Goal: Task Accomplishment & Management: Use online tool/utility

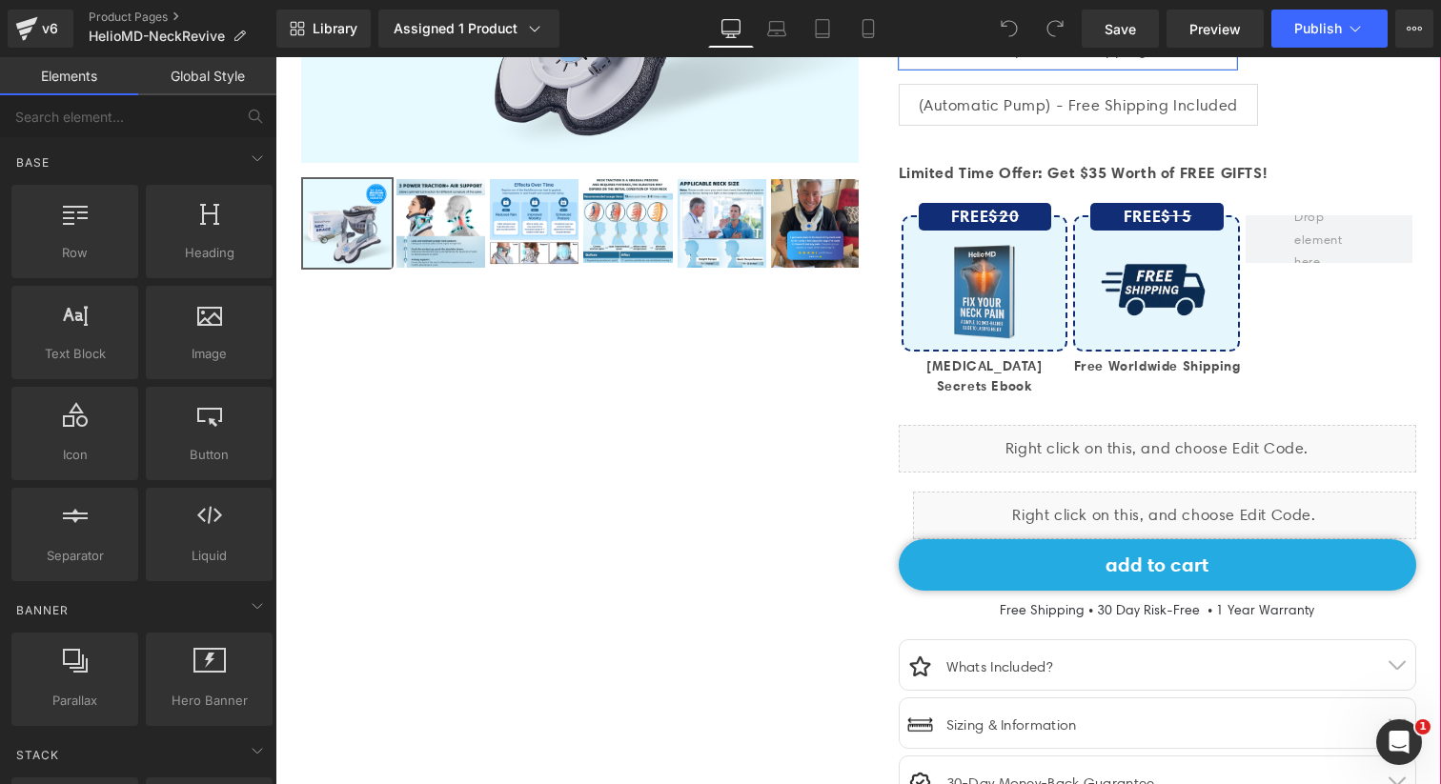
scroll to position [608, 0]
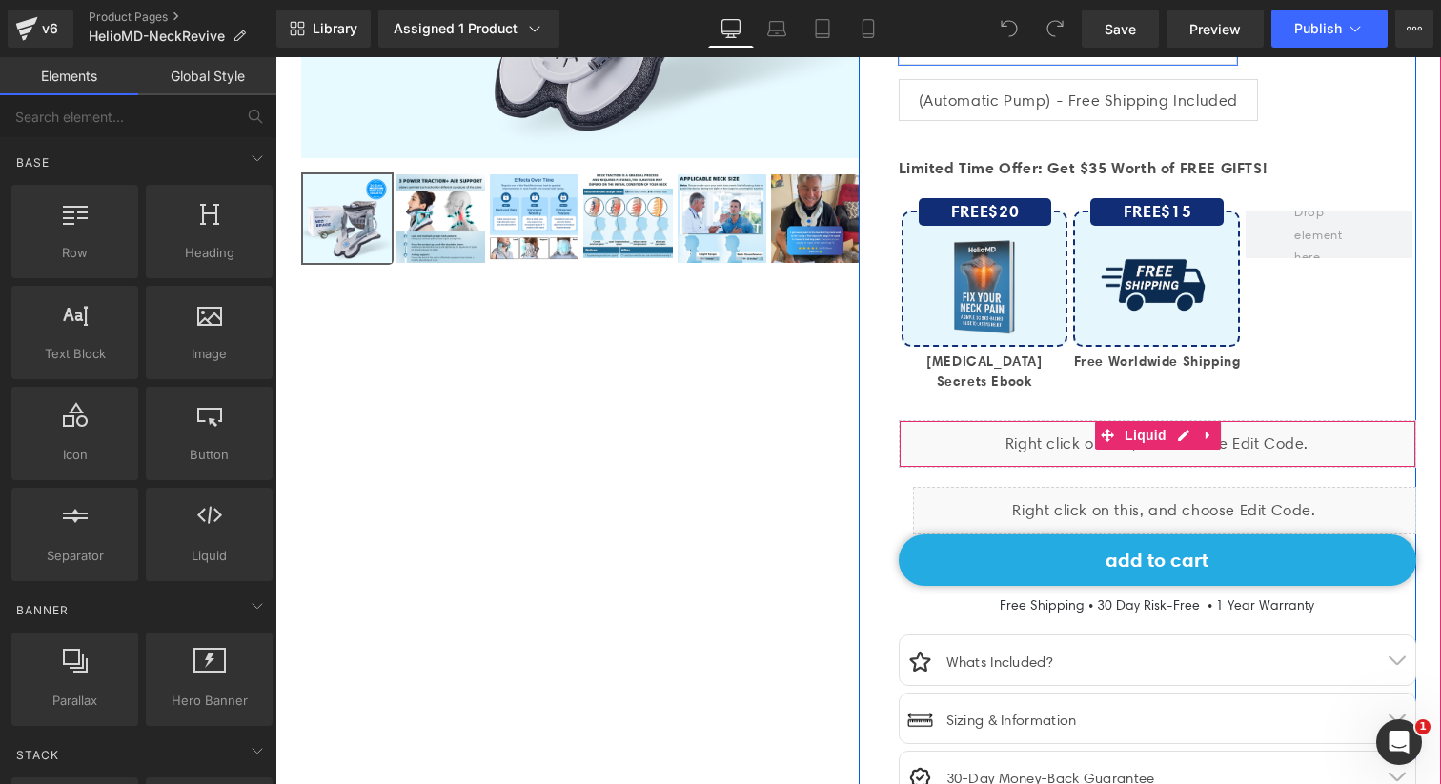
click at [1028, 438] on div "Liquid" at bounding box center [1158, 444] width 518 height 48
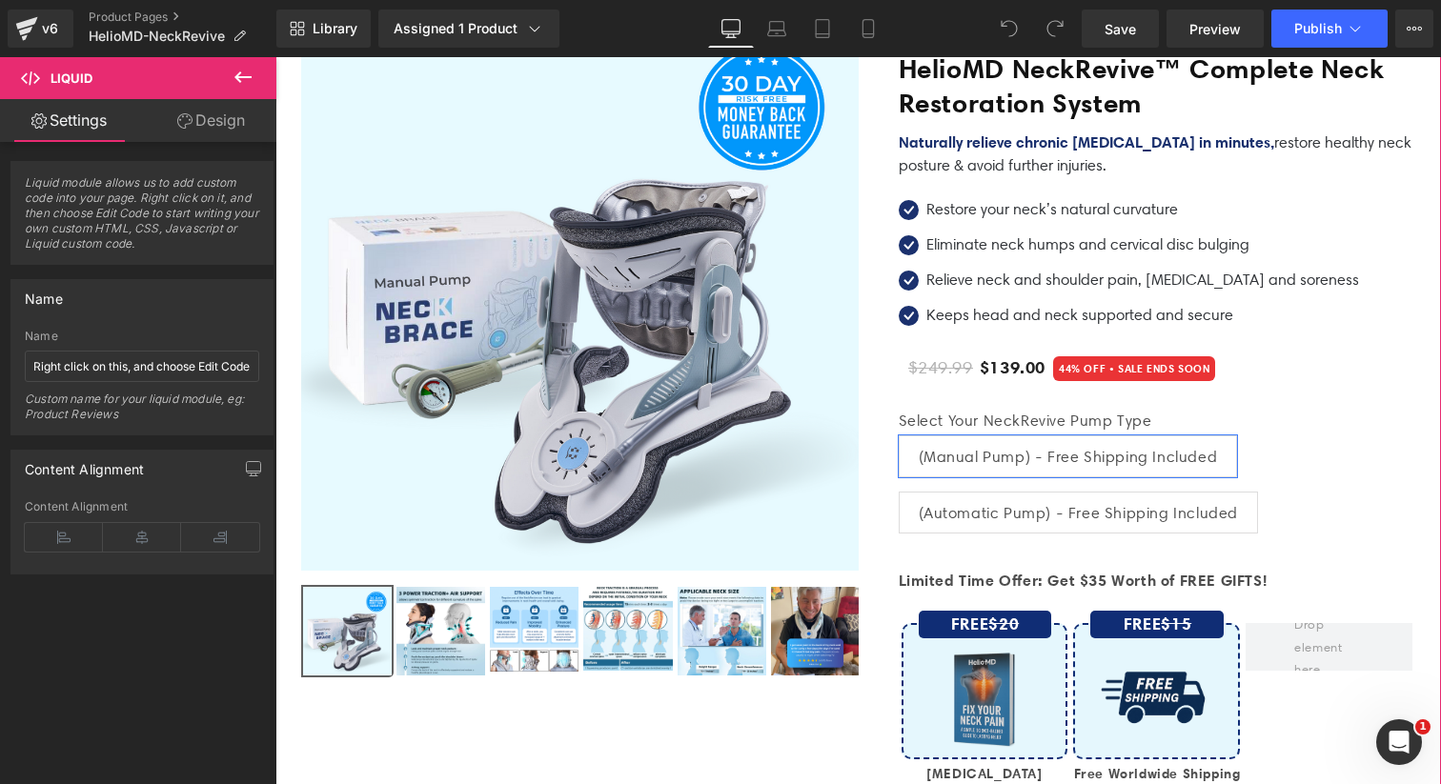
scroll to position [31, 0]
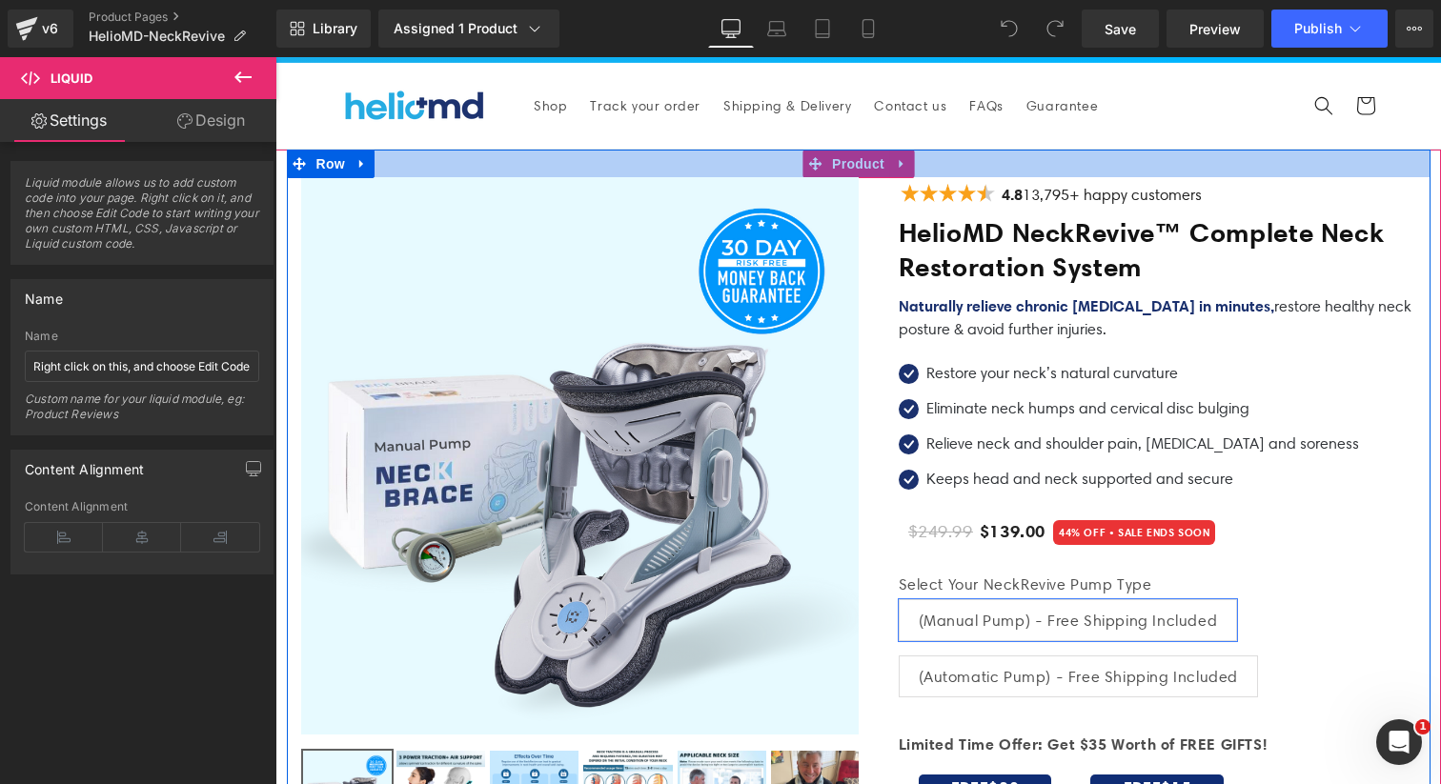
click at [905, 163] on div at bounding box center [859, 164] width 1144 height 28
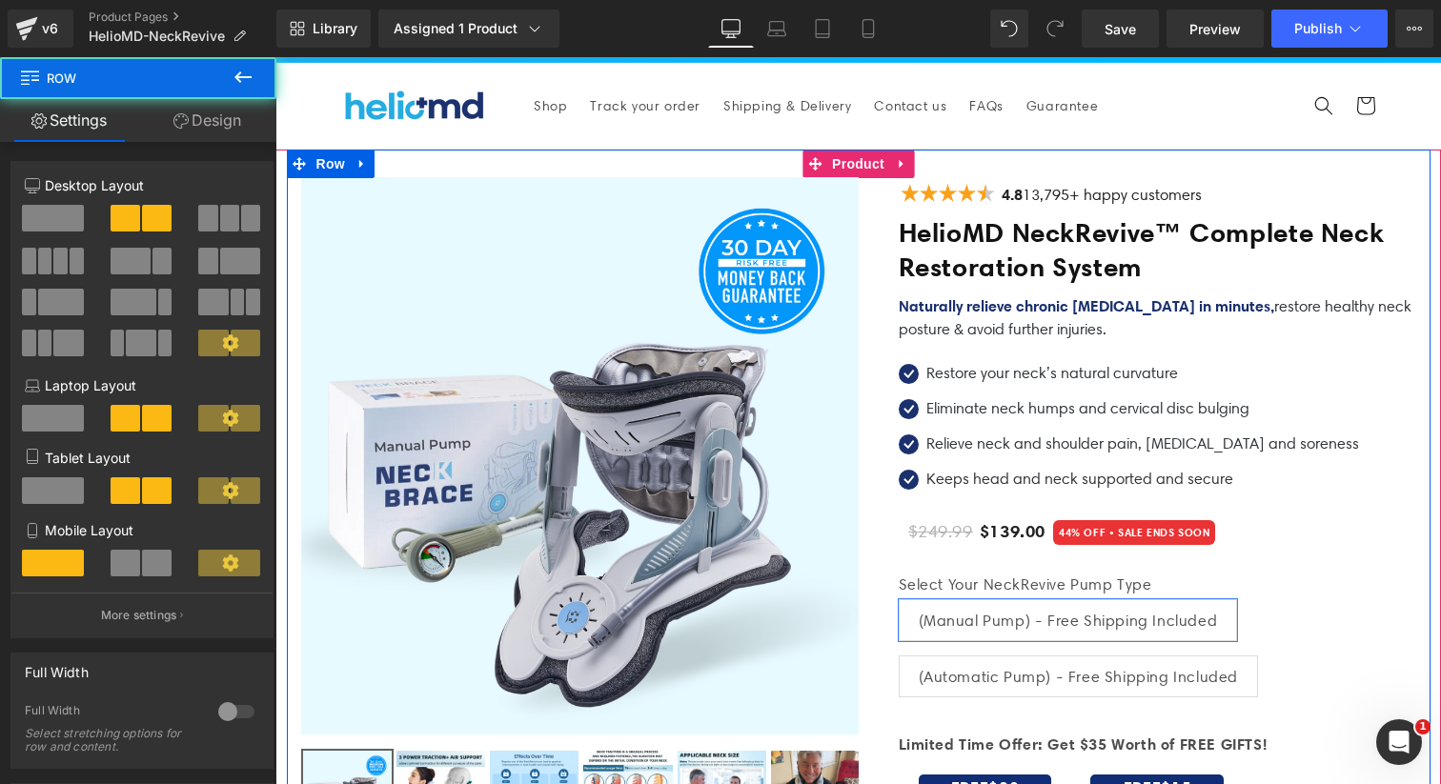
click at [901, 156] on div at bounding box center [859, 164] width 1144 height 28
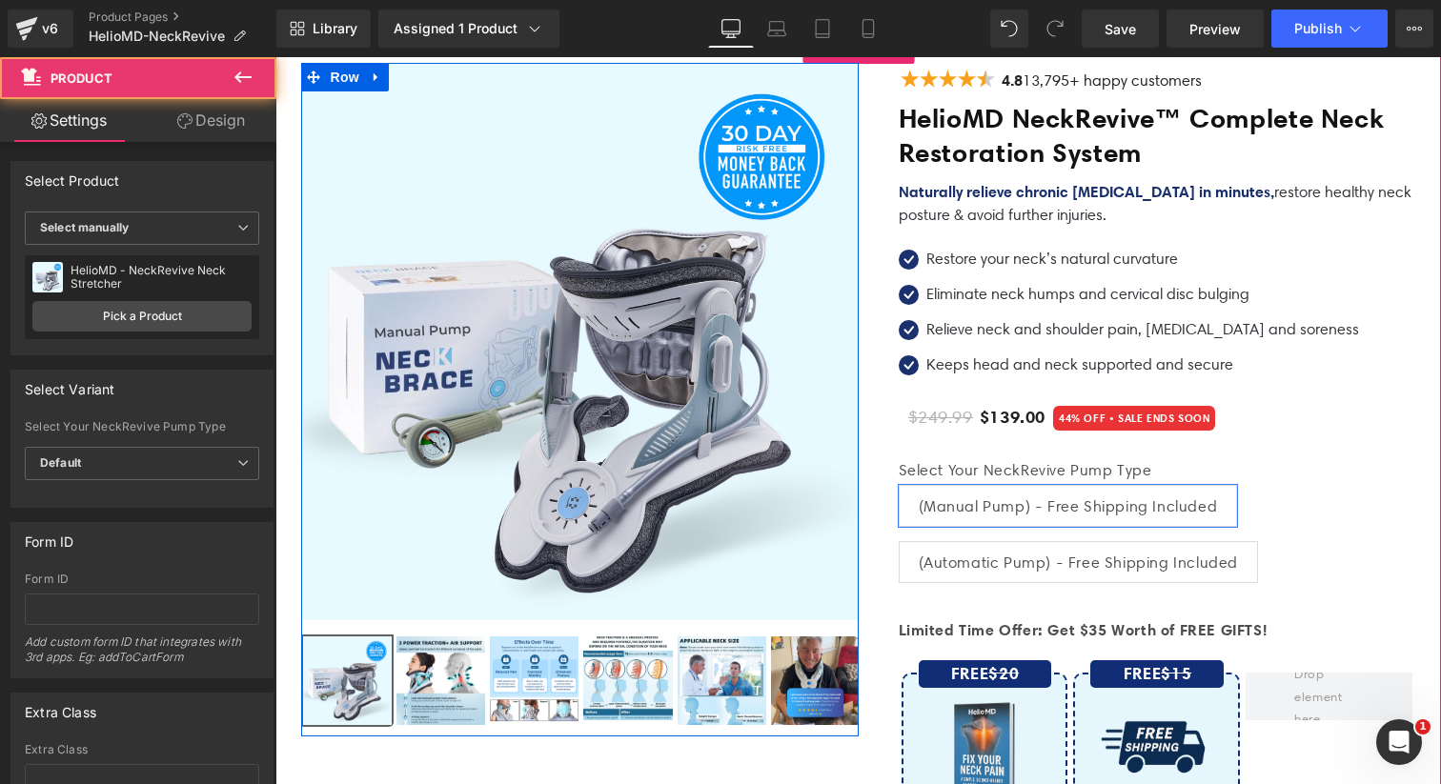
scroll to position [415, 0]
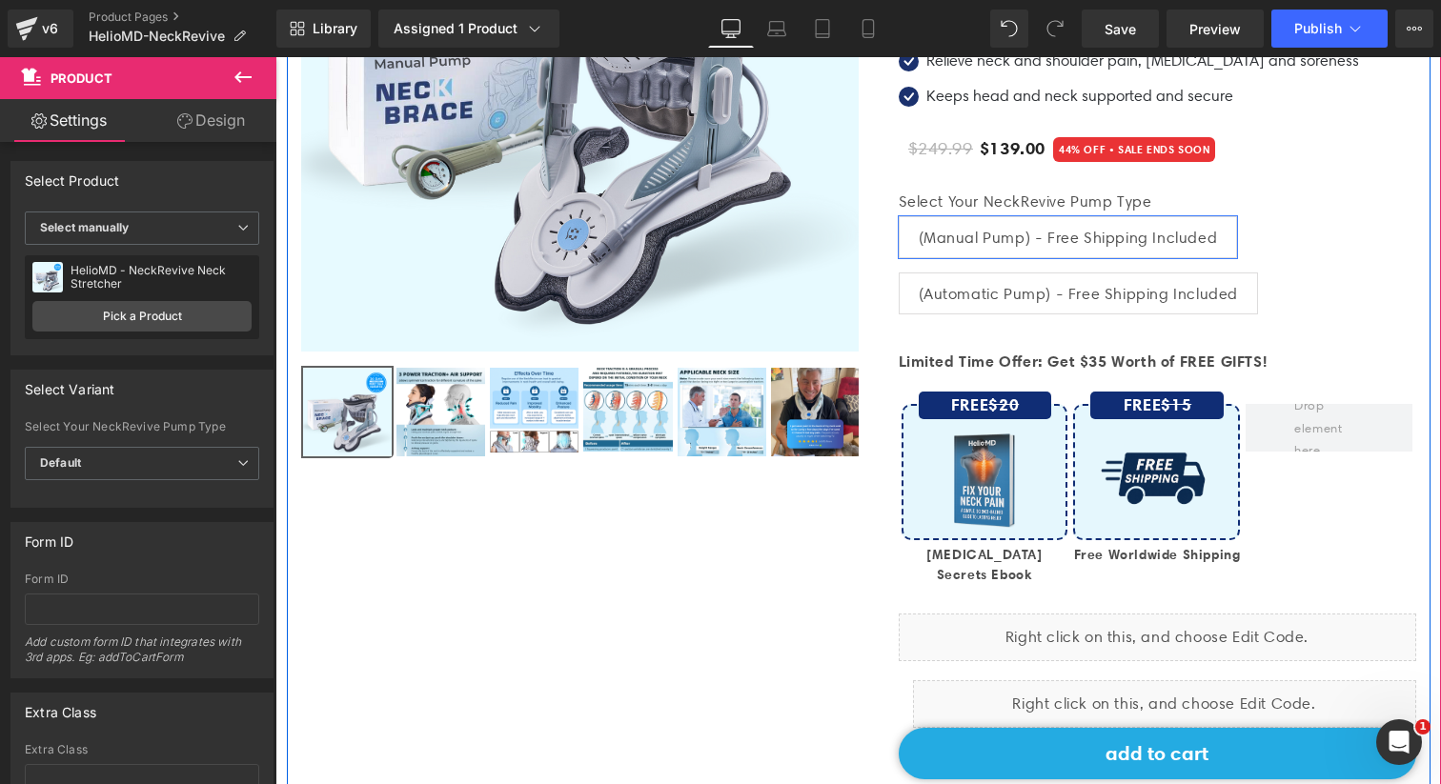
click at [316, 597] on div at bounding box center [859, 443] width 1144 height 1355
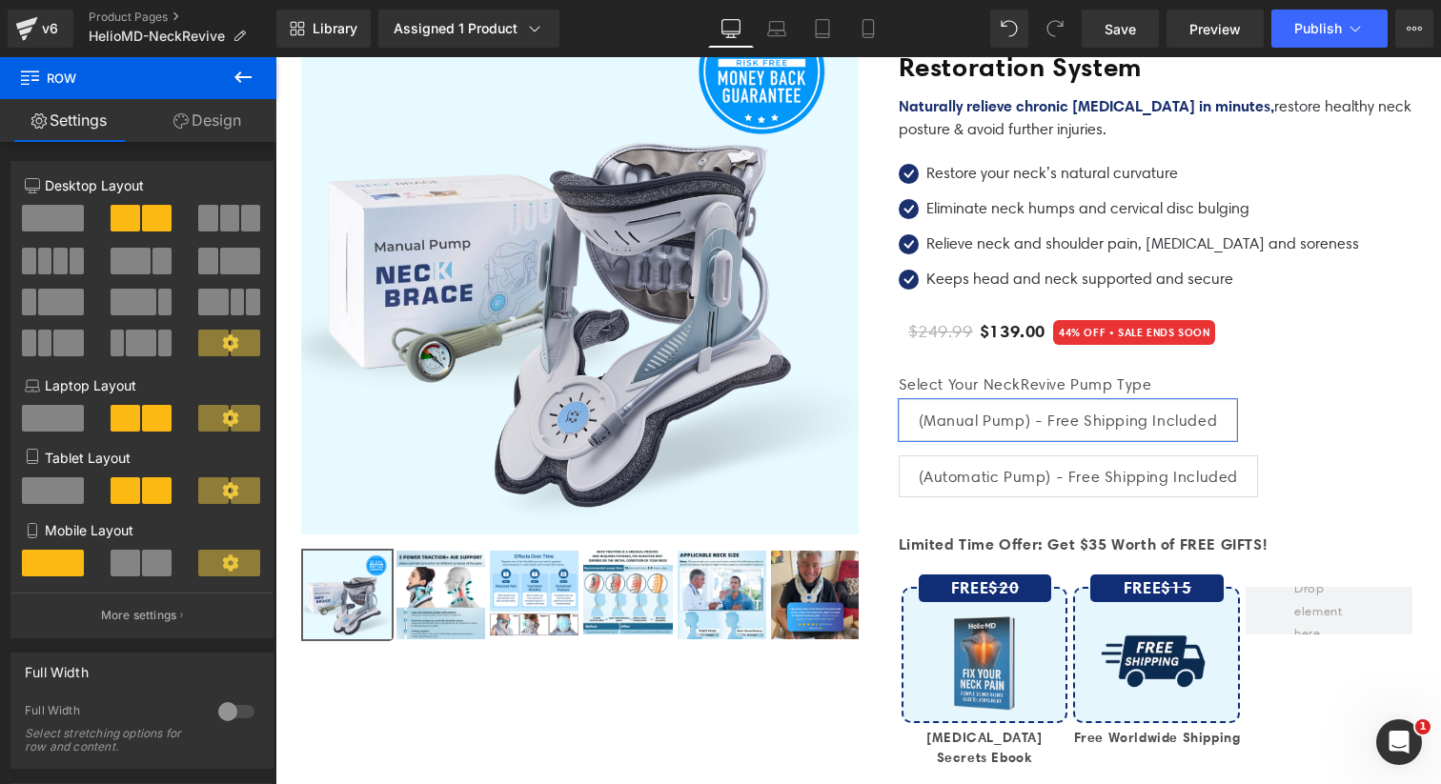
scroll to position [0, 0]
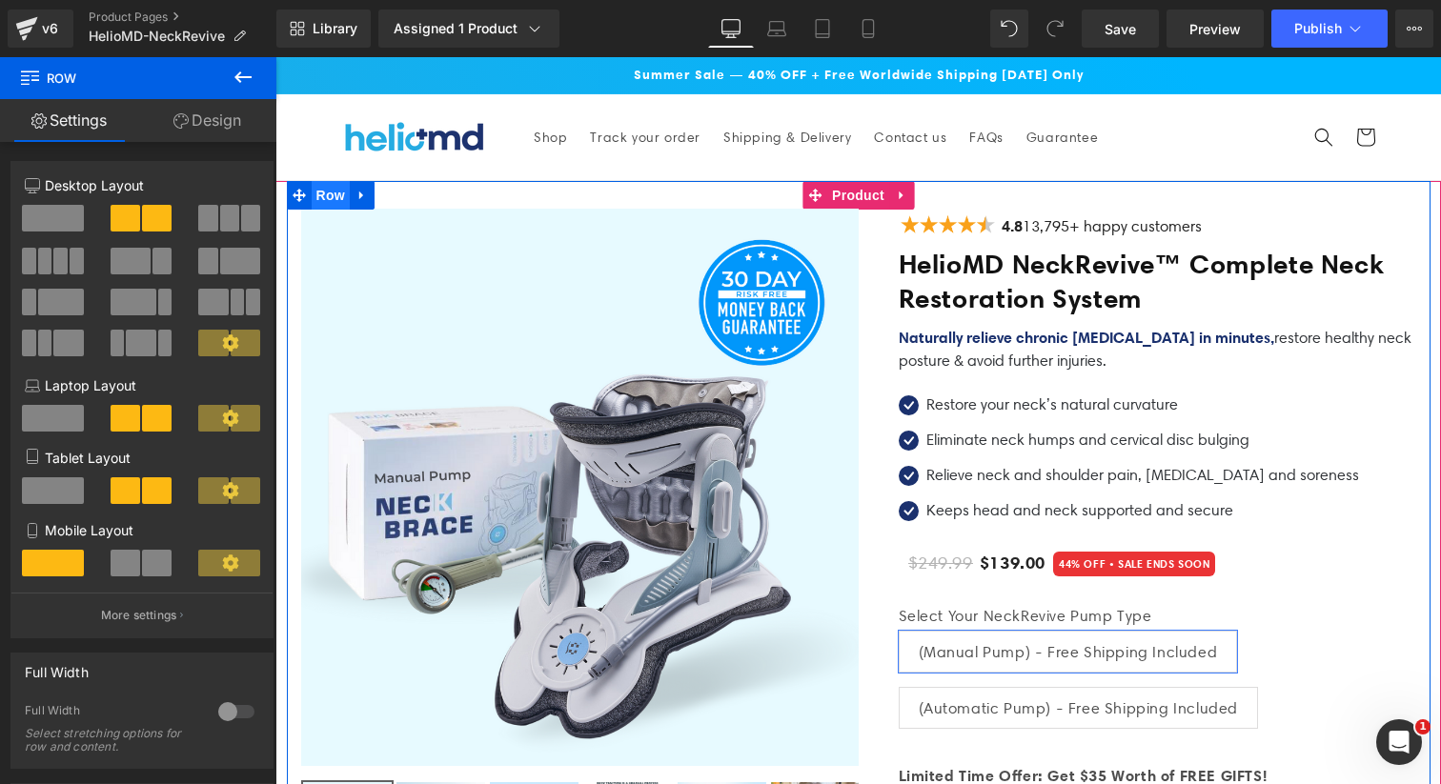
click at [332, 194] on span "Row" at bounding box center [331, 195] width 38 height 29
click at [369, 193] on link at bounding box center [362, 195] width 25 height 29
click at [394, 201] on icon at bounding box center [386, 195] width 13 height 13
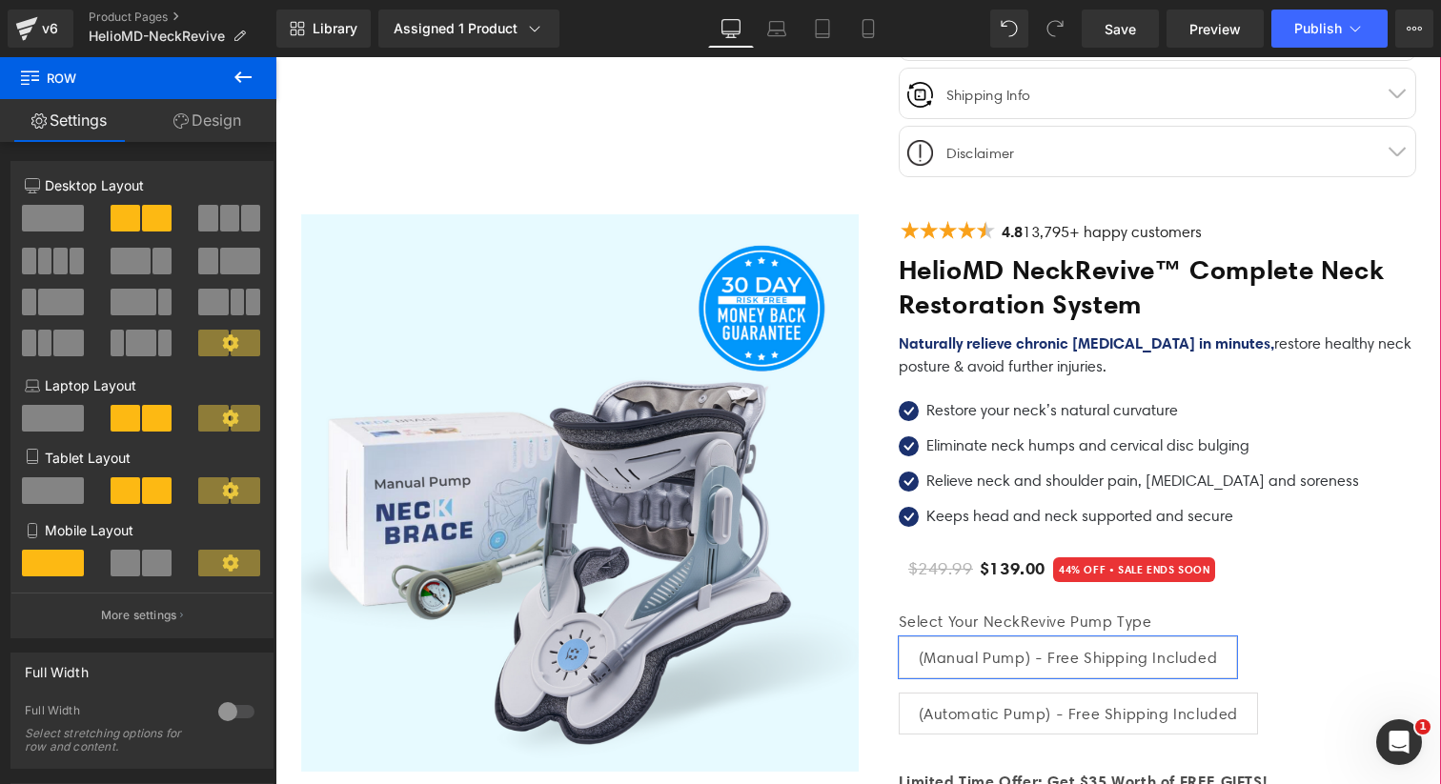
scroll to position [1333, 0]
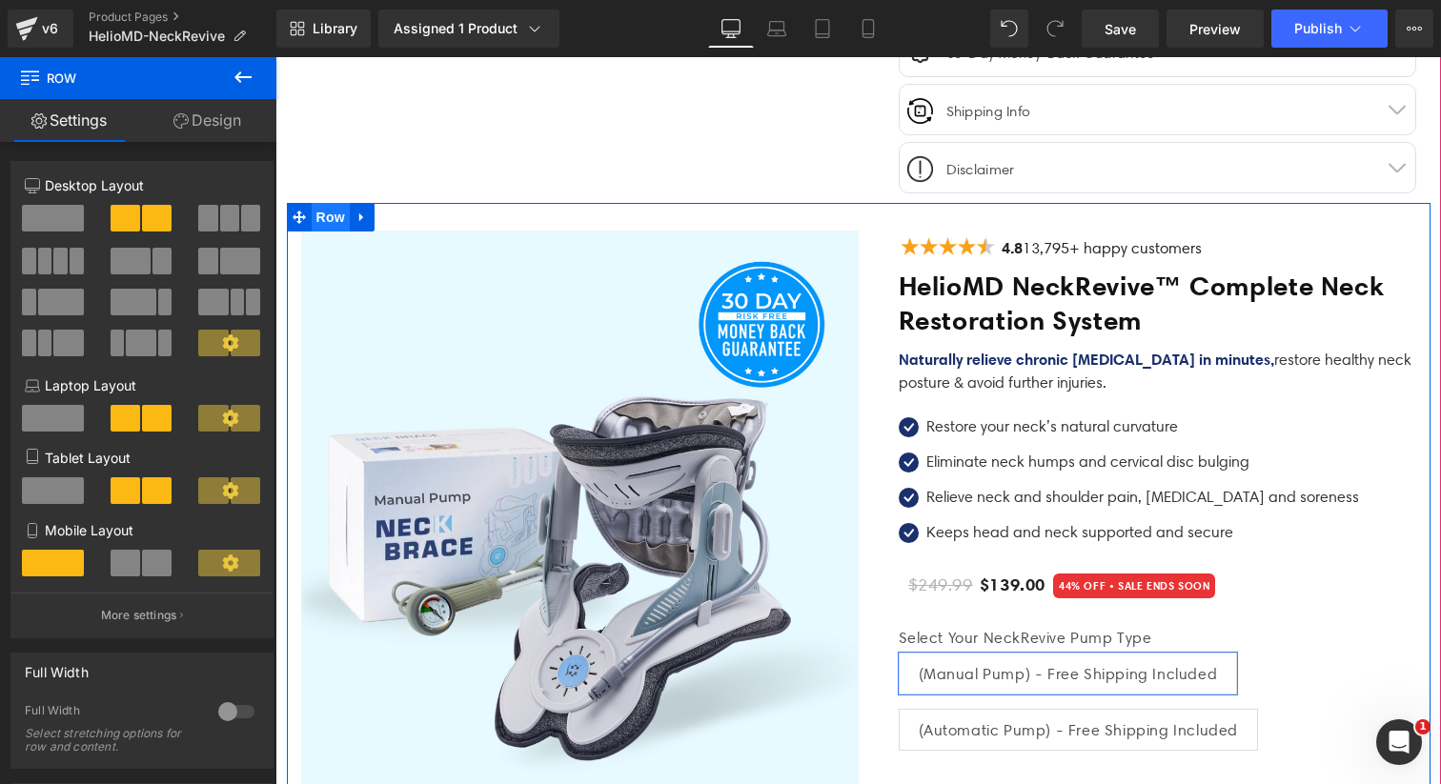
click at [338, 215] on span "Row" at bounding box center [331, 217] width 38 height 29
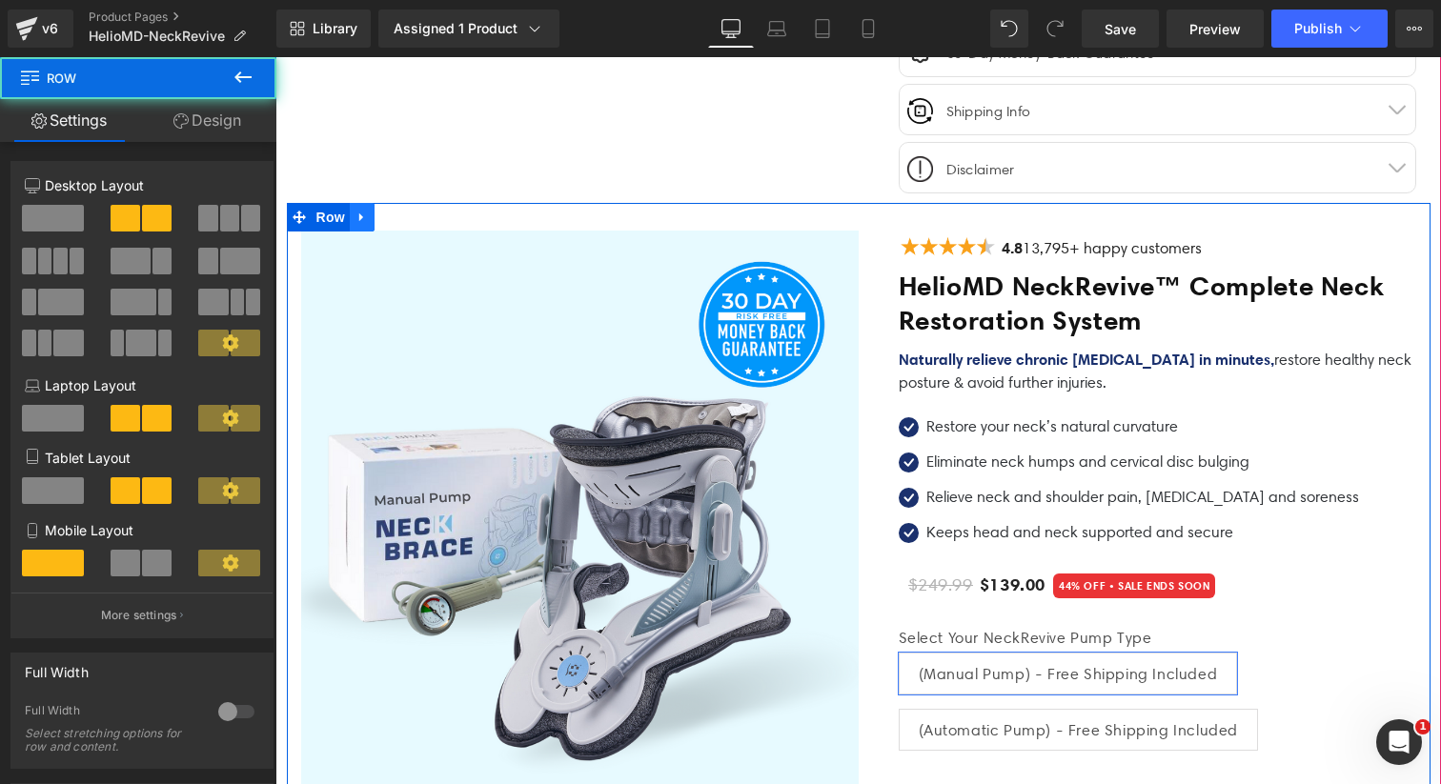
click at [360, 215] on icon at bounding box center [361, 217] width 4 height 9
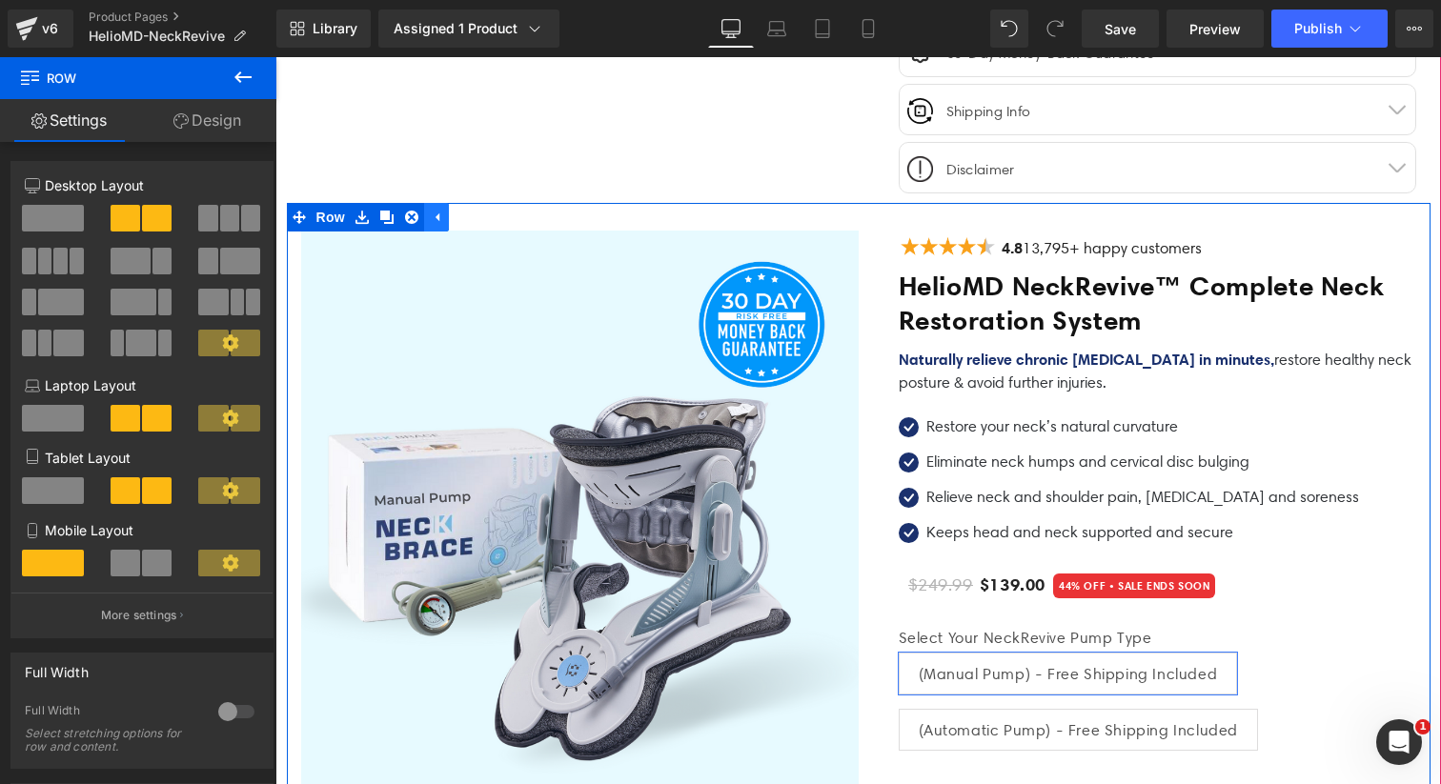
click at [445, 213] on link at bounding box center [436, 217] width 25 height 29
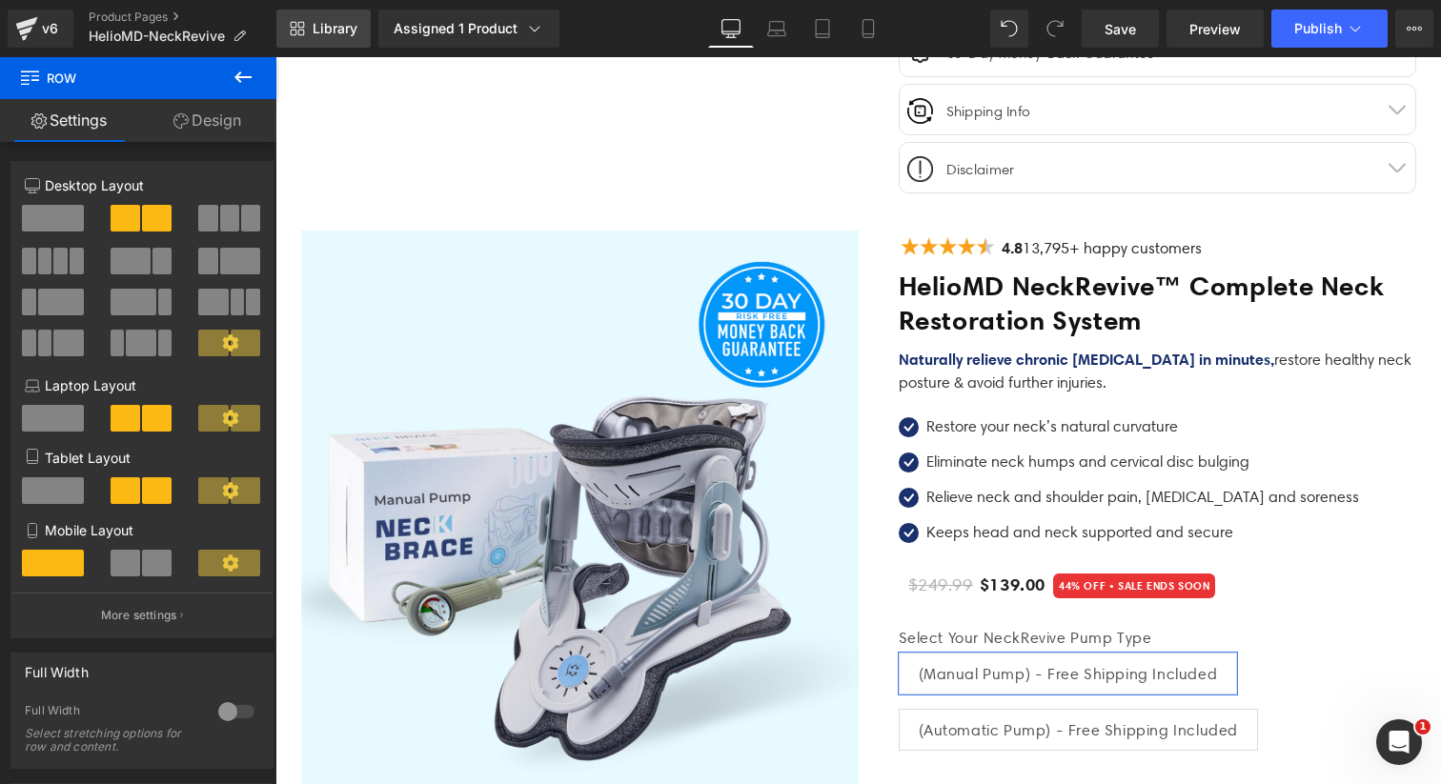
click at [343, 35] on span "Library" at bounding box center [335, 28] width 45 height 17
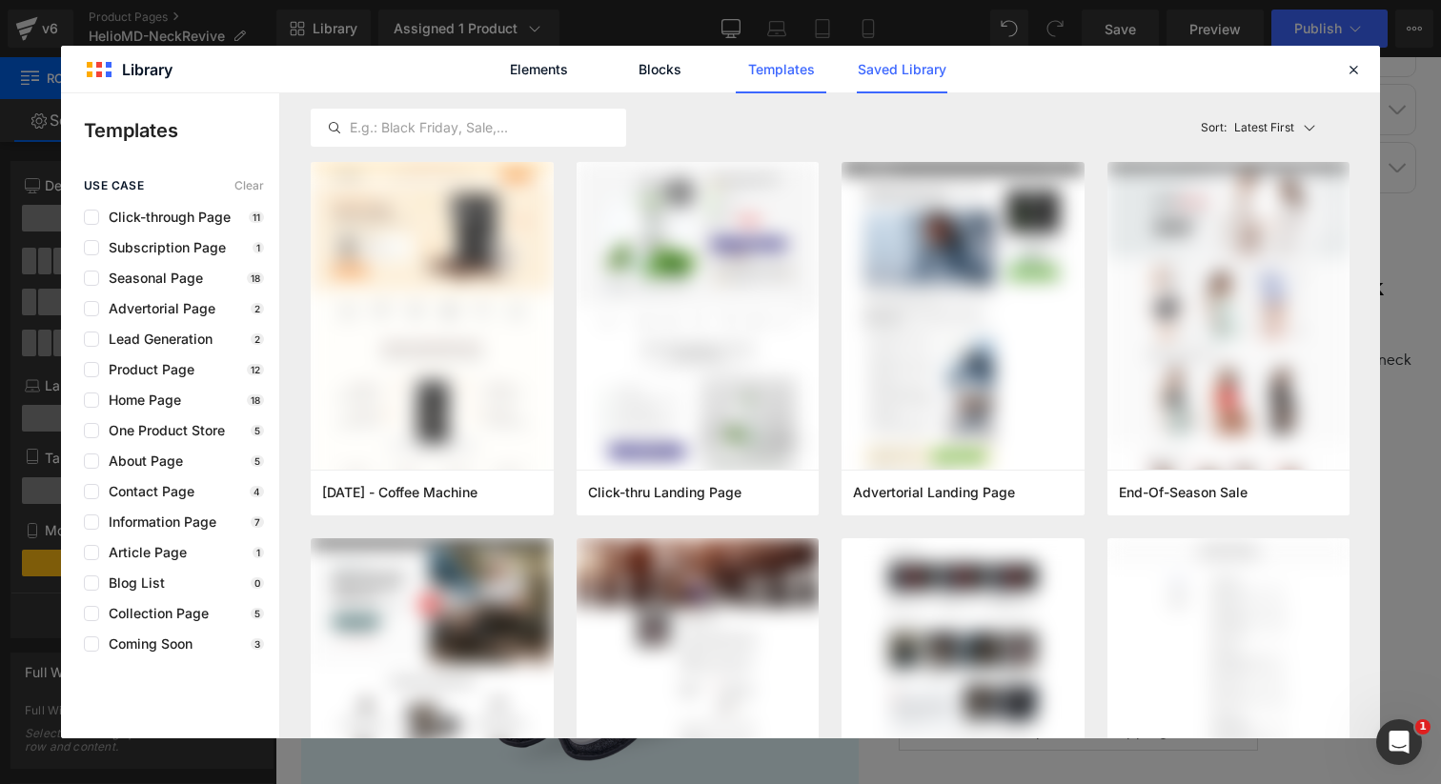
click at [900, 78] on link "Saved Library" at bounding box center [902, 70] width 91 height 48
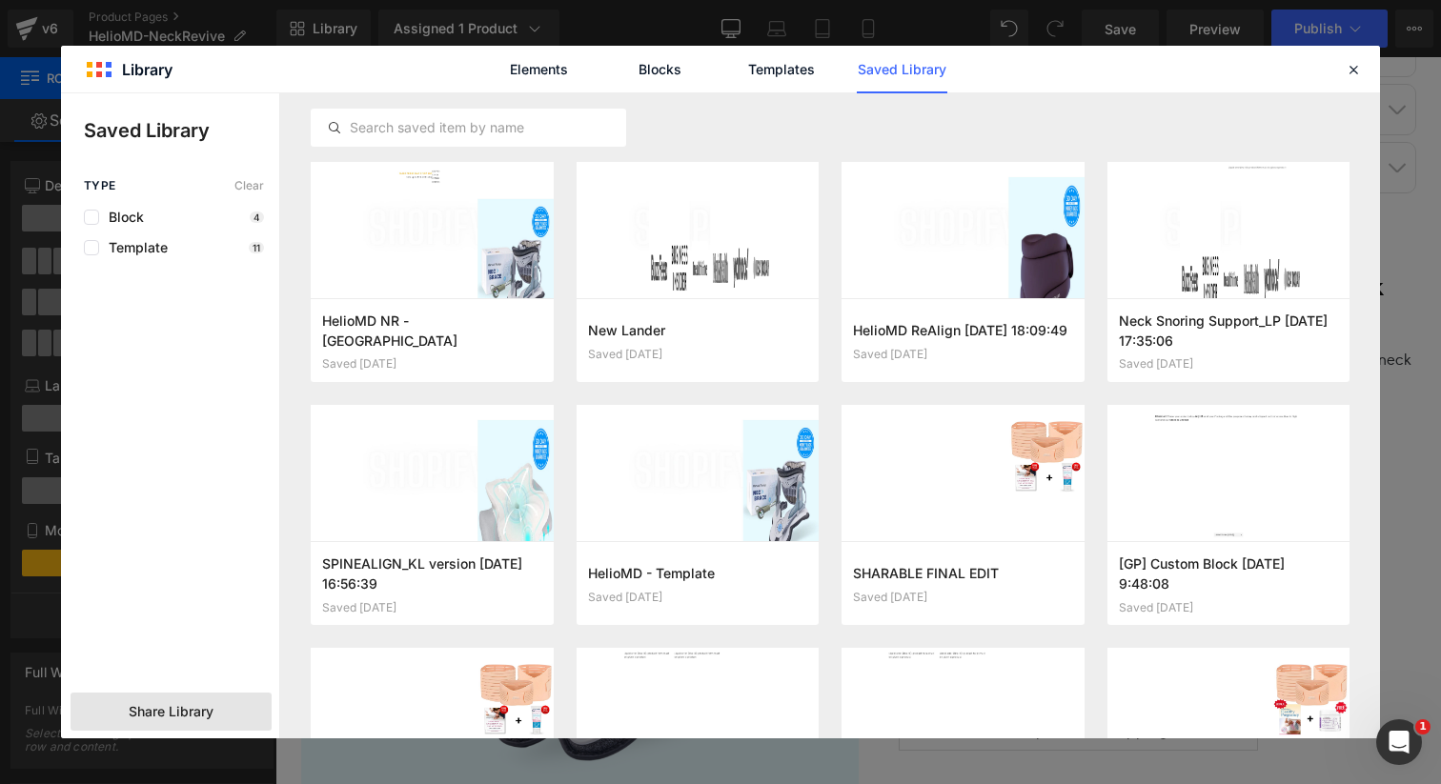
click at [178, 710] on span "Share Library" at bounding box center [171, 711] width 85 height 19
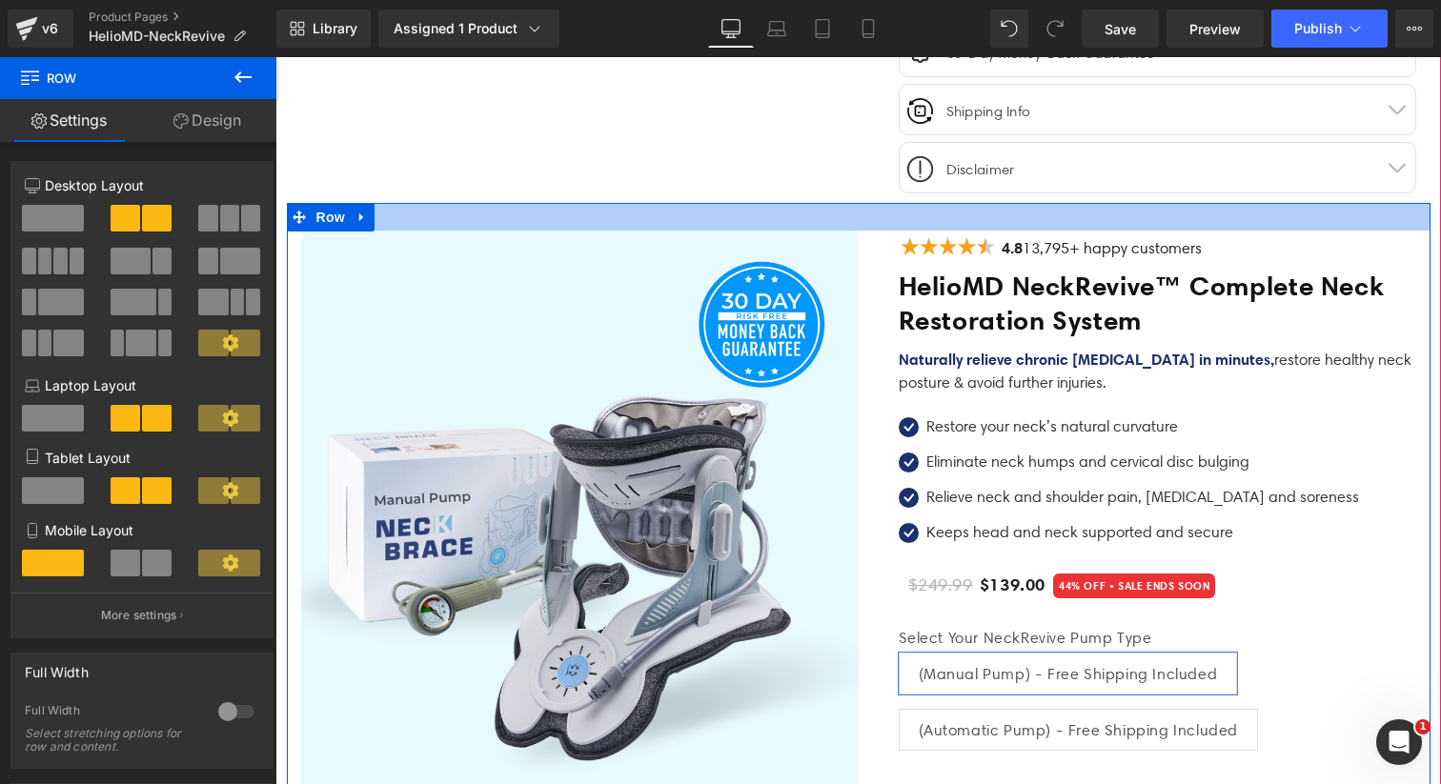
click at [1125, 207] on div at bounding box center [859, 217] width 1144 height 28
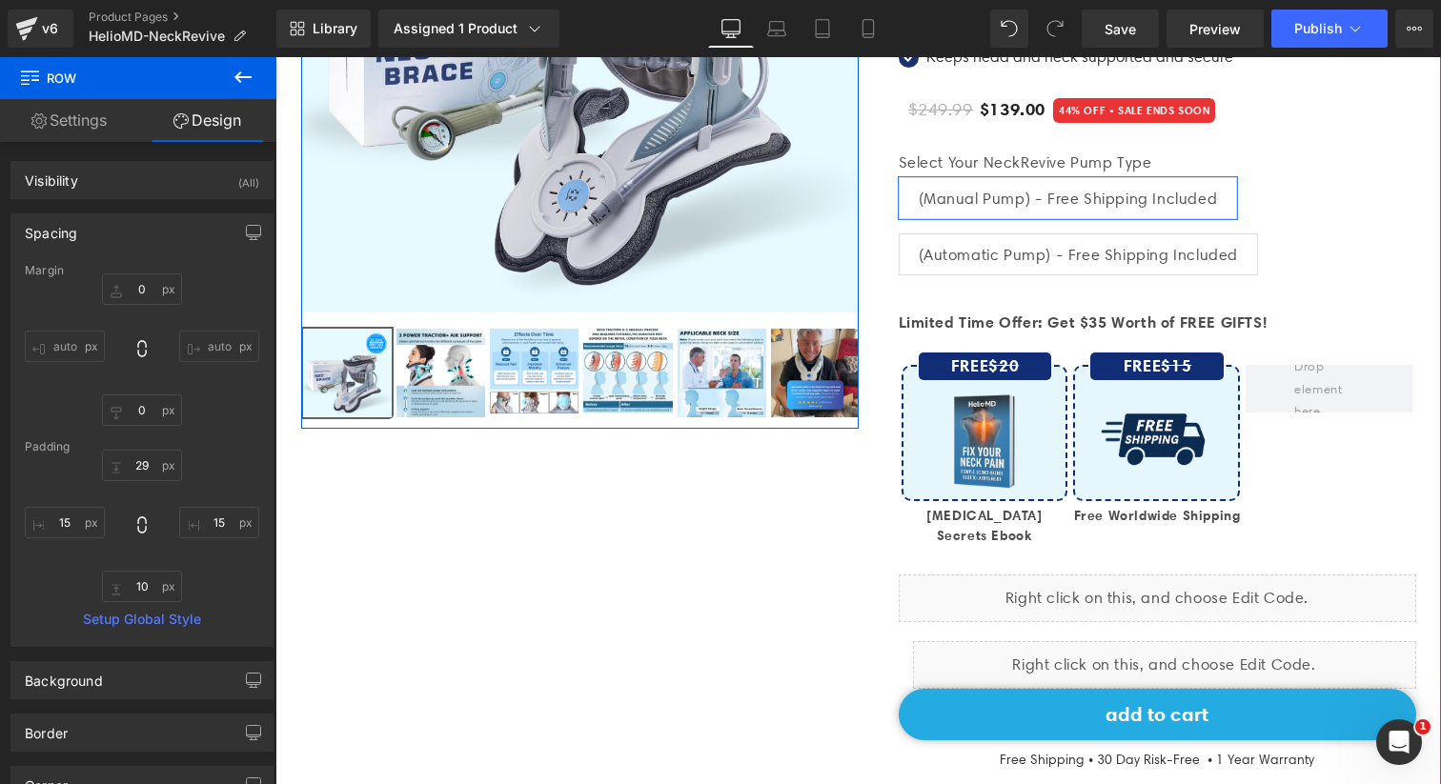
scroll to position [1884, 0]
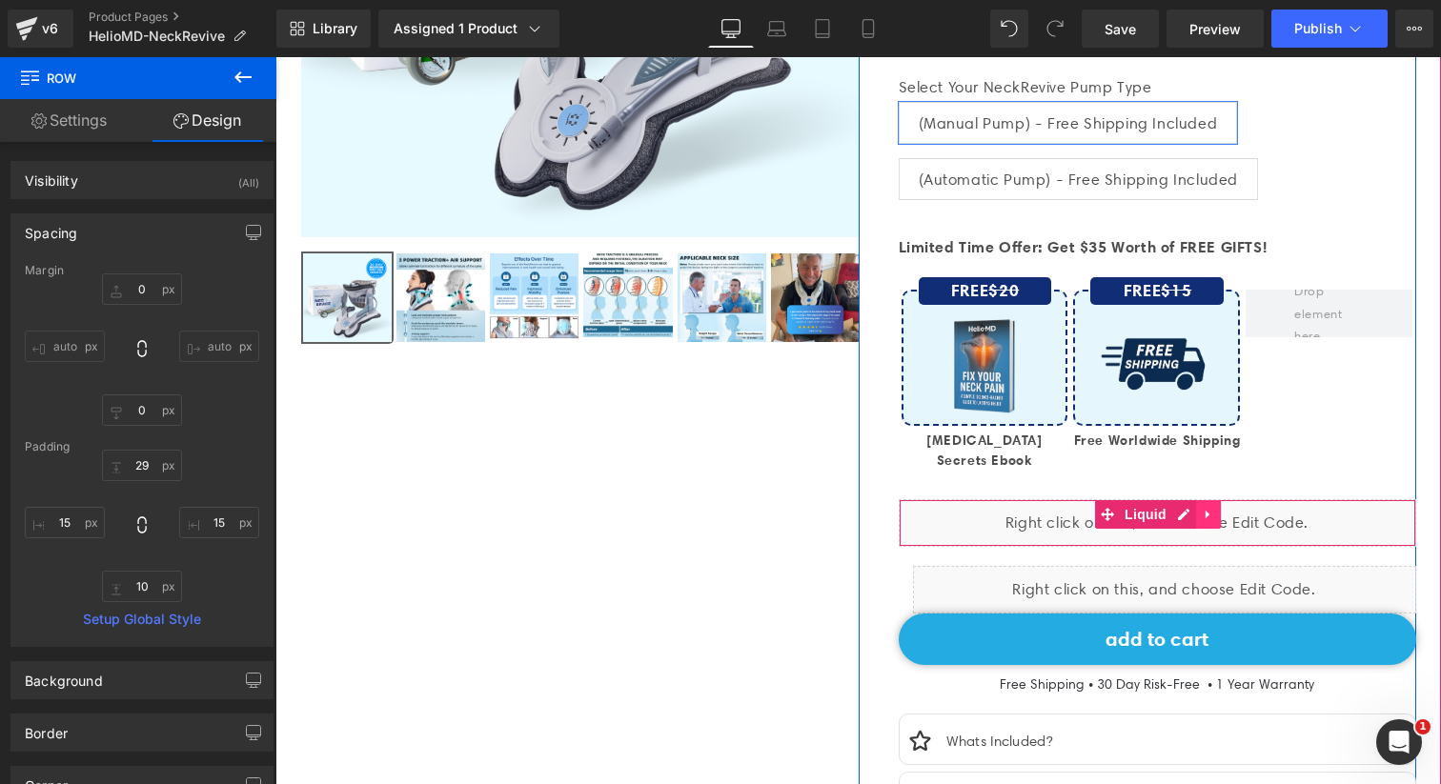
click at [1202, 511] on icon at bounding box center [1208, 515] width 13 height 14
click at [1170, 511] on icon at bounding box center [1171, 515] width 13 height 13
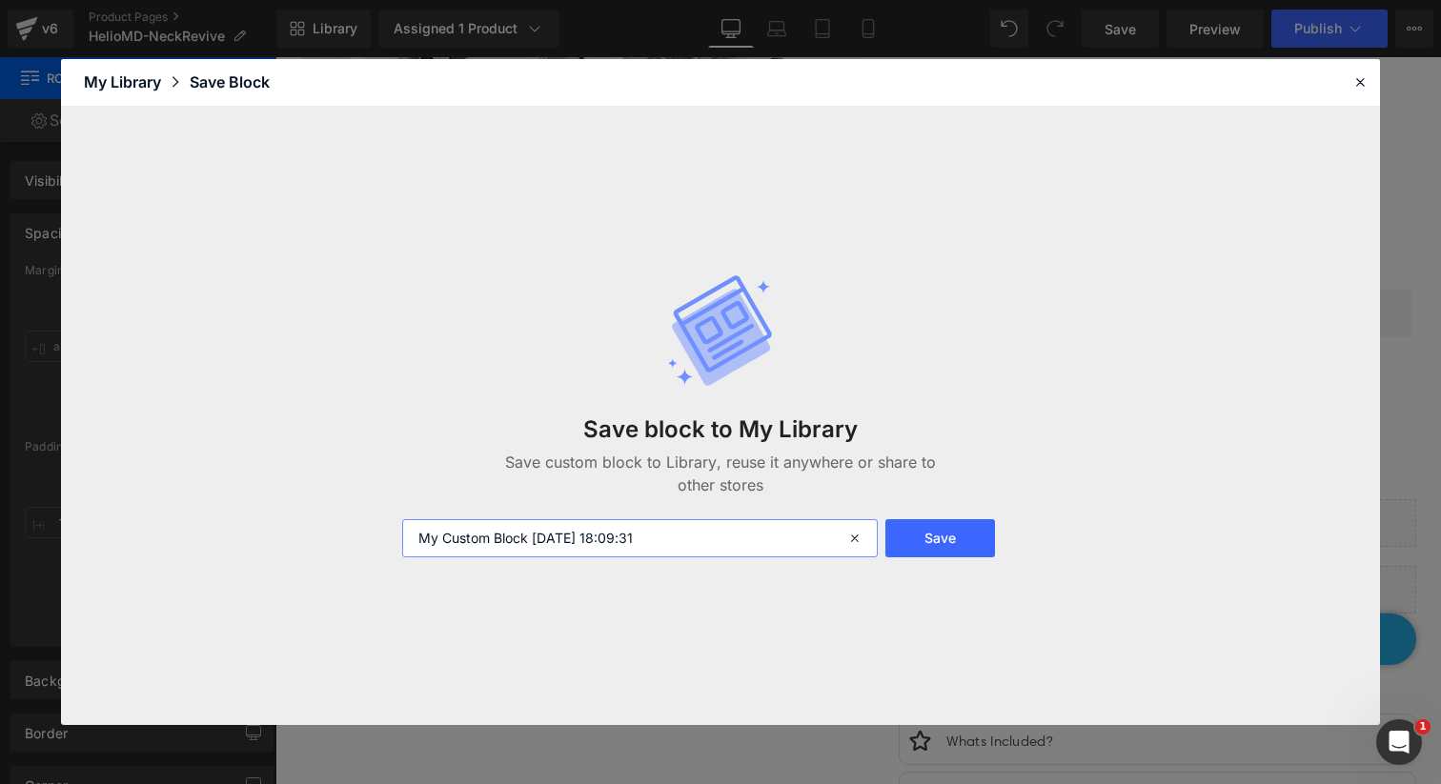
click at [692, 550] on input "My Custom Block 2025-08-20 18:09:31" at bounding box center [640, 538] width 476 height 38
type input "Availability stock"
click at [996, 549] on form "Availability stock Save" at bounding box center [721, 538] width 660 height 38
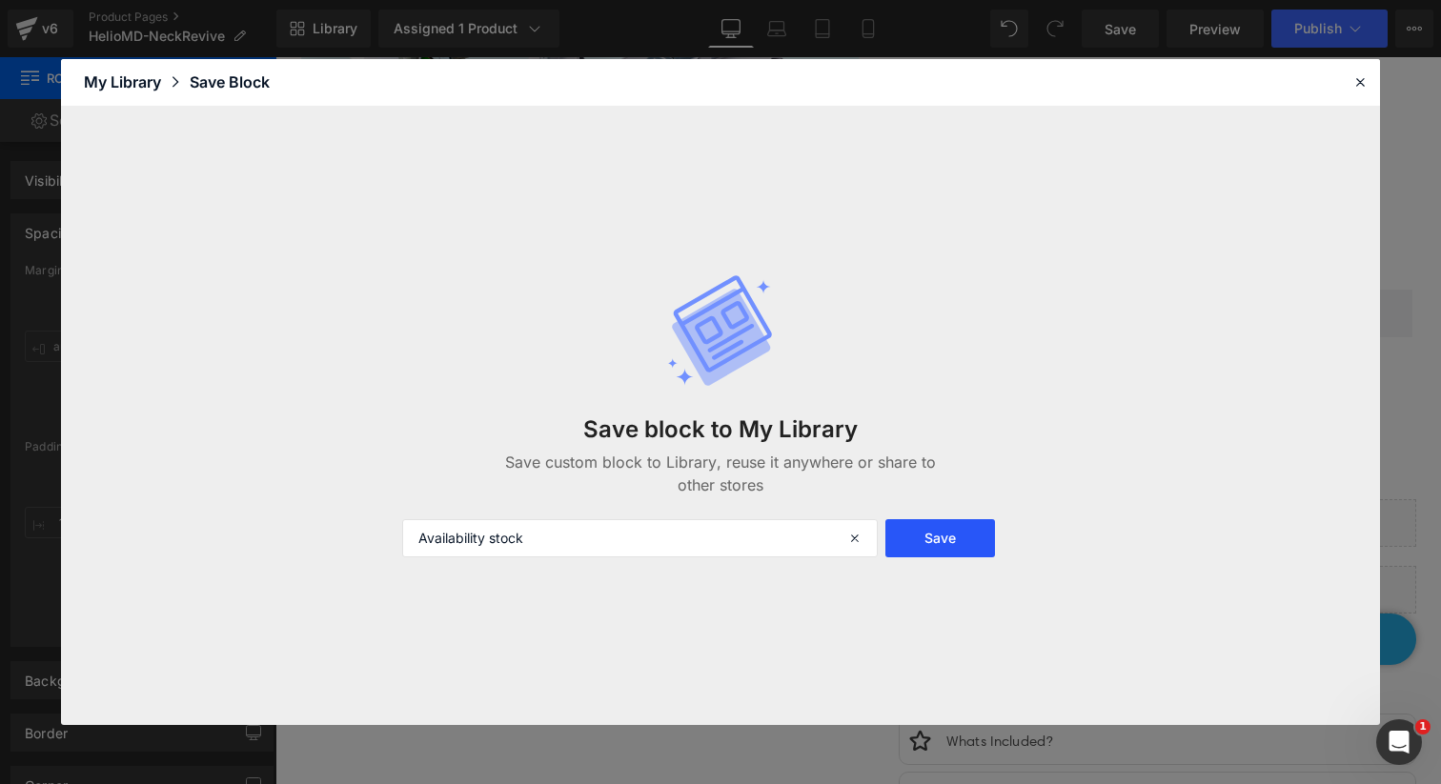
click at [988, 545] on button "Save" at bounding box center [940, 538] width 110 height 38
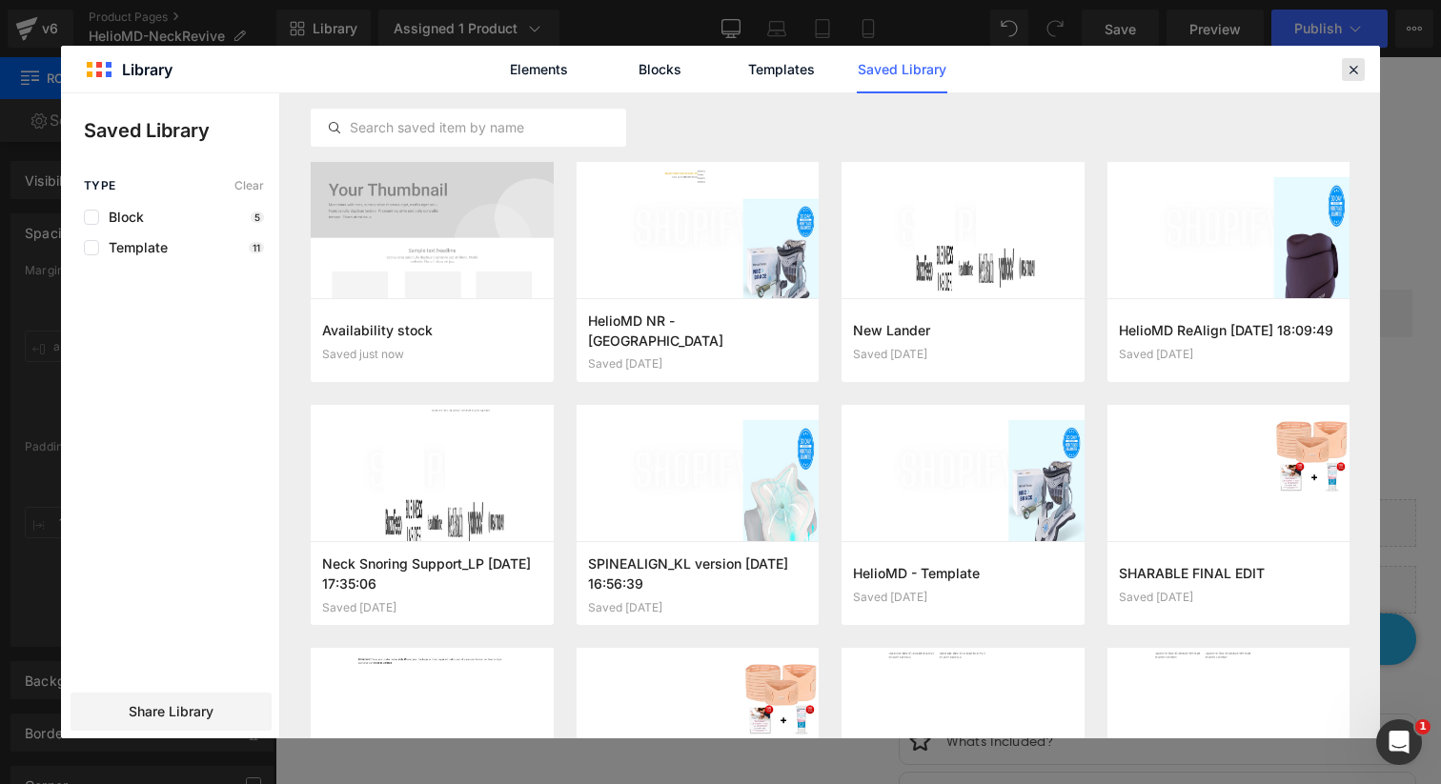
click at [1358, 66] on icon at bounding box center [1353, 69] width 17 height 17
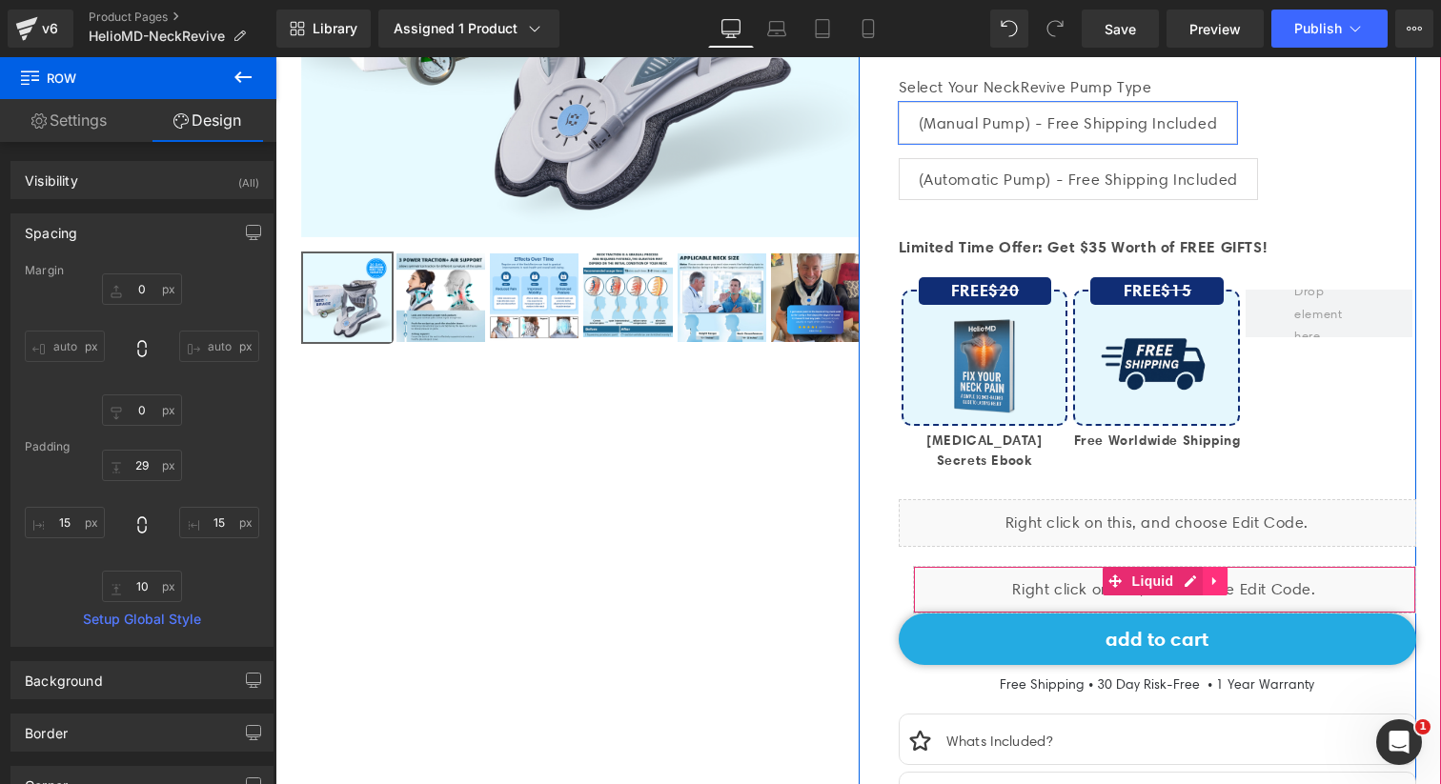
click at [1213, 578] on icon at bounding box center [1214, 582] width 4 height 9
click at [1182, 579] on icon at bounding box center [1177, 582] width 13 height 14
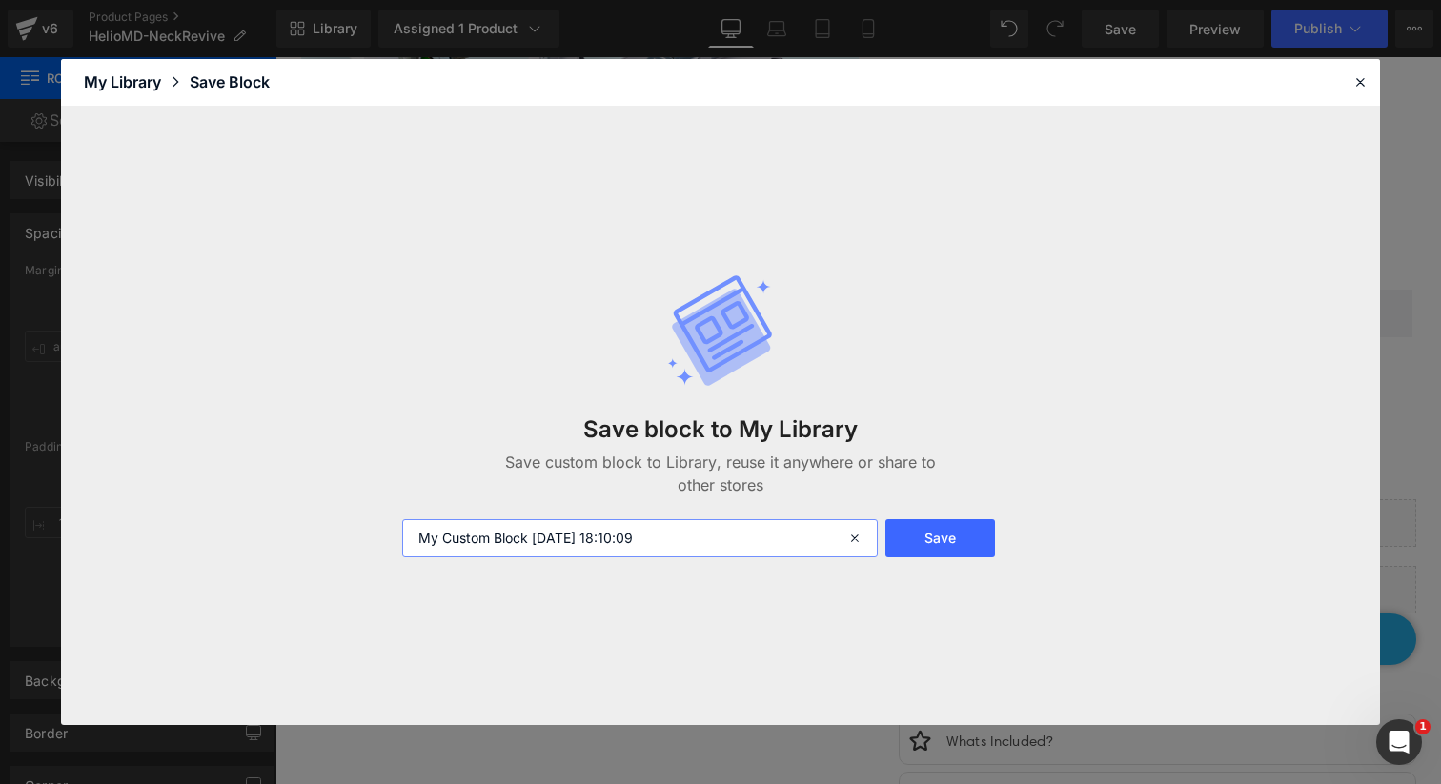
click at [636, 551] on input "My Custom Block 2025-08-20 18:10:09" at bounding box center [640, 538] width 476 height 38
type input "Shipping time"
click at [969, 537] on button "Save" at bounding box center [940, 538] width 110 height 38
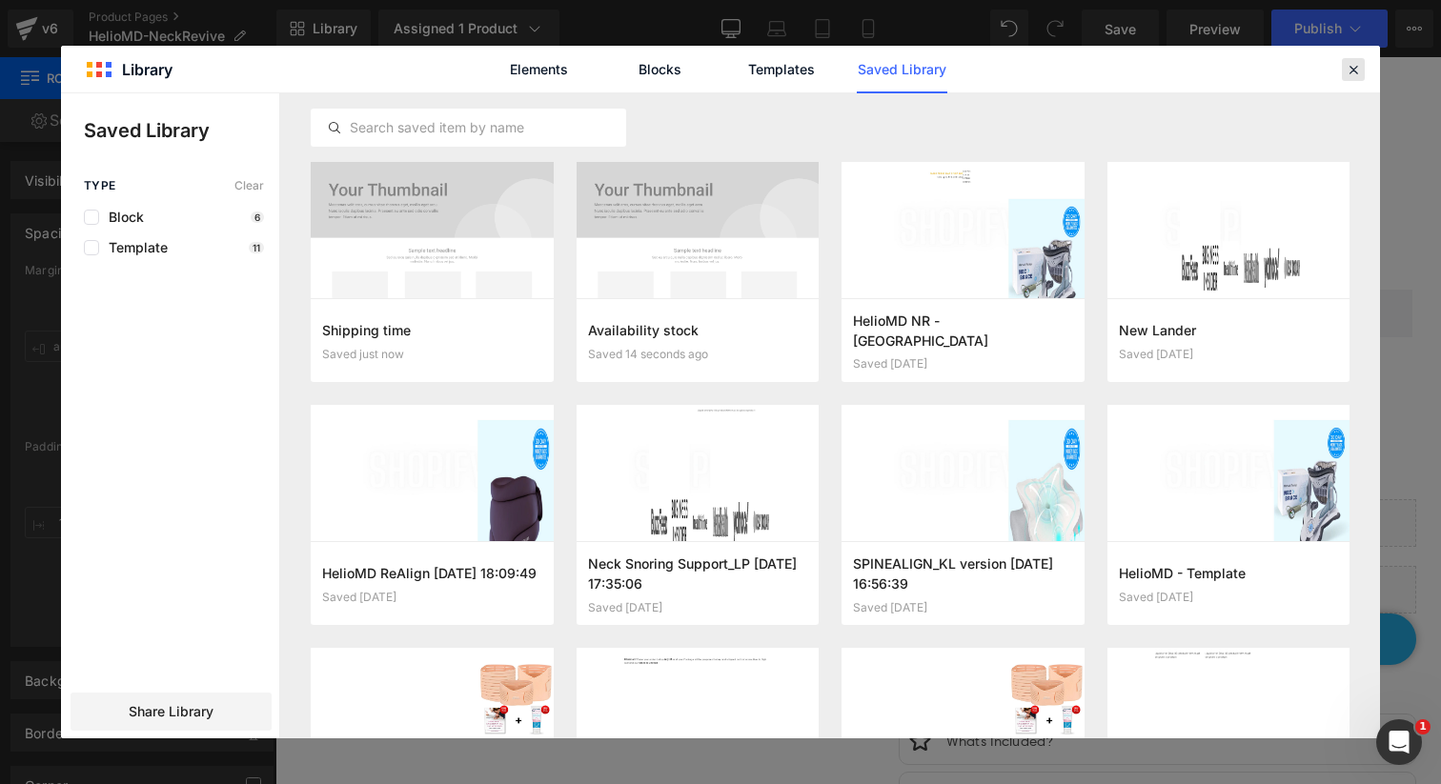
click at [1351, 71] on icon at bounding box center [1353, 69] width 17 height 17
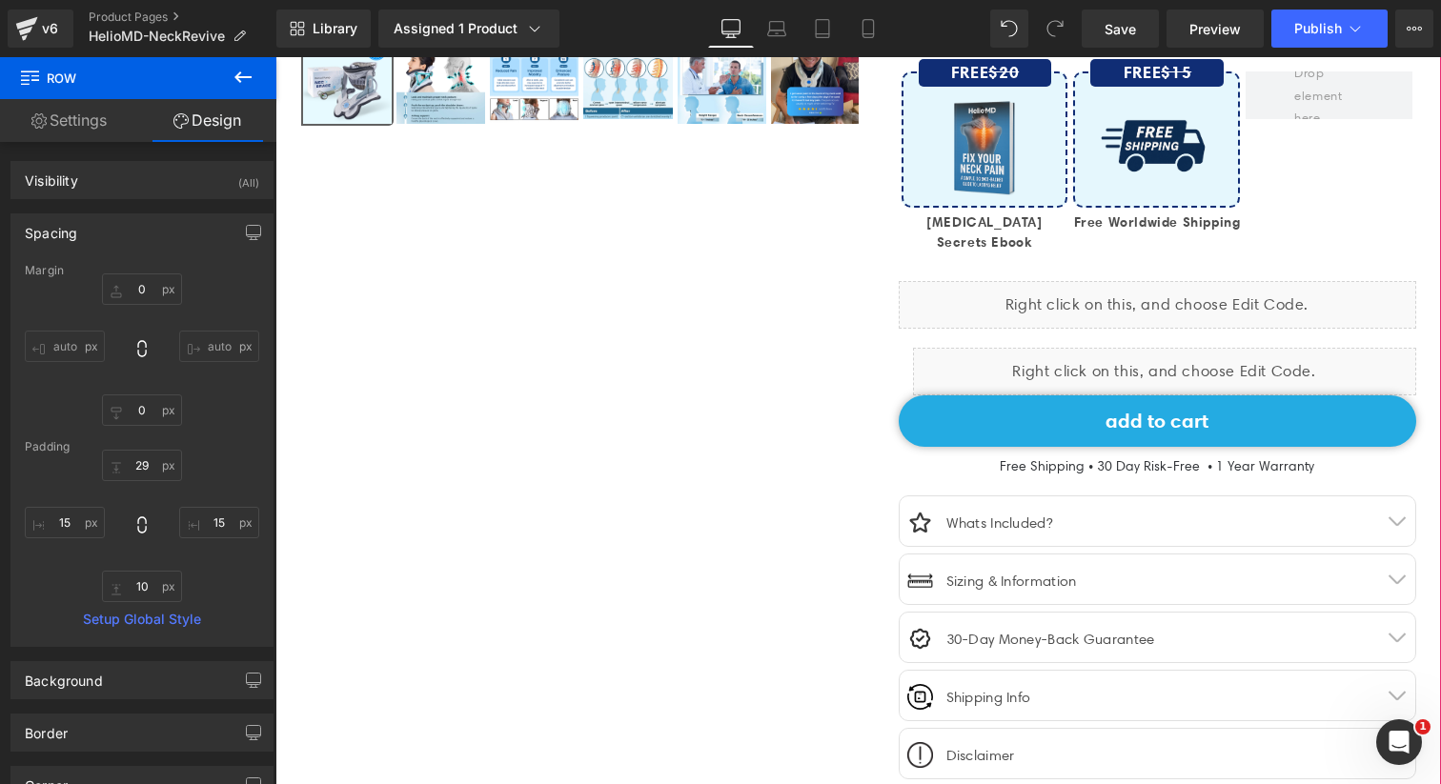
scroll to position [0, 0]
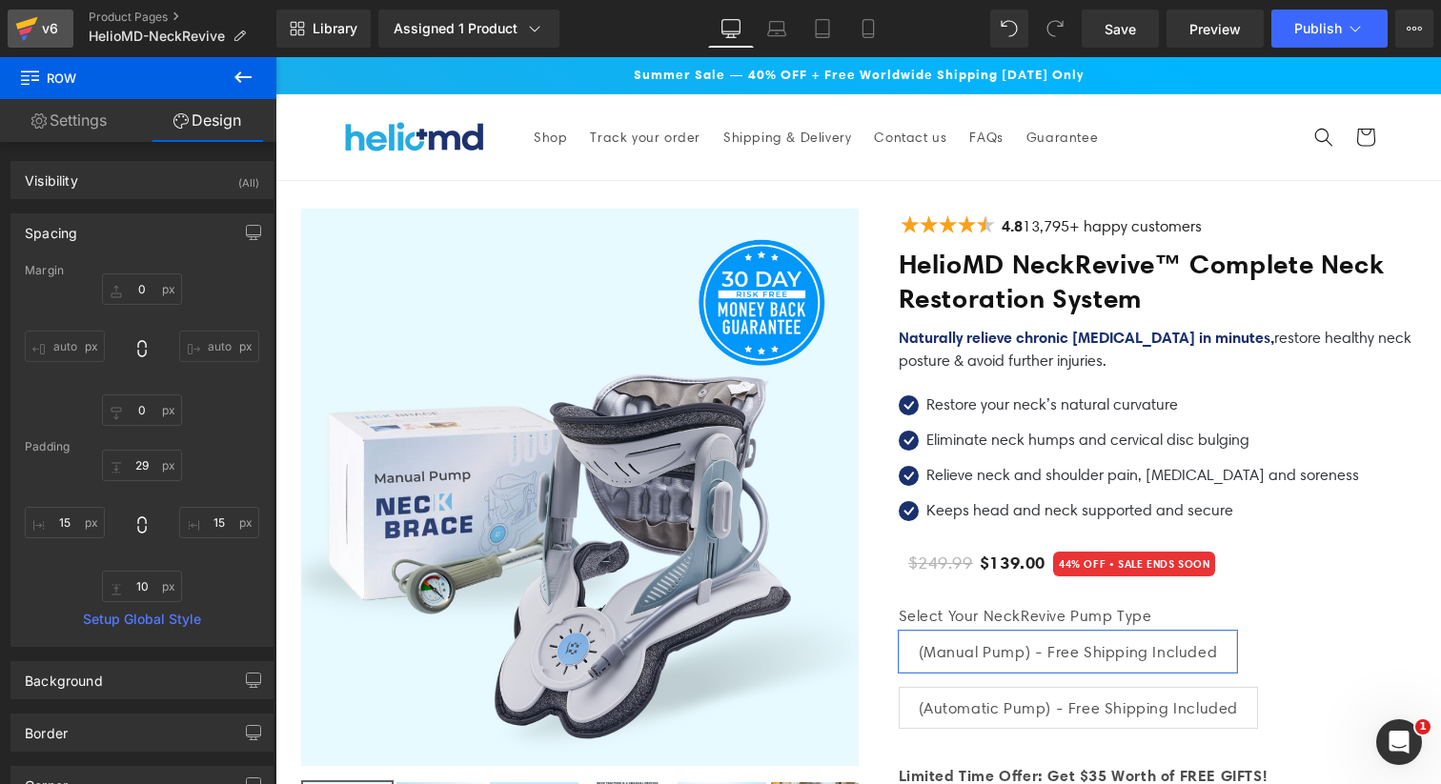
click at [45, 30] on div "v6" at bounding box center [50, 28] width 24 height 25
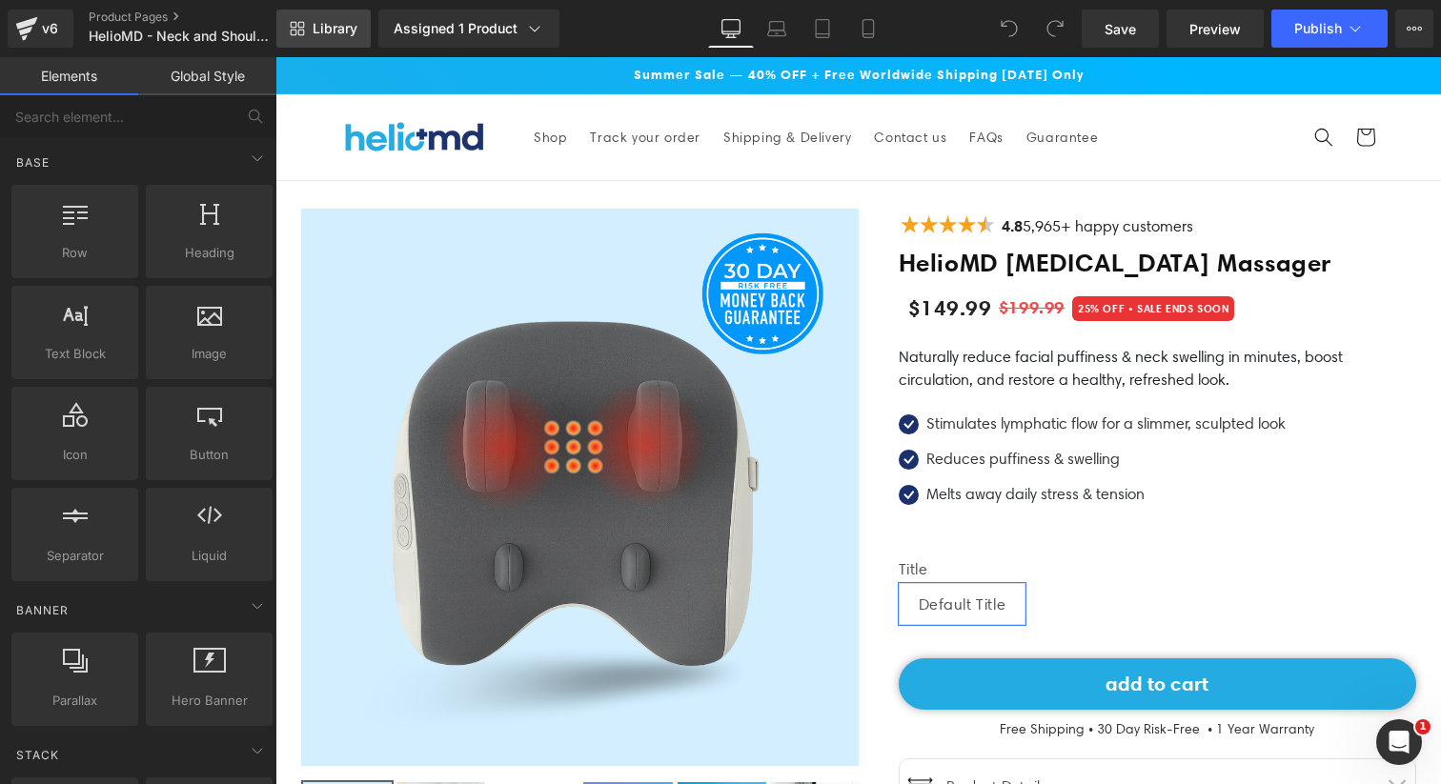
click at [333, 25] on span "Library" at bounding box center [335, 28] width 45 height 17
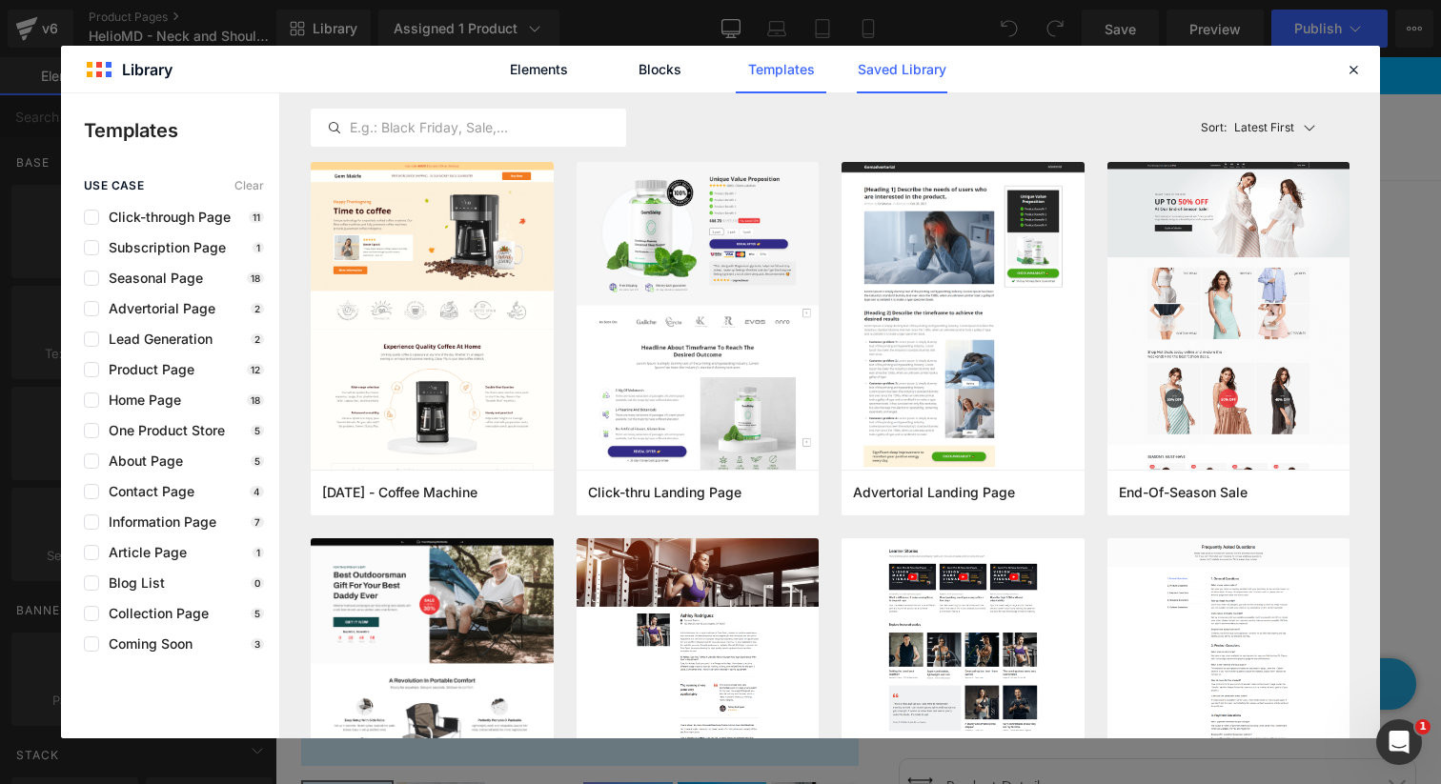
click at [892, 66] on link "Saved Library" at bounding box center [902, 70] width 91 height 48
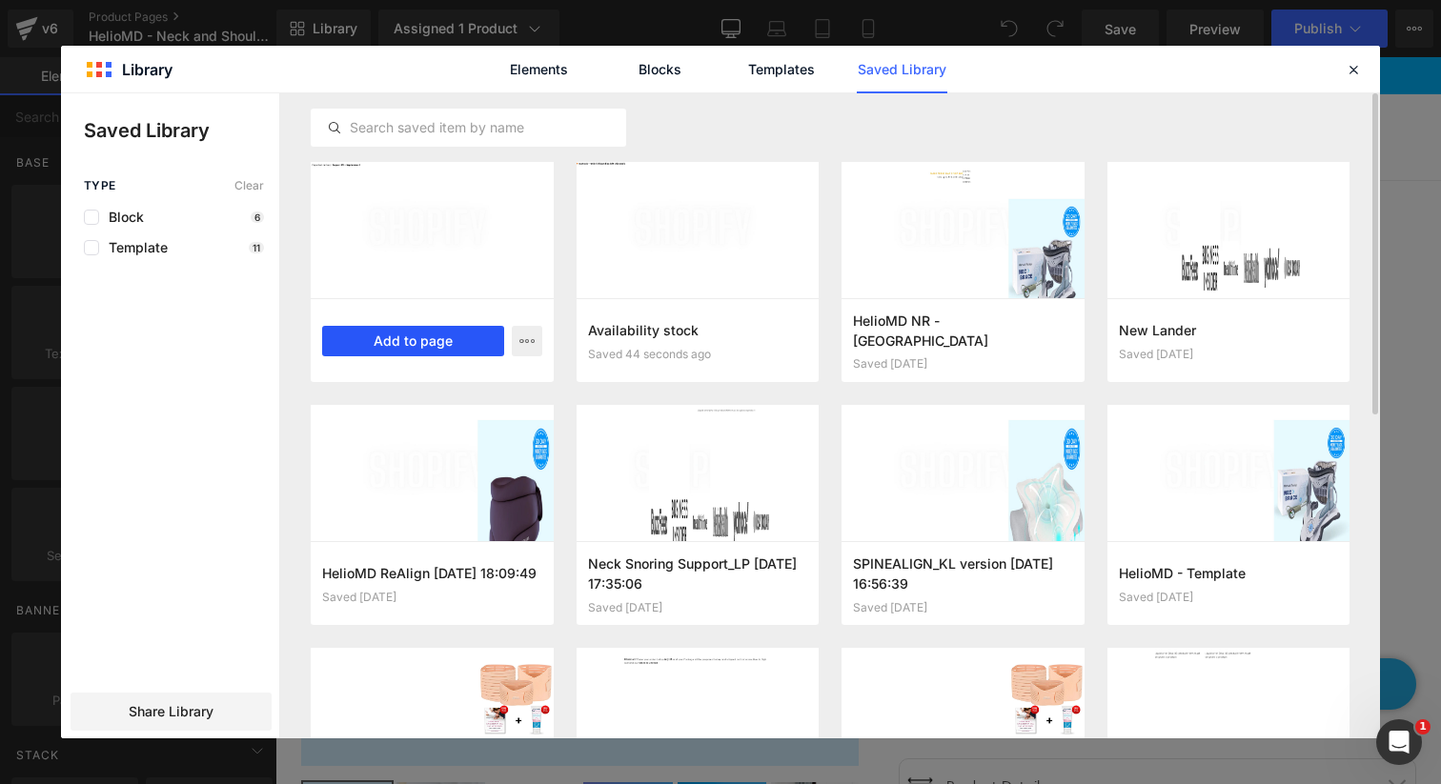
click at [442, 344] on button "Add to page" at bounding box center [413, 341] width 182 height 30
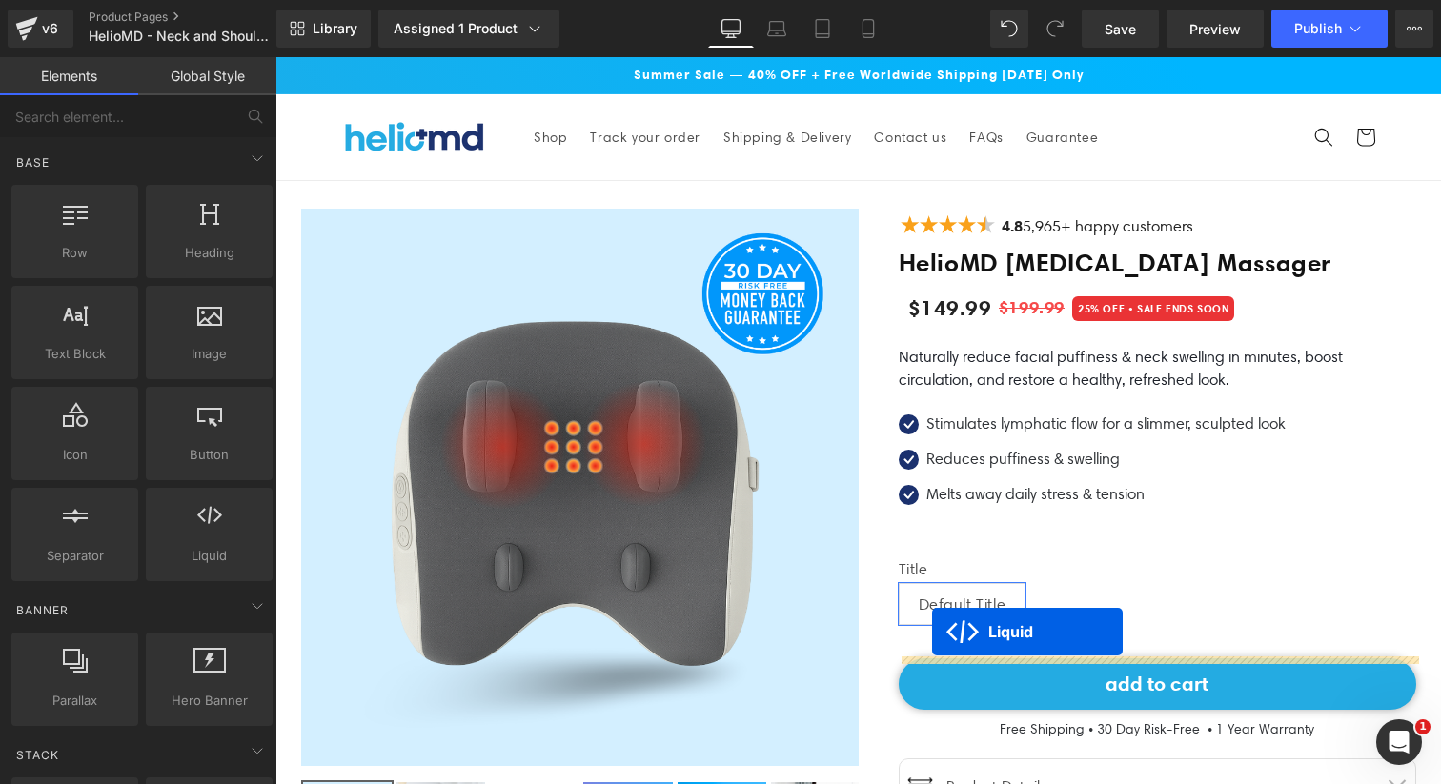
drag, startPoint x: 815, startPoint y: 168, endPoint x: 932, endPoint y: 631, distance: 477.8
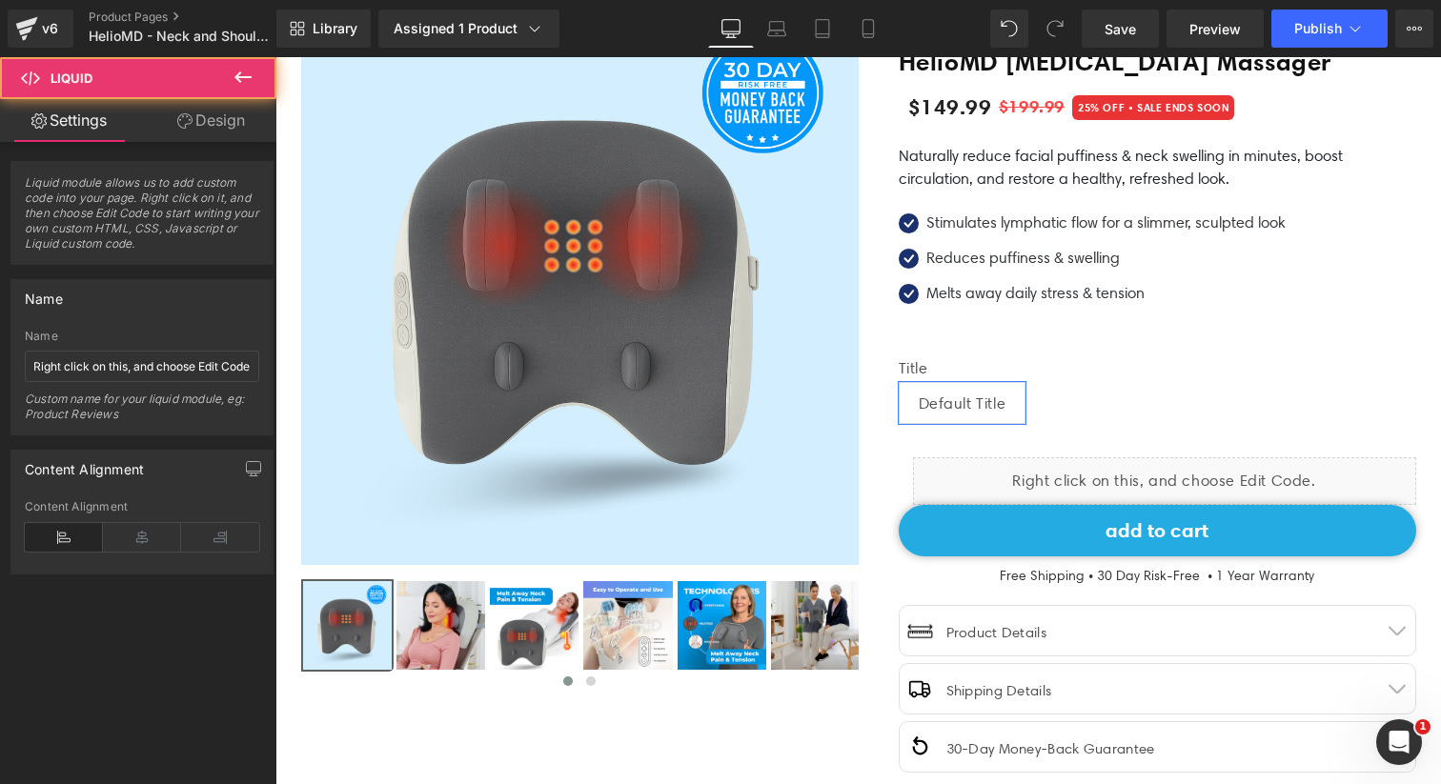
scroll to position [217, 0]
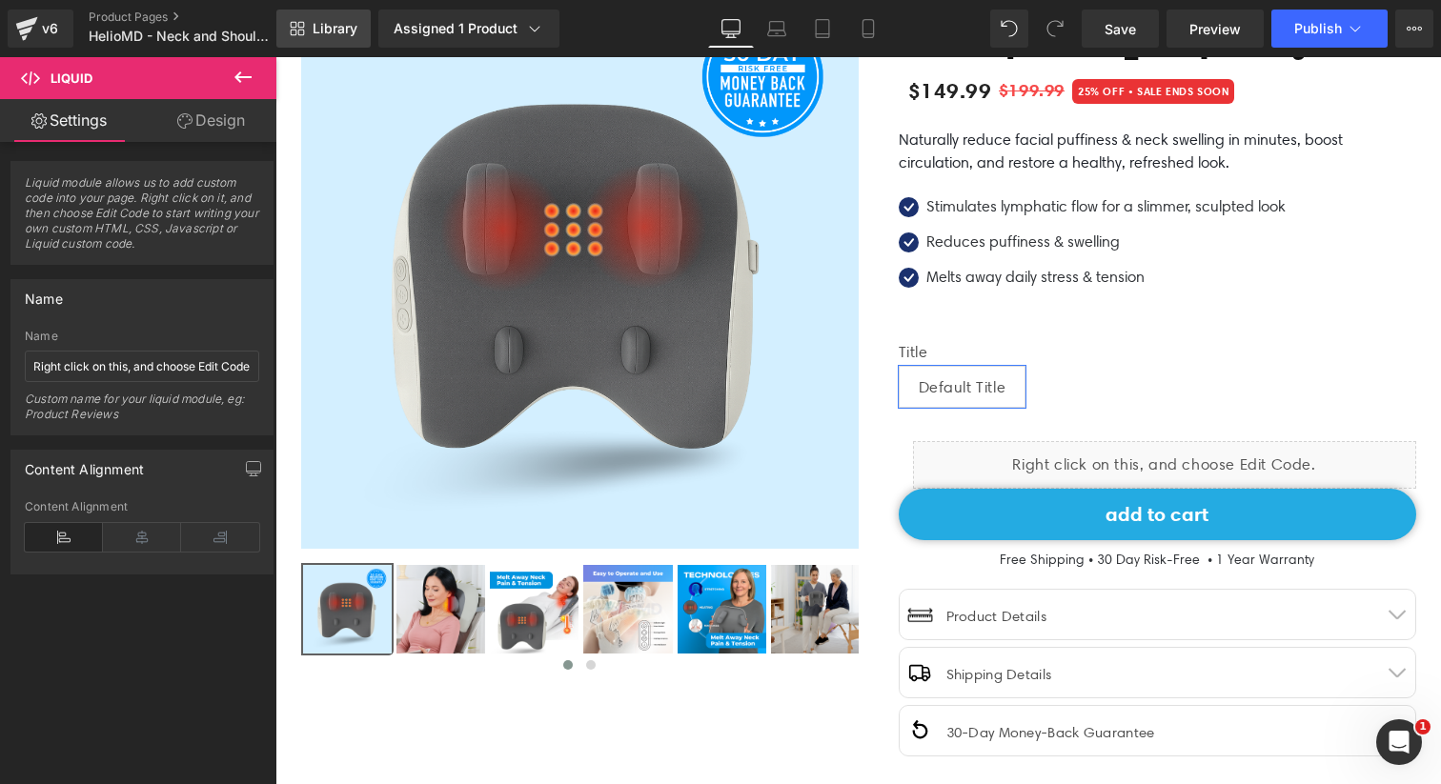
click at [337, 39] on link "Library" at bounding box center [323, 29] width 94 height 38
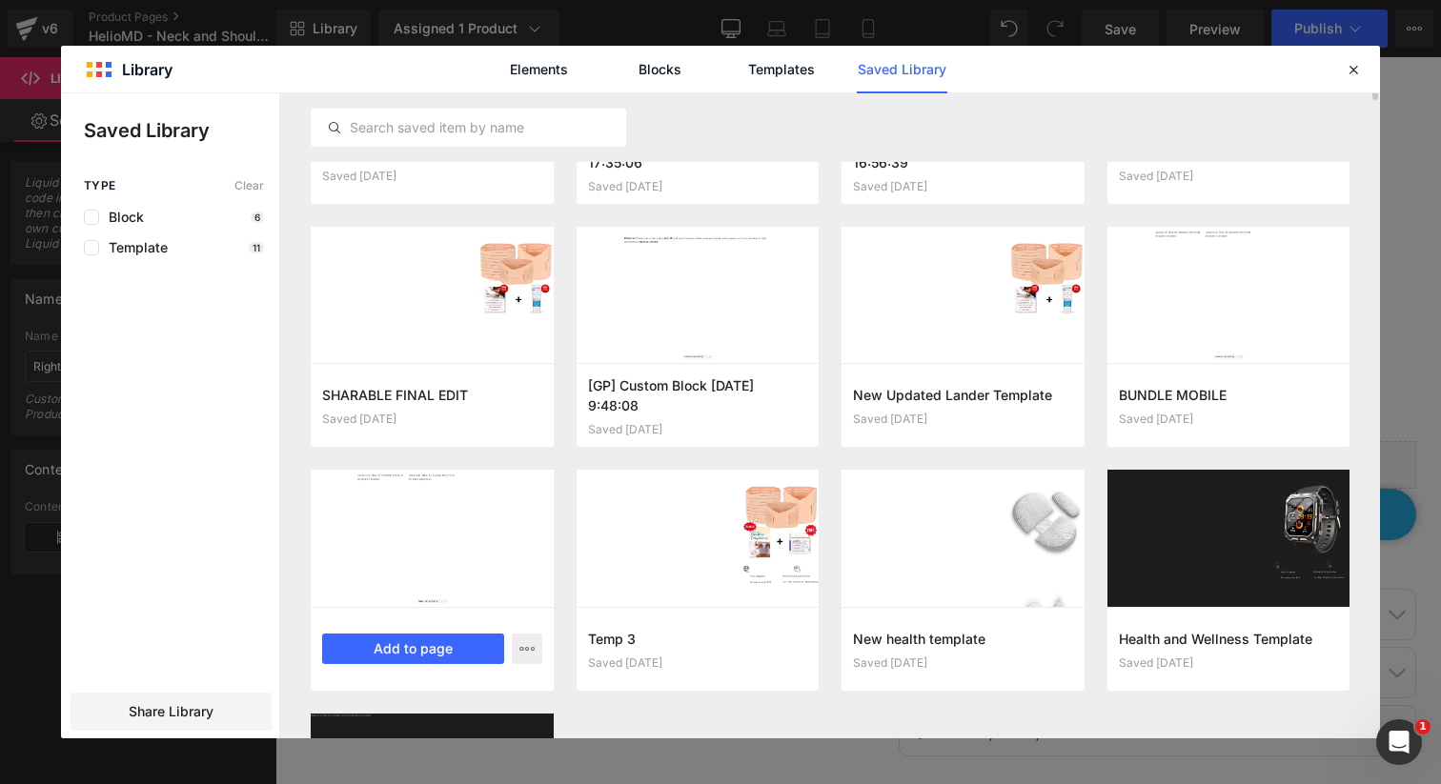
scroll to position [0, 0]
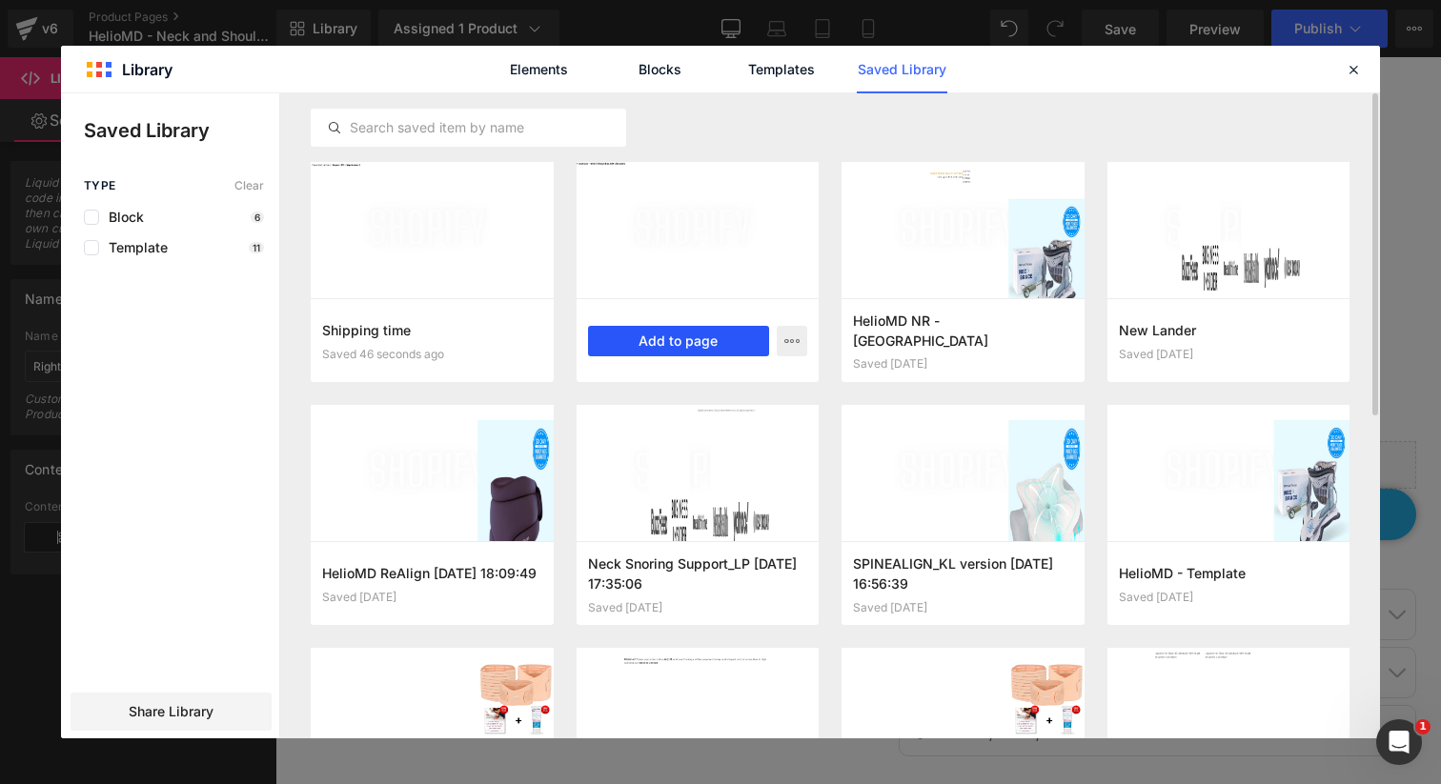
click at [707, 341] on button "Add to page" at bounding box center [679, 341] width 182 height 30
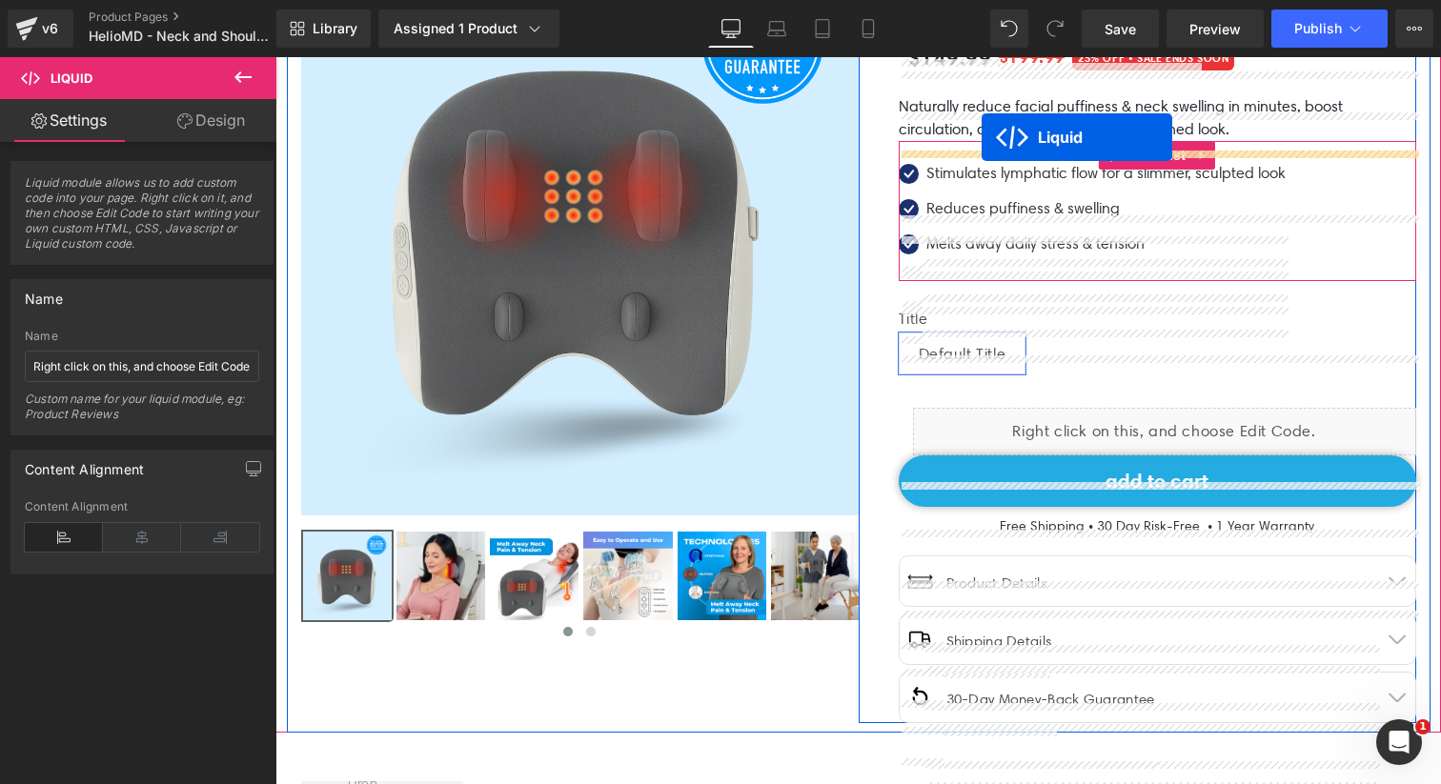
scroll to position [155, 0]
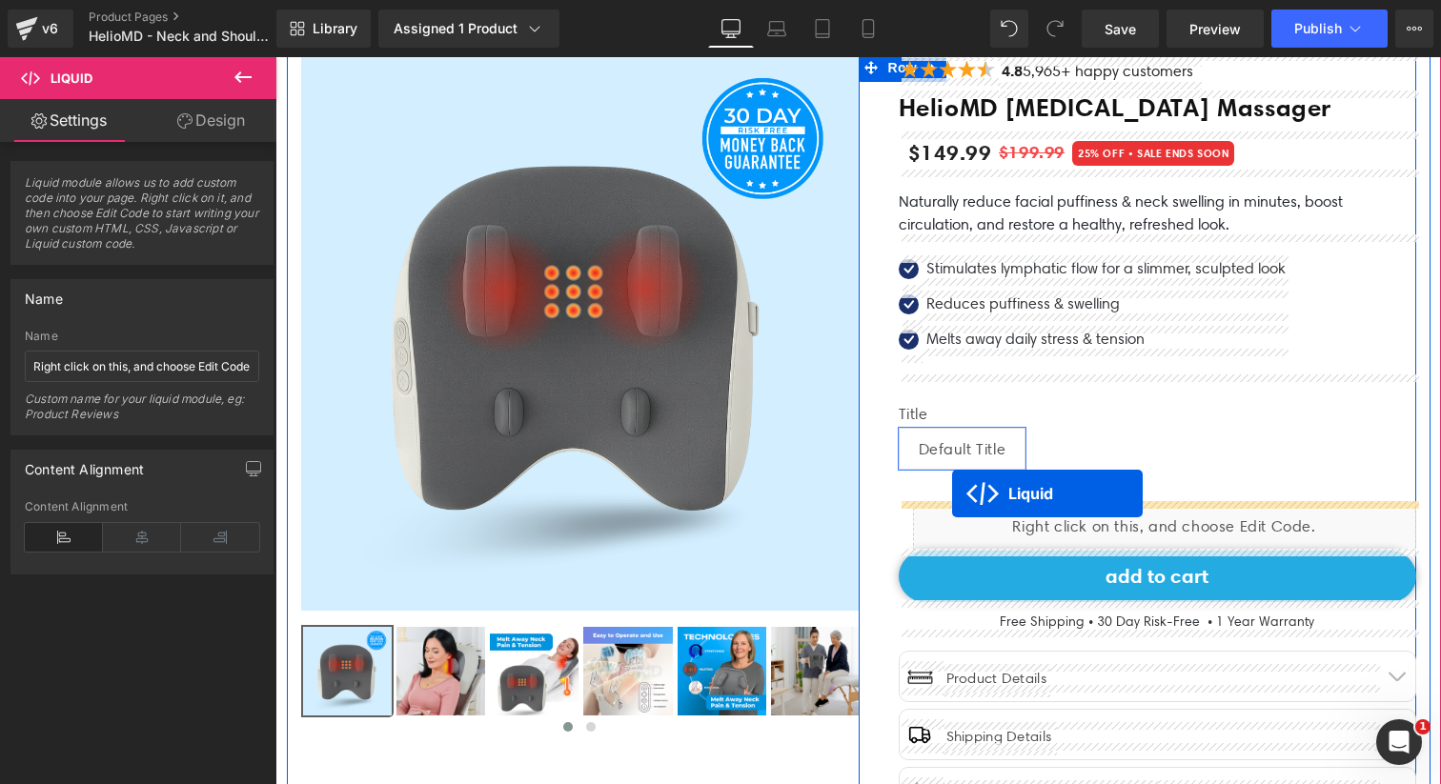
drag, startPoint x: 815, startPoint y: 344, endPoint x: 950, endPoint y: 494, distance: 201.8
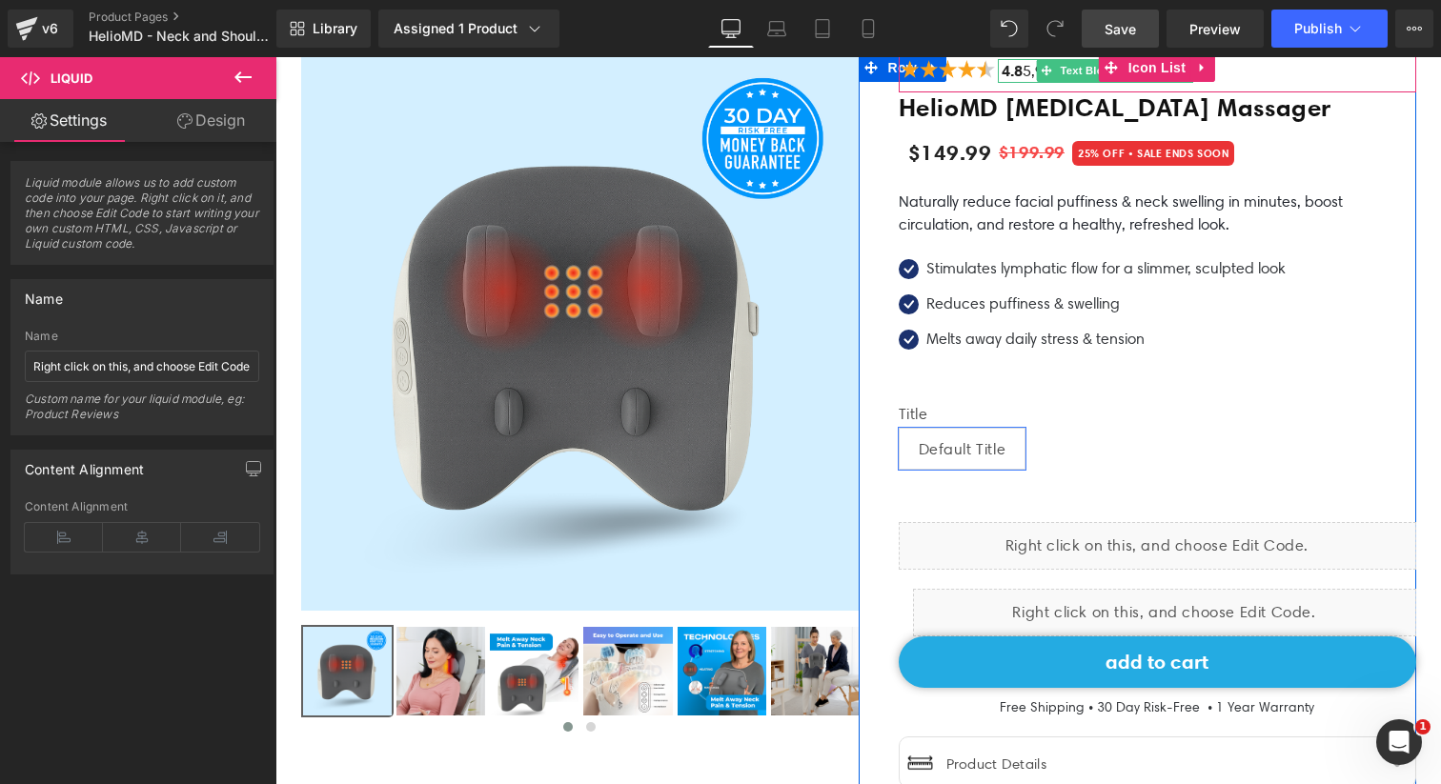
click at [1143, 40] on link "Save" at bounding box center [1120, 29] width 77 height 38
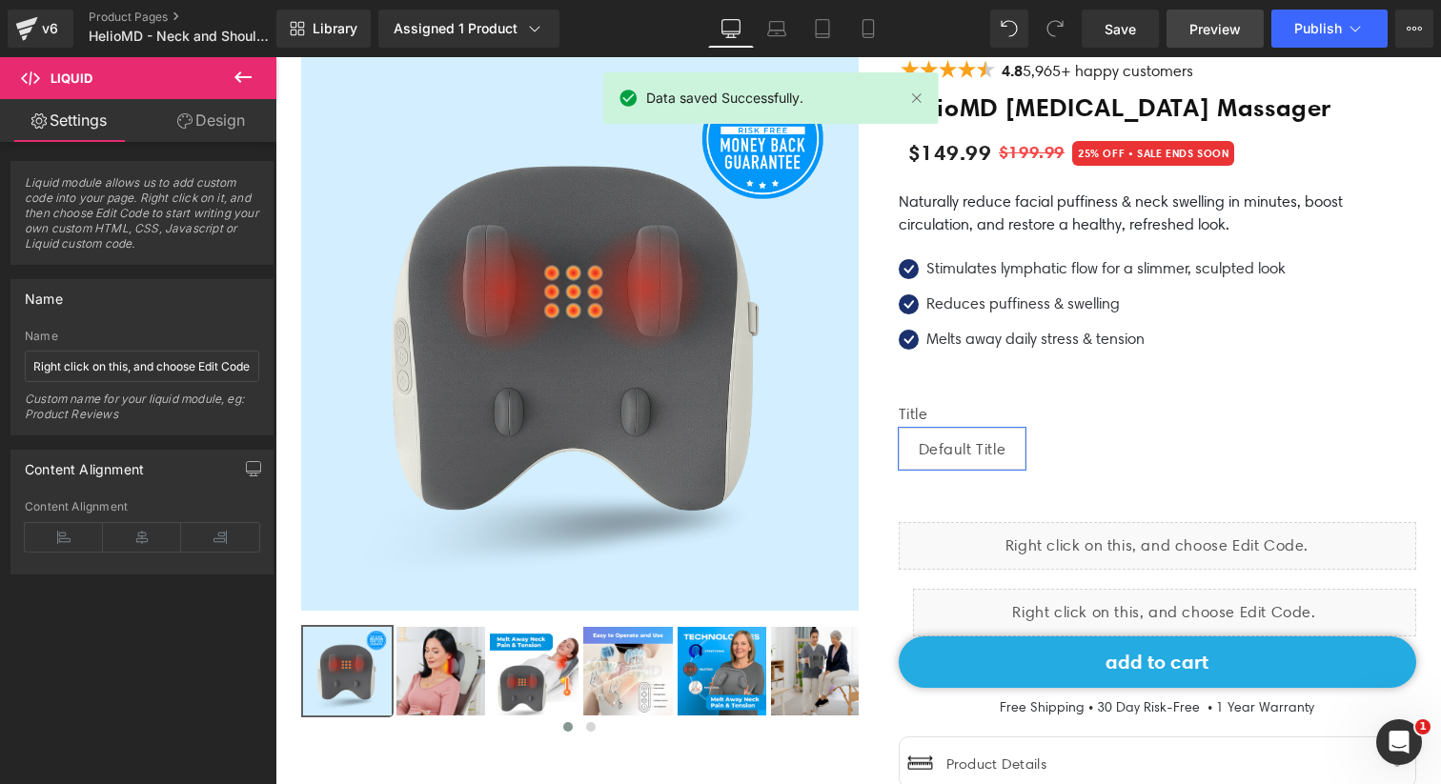
click at [1207, 40] on link "Preview" at bounding box center [1215, 29] width 97 height 38
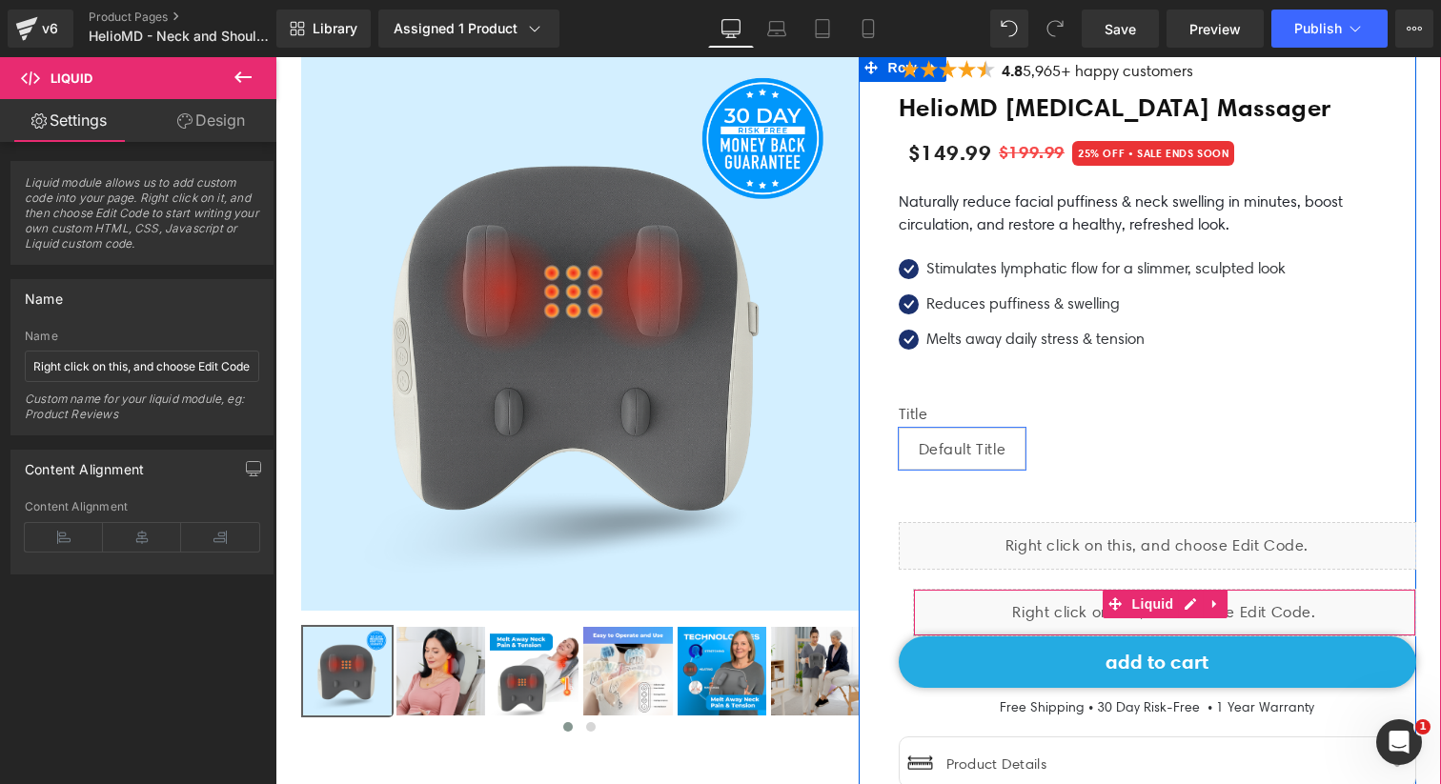
click at [993, 611] on div "Liquid" at bounding box center [1164, 613] width 503 height 48
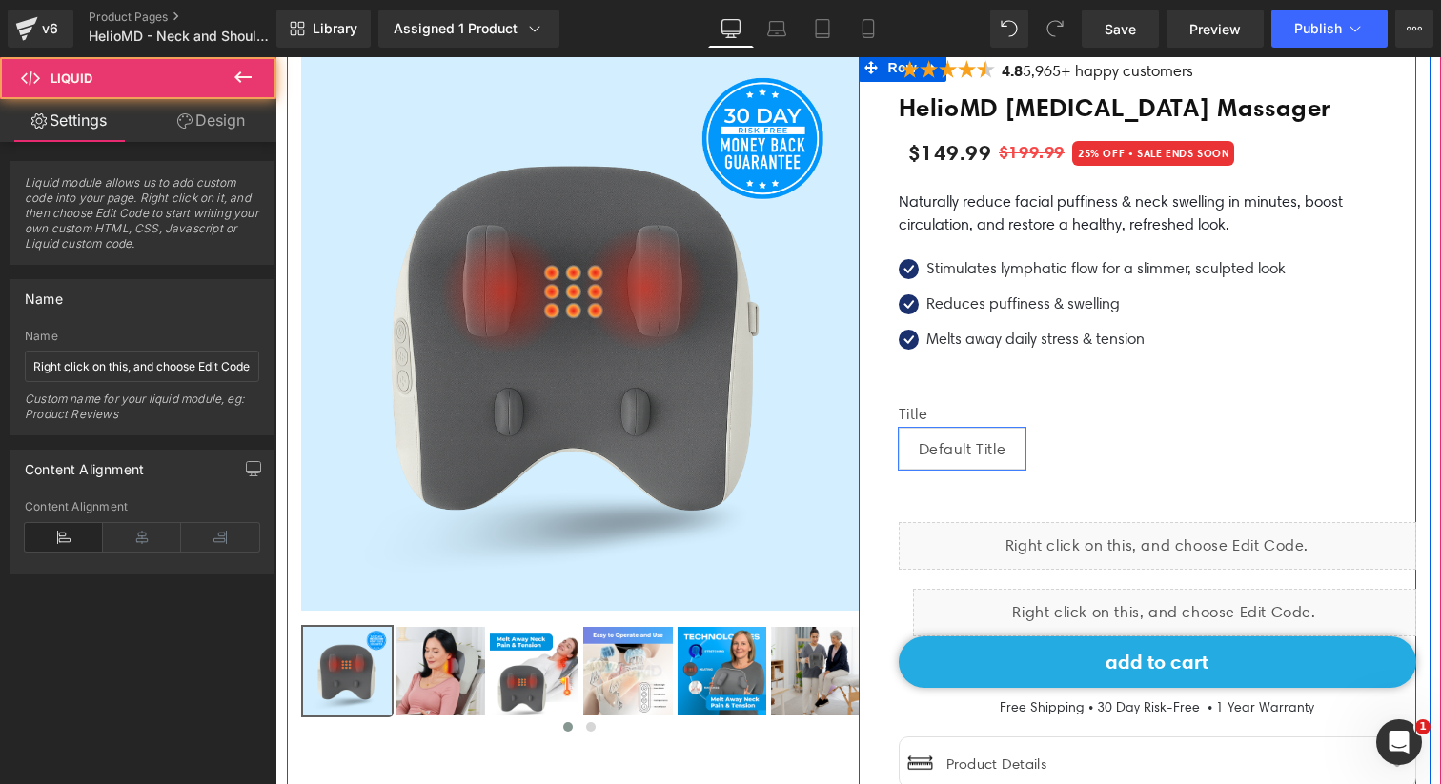
click at [885, 609] on div "Image 4.8 5,965+ happy customers Text Block Icon List HelioMD Lymphatic Drainag…" at bounding box center [1138, 478] width 558 height 851
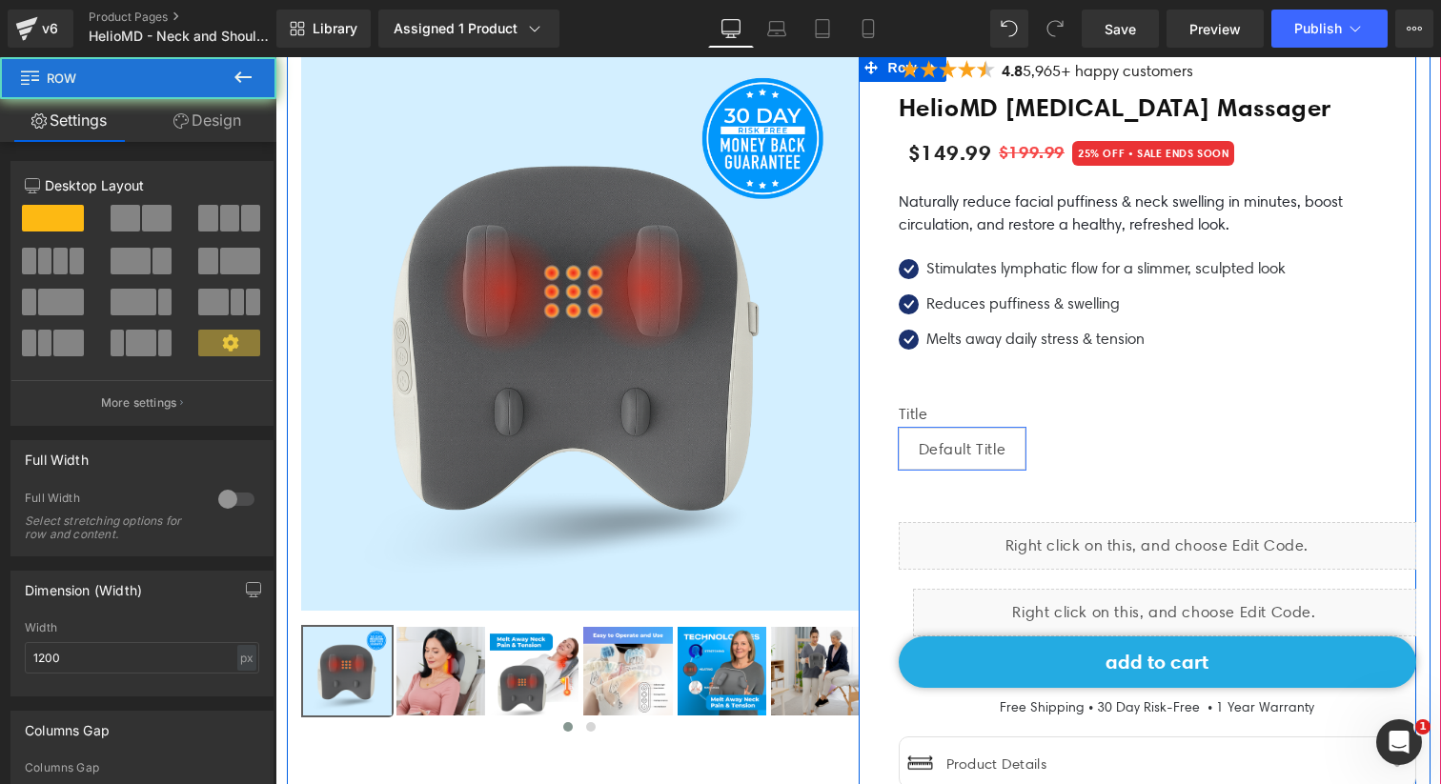
click at [906, 609] on div "Image 4.8 5,965+ happy customers Text Block Icon List HelioMD Lymphatic Drainag…" at bounding box center [1158, 478] width 518 height 851
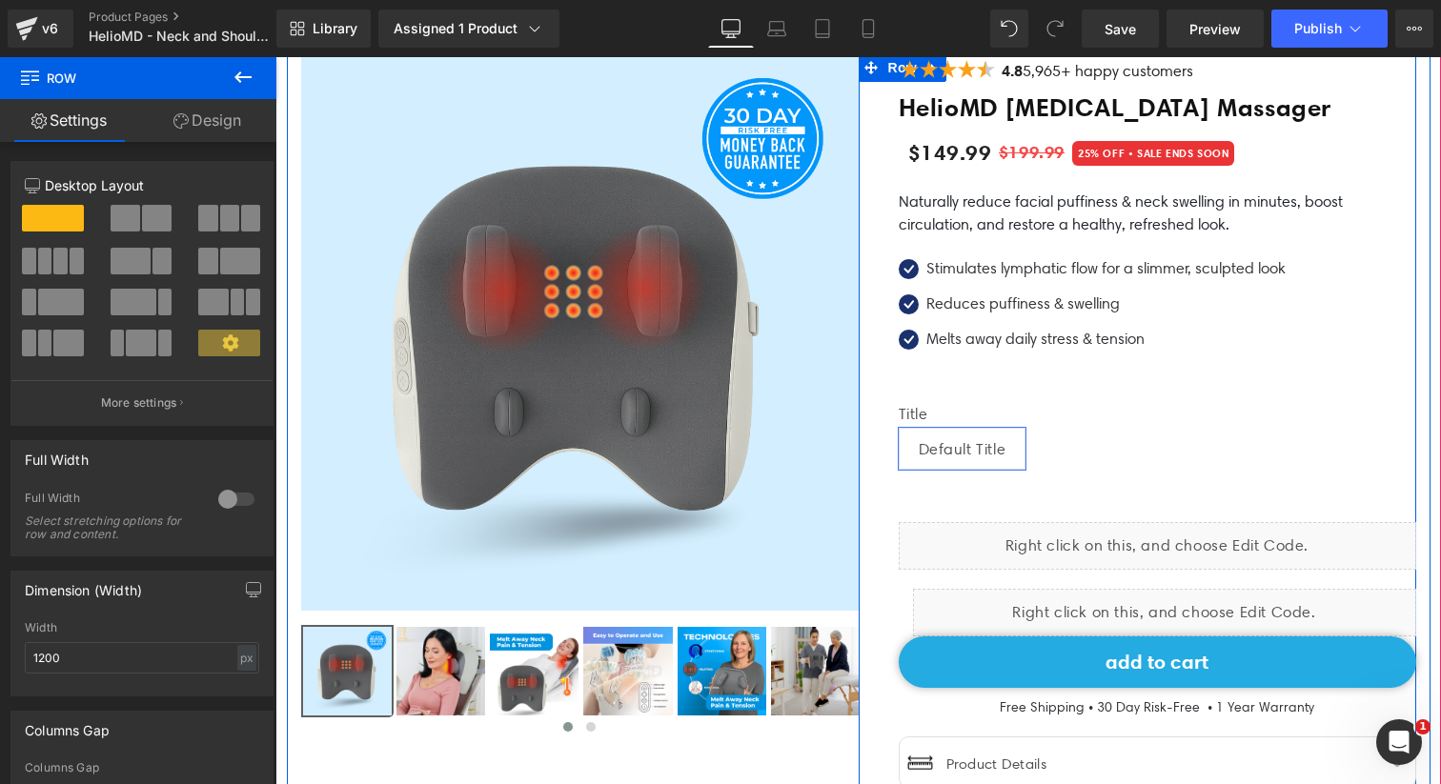
click at [975, 608] on div "Liquid" at bounding box center [1164, 613] width 503 height 48
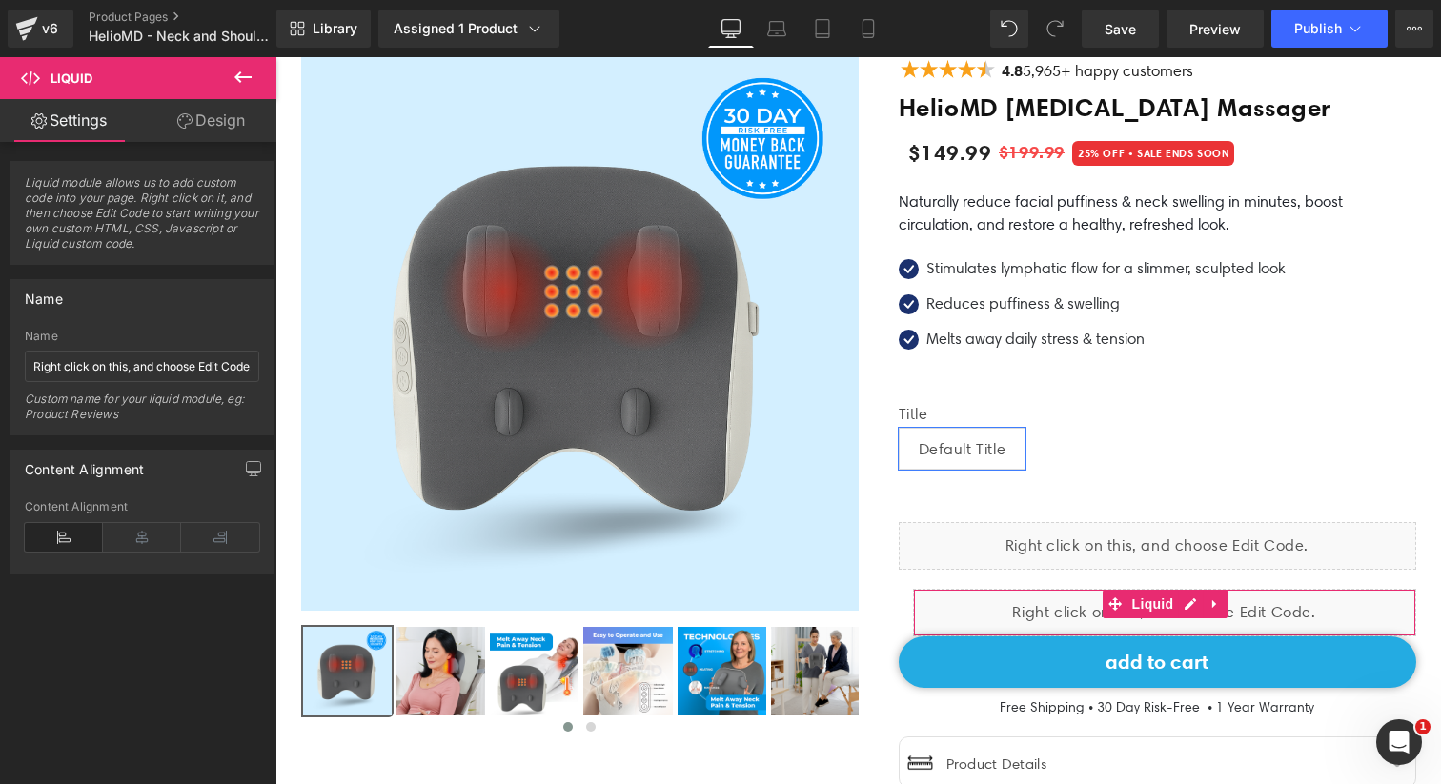
click at [229, 120] on link "Design" at bounding box center [211, 120] width 138 height 43
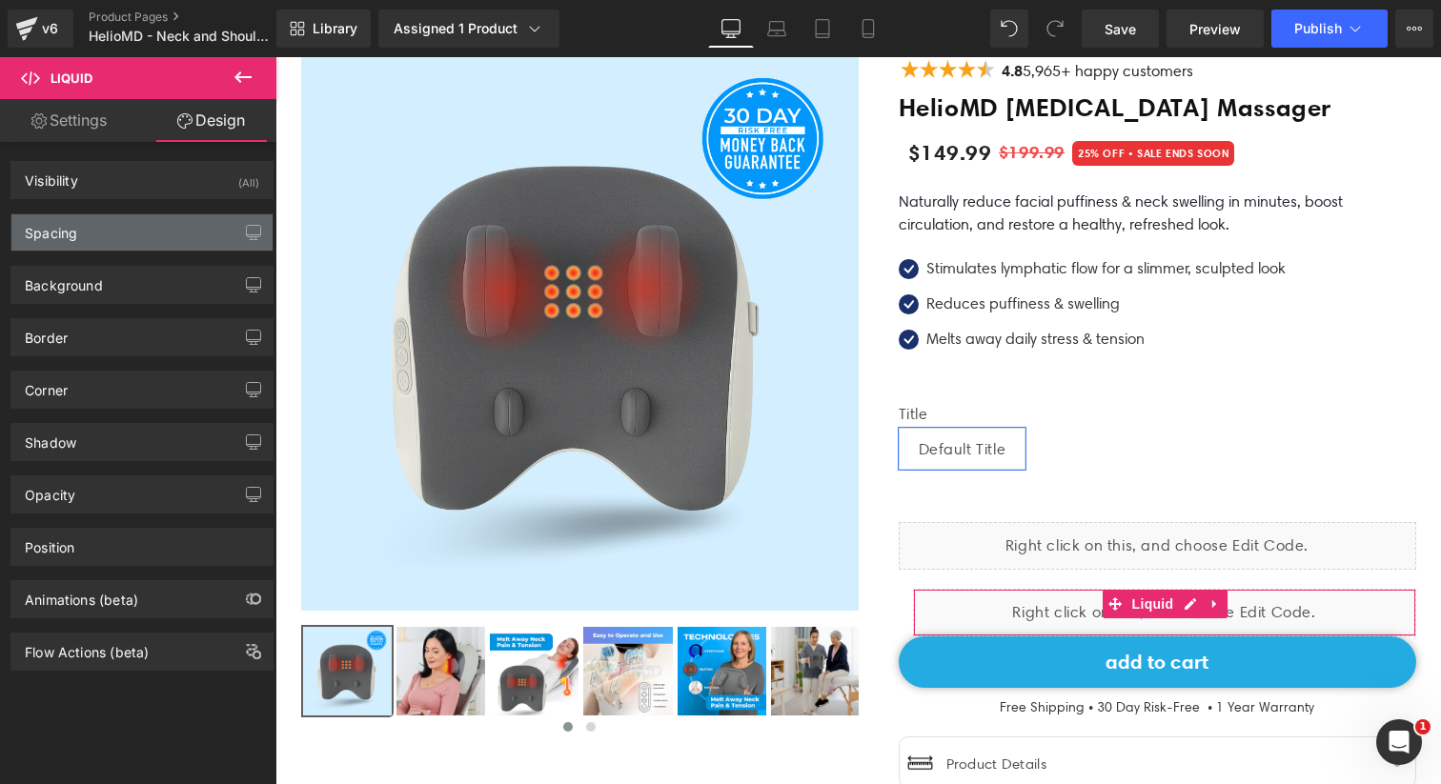
click at [135, 221] on div "Spacing" at bounding box center [141, 232] width 261 height 36
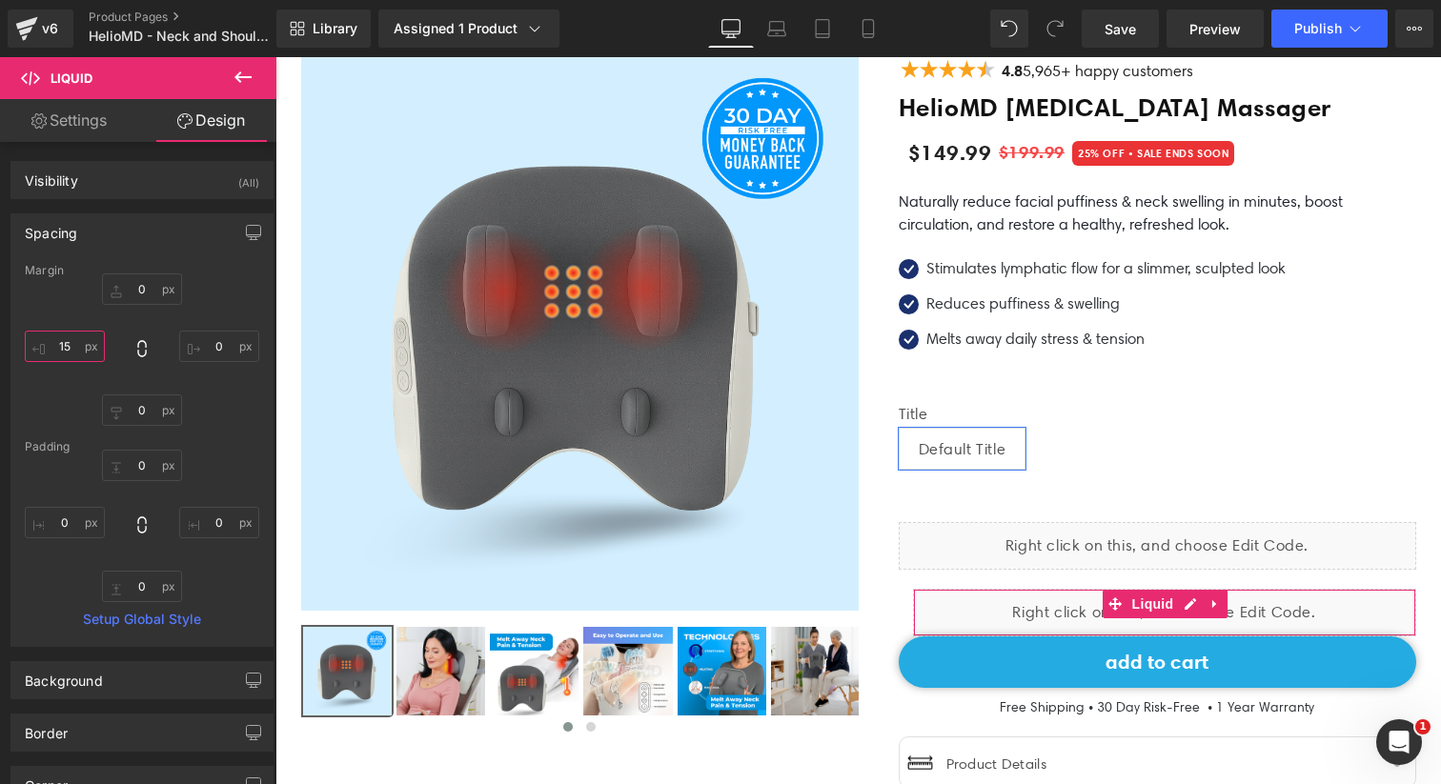
click at [80, 343] on input "15" at bounding box center [65, 346] width 80 height 31
click at [1130, 28] on span "Save" at bounding box center [1120, 29] width 31 height 20
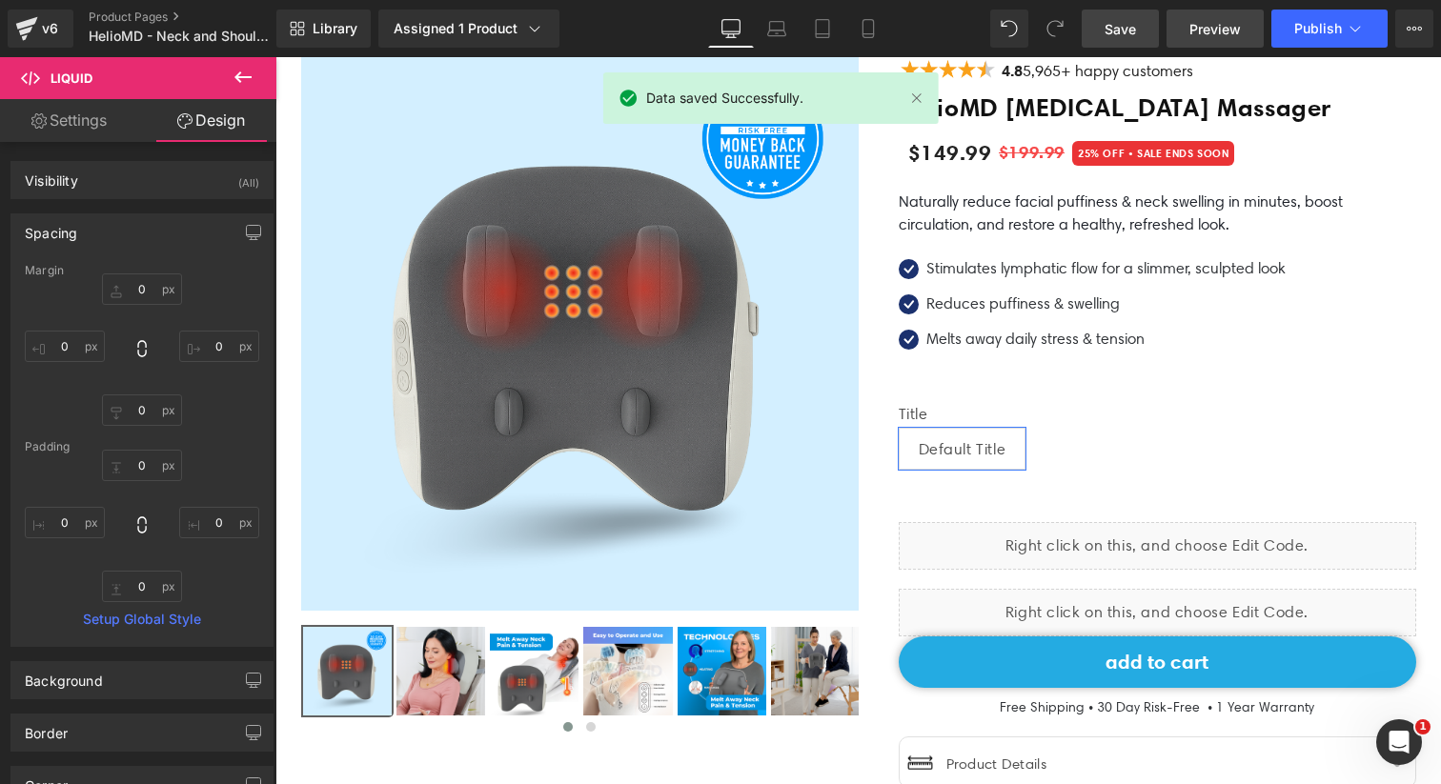
click at [1229, 37] on span "Preview" at bounding box center [1214, 29] width 51 height 20
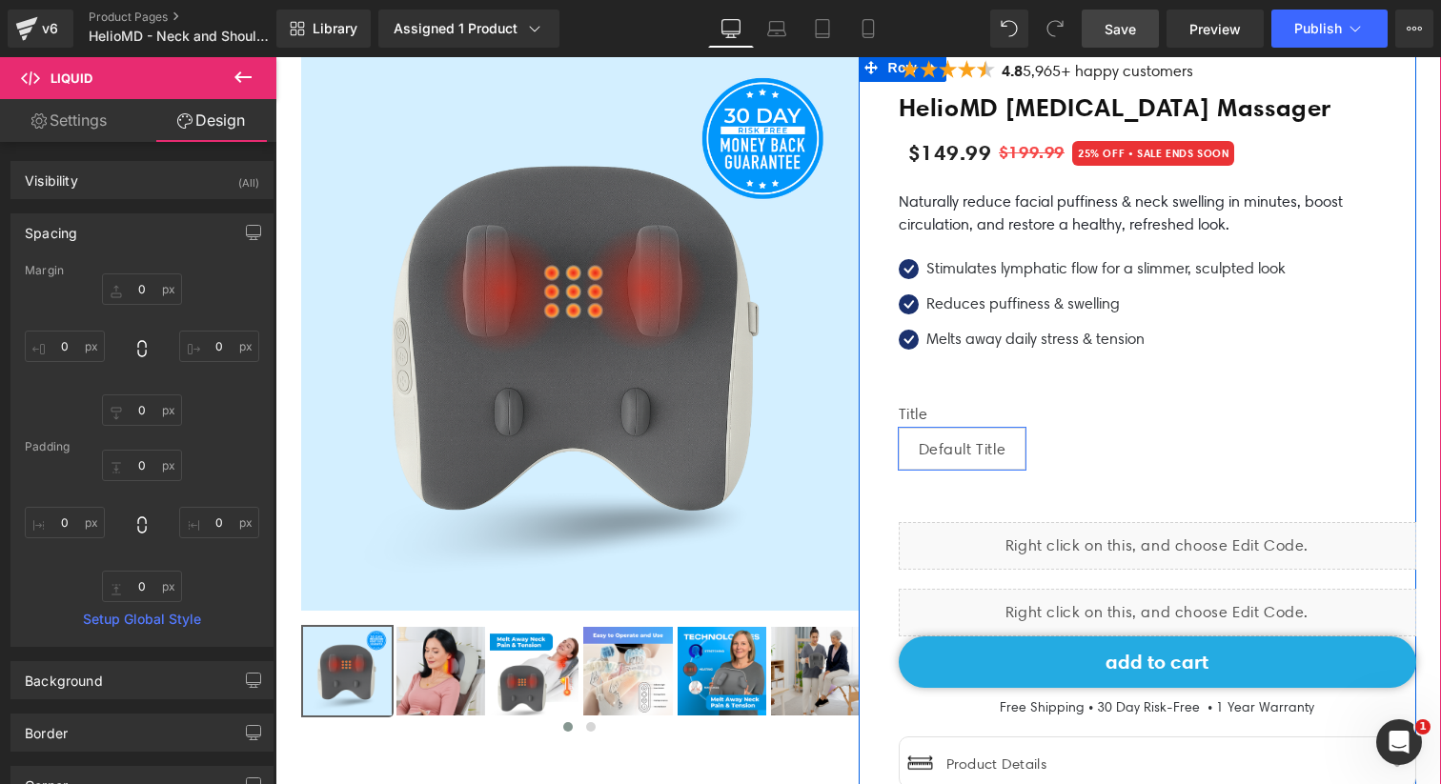
click at [1086, 549] on div "Liquid" at bounding box center [1158, 546] width 518 height 48
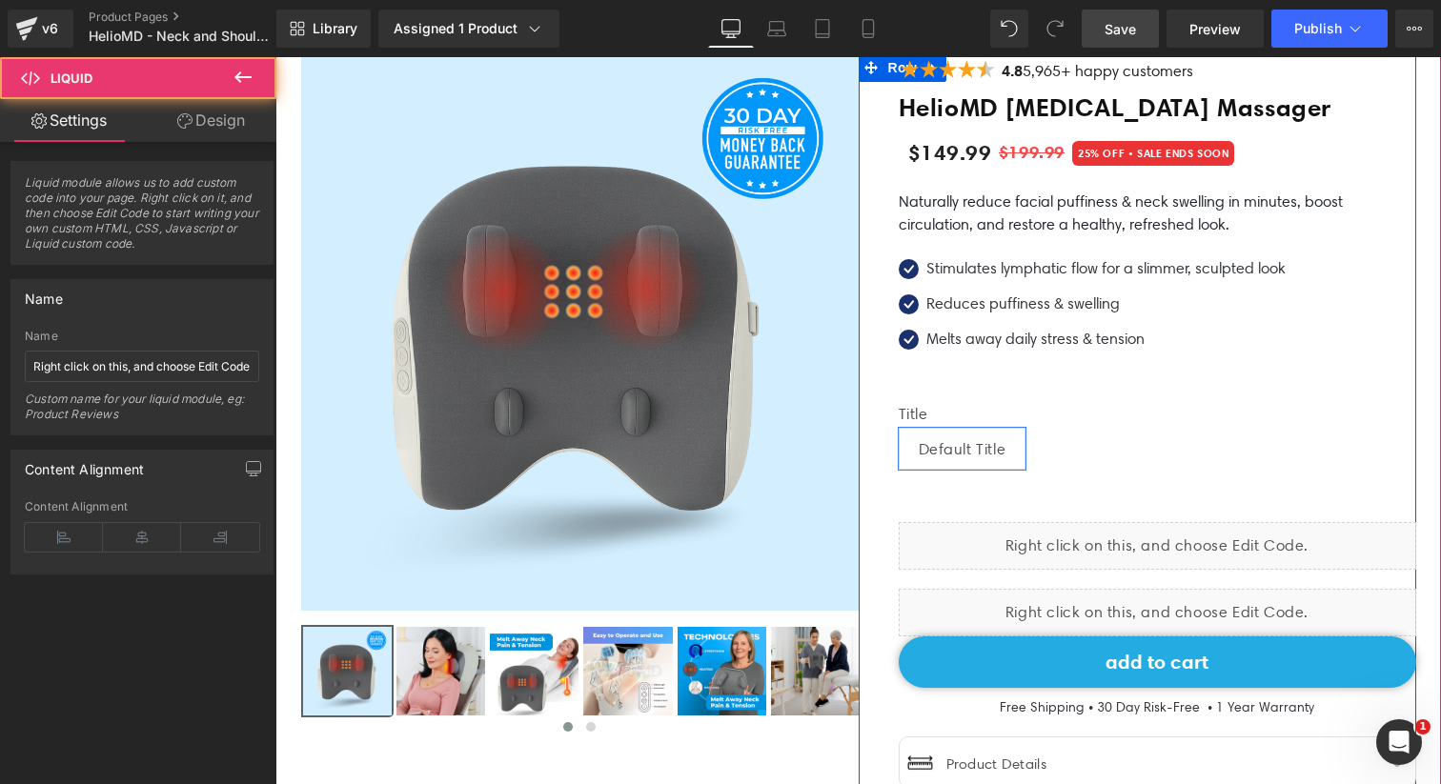
click at [1177, 538] on div "Liquid" at bounding box center [1158, 546] width 518 height 48
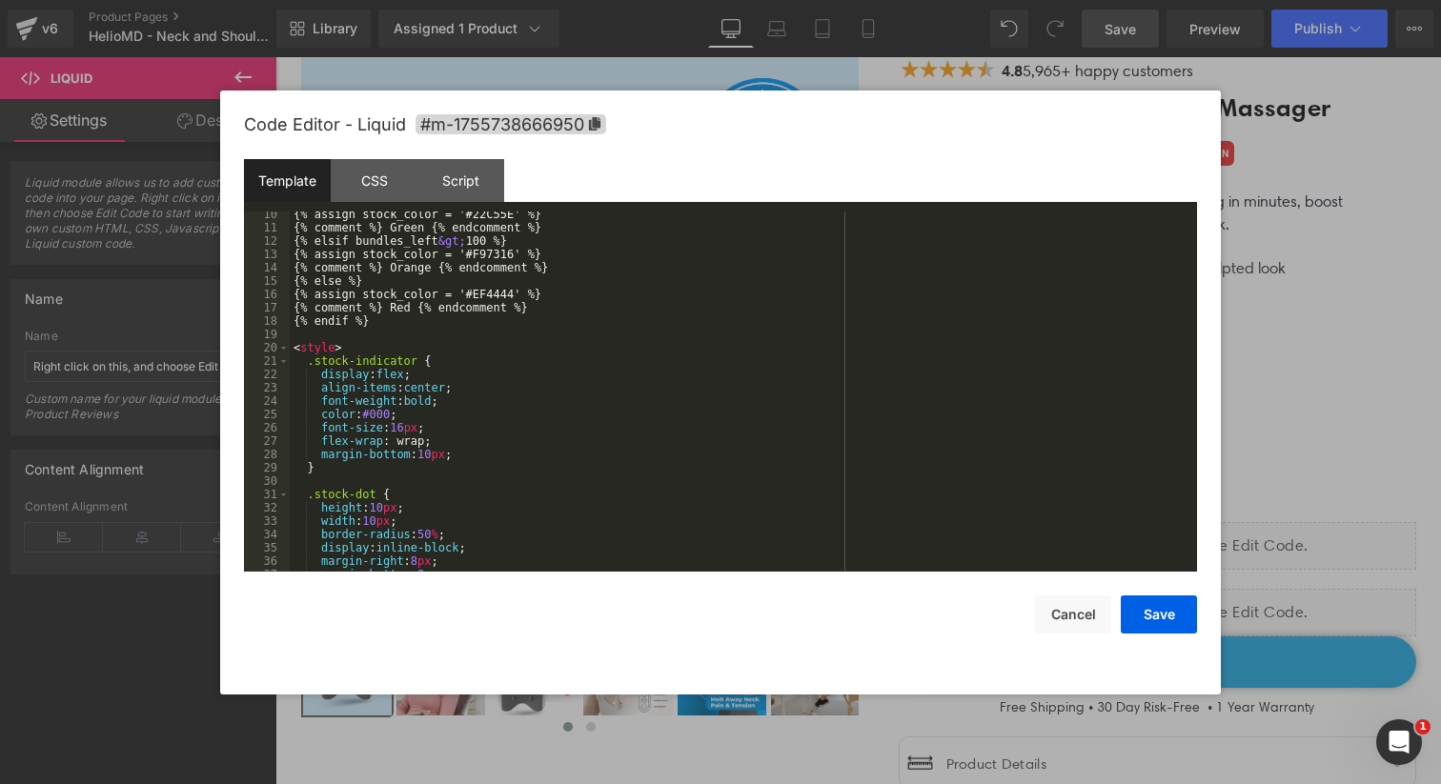
scroll to position [0, 0]
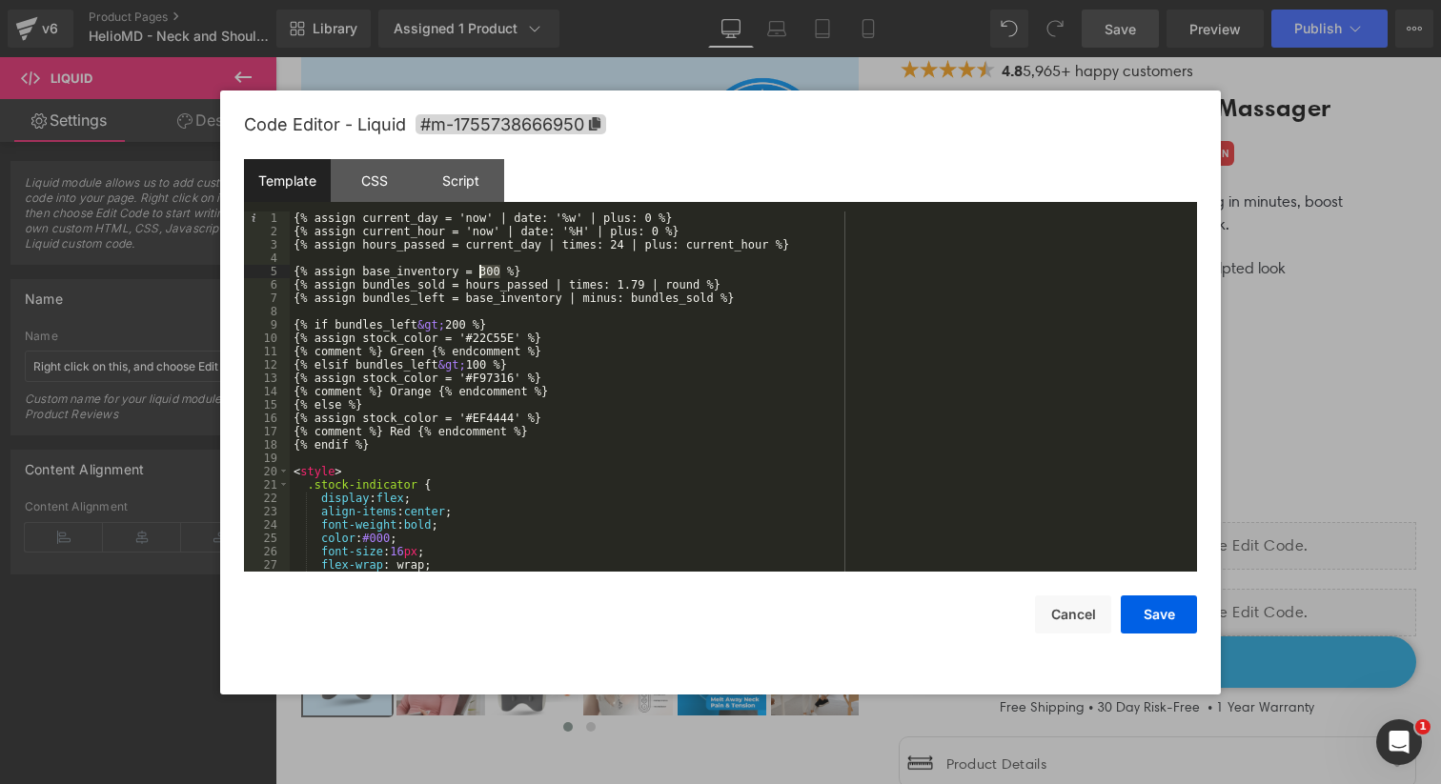
drag, startPoint x: 499, startPoint y: 274, endPoint x: 481, endPoint y: 274, distance: 18.1
click at [481, 274] on div "{% assign current_day = 'now' | date: '%w' | plus: 0 %} {% assign current_hour …" at bounding box center [740, 405] width 900 height 387
click at [496, 272] on div "{% assign current_day = 'now' | date: '%w' | plus: 0 %} {% assign current_hour …" at bounding box center [740, 405] width 900 height 387
click at [500, 275] on div "{% assign current_day = 'now' | date: '%w' | plus: 0 %} {% assign current_hour …" at bounding box center [740, 405] width 900 height 387
drag, startPoint x: 500, startPoint y: 272, endPoint x: 483, endPoint y: 272, distance: 17.2
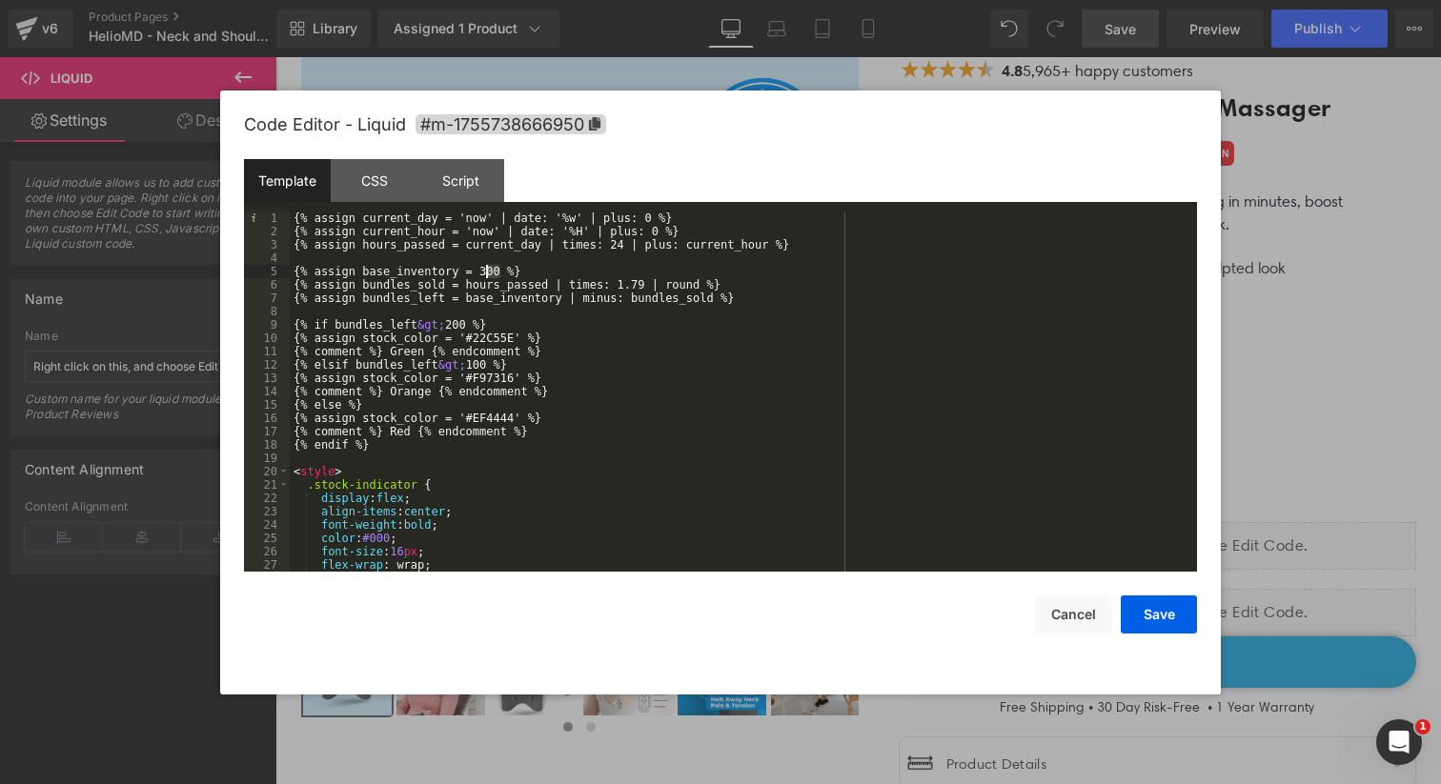
click at [483, 272] on div "{% assign current_day = 'now' | date: '%w' | plus: 0 %} {% assign current_hour …" at bounding box center [740, 405] width 900 height 387
click at [495, 272] on div "{% assign current_day = 'now' | date: '%w' | plus: 0 %} {% assign current_hour …" at bounding box center [740, 405] width 900 height 387
click at [498, 272] on div "{% assign current_day = 'now' | date: '%w' | plus: 0 %} {% assign current_hour …" at bounding box center [740, 405] width 900 height 387
drag, startPoint x: 498, startPoint y: 271, endPoint x: 476, endPoint y: 271, distance: 22.9
click at [476, 271] on div "{% assign current_day = 'now' | date: '%w' | plus: 0 %} {% assign current_hour …" at bounding box center [740, 405] width 900 height 387
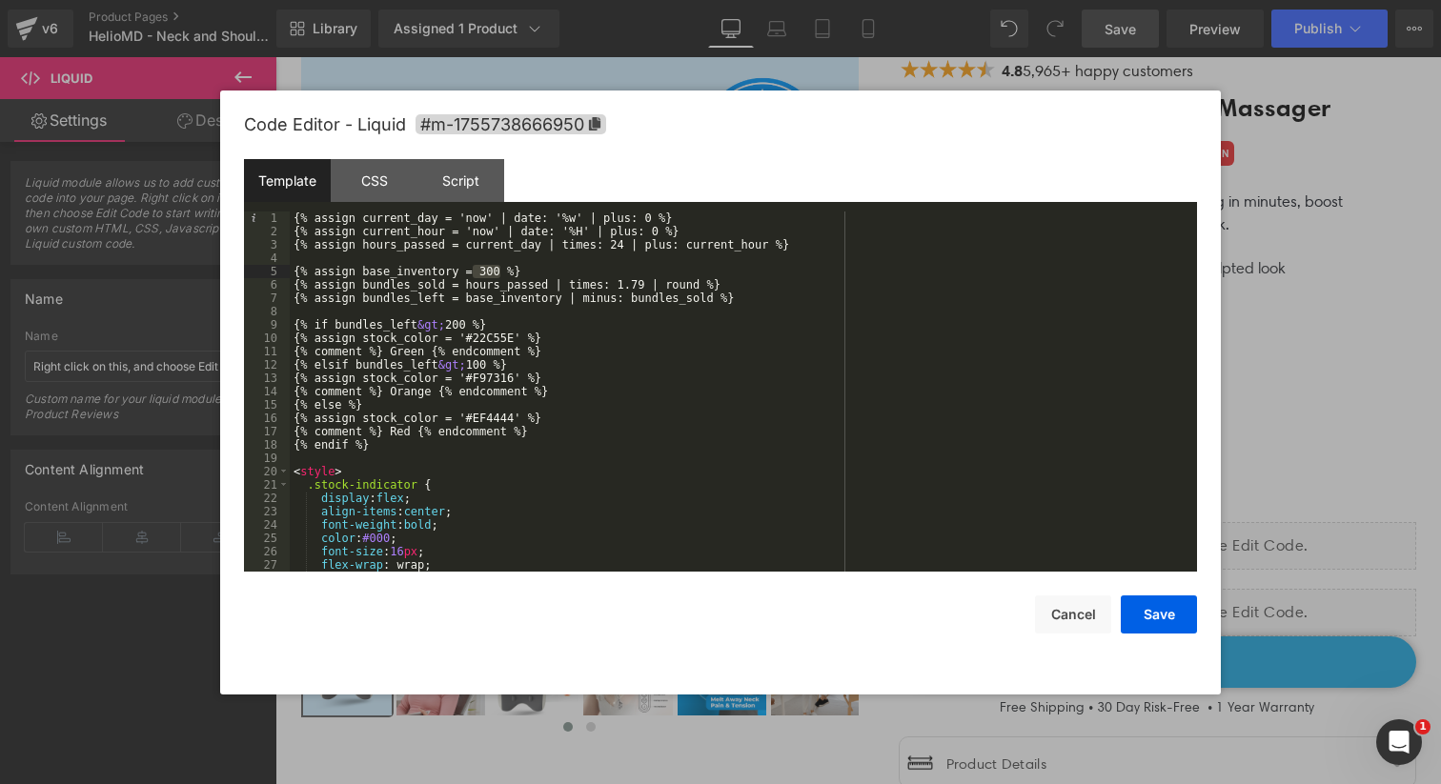
click at [486, 273] on div "{% assign current_day = 'now' | date: '%w' | plus: 0 %} {% assign current_hour …" at bounding box center [740, 405] width 900 height 387
drag, startPoint x: 498, startPoint y: 273, endPoint x: 480, endPoint y: 273, distance: 17.2
click at [480, 273] on div "{% assign current_day = 'now' | date: '%w' | plus: 0 %} {% assign current_hour …" at bounding box center [740, 405] width 900 height 387
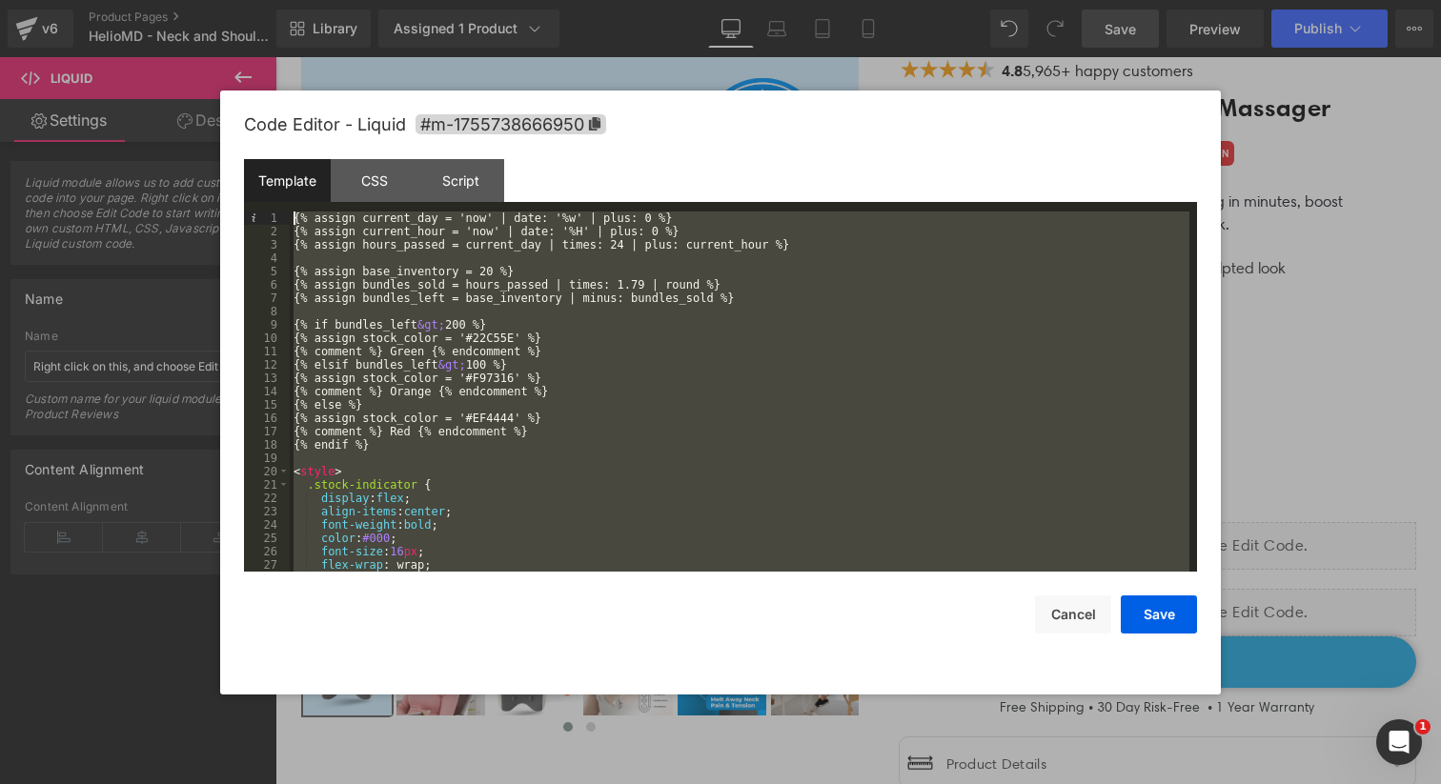
drag, startPoint x: 412, startPoint y: 551, endPoint x: 293, endPoint y: 168, distance: 401.2
click at [293, 168] on div "Template CSS Script Data 1 2 3 4 5 6 7 8 9 10 11 12 13 14 15 16 17 18 19 20 21 …" at bounding box center [720, 365] width 953 height 413
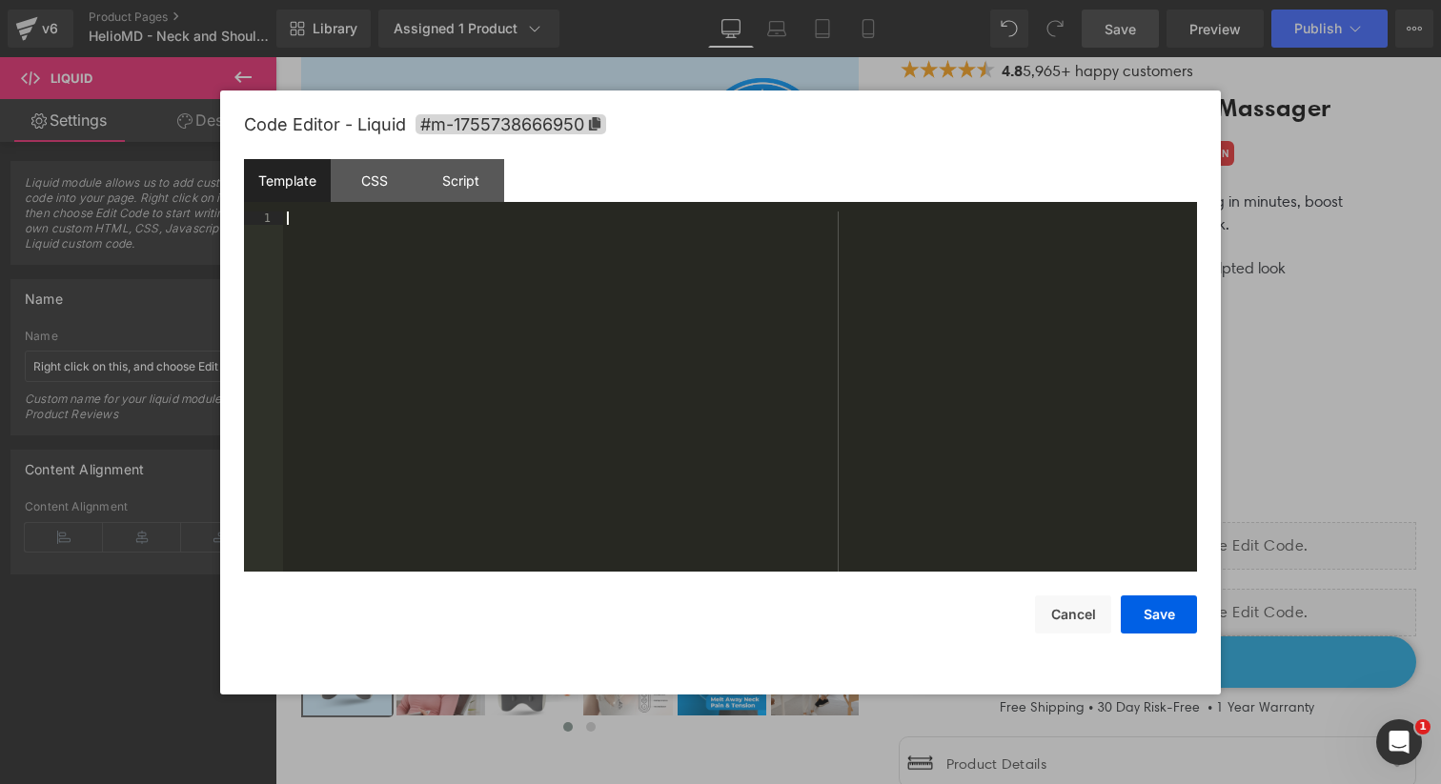
scroll to position [187, 0]
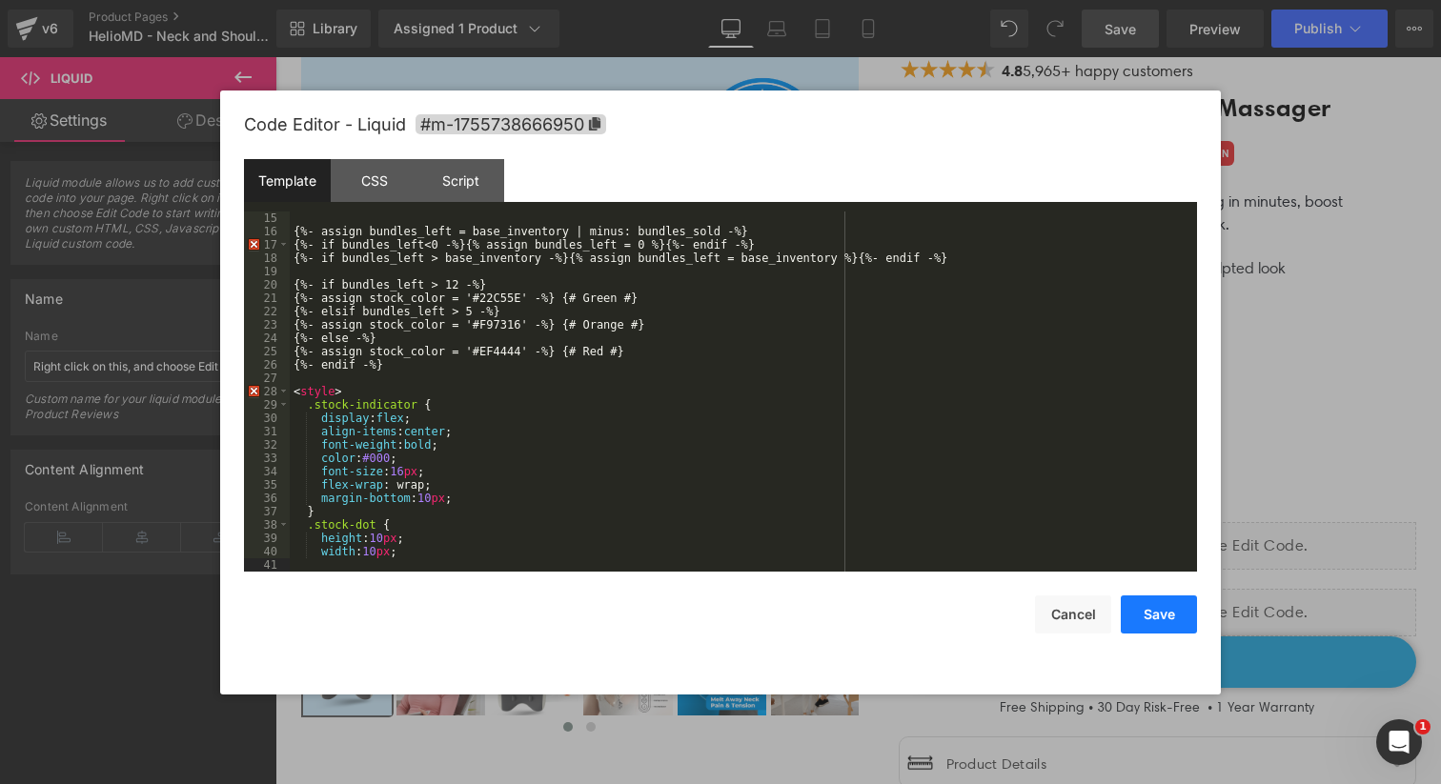
click at [1163, 618] on button "Save" at bounding box center [1159, 615] width 76 height 38
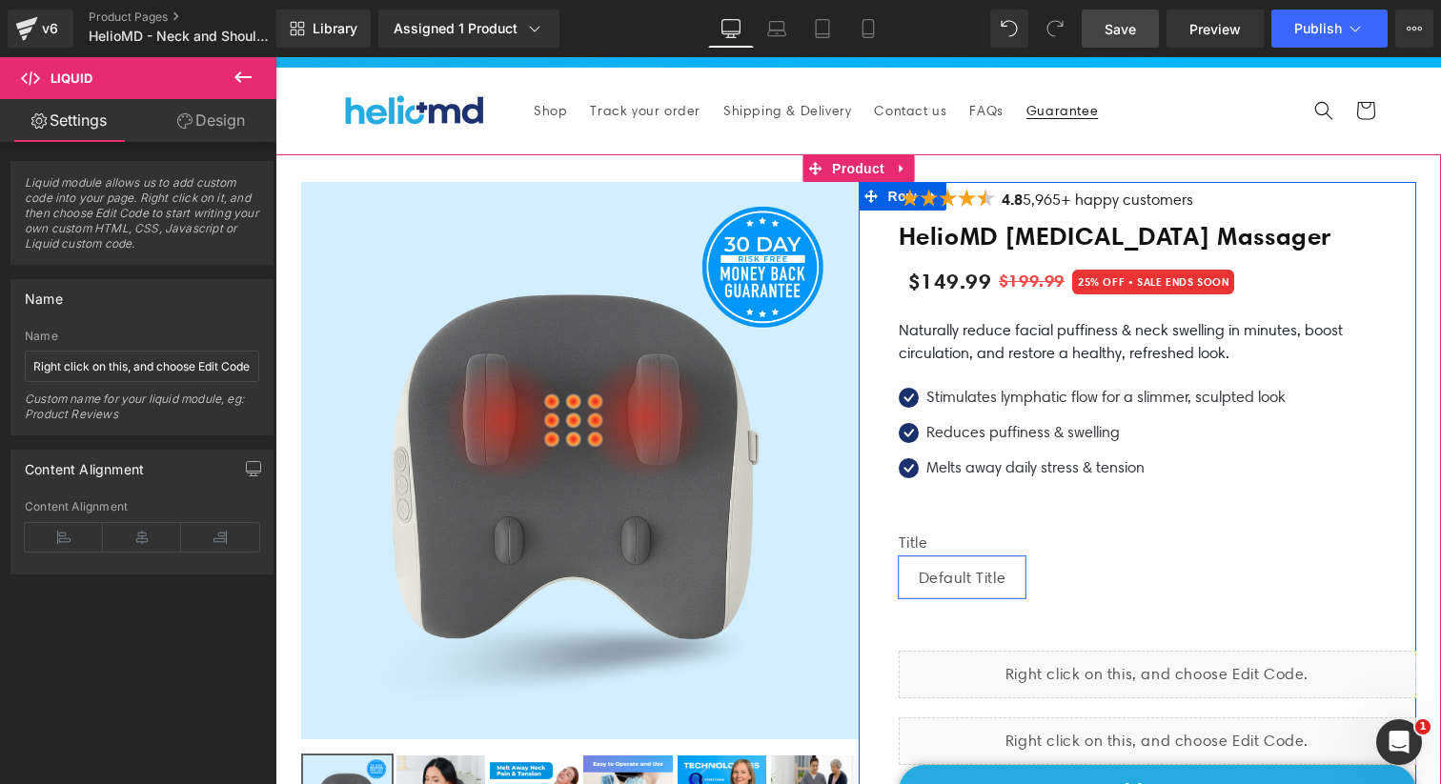
scroll to position [10, 0]
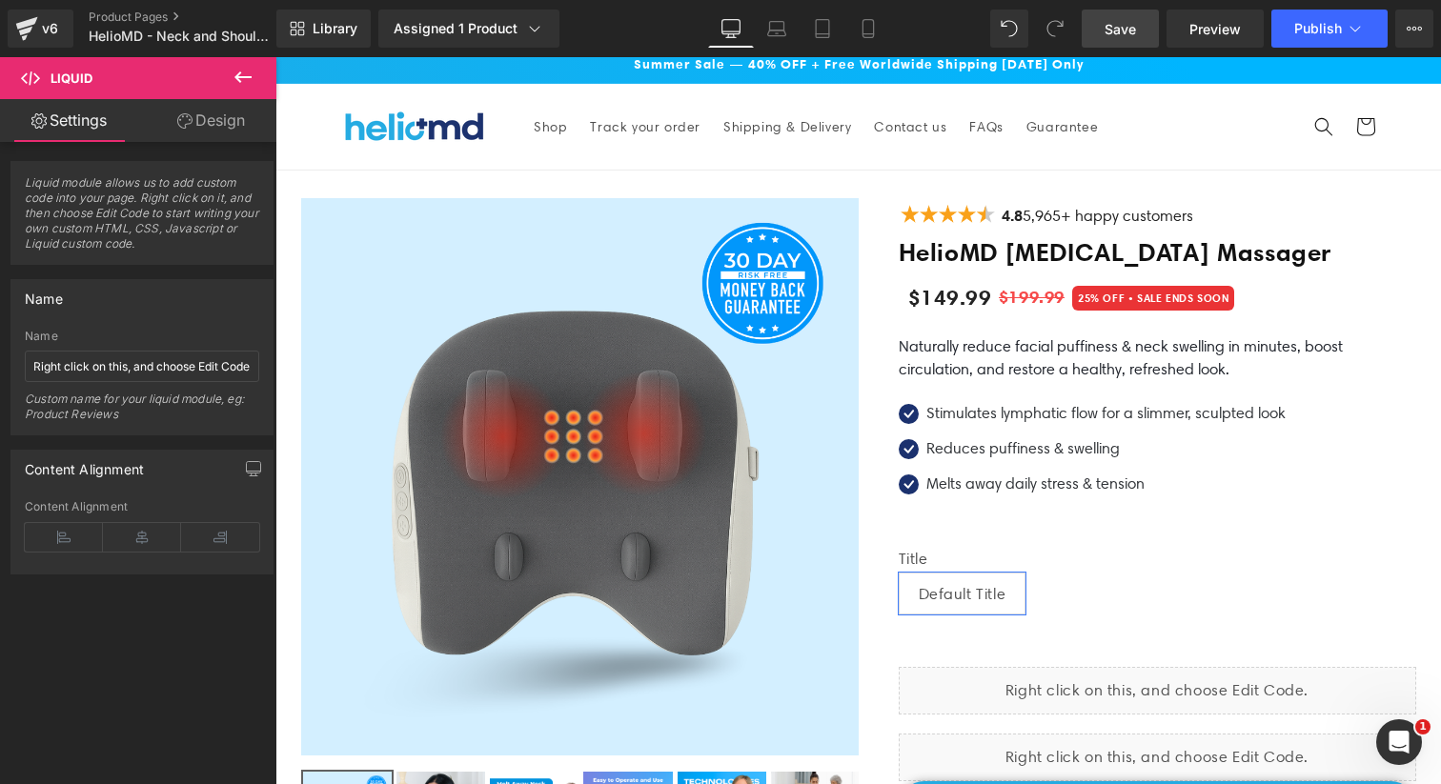
click at [1141, 29] on link "Save" at bounding box center [1120, 29] width 77 height 38
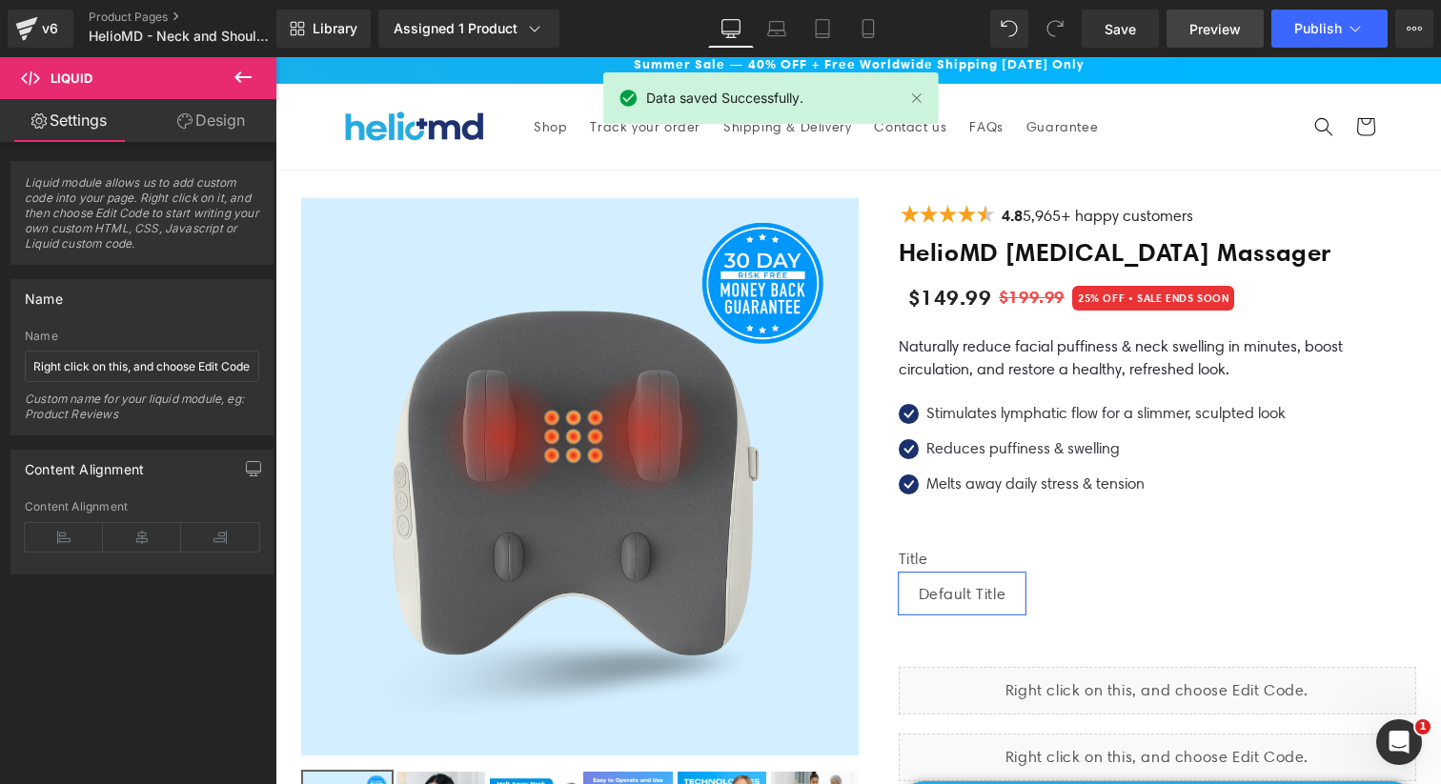
click at [1244, 31] on link "Preview" at bounding box center [1215, 29] width 97 height 38
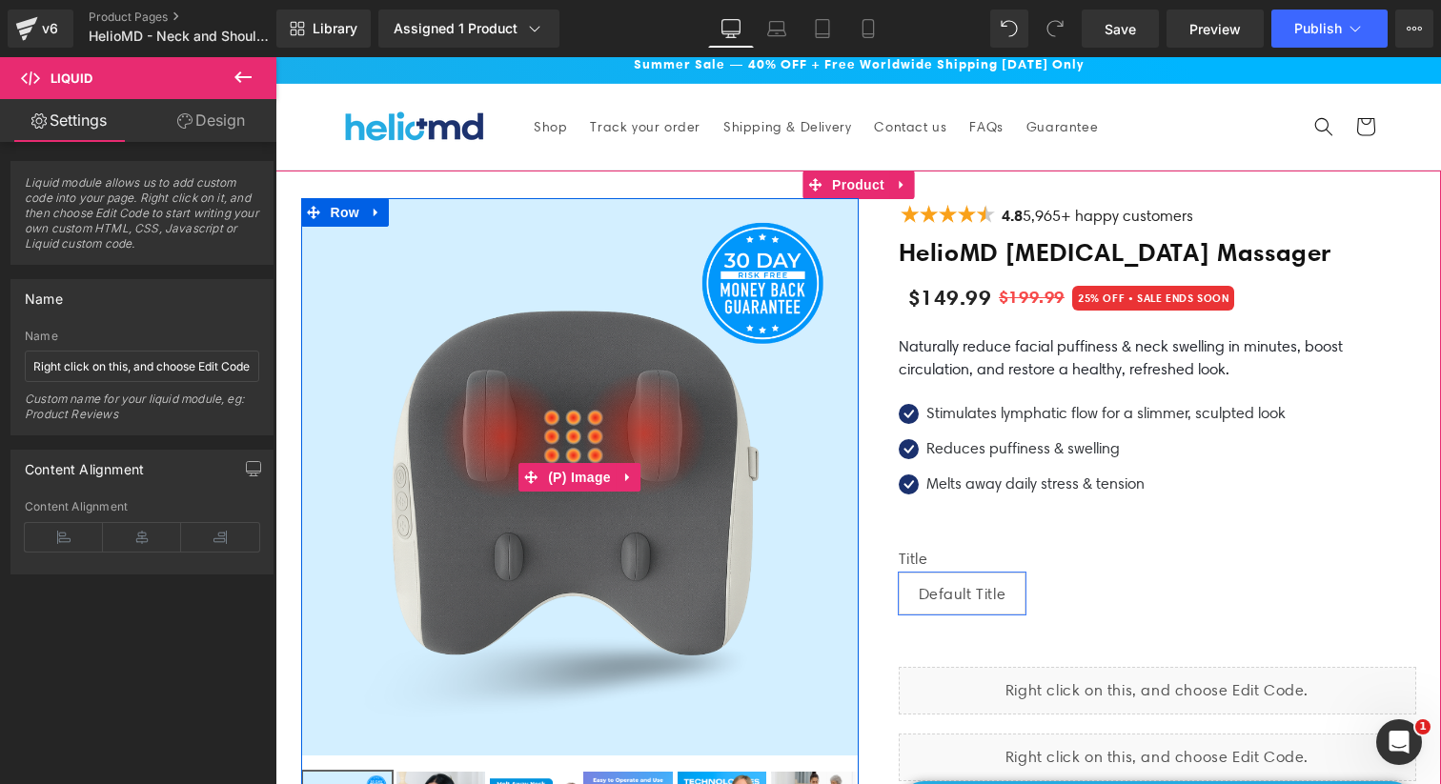
scroll to position [378, 0]
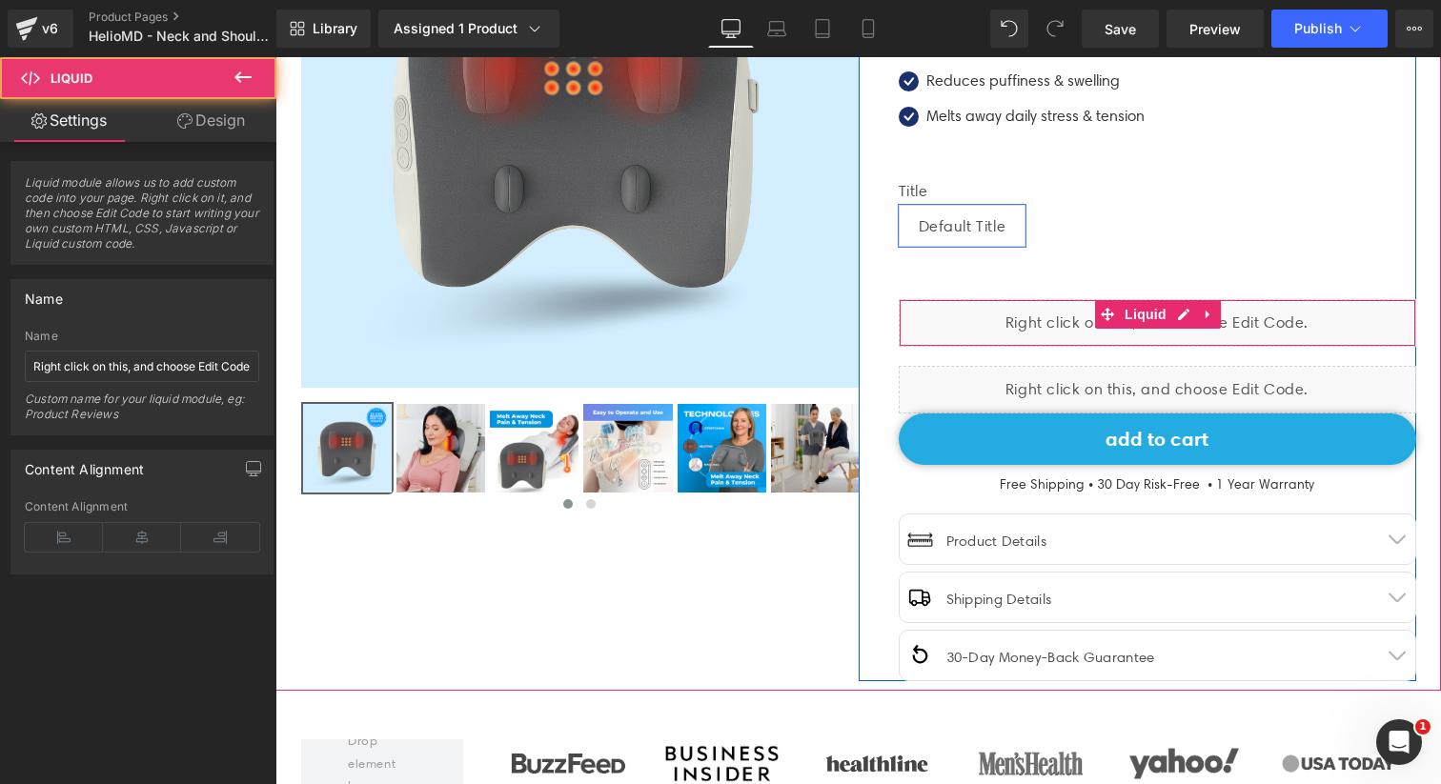
click at [1052, 317] on div "Liquid" at bounding box center [1158, 323] width 518 height 48
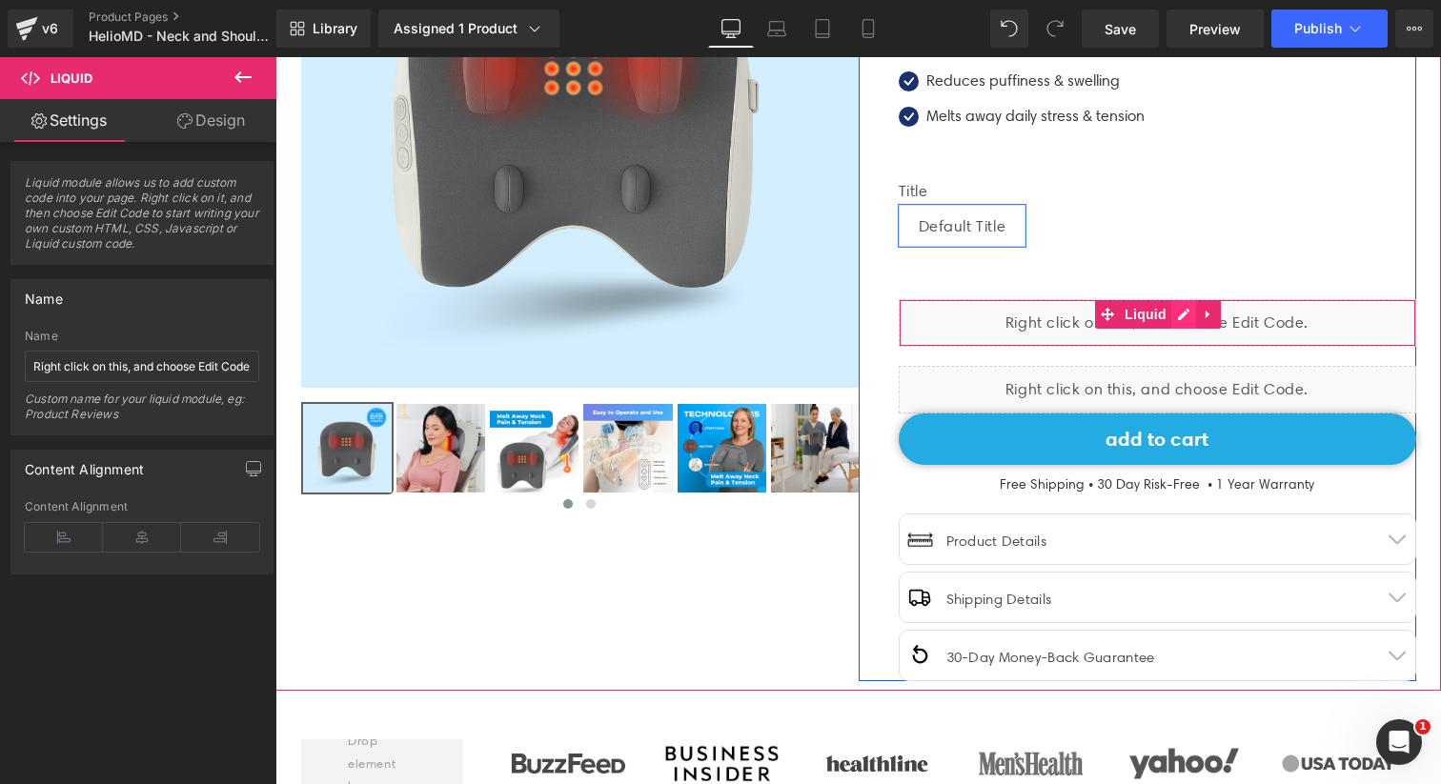
click at [1175, 314] on div "Liquid" at bounding box center [1158, 323] width 518 height 48
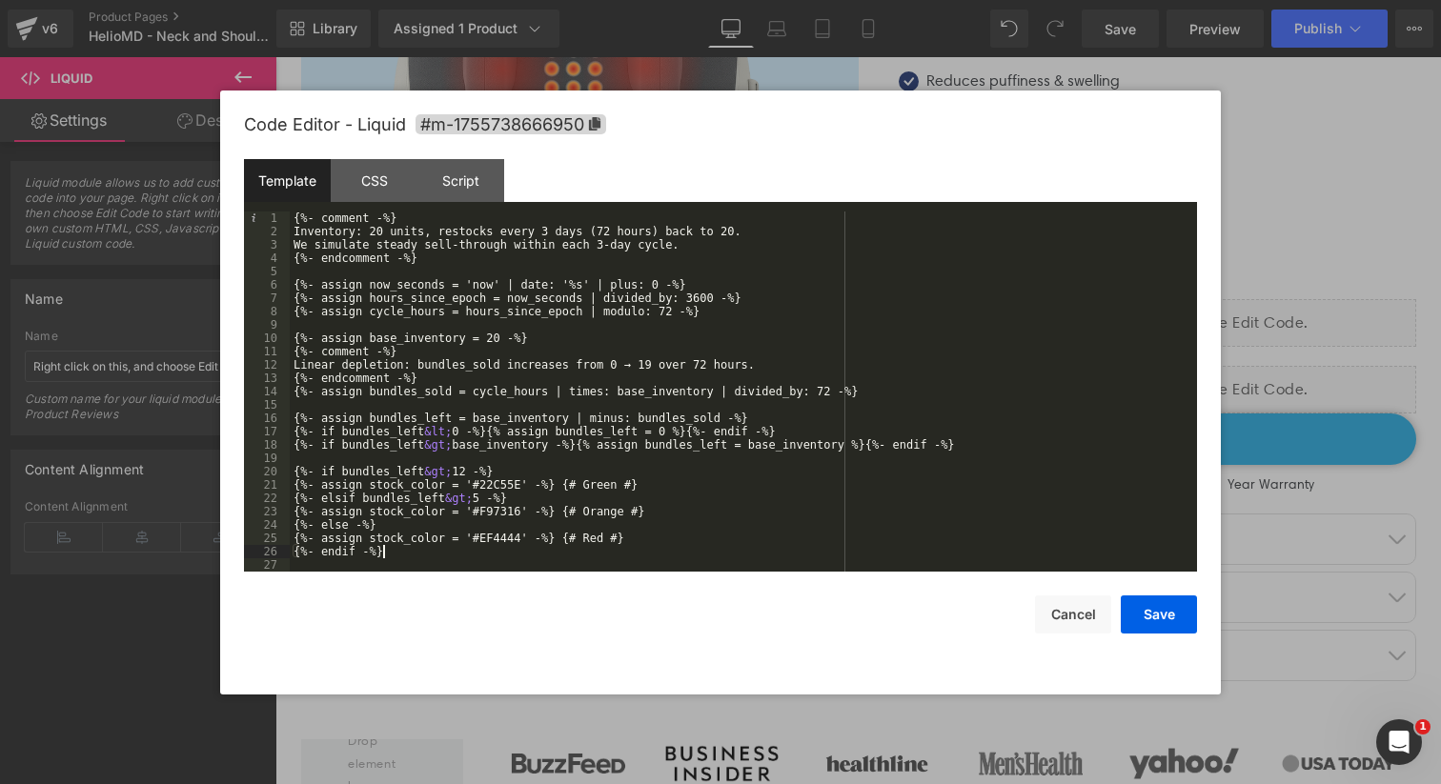
click at [535, 558] on div "{%- comment -%} Inventory: 20 units, restocks every 3 days (72 hours) back to 2…" at bounding box center [740, 405] width 900 height 387
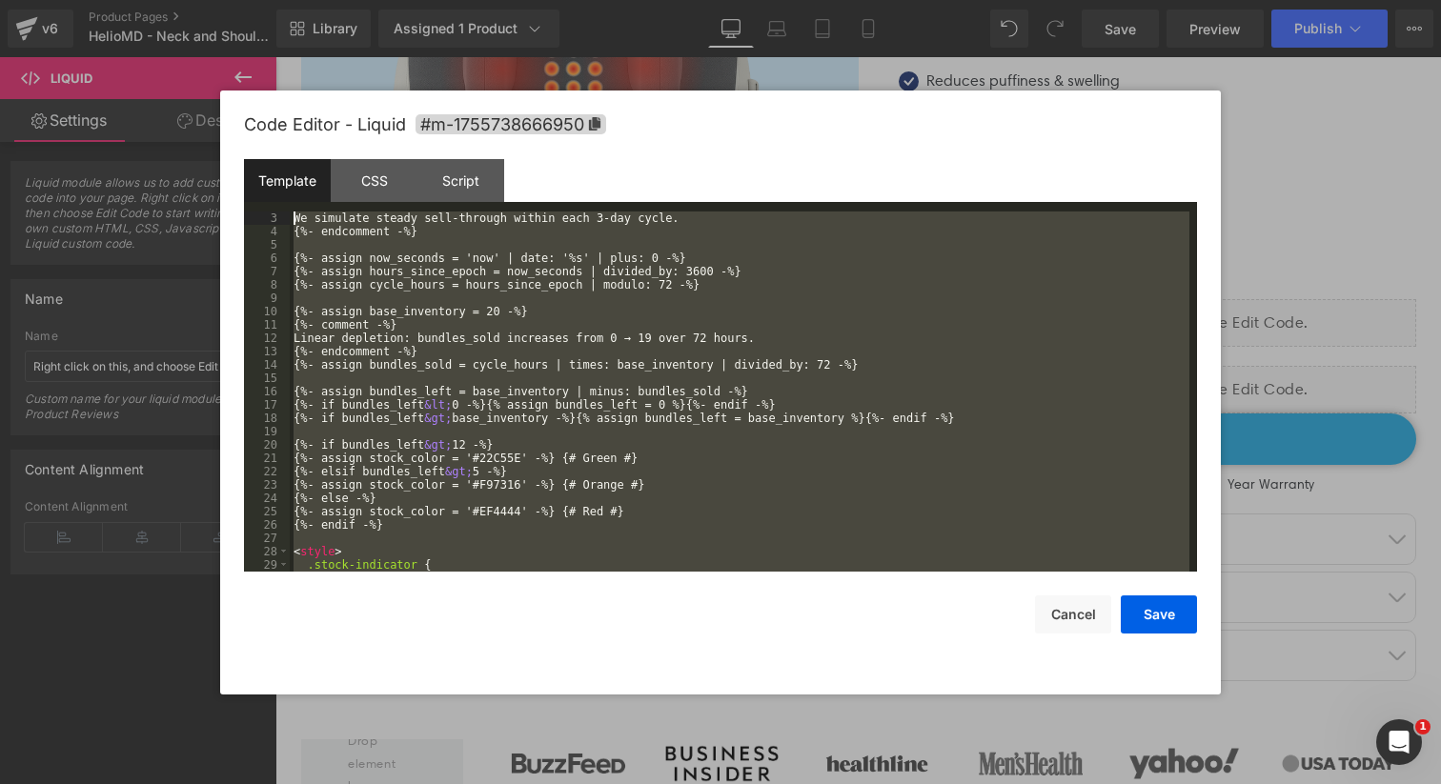
scroll to position [0, 0]
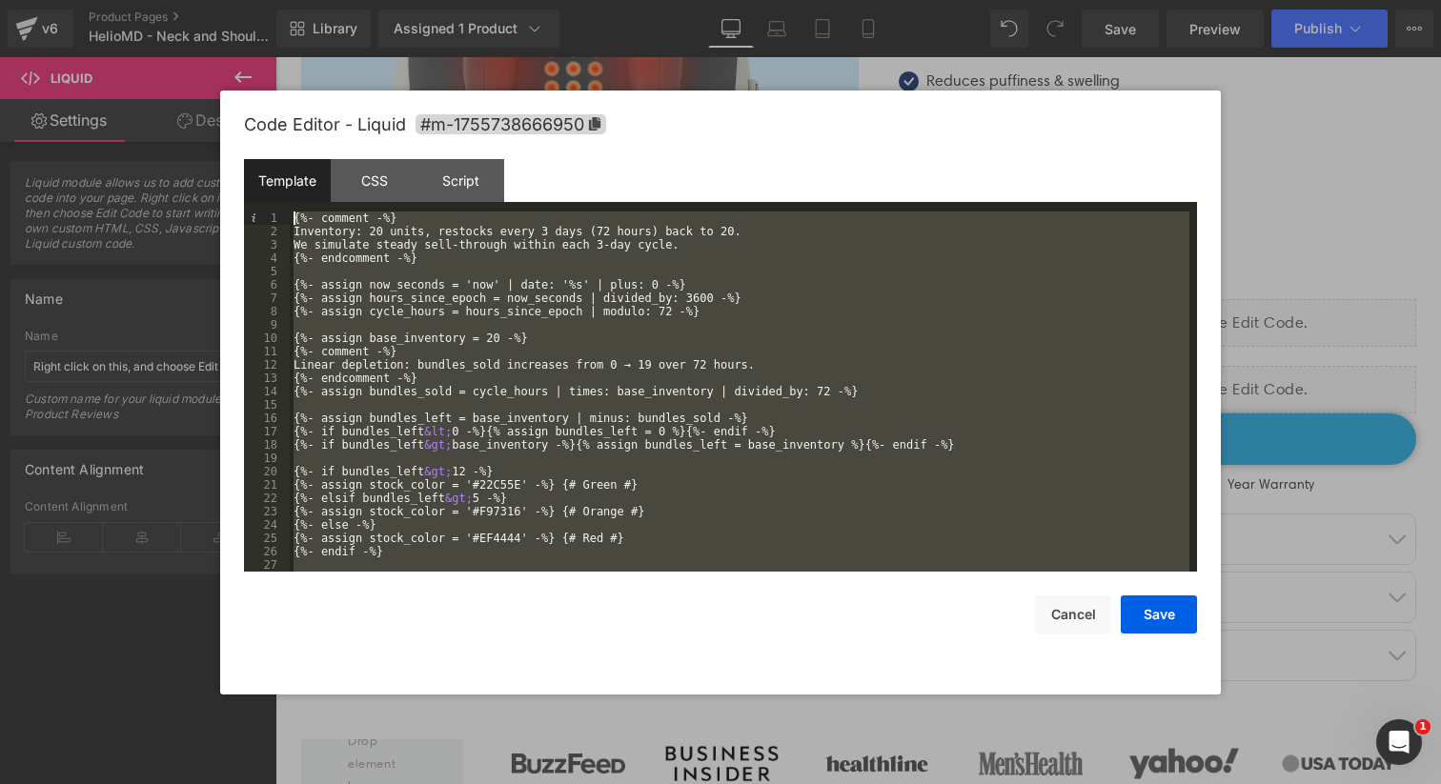
drag, startPoint x: 586, startPoint y: 565, endPoint x: 266, endPoint y: 164, distance: 513.4
click at [266, 164] on div "Template CSS Script Data 1 2 3 4 5 6 7 8 9 10 11 12 13 14 15 16 17 18 19 20 21 …" at bounding box center [720, 365] width 953 height 413
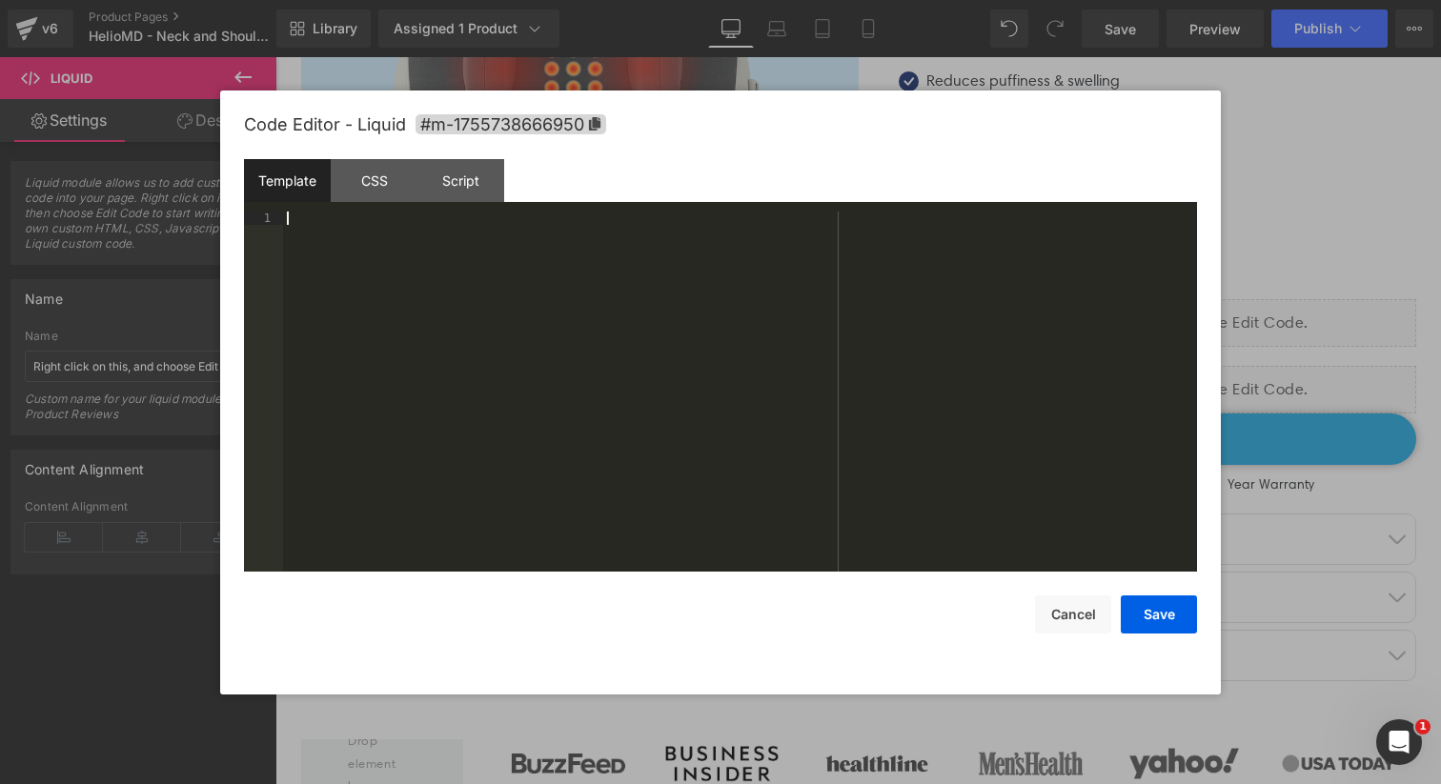
scroll to position [587, 0]
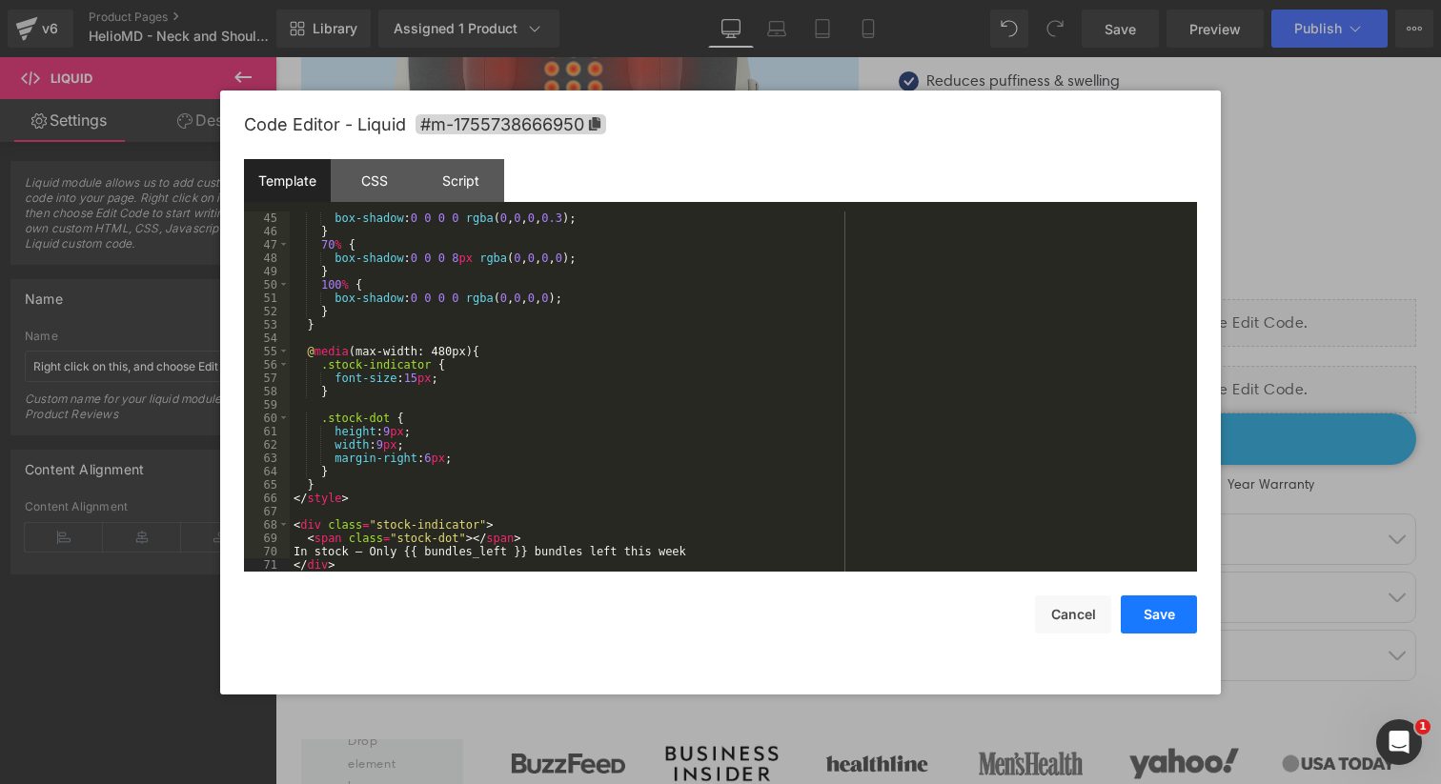
click at [1167, 621] on button "Save" at bounding box center [1159, 615] width 76 height 38
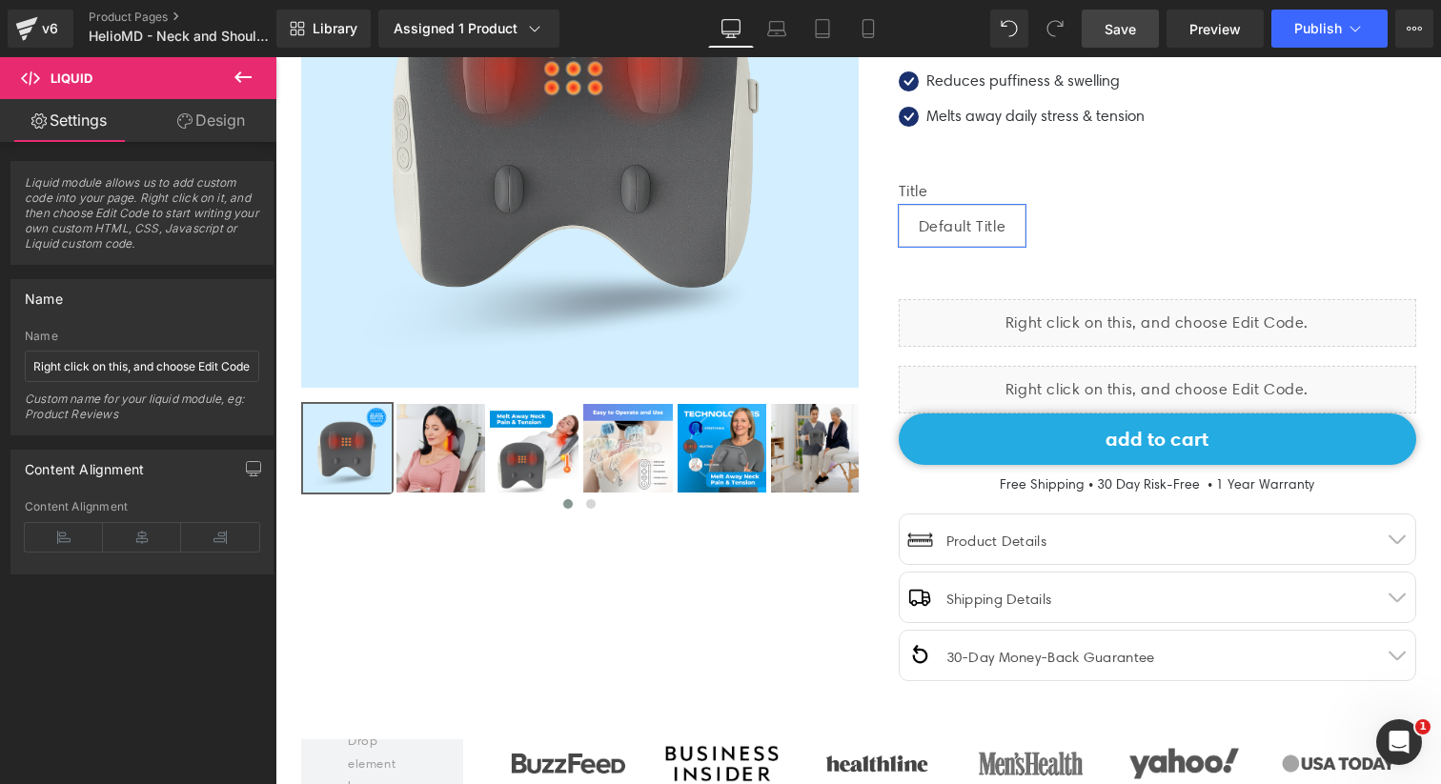
click at [1131, 28] on span "Save" at bounding box center [1120, 29] width 31 height 20
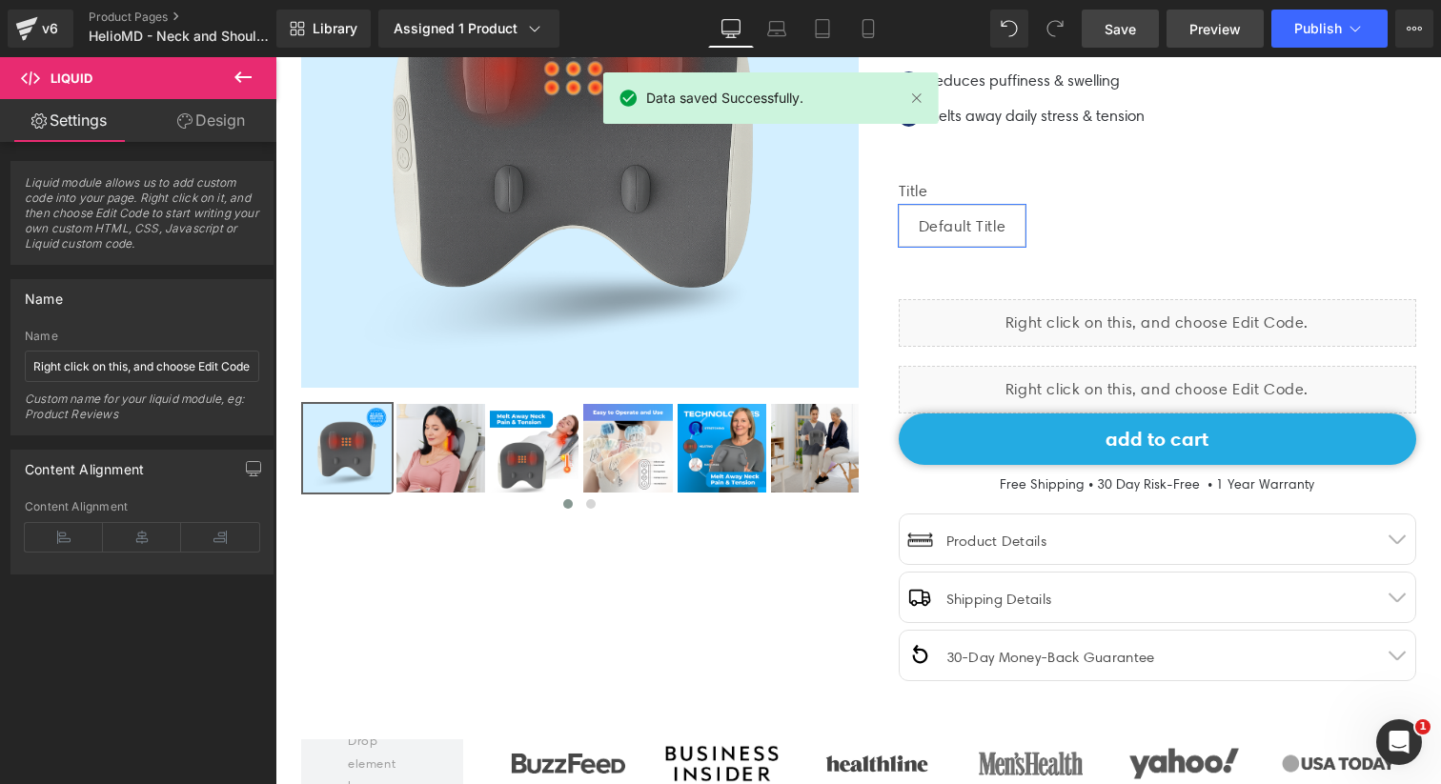
click at [1215, 31] on span "Preview" at bounding box center [1214, 29] width 51 height 20
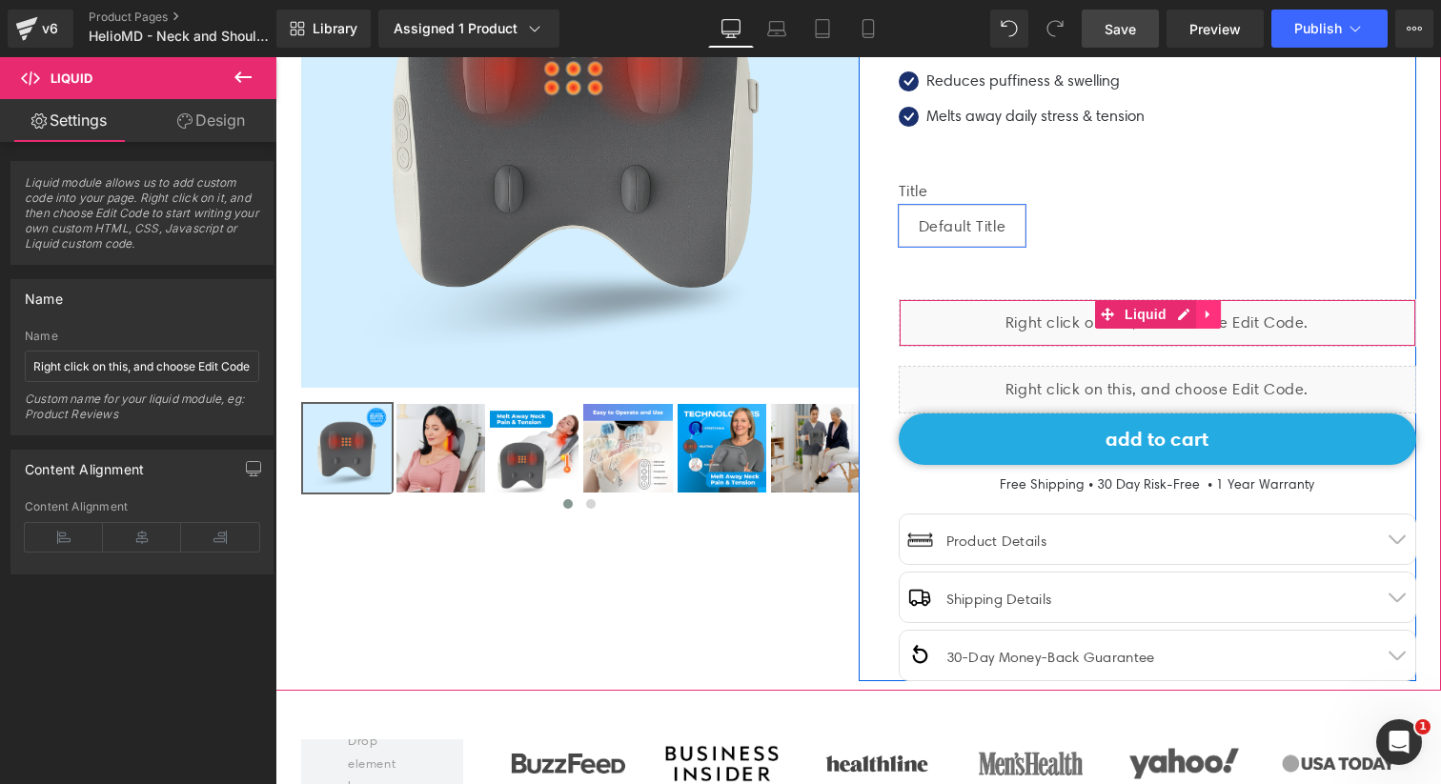
click at [1209, 308] on icon at bounding box center [1208, 315] width 13 height 14
click at [1216, 321] on link at bounding box center [1221, 314] width 25 height 29
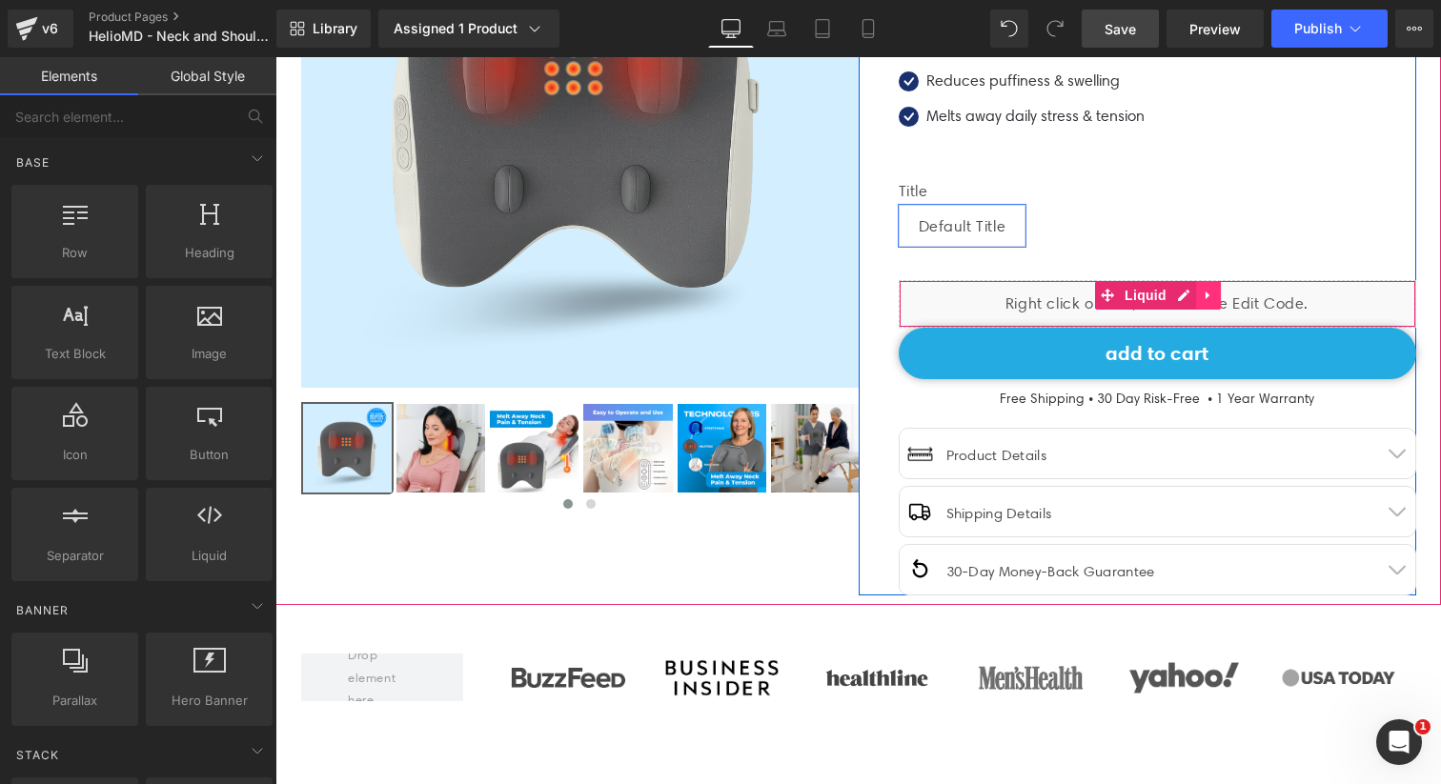
click at [1199, 290] on link at bounding box center [1208, 295] width 25 height 29
click at [1149, 292] on div "Liquid" at bounding box center [1158, 304] width 518 height 48
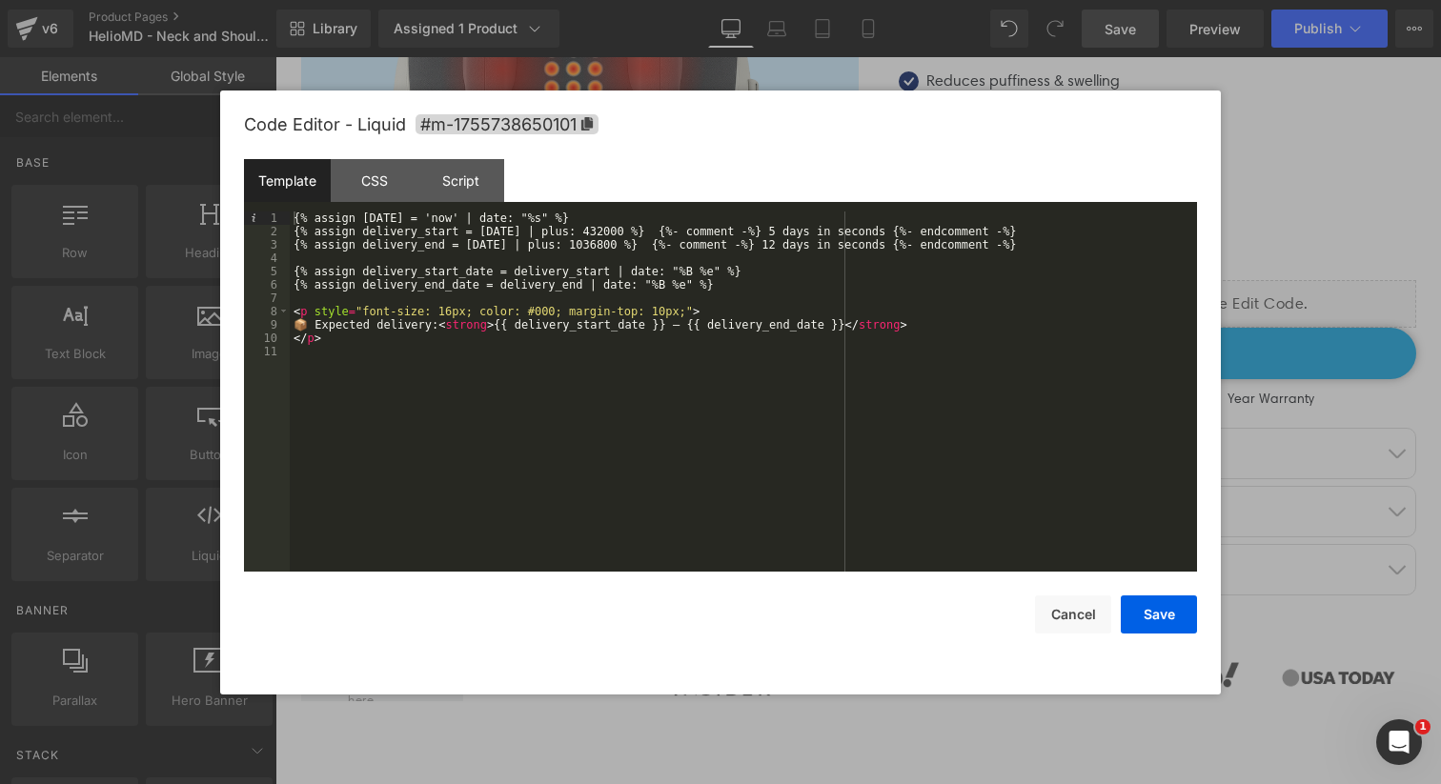
click at [443, 328] on div "{% assign today = 'now' | date: "%s" %} {% assign delivery_start = today | plus…" at bounding box center [743, 405] width 907 height 387
click at [557, 327] on div "{% assign today = 'now' | date: "%s" %} {% assign delivery_start = today | plus…" at bounding box center [743, 405] width 907 height 387
click at [1143, 603] on button "Save" at bounding box center [1159, 615] width 76 height 38
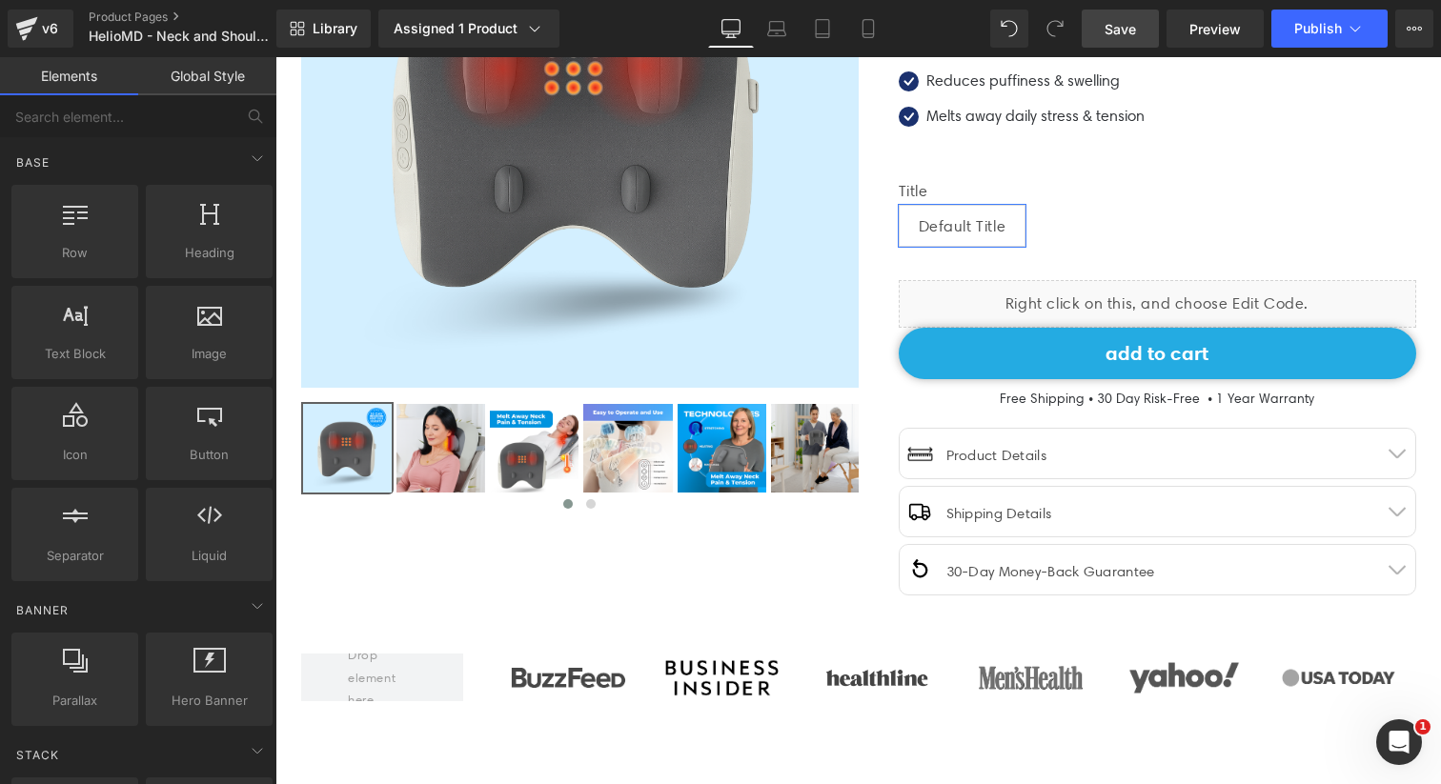
click at [1116, 34] on span "Save" at bounding box center [1120, 29] width 31 height 20
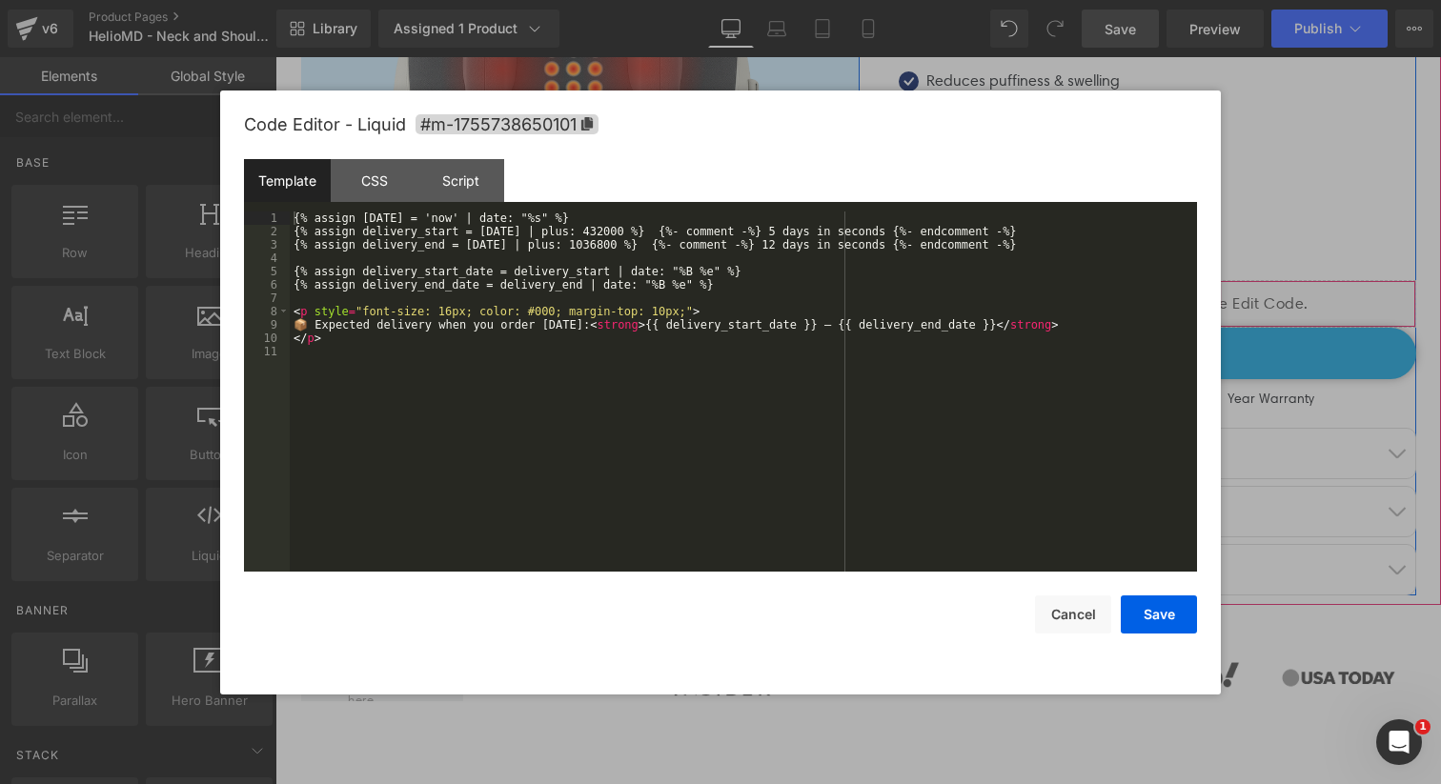
click at [1180, 292] on div "Liquid" at bounding box center [1158, 304] width 518 height 48
drag, startPoint x: 590, startPoint y: 329, endPoint x: 451, endPoint y: 328, distance: 139.2
click at [451, 327] on div "{% assign today = 'now' | date: "%s" %} {% assign delivery_start = today | plus…" at bounding box center [743, 405] width 907 height 387
click at [1165, 626] on button "Save" at bounding box center [1159, 615] width 76 height 38
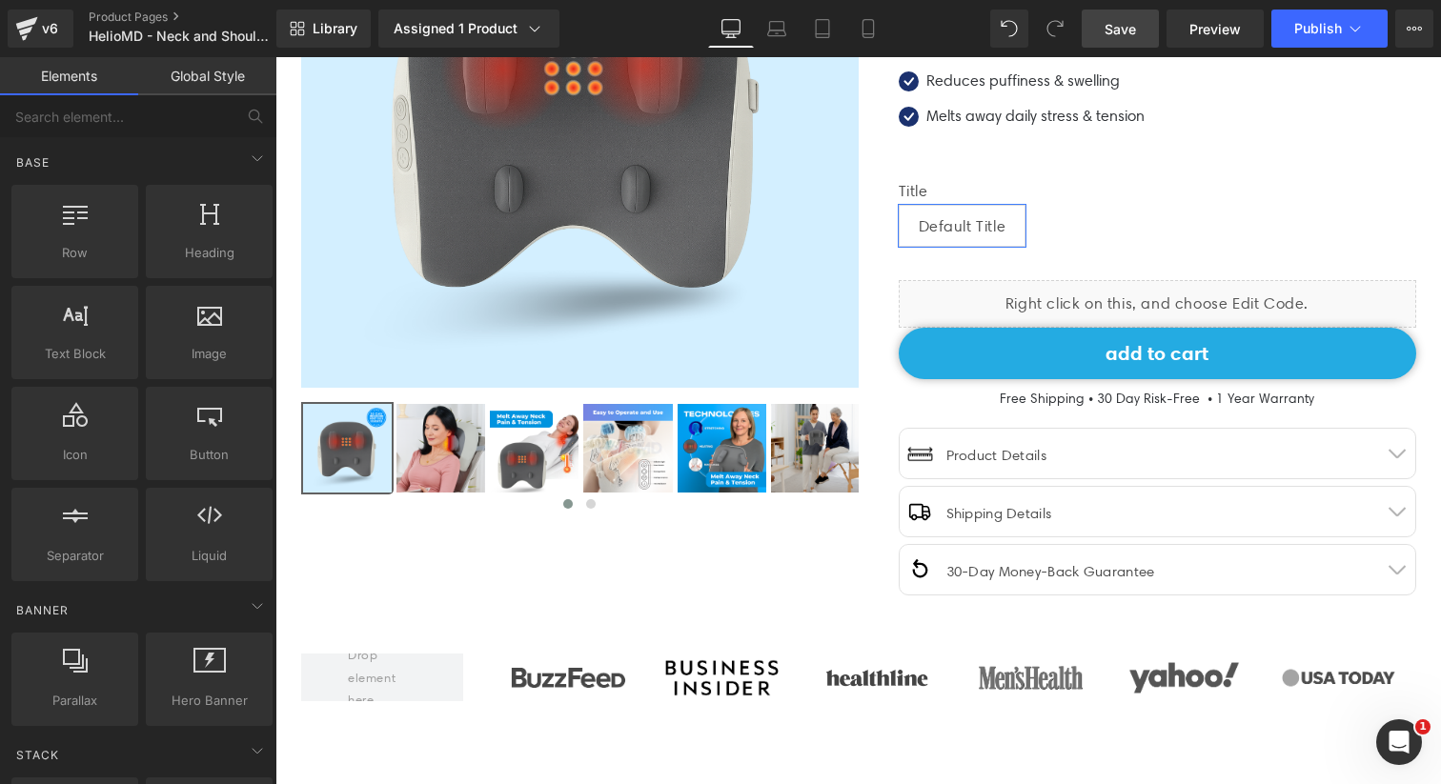
click at [1131, 39] on link "Save" at bounding box center [1120, 29] width 77 height 38
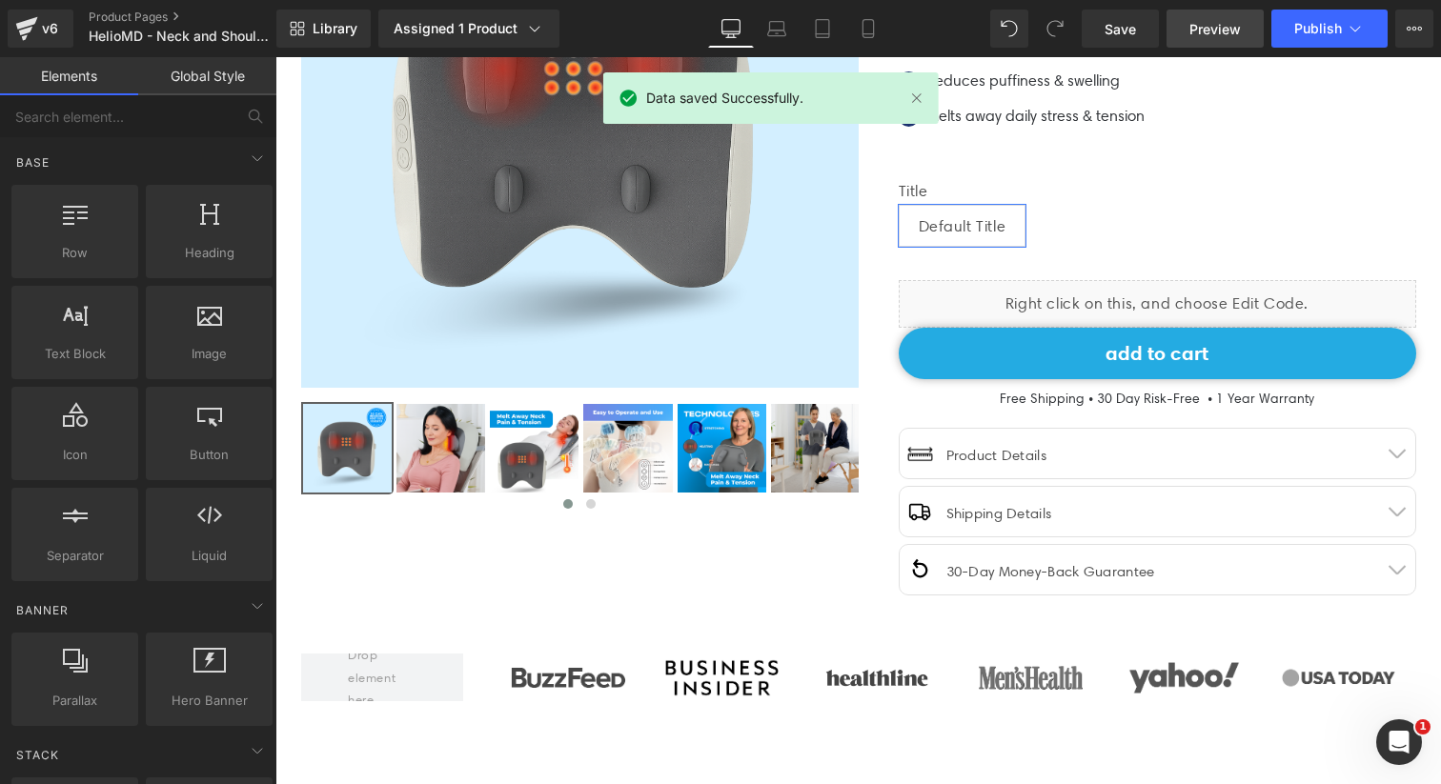
click at [1244, 28] on link "Preview" at bounding box center [1215, 29] width 97 height 38
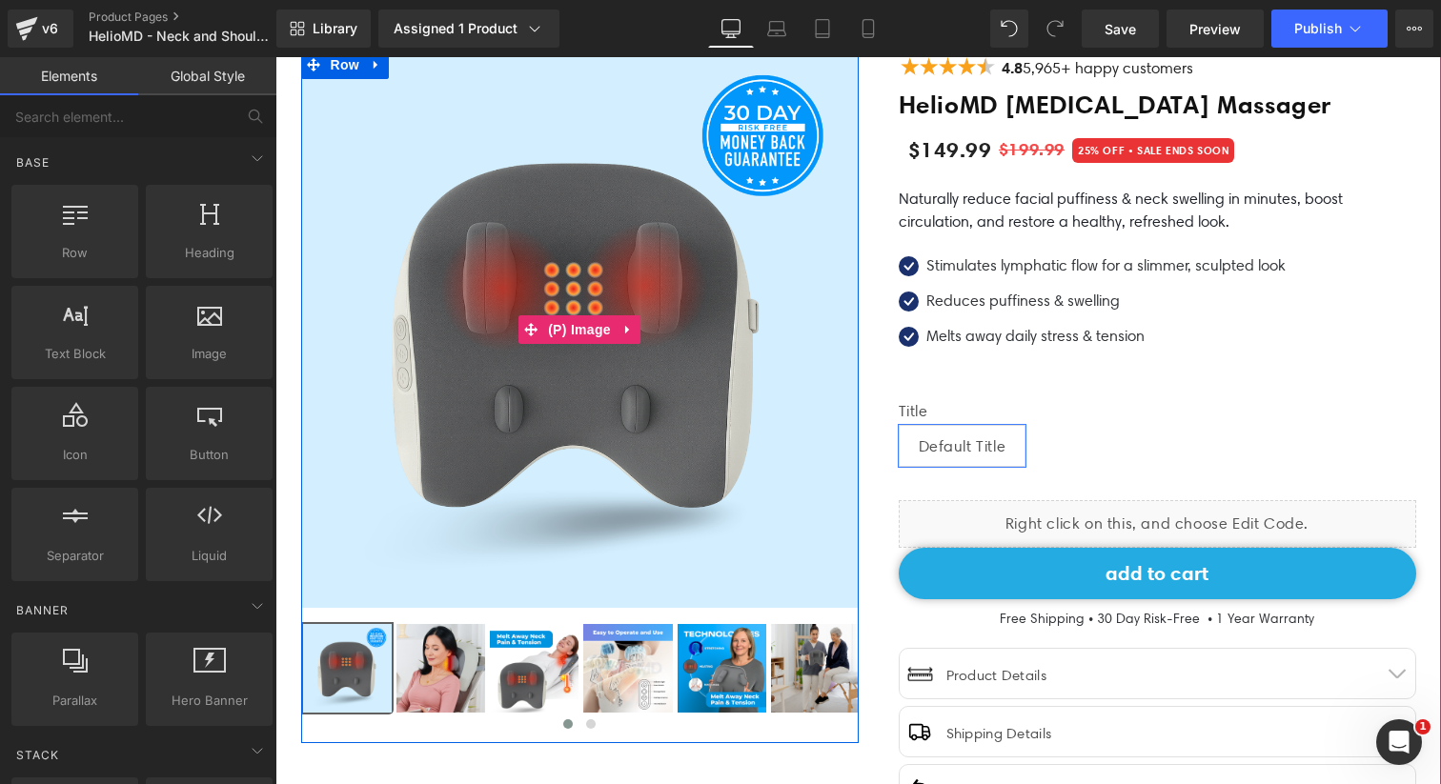
scroll to position [0, 0]
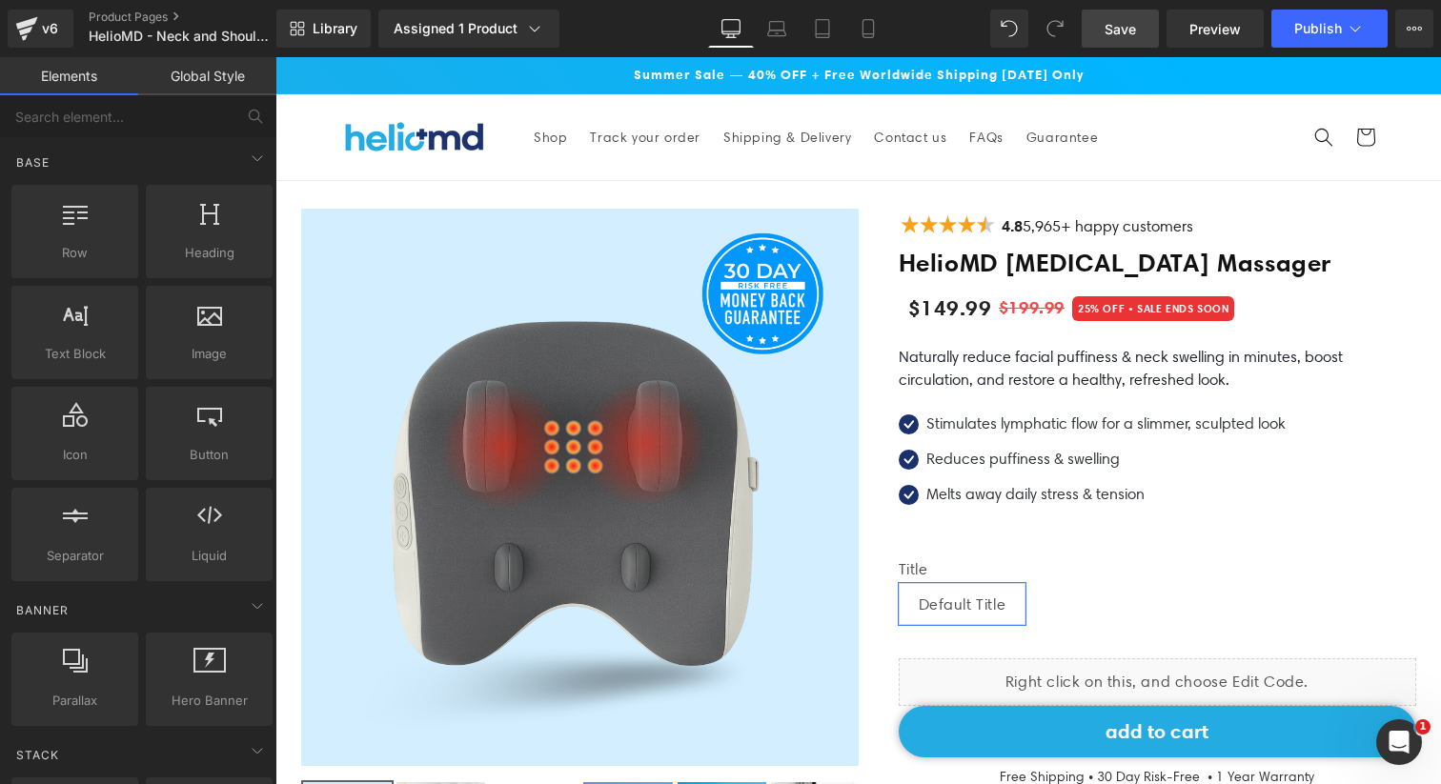
click at [1149, 40] on link "Save" at bounding box center [1120, 29] width 77 height 38
drag, startPoint x: 1103, startPoint y: 75, endPoint x: 581, endPoint y: 72, distance: 521.3
click at [581, 72] on div "Summer Sale — 40% OFF + Free Worldwide Shipping [DATE] Only" at bounding box center [859, 75] width 1048 height 36
copy span "Summer Sale — 40% OFF + Free Worldwide Shipping [DATE] Only"
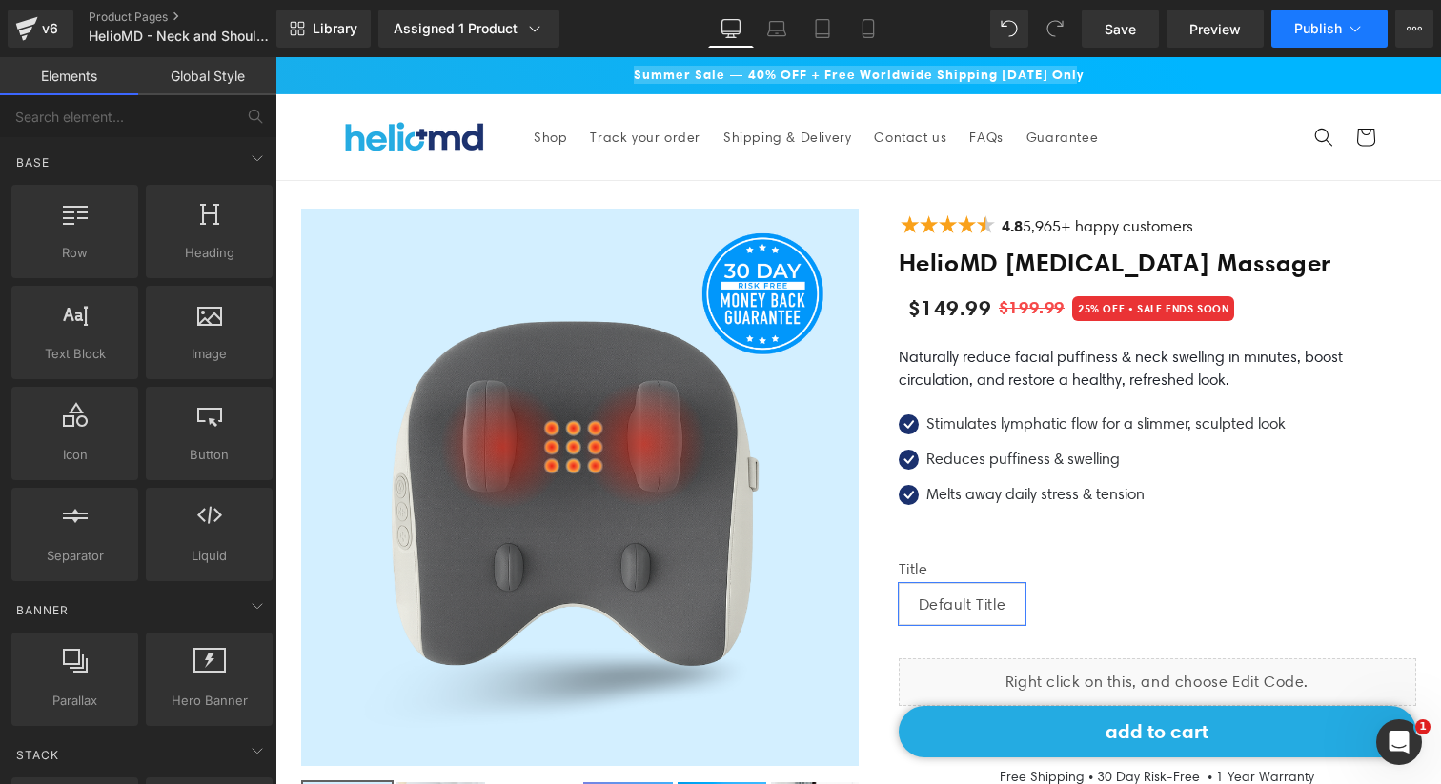
click at [1343, 34] on button "Publish" at bounding box center [1329, 29] width 116 height 38
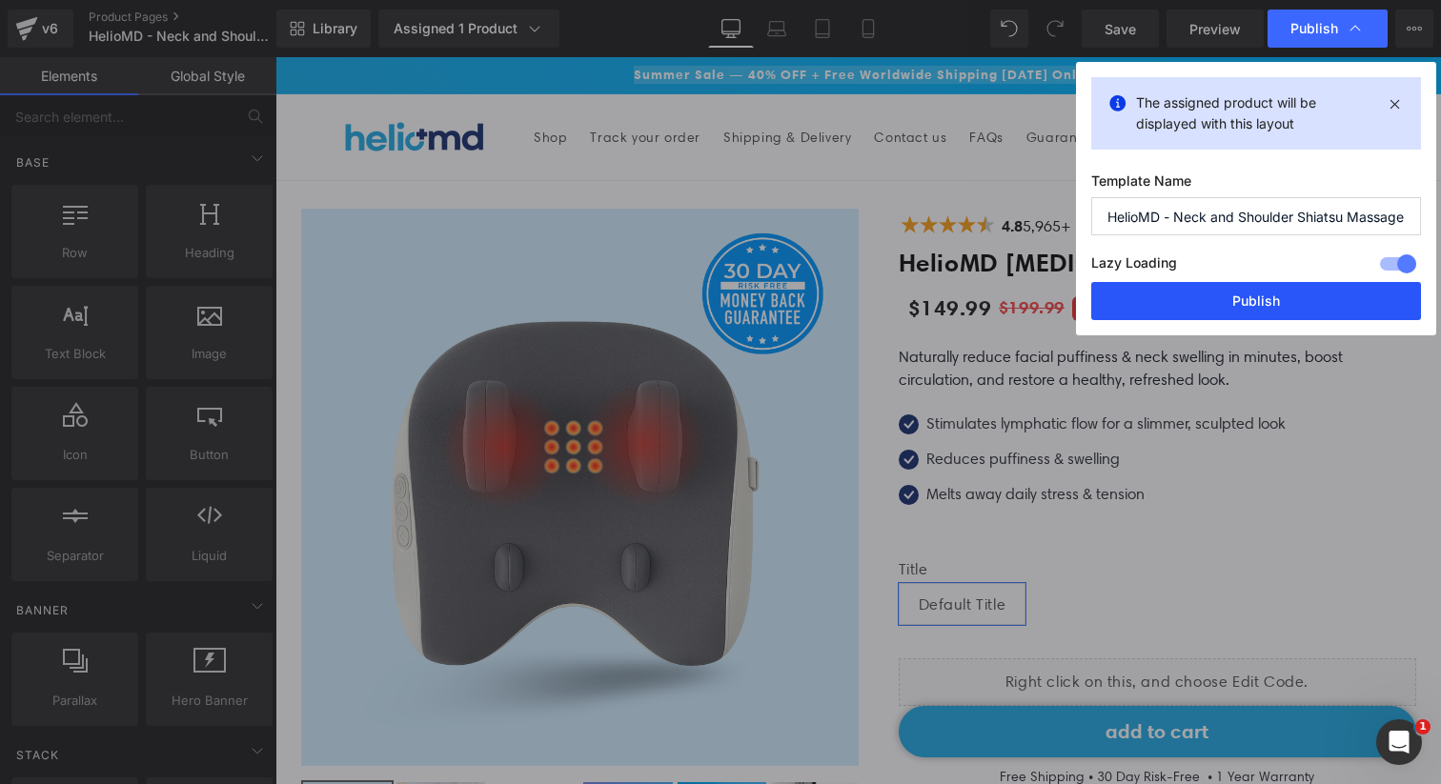
click at [1226, 301] on button "Publish" at bounding box center [1256, 301] width 330 height 38
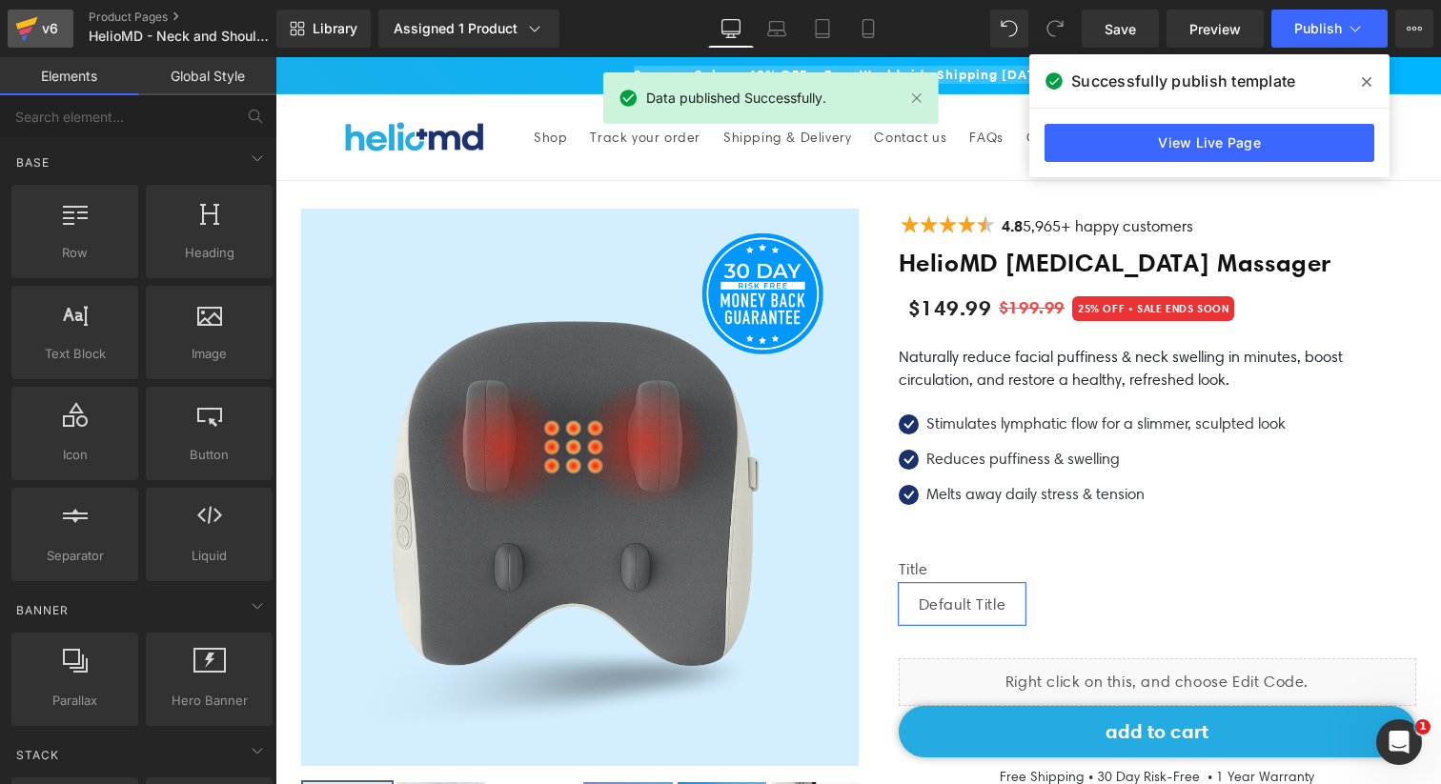
click at [42, 16] on div "v6" at bounding box center [50, 28] width 24 height 25
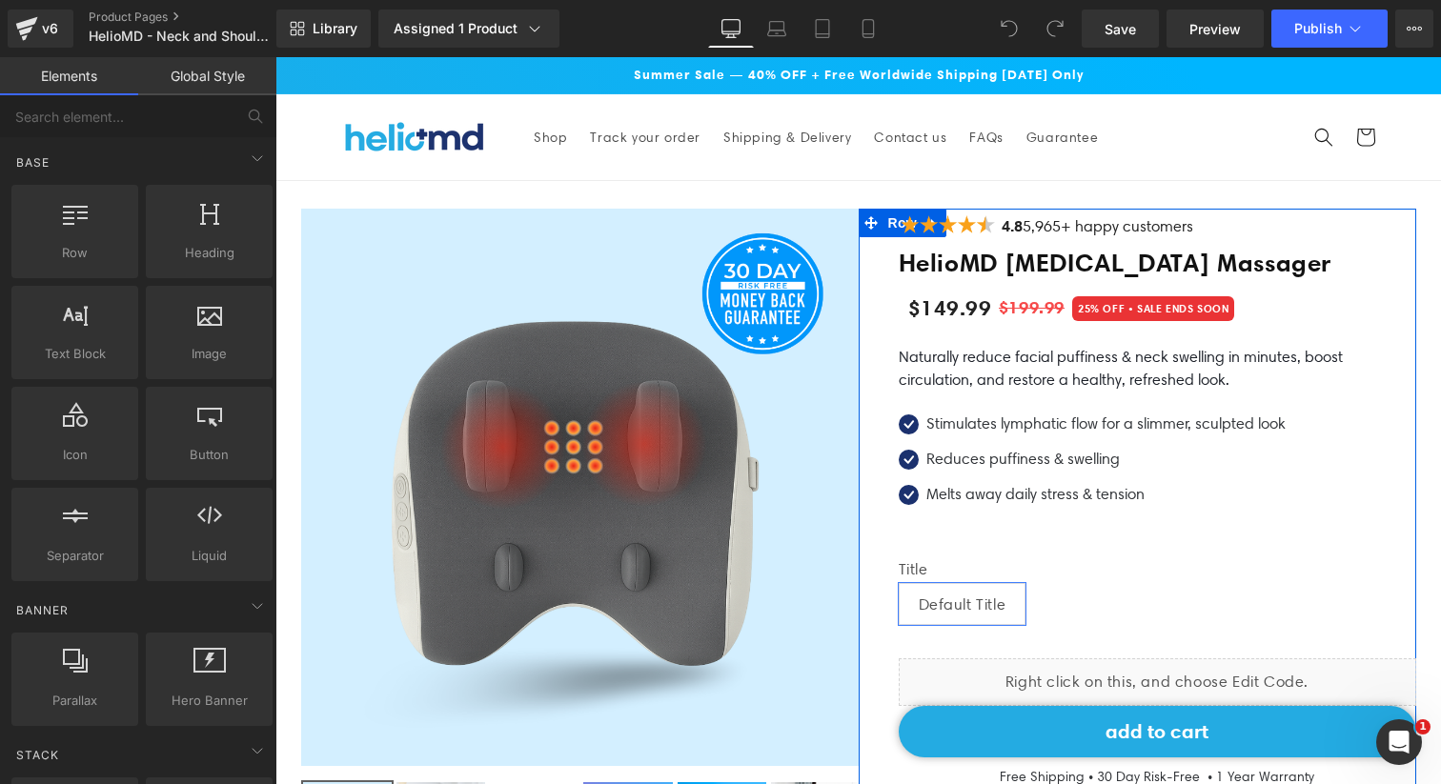
scroll to position [234, 0]
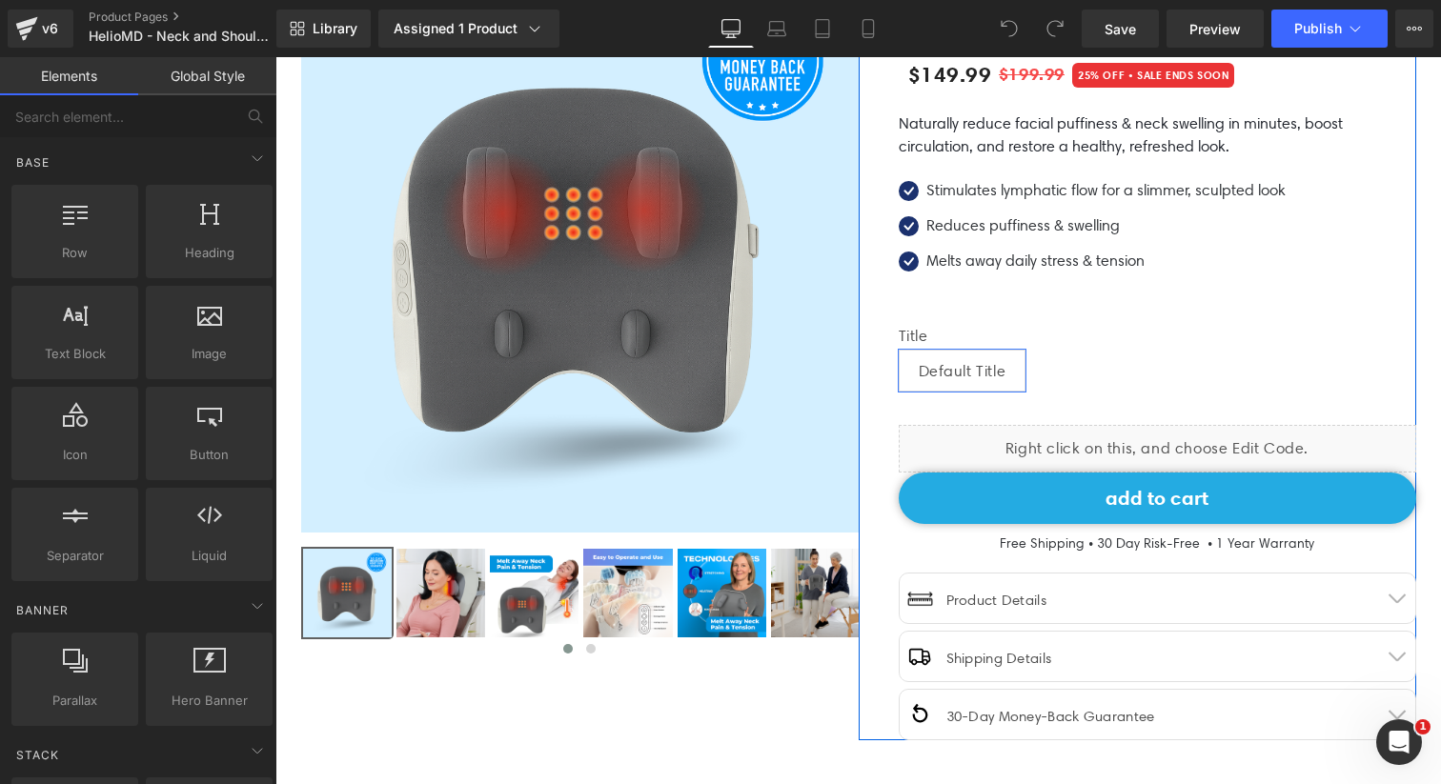
click at [1224, 442] on div "Liquid" at bounding box center [1158, 449] width 518 height 48
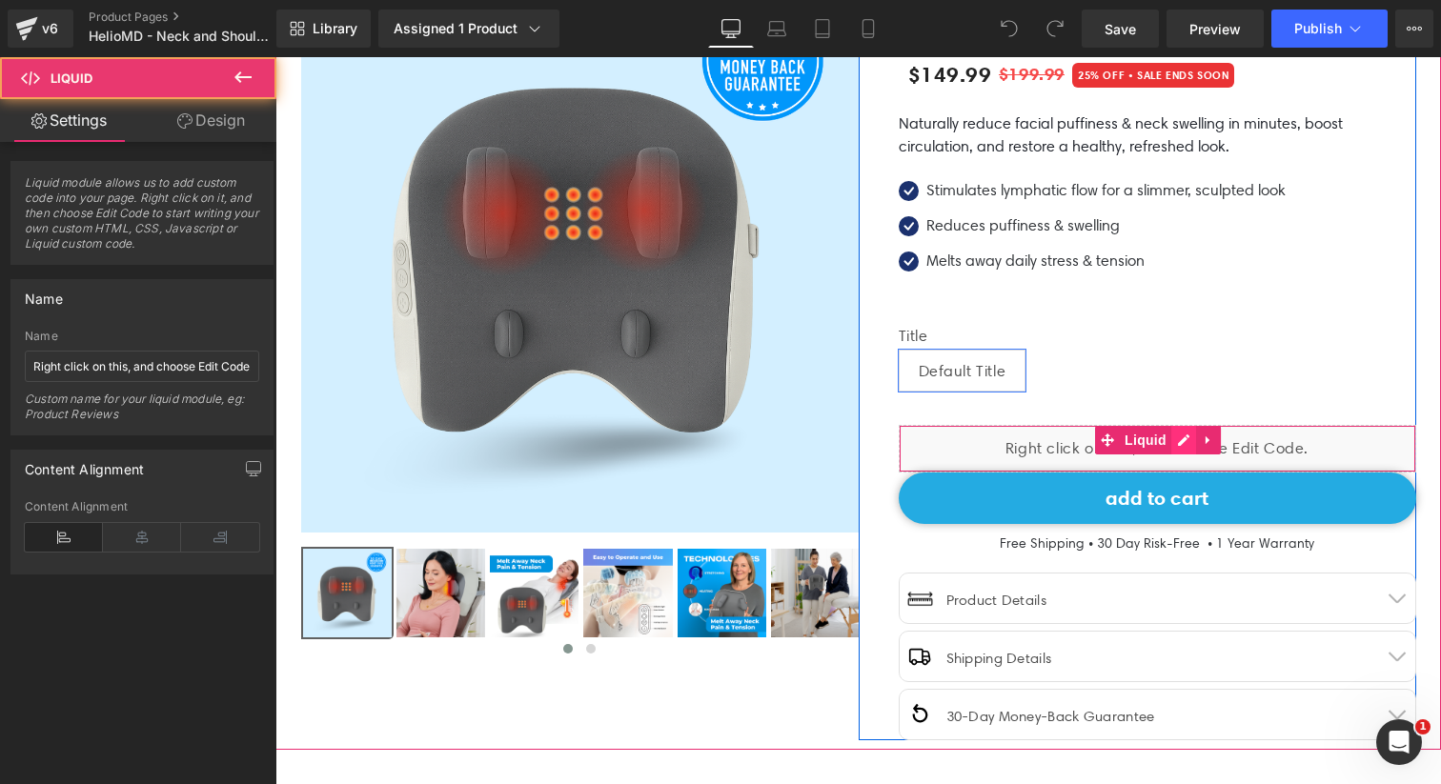
click at [1180, 438] on div "Liquid" at bounding box center [1158, 449] width 518 height 48
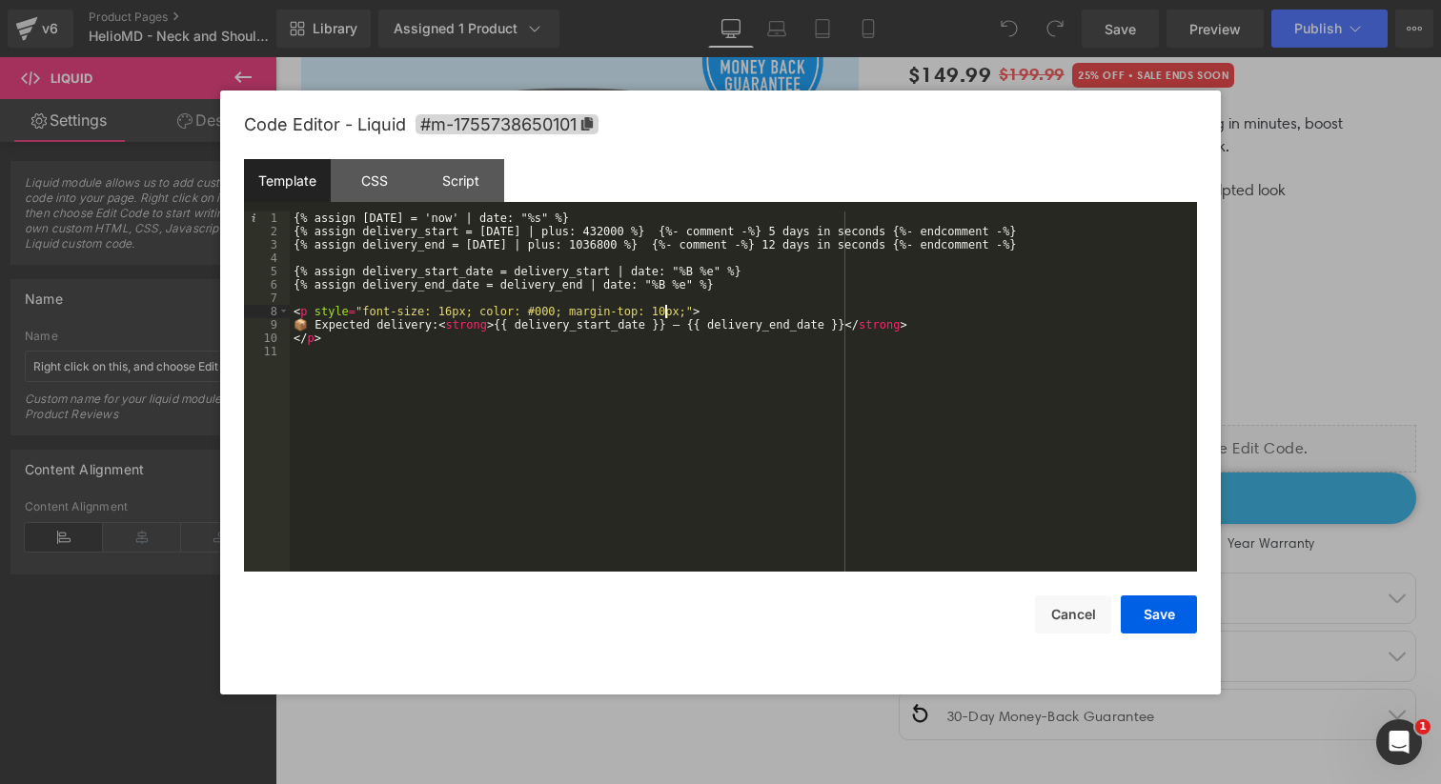
click at [664, 315] on div "{% assign today = 'now' | date: "%s" %} {% assign delivery_start = today | plus…" at bounding box center [743, 405] width 907 height 387
click at [448, 313] on div "{% assign today = 'now' | date: "%s" %} {% assign delivery_start = today | plus…" at bounding box center [743, 405] width 907 height 387
click at [453, 313] on div "{% assign today = 'now' | date: "%s" %} {% assign delivery_start = today | plus…" at bounding box center [743, 405] width 907 height 387
click at [1176, 614] on button "Save" at bounding box center [1159, 615] width 76 height 38
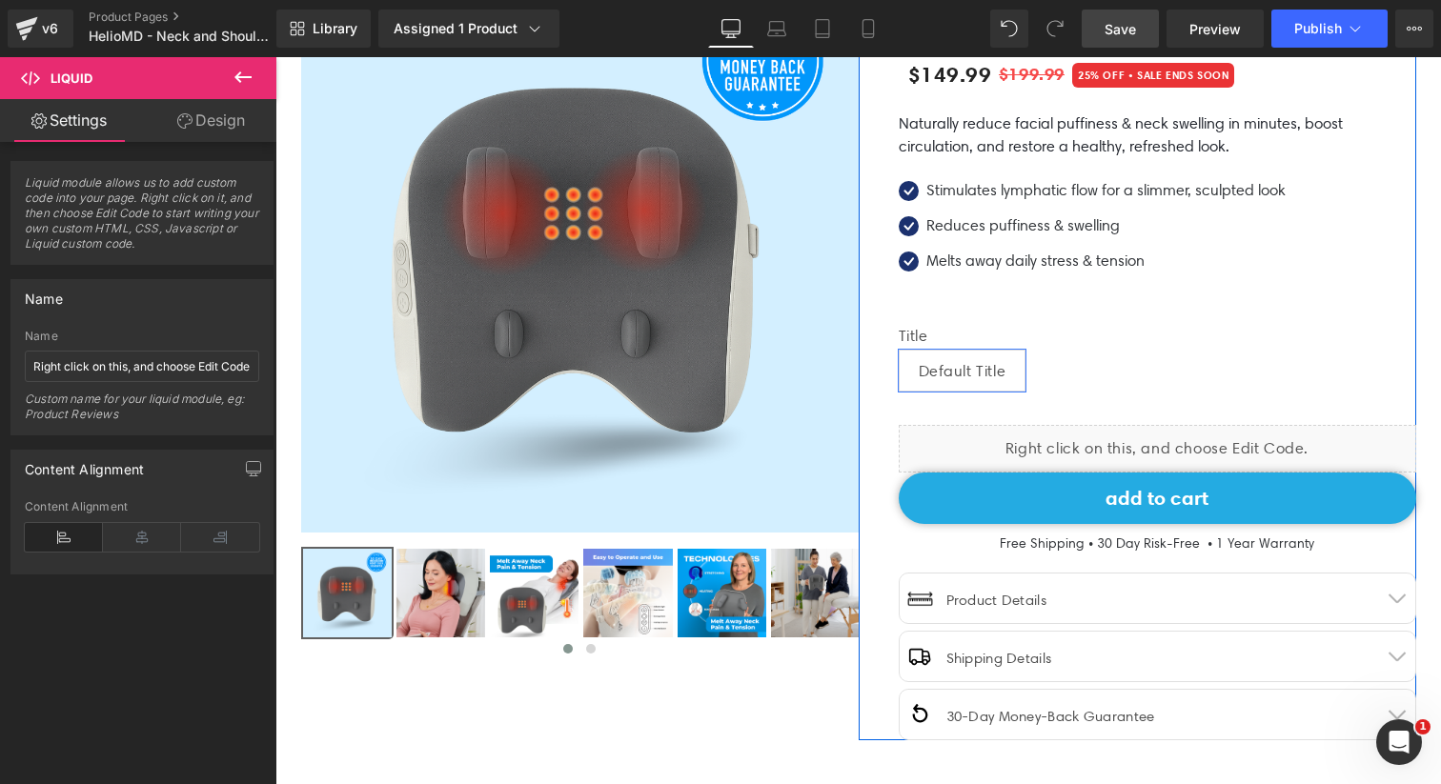
click at [1120, 35] on span "Save" at bounding box center [1120, 29] width 31 height 20
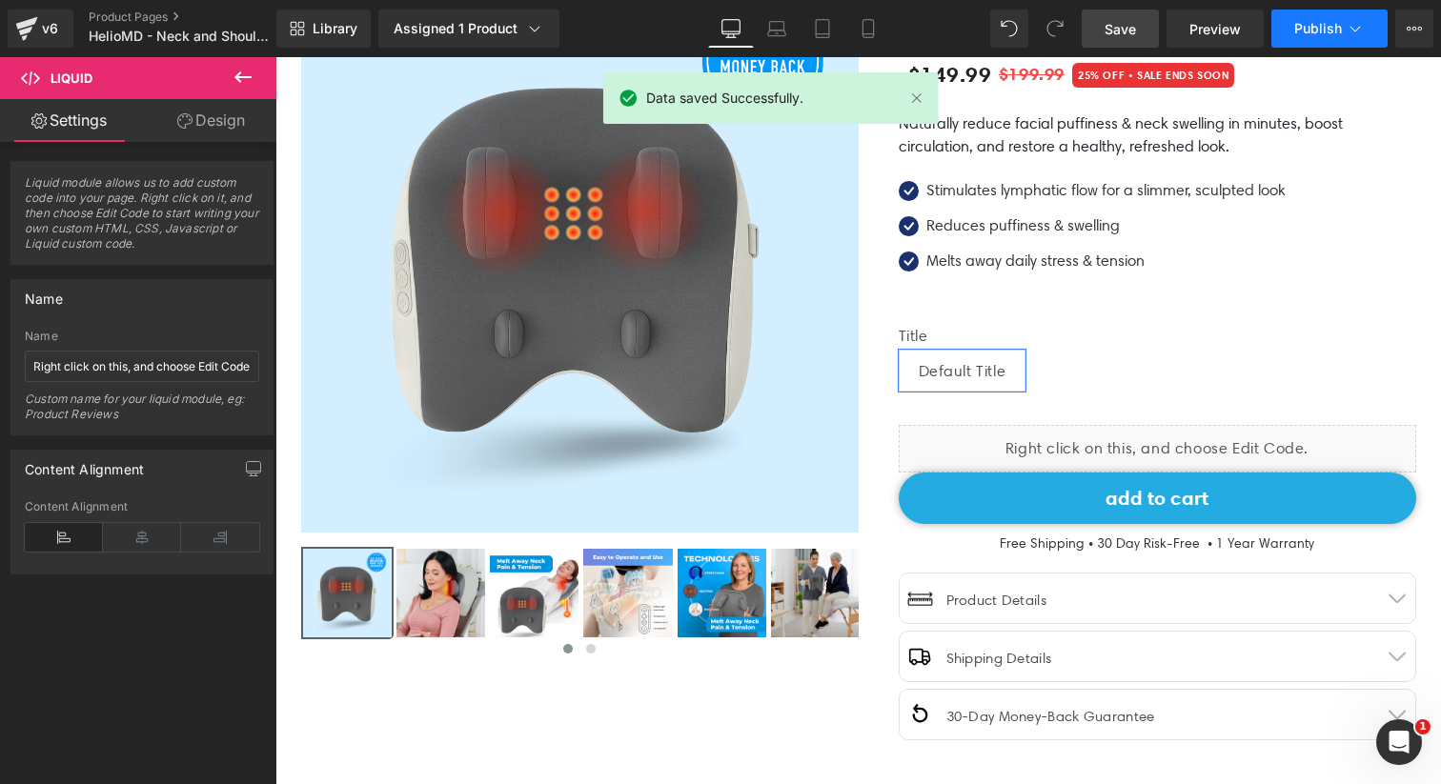
click at [1307, 37] on button "Publish" at bounding box center [1329, 29] width 116 height 38
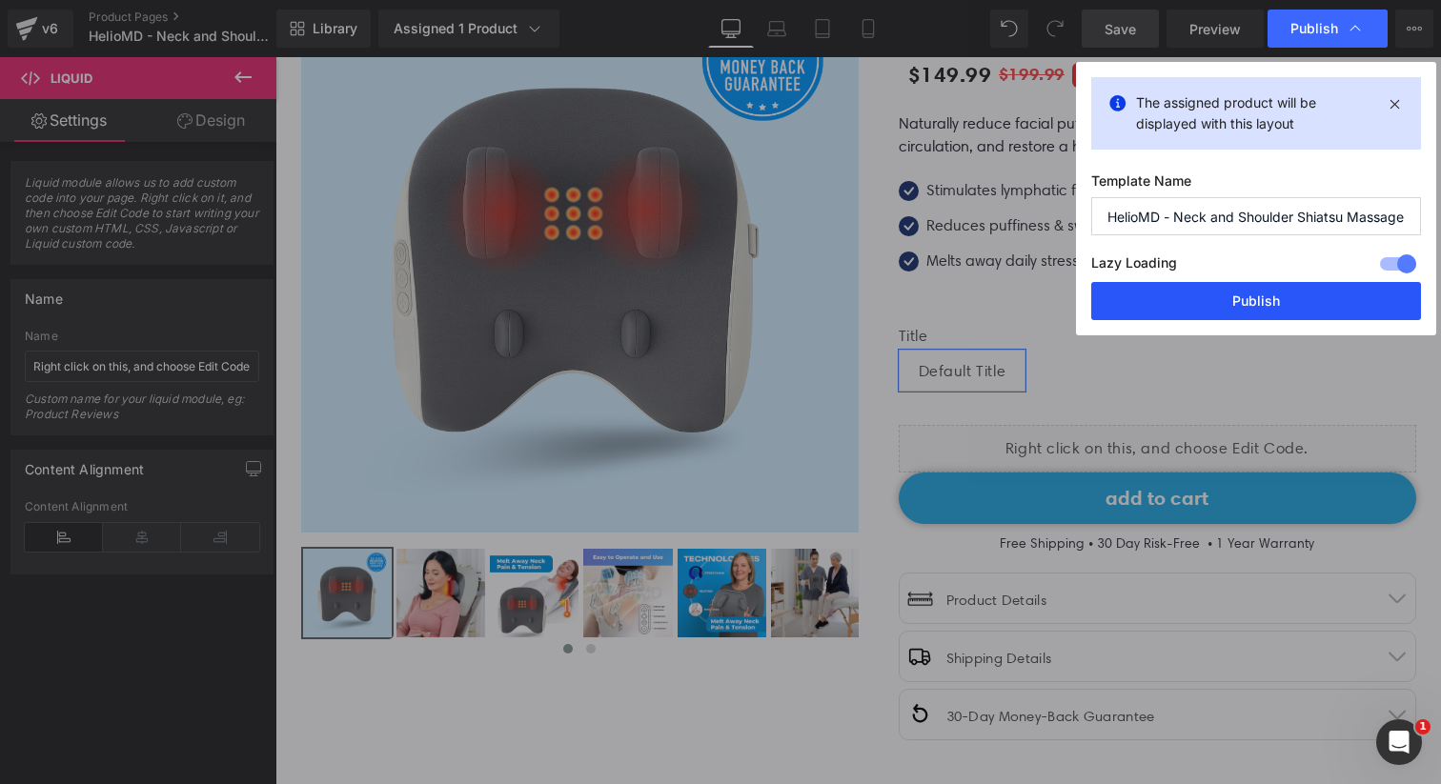
click at [1244, 309] on button "Publish" at bounding box center [1256, 301] width 330 height 38
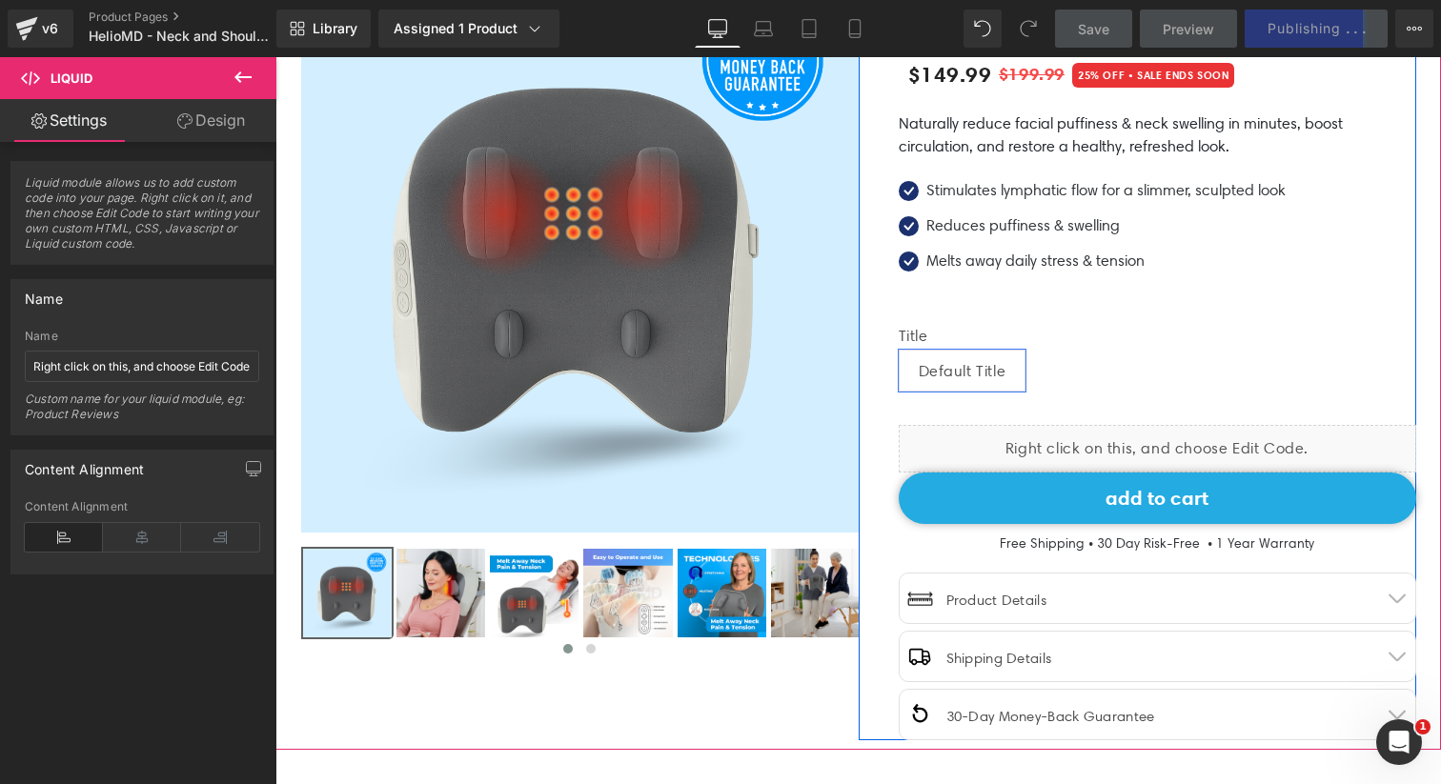
click at [1137, 81] on span "25% OFF • SALE ENDS SOON" at bounding box center [1153, 75] width 162 height 25
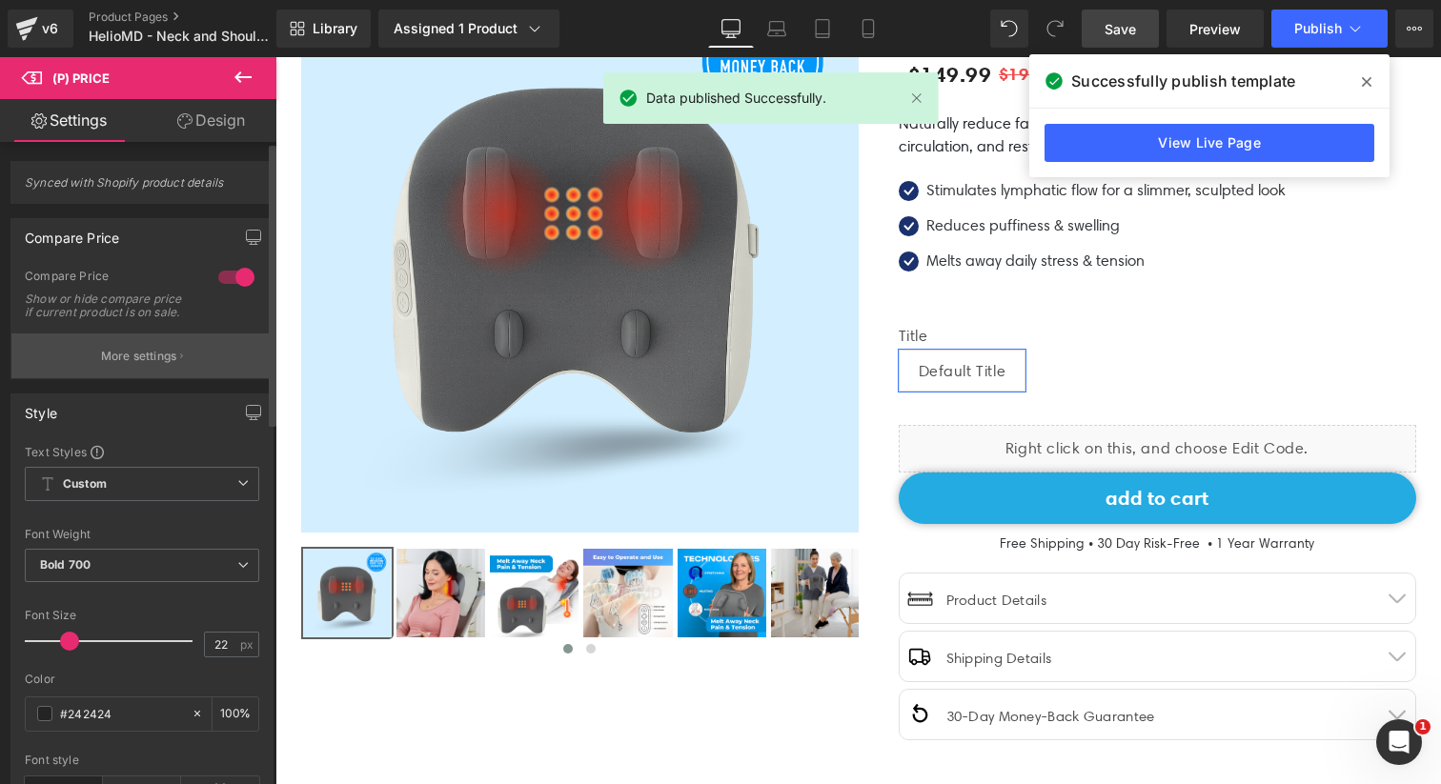
click at [150, 378] on button "More settings" at bounding box center [141, 356] width 261 height 45
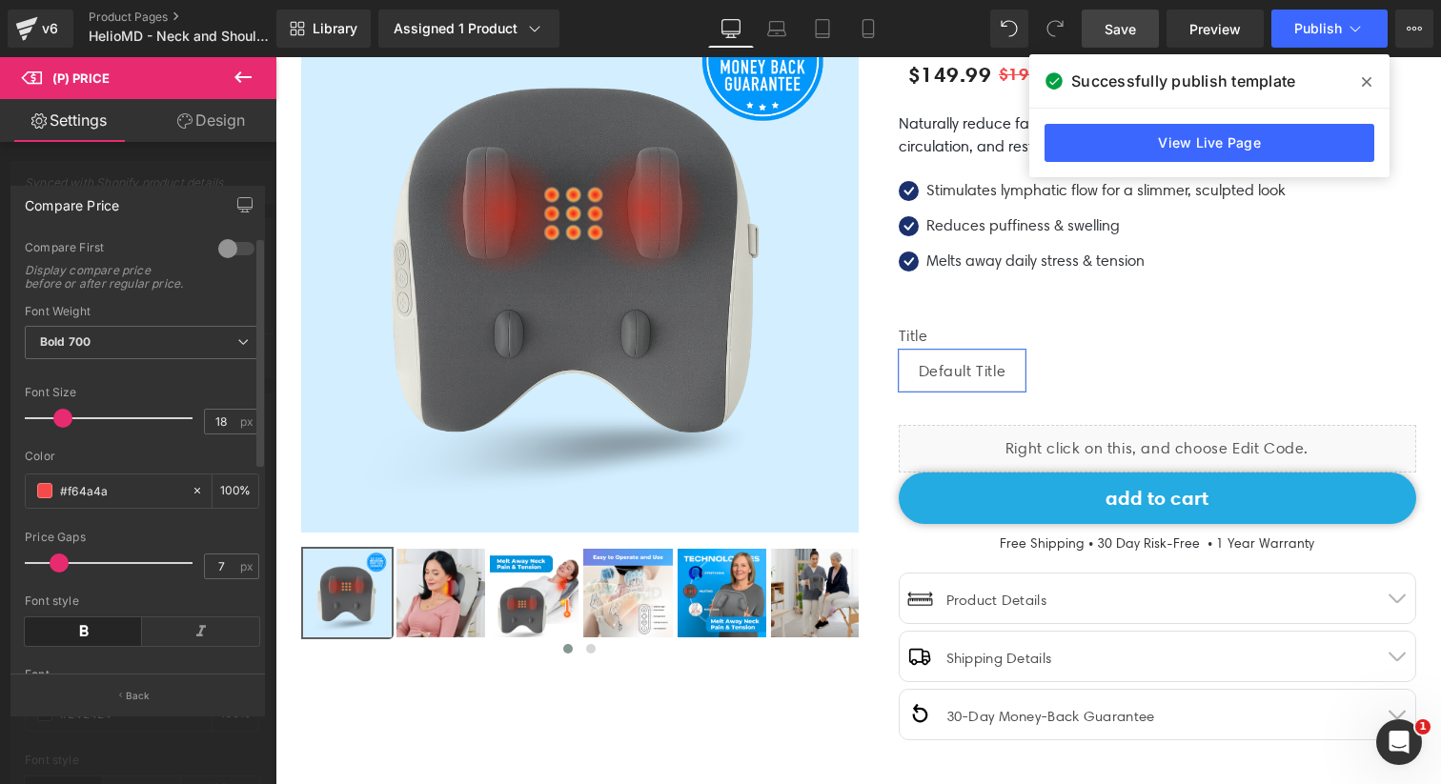
scroll to position [0, 0]
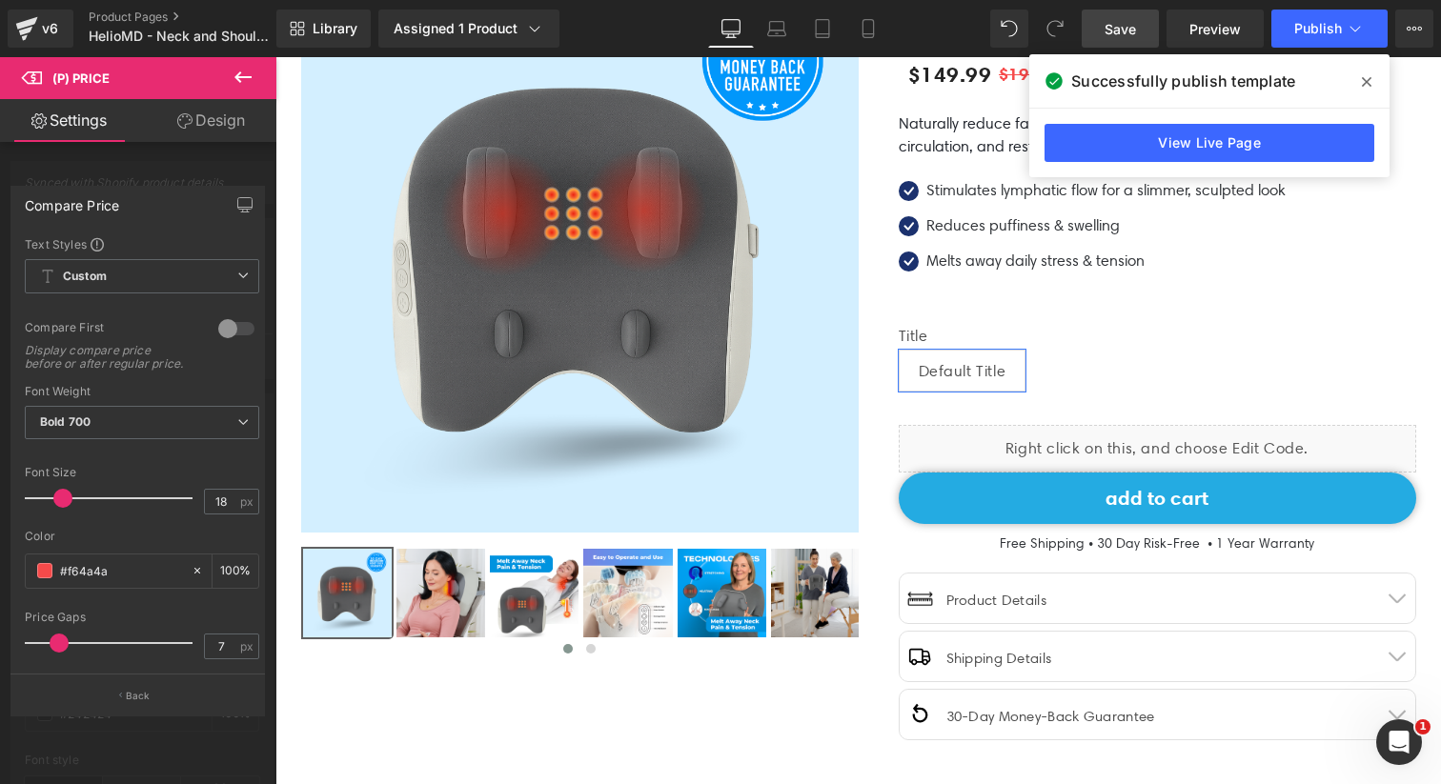
click at [191, 165] on div at bounding box center [138, 425] width 276 height 737
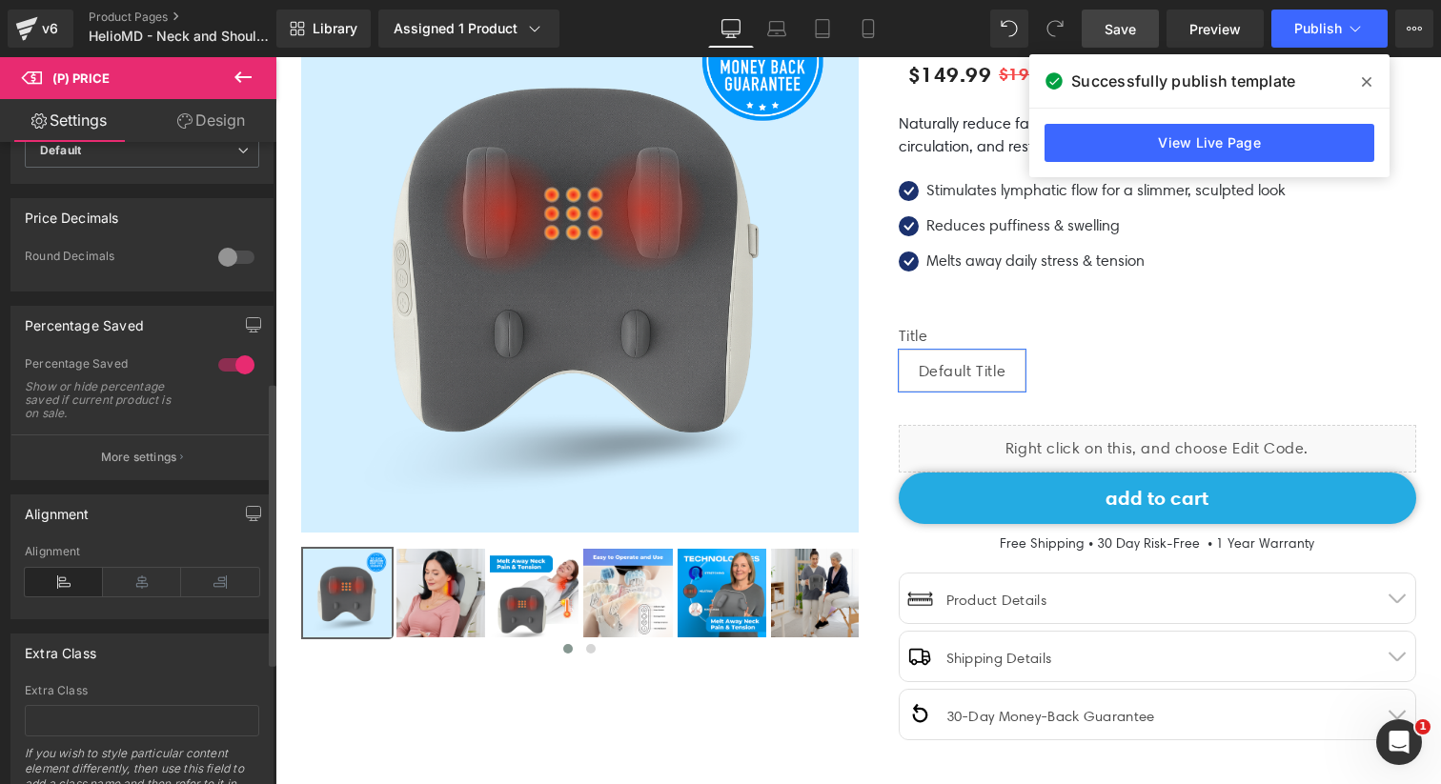
scroll to position [756, 0]
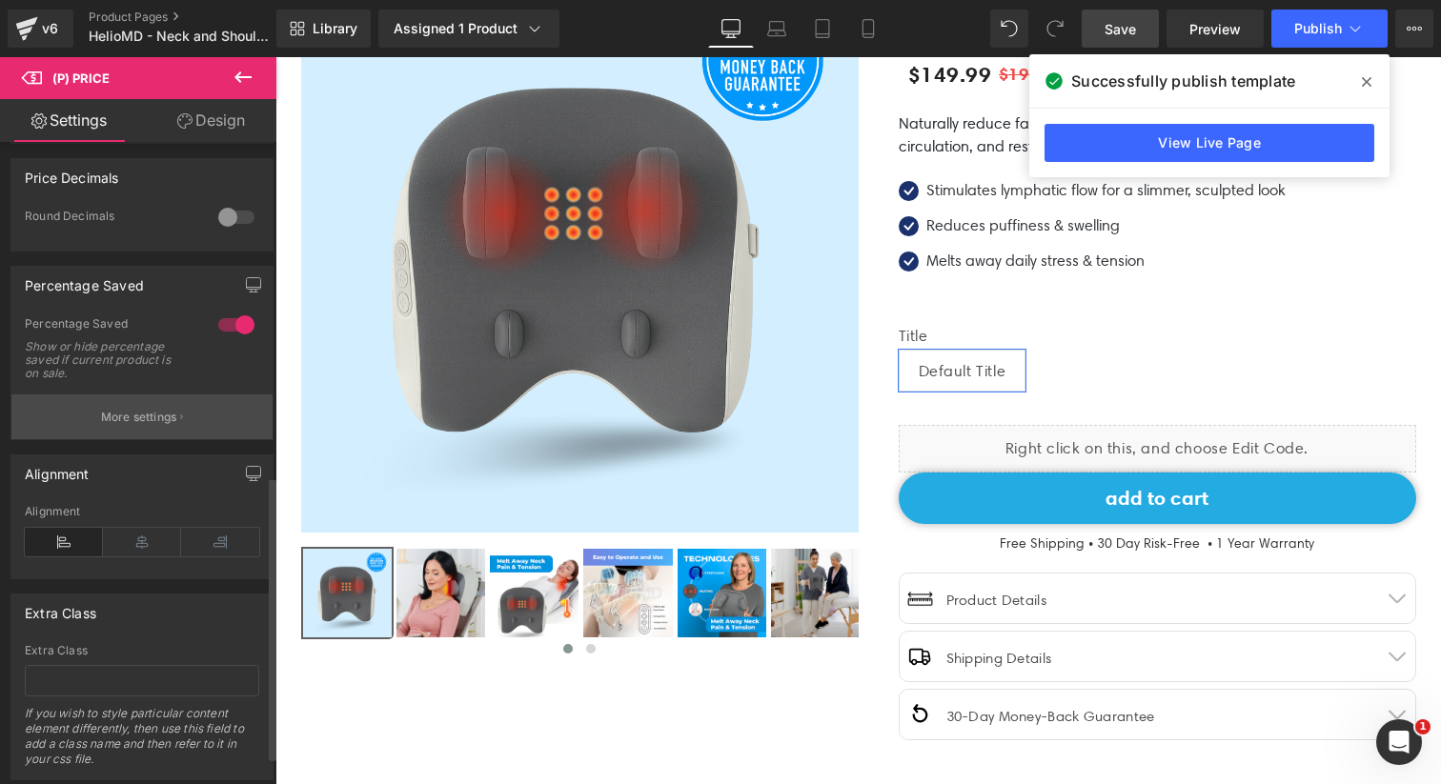
click at [116, 439] on button "More settings" at bounding box center [141, 417] width 261 height 45
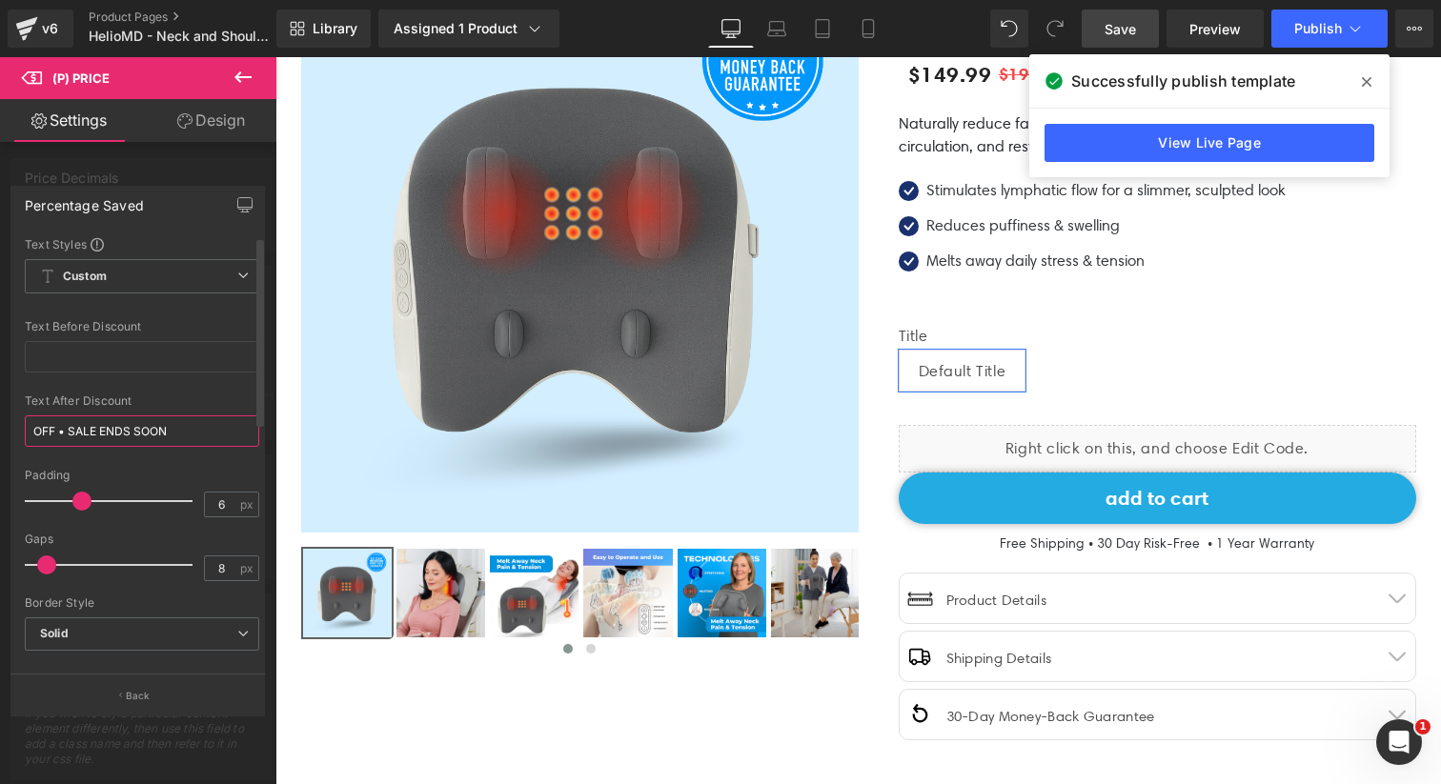
click at [35, 434] on input "OFF • SALE ENDS SOON" at bounding box center [142, 431] width 234 height 31
click at [160, 401] on div "Text After Discount" at bounding box center [142, 401] width 234 height 13
click at [1311, 37] on button "Publish" at bounding box center [1329, 29] width 116 height 38
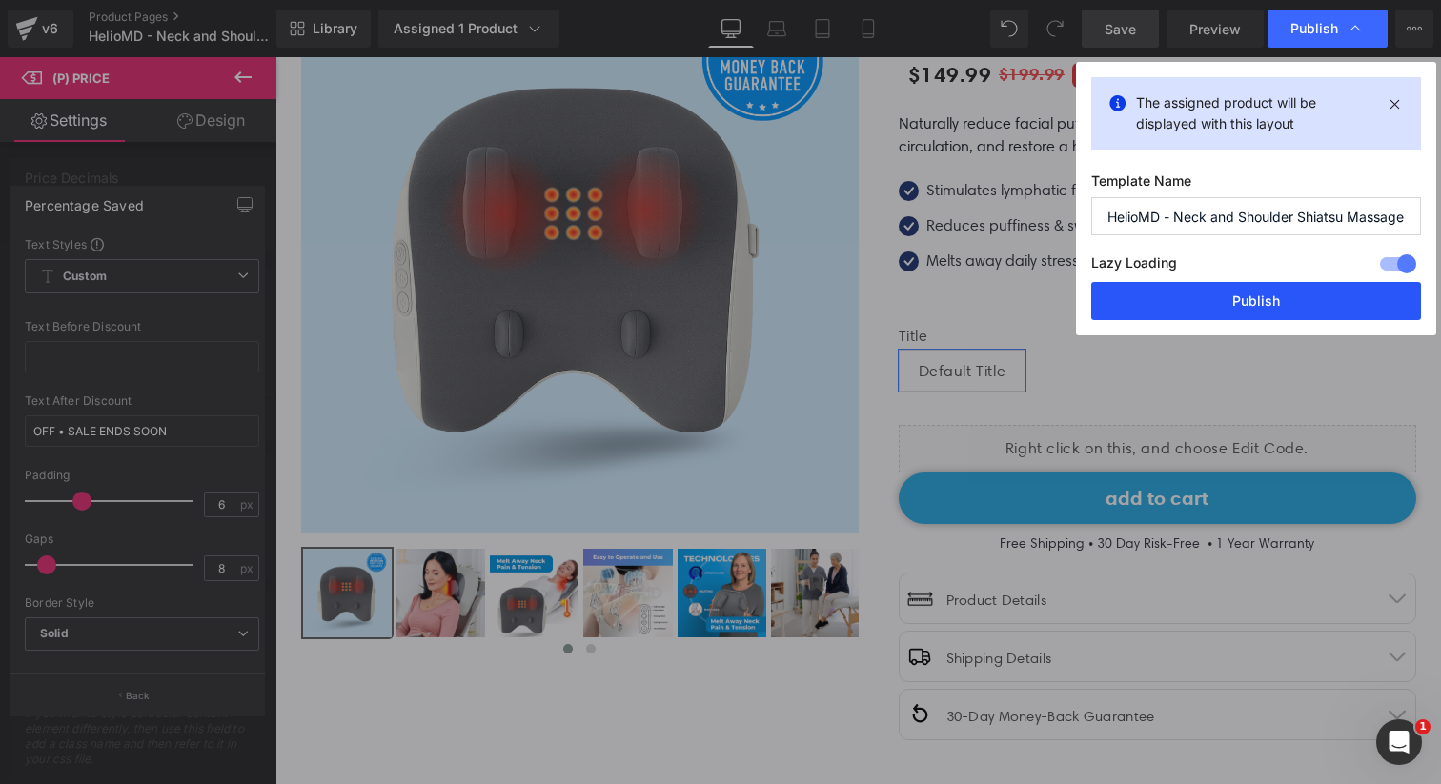
click at [1260, 286] on button "Publish" at bounding box center [1256, 301] width 330 height 38
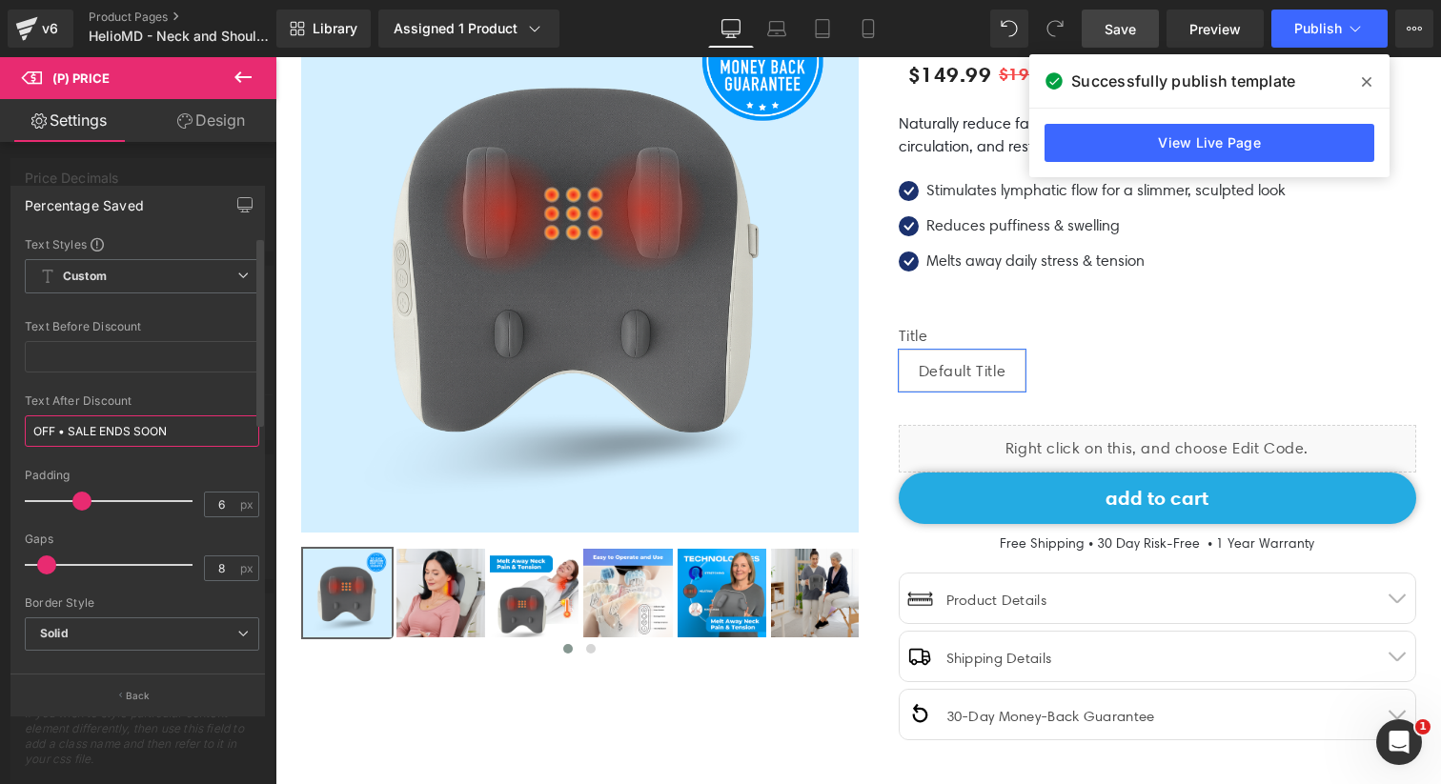
drag, startPoint x: 207, startPoint y: 432, endPoint x: 74, endPoint y: 431, distance: 132.5
click at [74, 431] on input "OFF • SALE ENDS SOON" at bounding box center [142, 431] width 234 height 31
click at [171, 429] on input "OFF • SALE ENDS SOON" at bounding box center [142, 431] width 234 height 31
drag, startPoint x: 193, startPoint y: 429, endPoint x: 98, endPoint y: 432, distance: 94.4
click at [98, 432] on input "OFF • SALE ENDS SOON" at bounding box center [142, 431] width 234 height 31
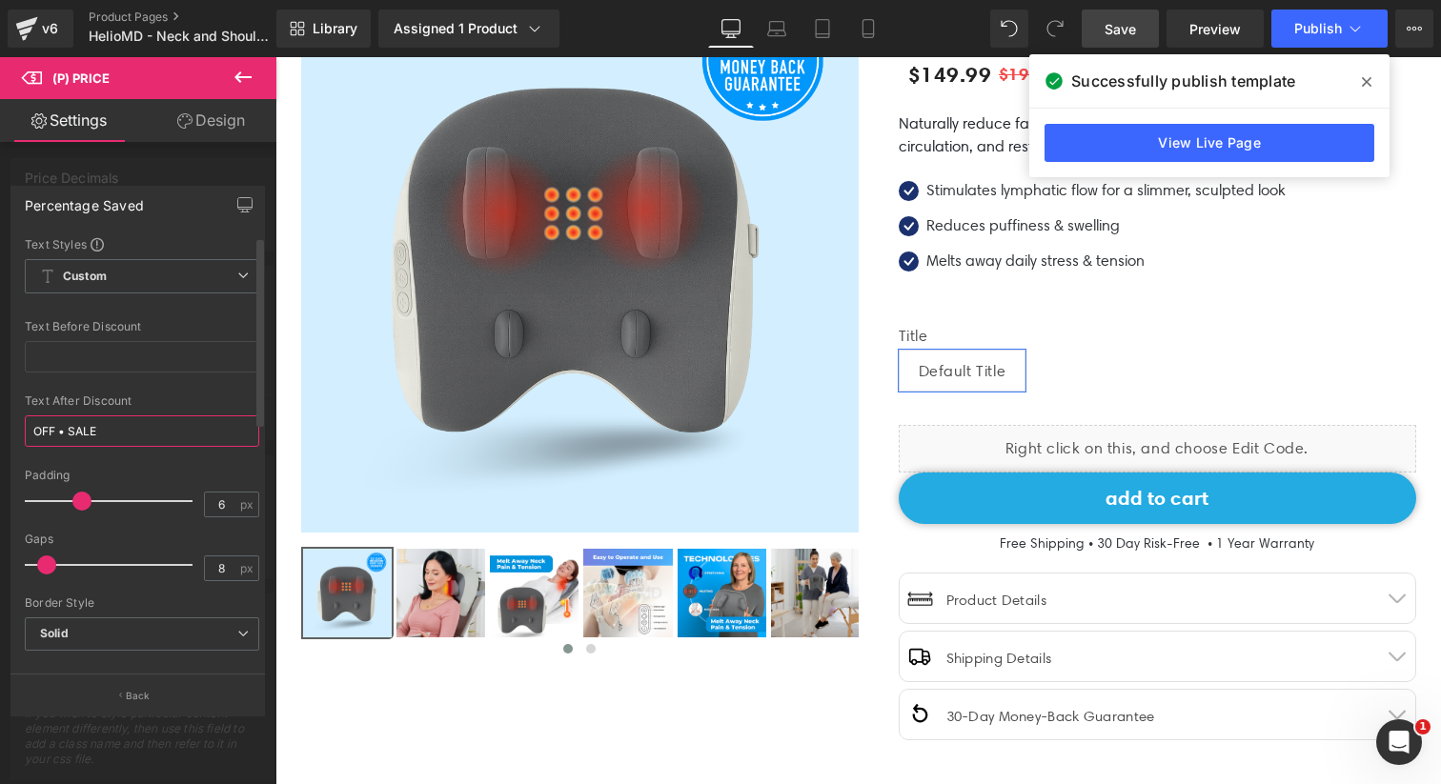
click at [74, 430] on input "OFF • SALE" at bounding box center [142, 431] width 234 height 31
click at [1121, 29] on span "Save" at bounding box center [1120, 29] width 31 height 20
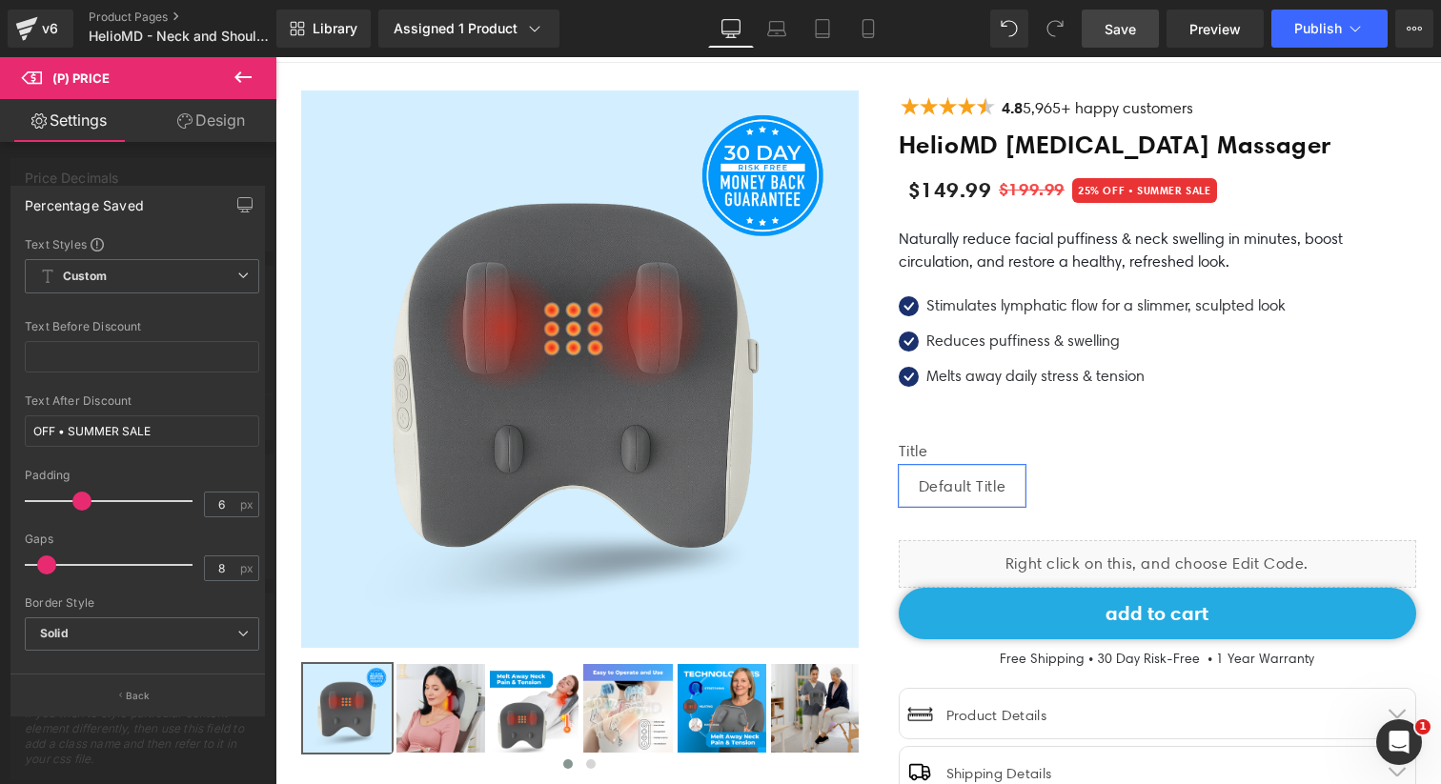
scroll to position [97, 0]
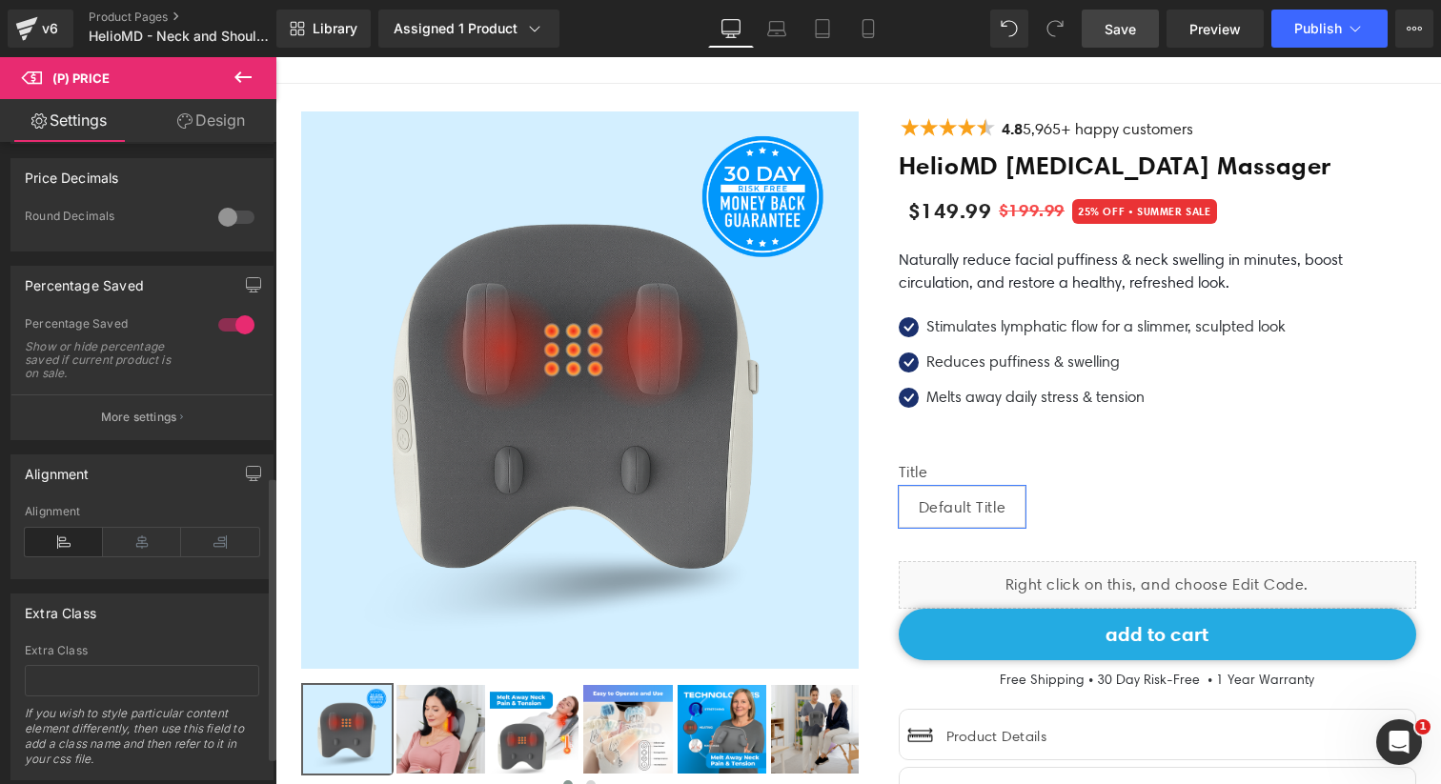
scroll to position [819, 0]
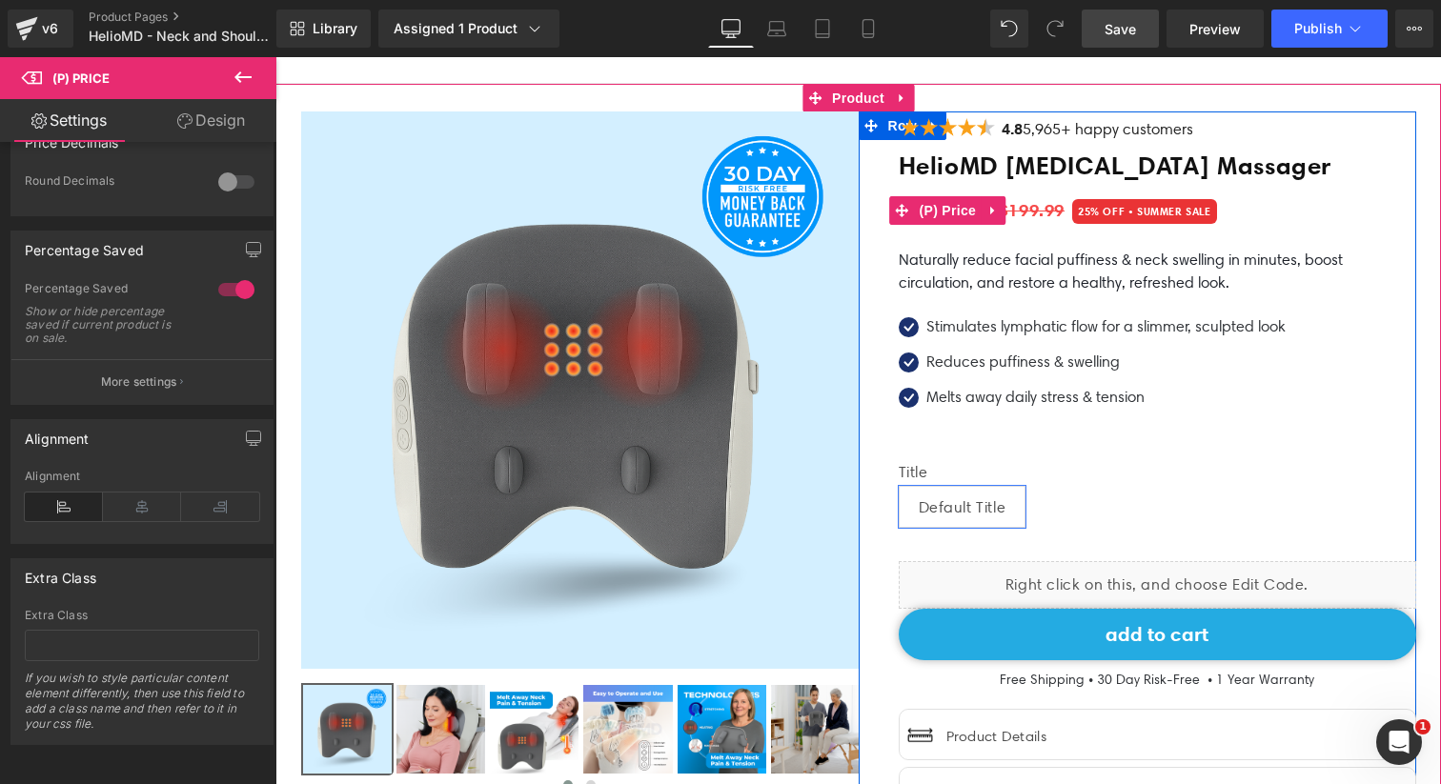
click at [1116, 214] on span "OFF • SUMMER SALE" at bounding box center [1157, 211] width 108 height 13
click at [1161, 211] on span "OFF • SUMMER SALE" at bounding box center [1157, 211] width 108 height 13
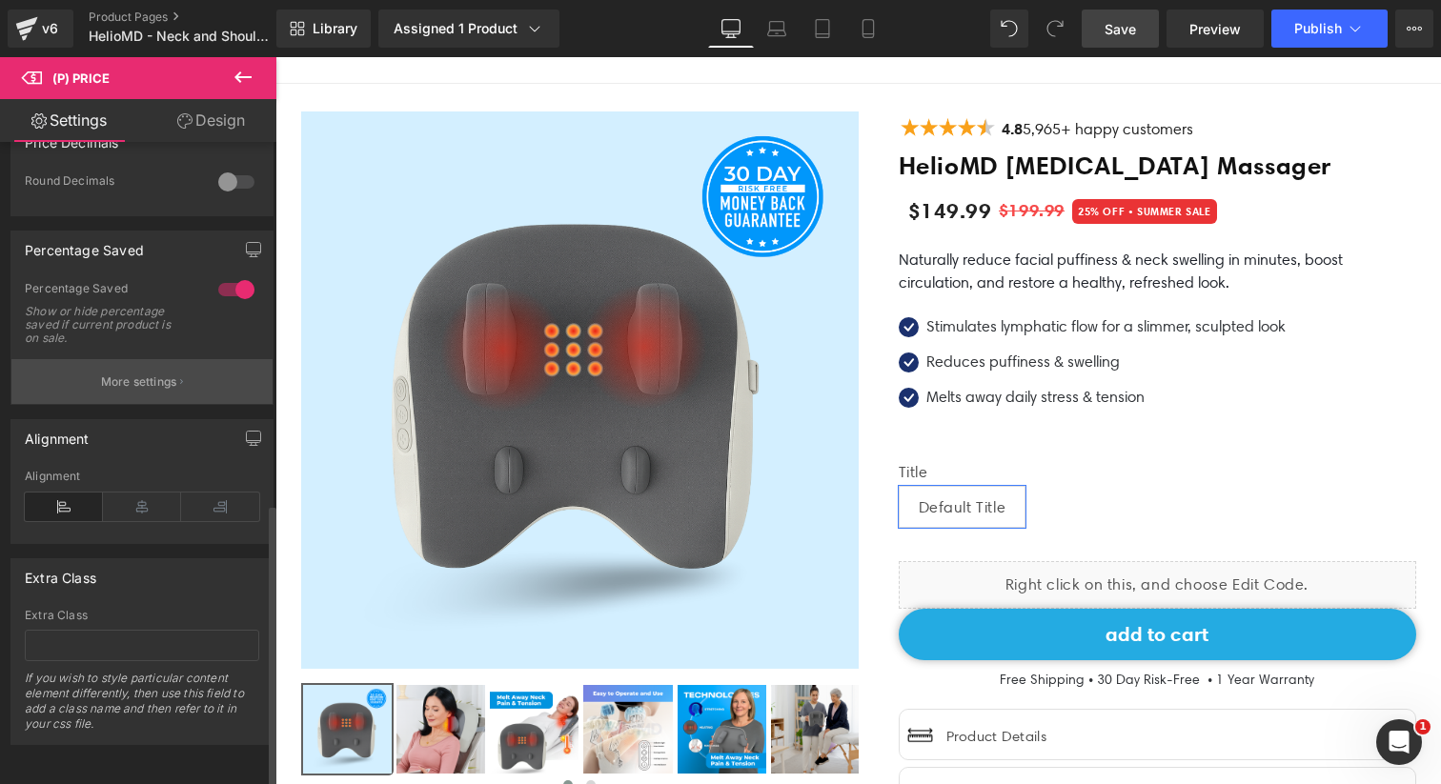
click at [148, 374] on p "More settings" at bounding box center [139, 382] width 76 height 17
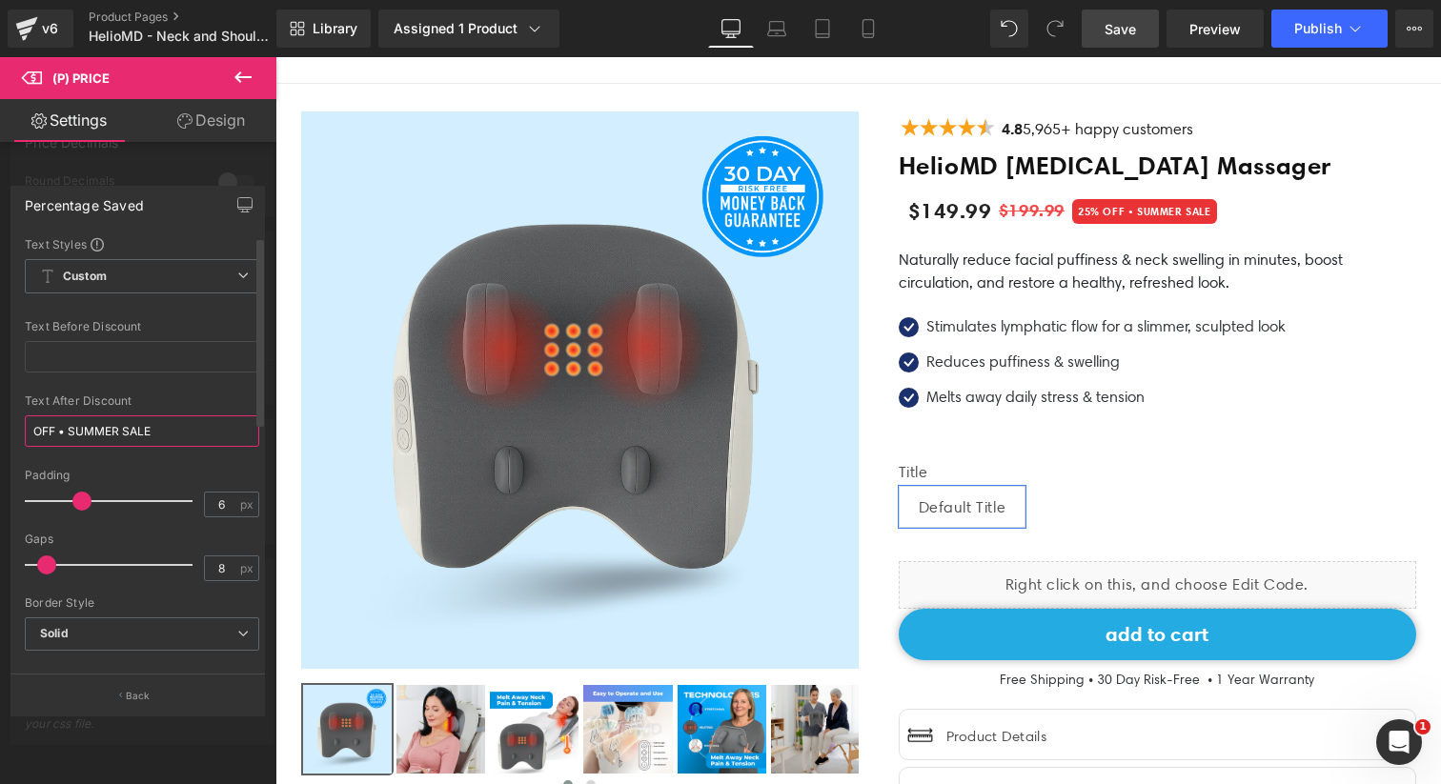
click at [176, 428] on input "OFF • SUMMER SALE" at bounding box center [142, 431] width 234 height 31
drag, startPoint x: 192, startPoint y: 428, endPoint x: 75, endPoint y: 428, distance: 116.3
click at [75, 428] on input "OFF • SUMMER SALE" at bounding box center [142, 431] width 234 height 31
click at [203, 426] on input "OFF TODAY" at bounding box center [142, 431] width 234 height 31
click at [132, 471] on div "Padding" at bounding box center [142, 475] width 234 height 13
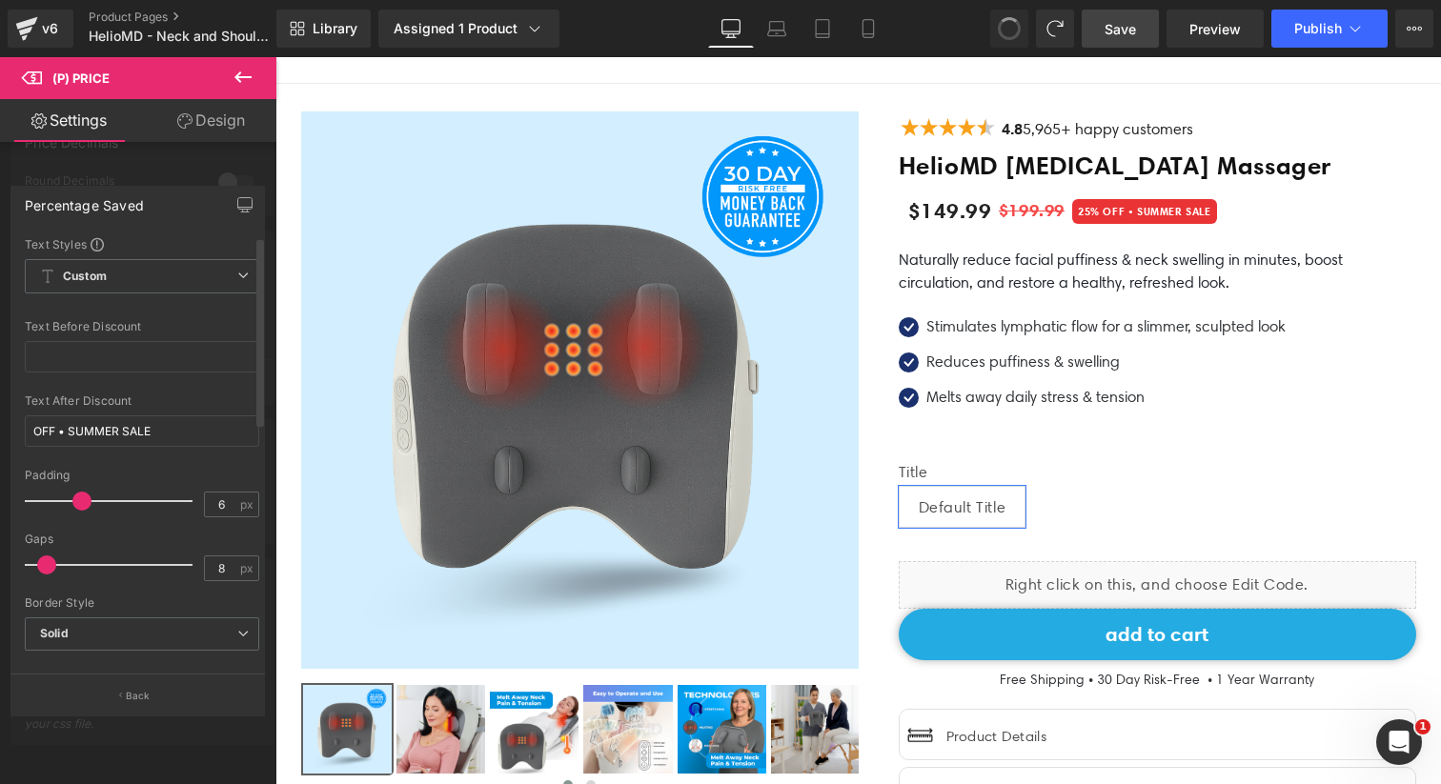
type input "OFF • SALE ENDS SOON"
click at [1136, 30] on span "Save" at bounding box center [1120, 29] width 31 height 20
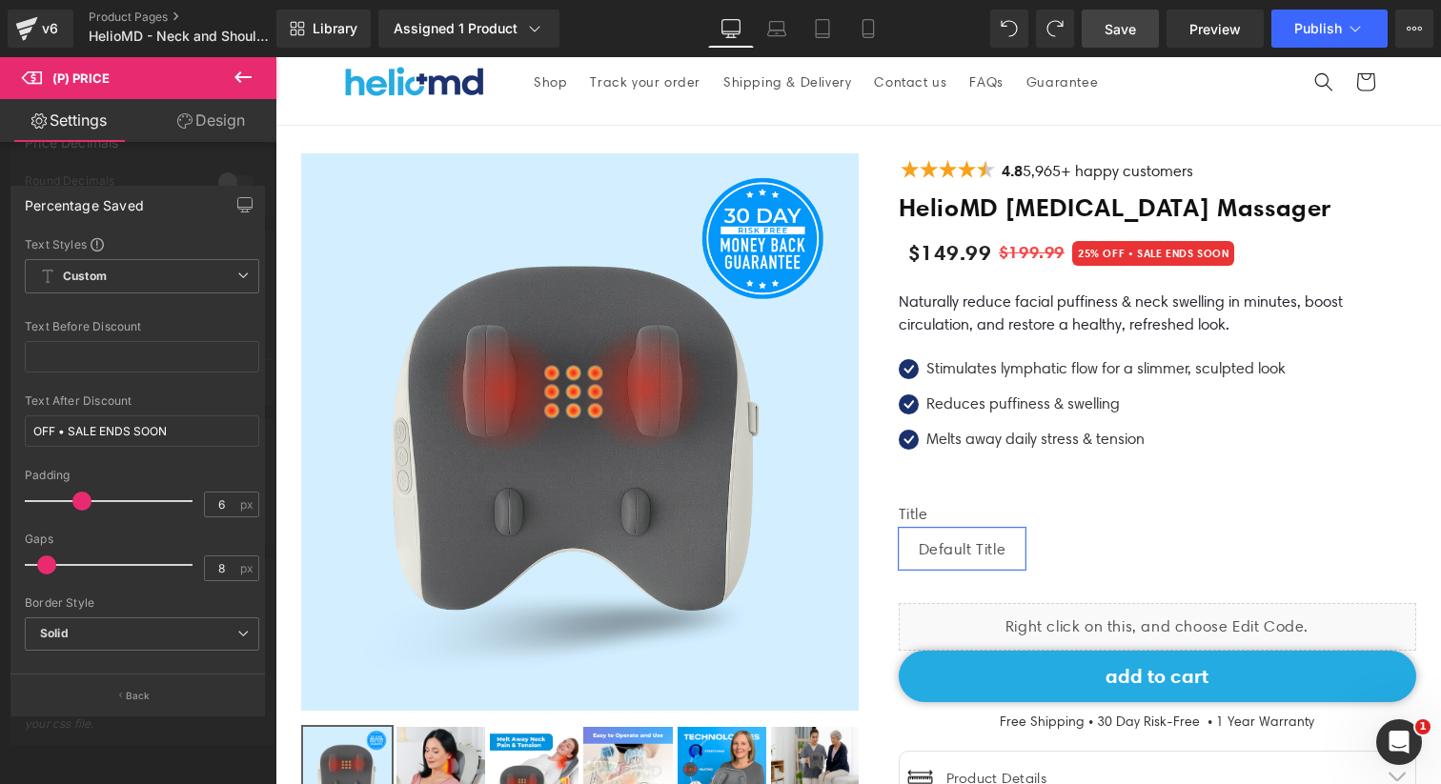
scroll to position [0, 0]
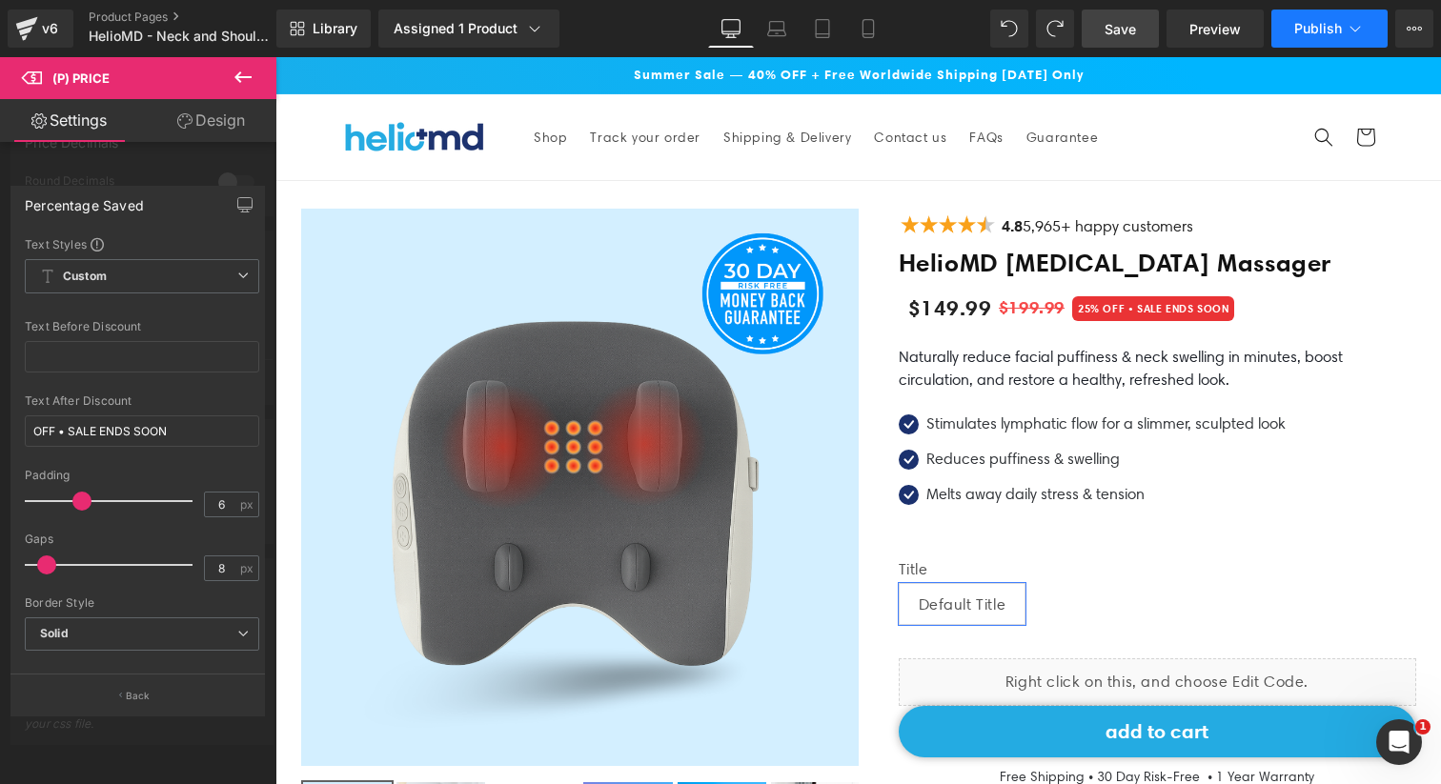
click at [1283, 37] on button "Publish" at bounding box center [1329, 29] width 116 height 38
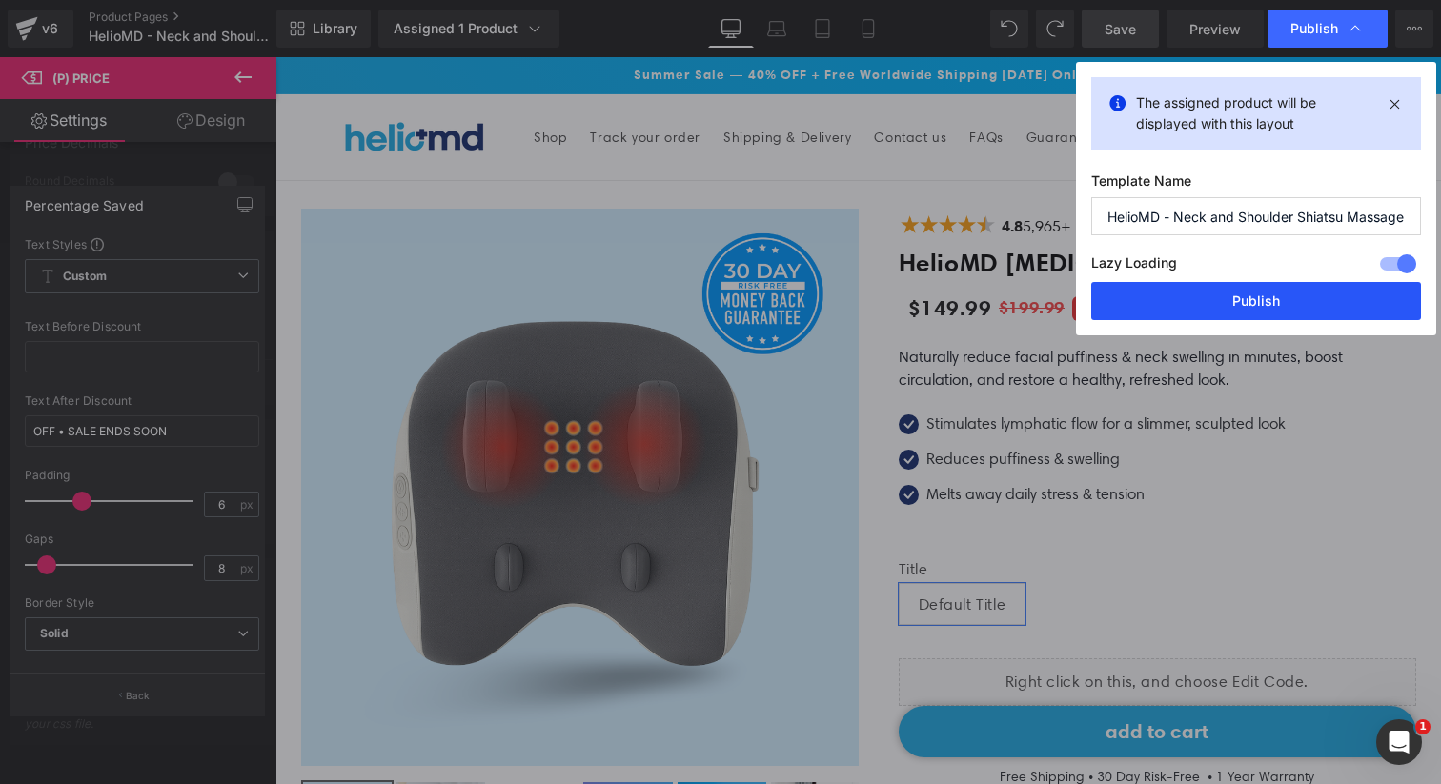
click at [1169, 292] on button "Publish" at bounding box center [1256, 301] width 330 height 38
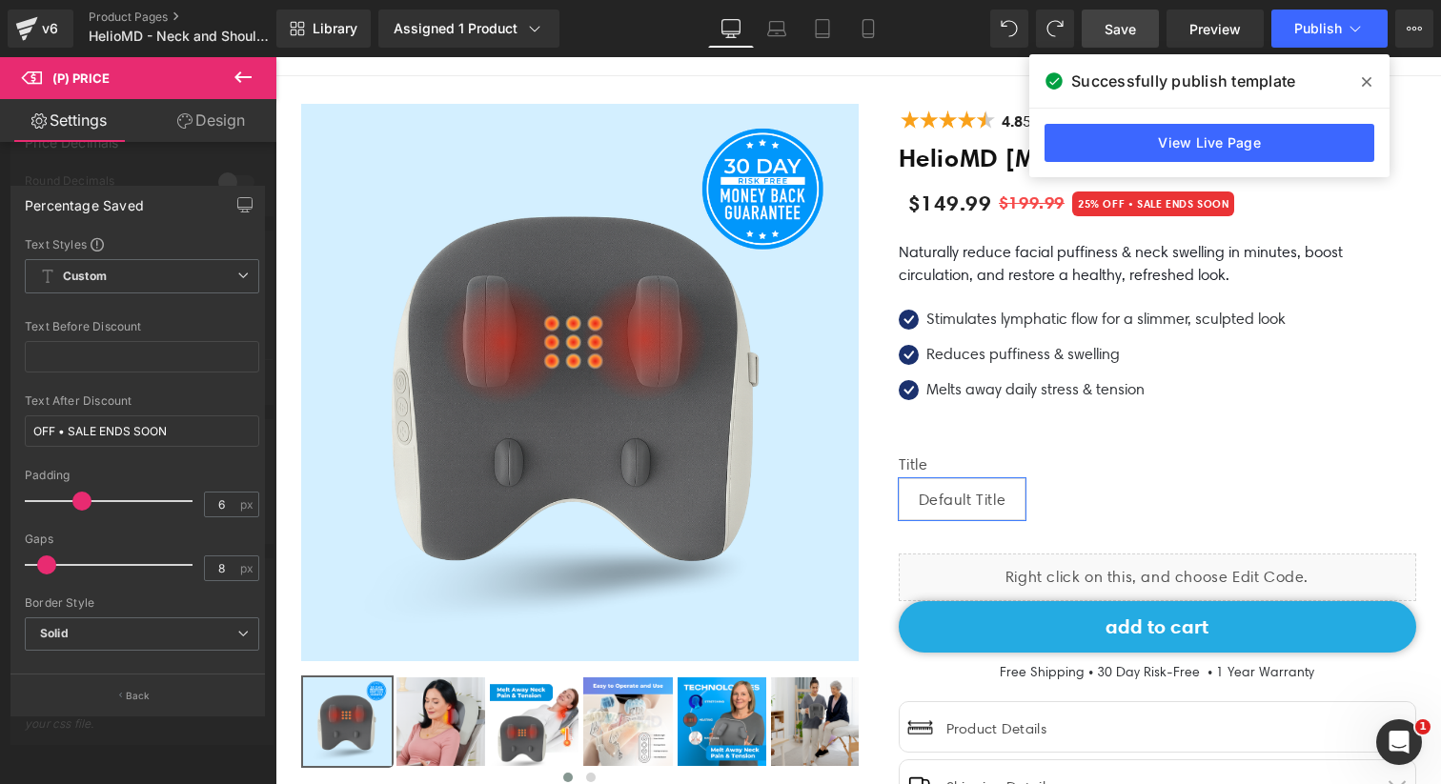
scroll to position [118, 0]
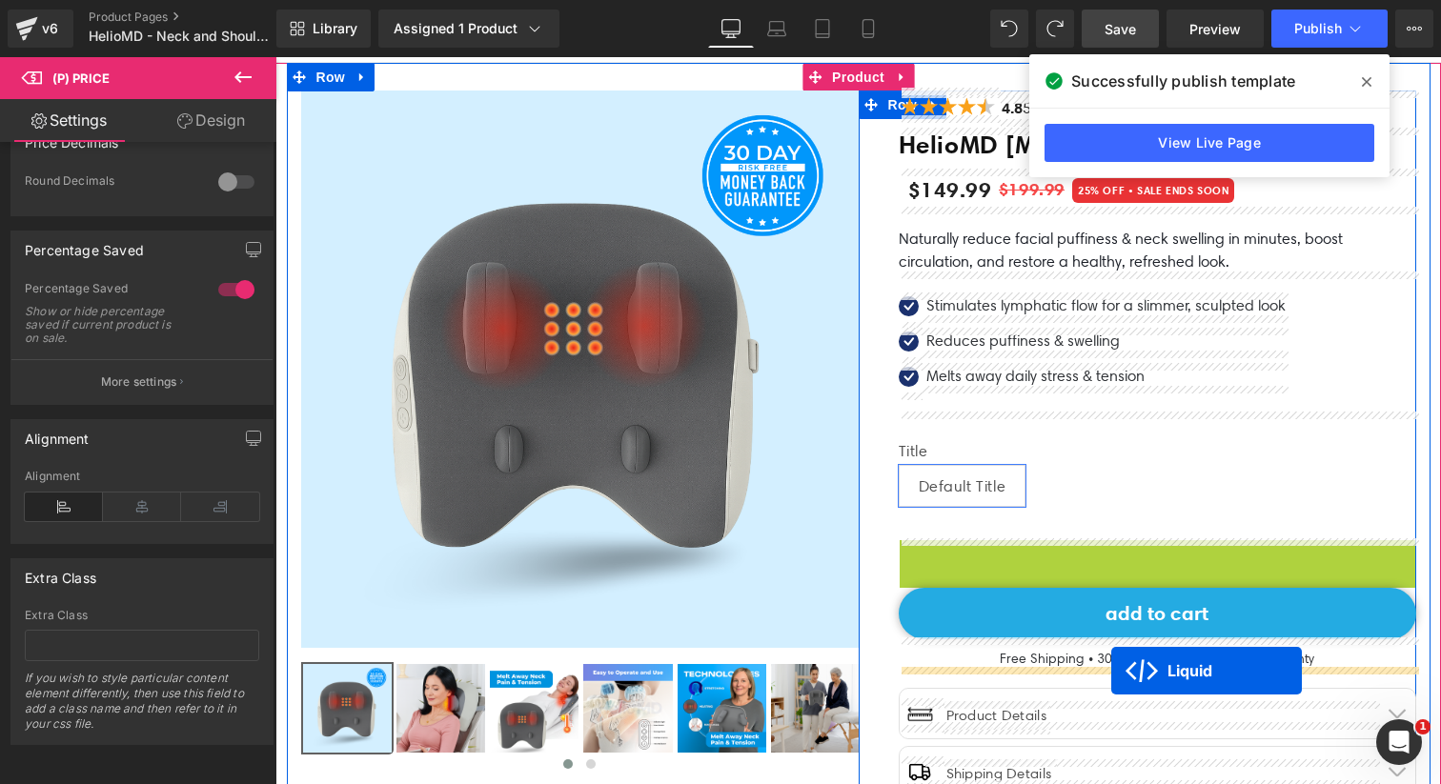
drag, startPoint x: 1113, startPoint y: 555, endPoint x: 1110, endPoint y: 669, distance: 114.4
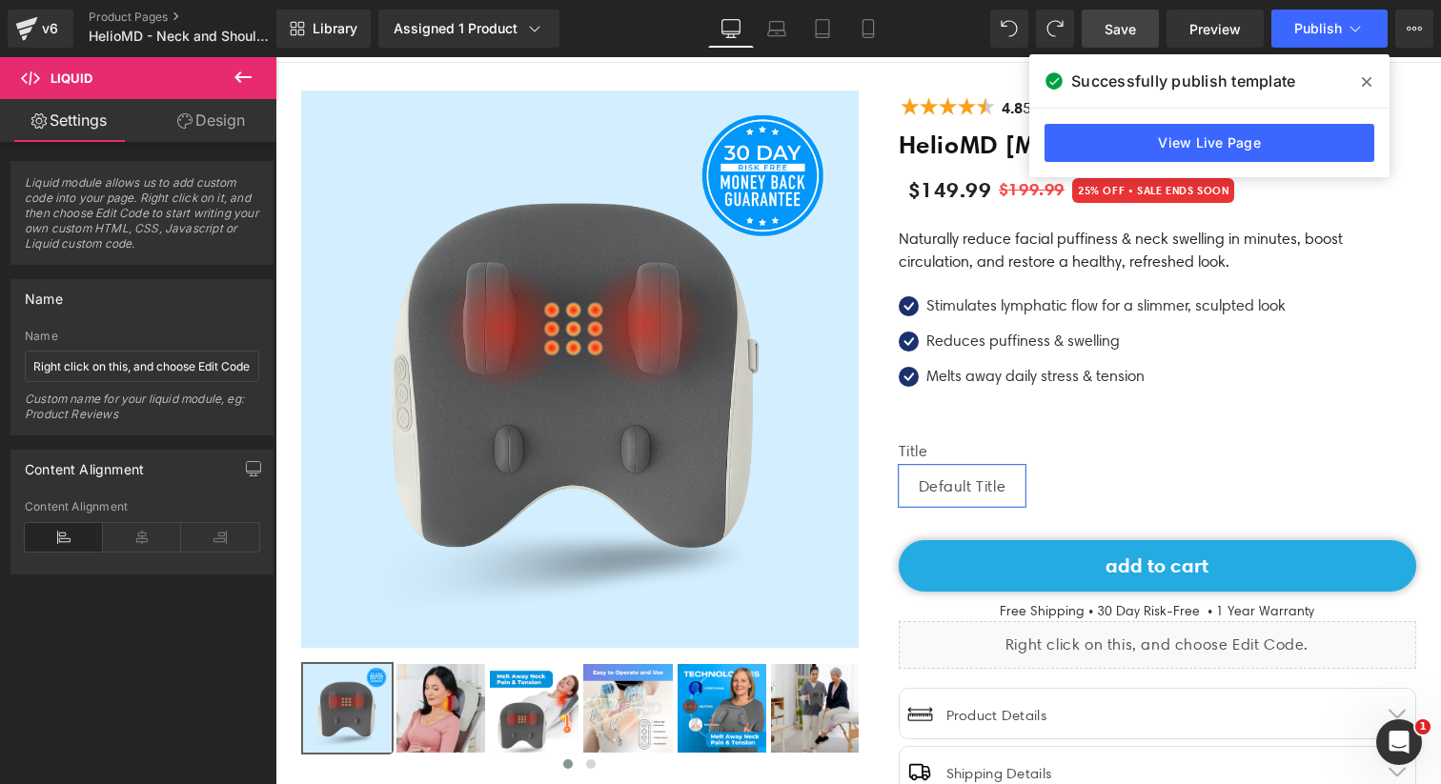
click at [1125, 33] on span "Save" at bounding box center [1120, 29] width 31 height 20
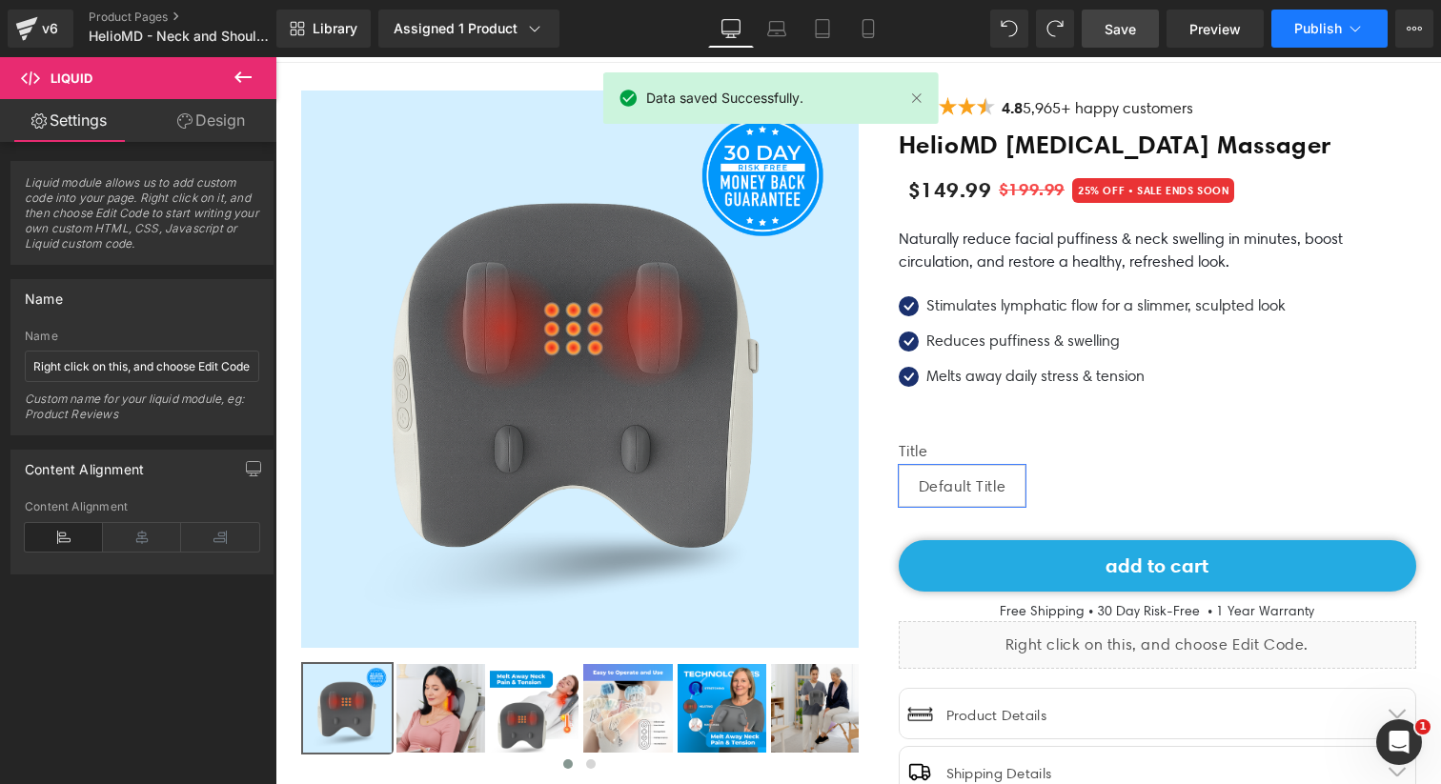
click at [1300, 28] on span "Publish" at bounding box center [1318, 28] width 48 height 15
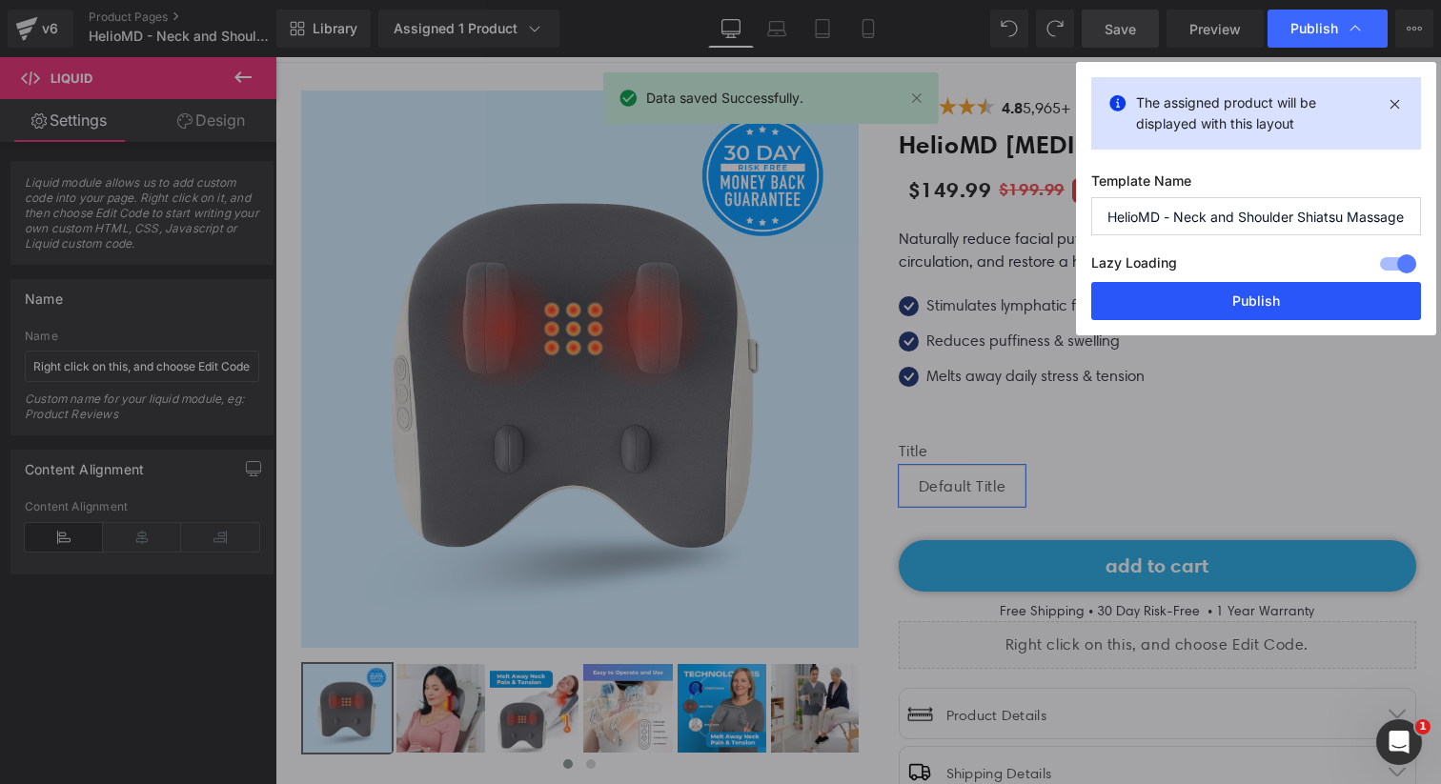
click at [1181, 301] on button "Publish" at bounding box center [1256, 301] width 330 height 38
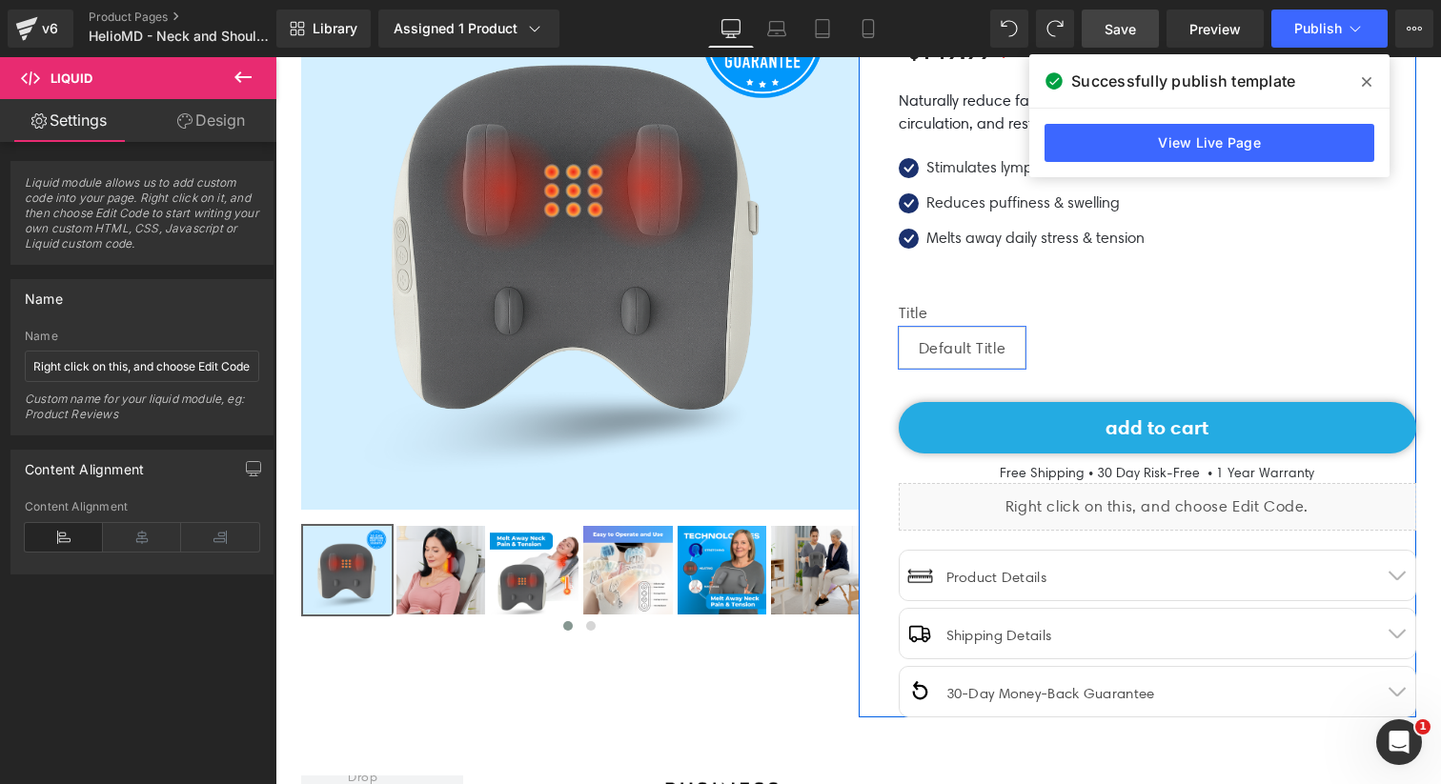
scroll to position [274, 0]
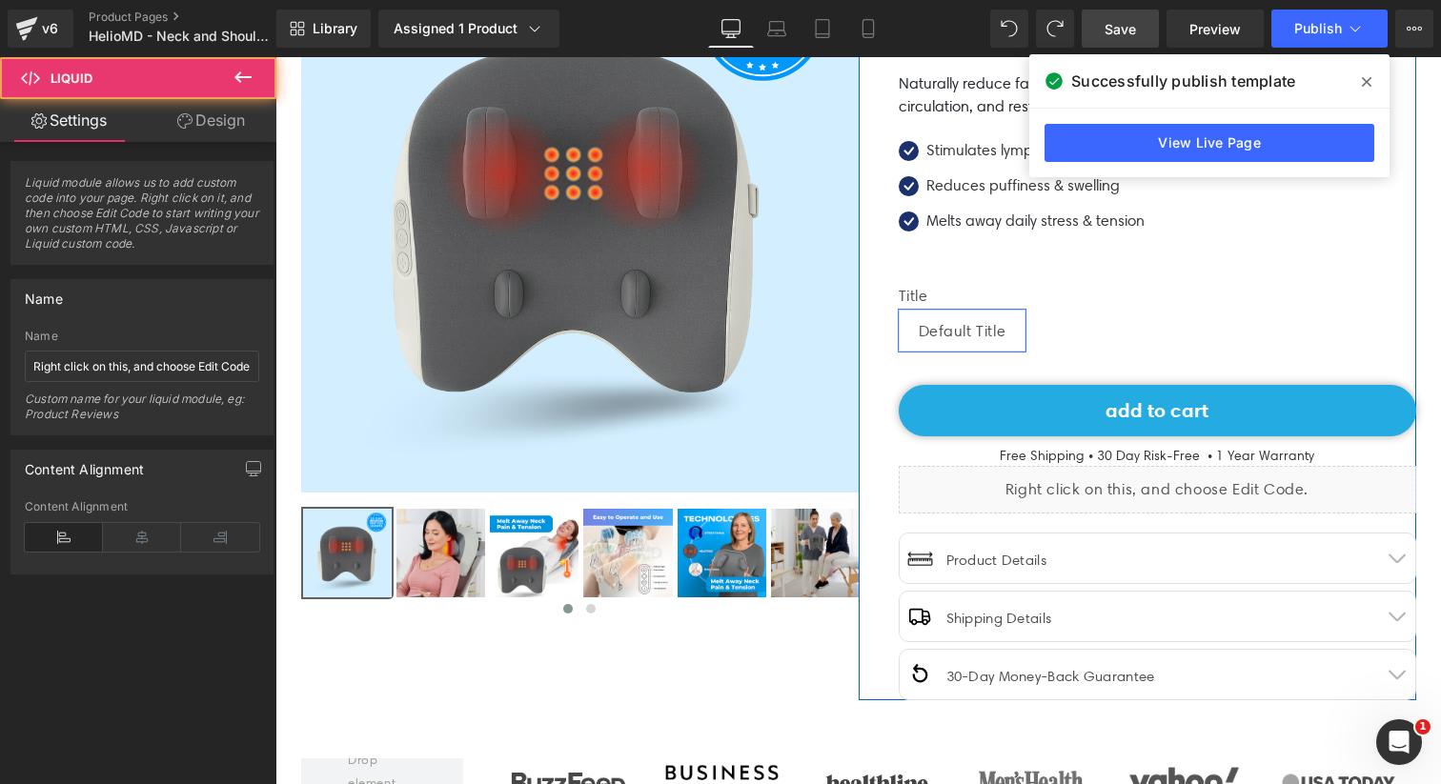
click at [1179, 469] on div "Liquid" at bounding box center [1158, 490] width 518 height 48
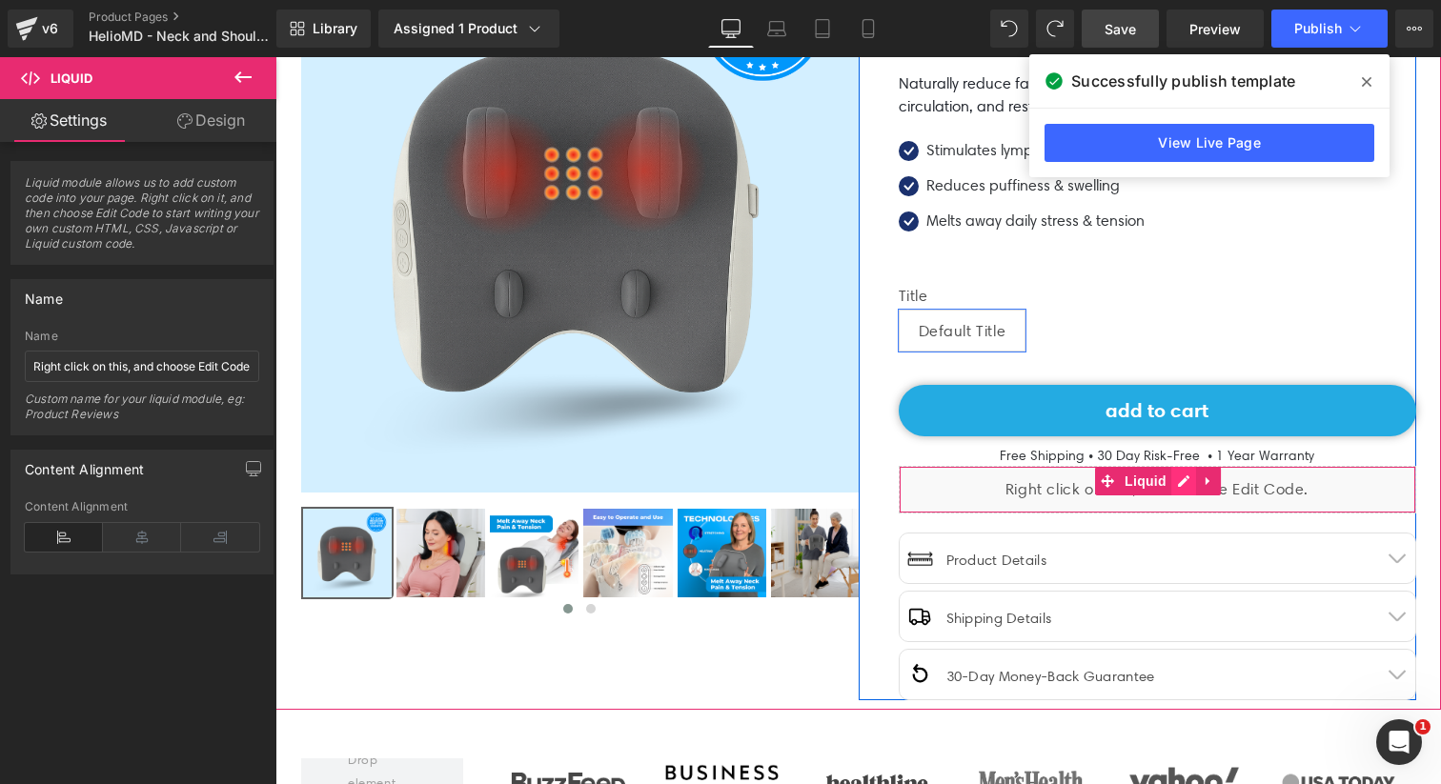
click at [1184, 481] on div "Liquid" at bounding box center [1158, 490] width 518 height 48
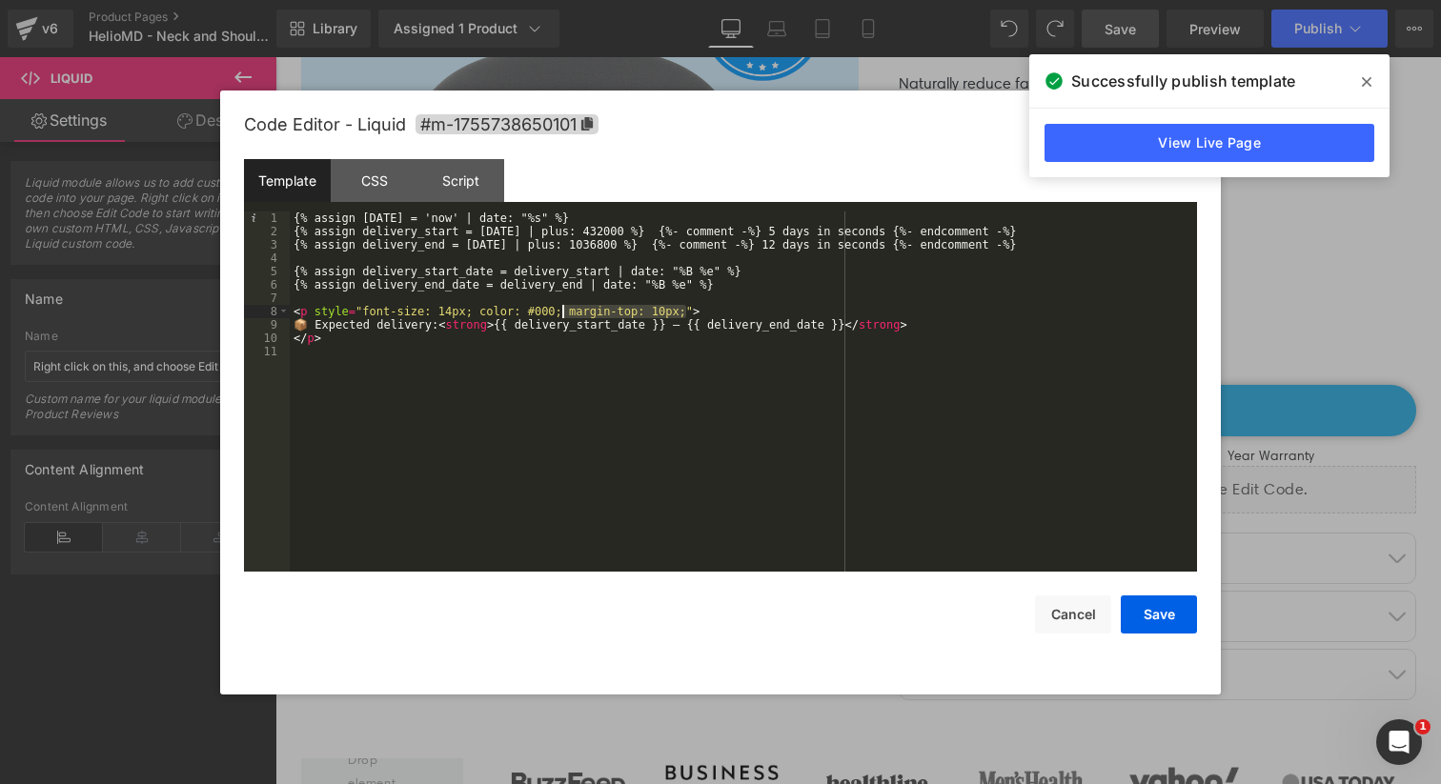
drag, startPoint x: 685, startPoint y: 313, endPoint x: 565, endPoint y: 313, distance: 120.1
click at [565, 313] on div "{% assign today = 'now' | date: "%s" %} {% assign delivery_start = today | plus…" at bounding box center [743, 405] width 907 height 387
click at [684, 313] on div "{% assign today = 'now' | date: "%s" %} {% assign delivery_start = today | plus…" at bounding box center [743, 405] width 907 height 387
paste textarea
click at [757, 315] on div "{% assign today = 'now' | date: "%s" %} {% assign delivery_start = today | plus…" at bounding box center [743, 405] width 907 height 387
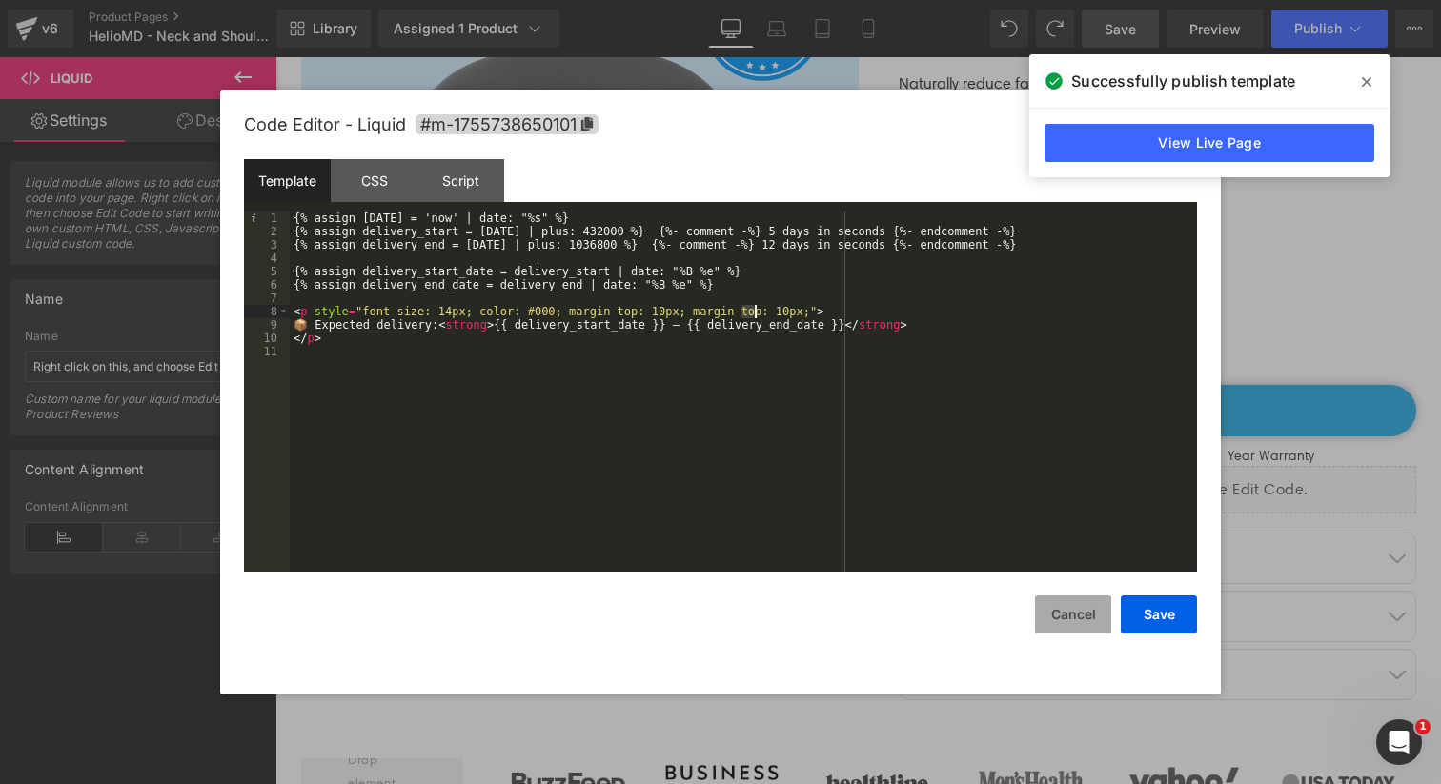
click at [1078, 627] on button "Cancel" at bounding box center [1073, 615] width 76 height 38
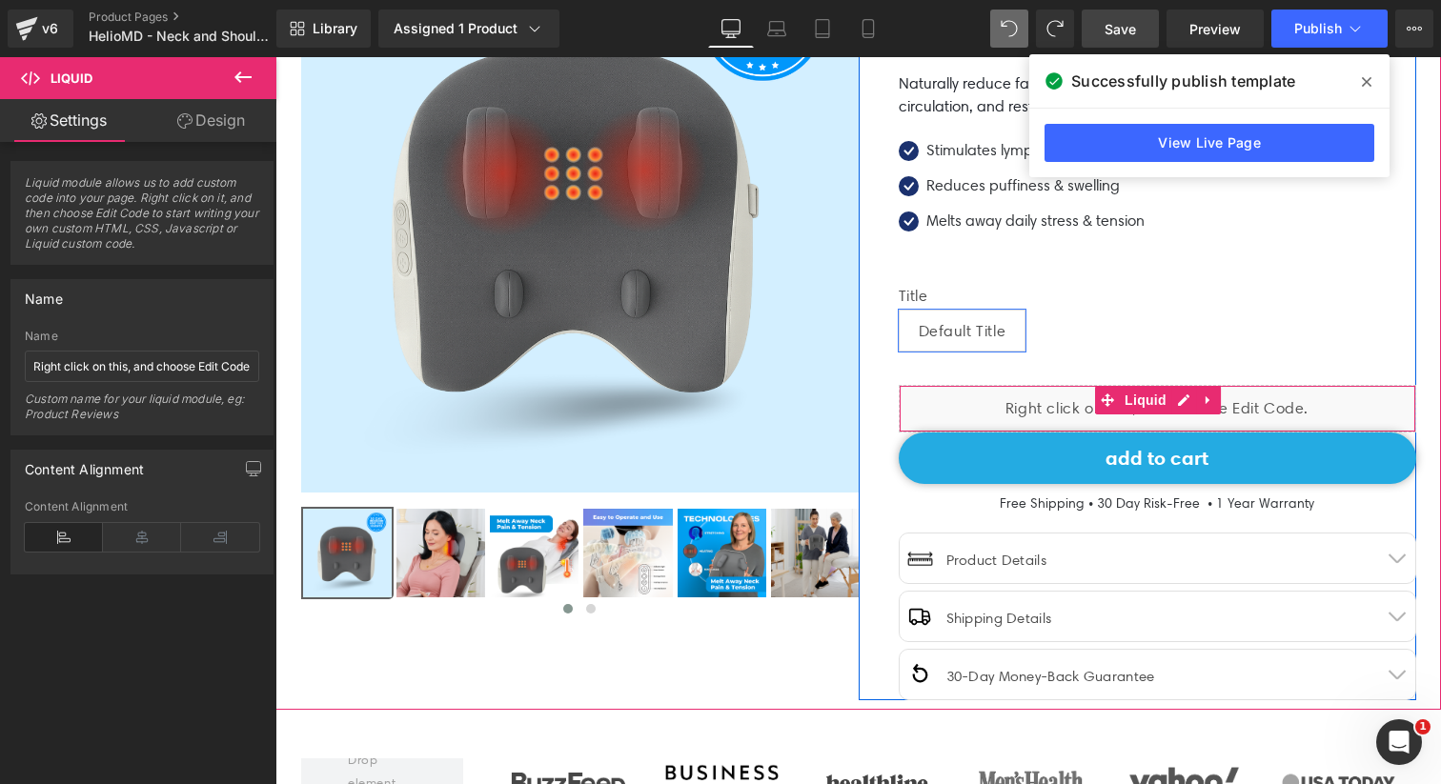
click at [1000, 403] on div "Liquid" at bounding box center [1158, 409] width 518 height 48
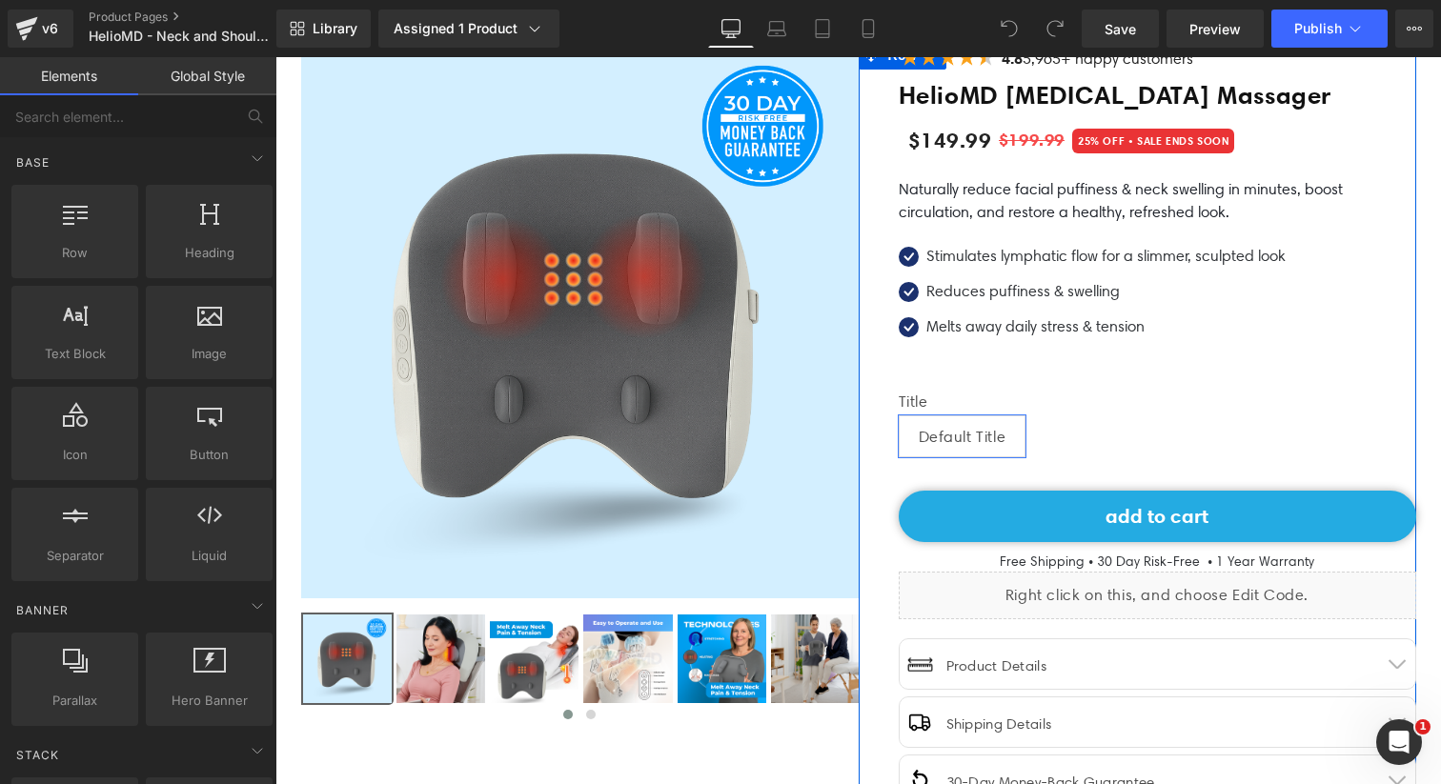
scroll to position [217, 0]
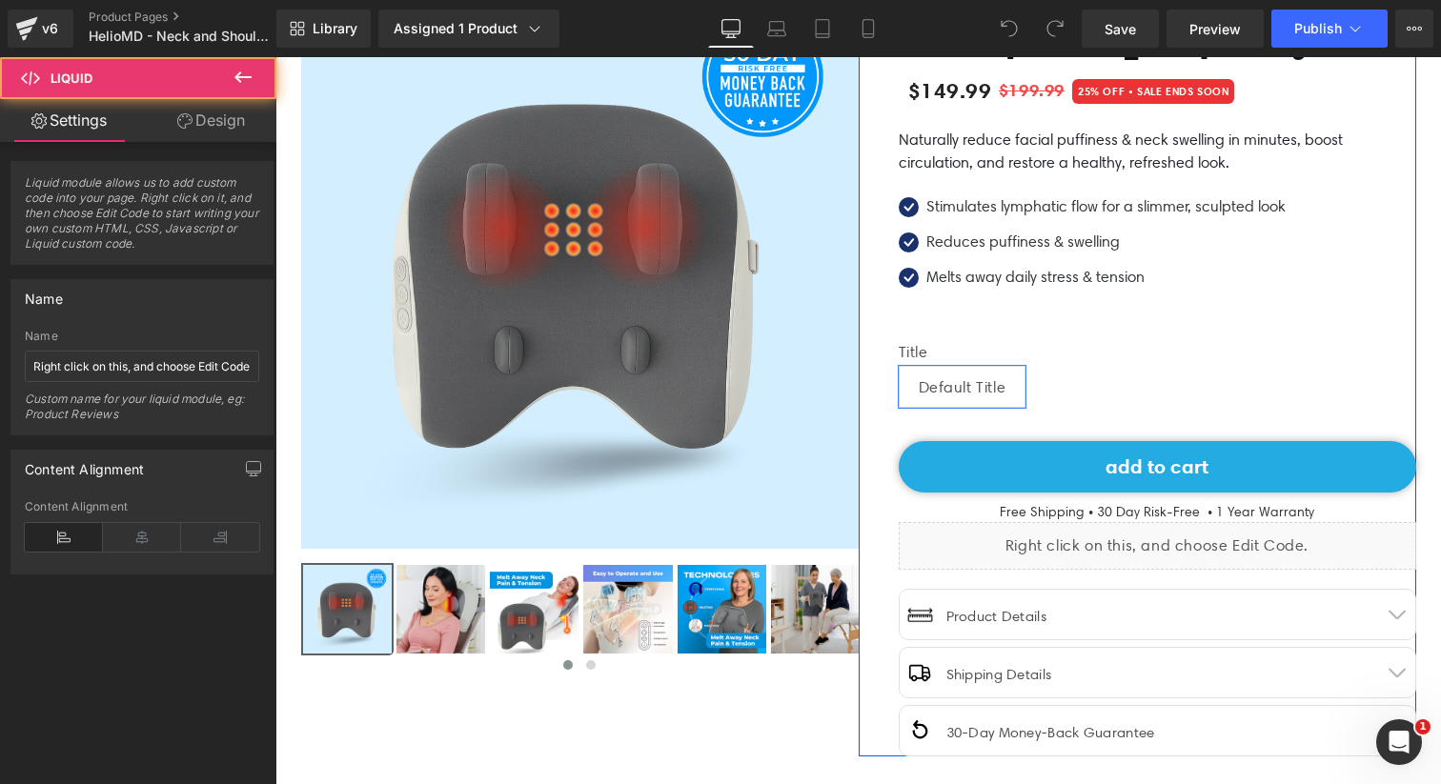
click at [1163, 540] on div "Liquid" at bounding box center [1158, 546] width 518 height 48
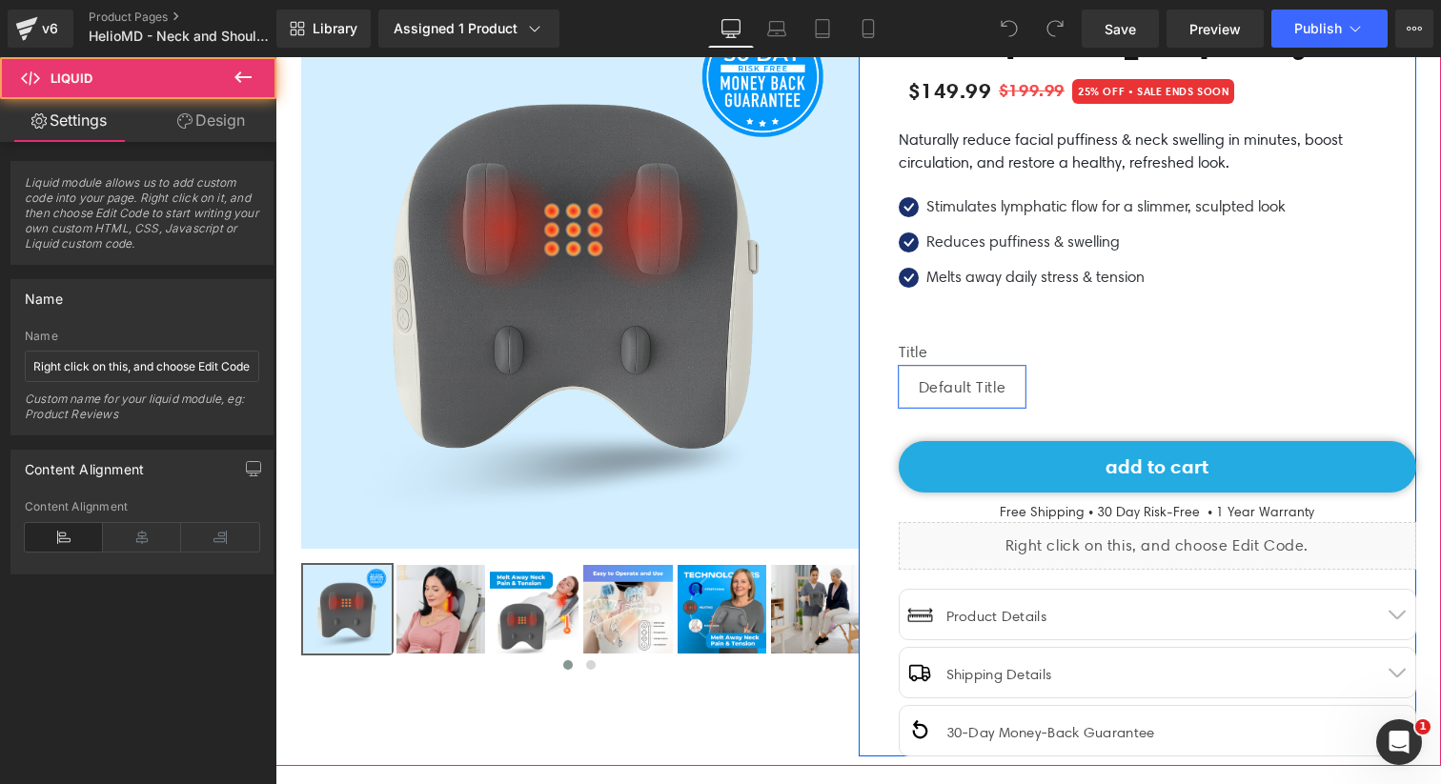
click at [1187, 533] on div "Liquid" at bounding box center [1158, 546] width 518 height 48
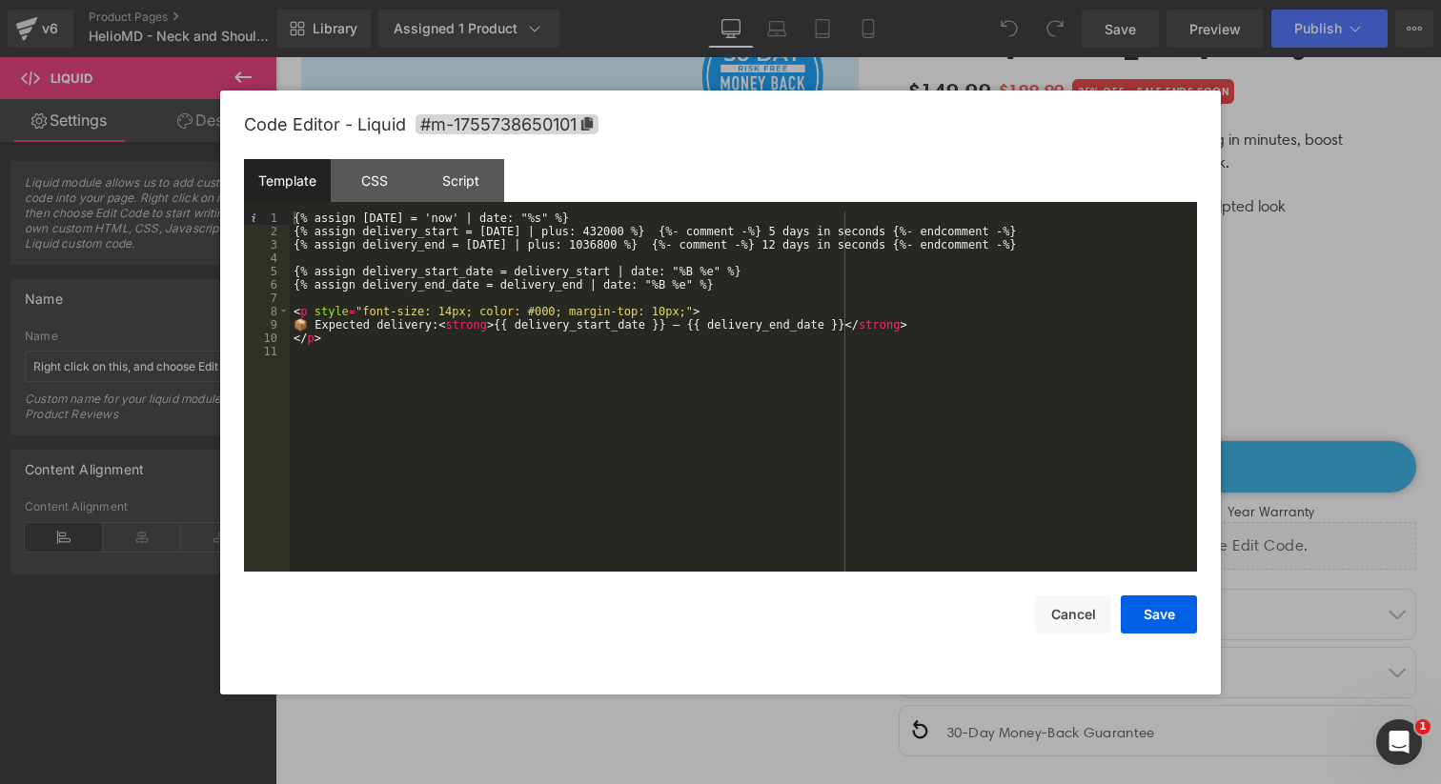
click at [295, 314] on div "{% assign [DATE] = 'now' | date: "%s" %} {% assign delivery_start = [DATE] | pl…" at bounding box center [743, 405] width 907 height 387
click at [1178, 615] on button "Save" at bounding box center [1159, 615] width 76 height 38
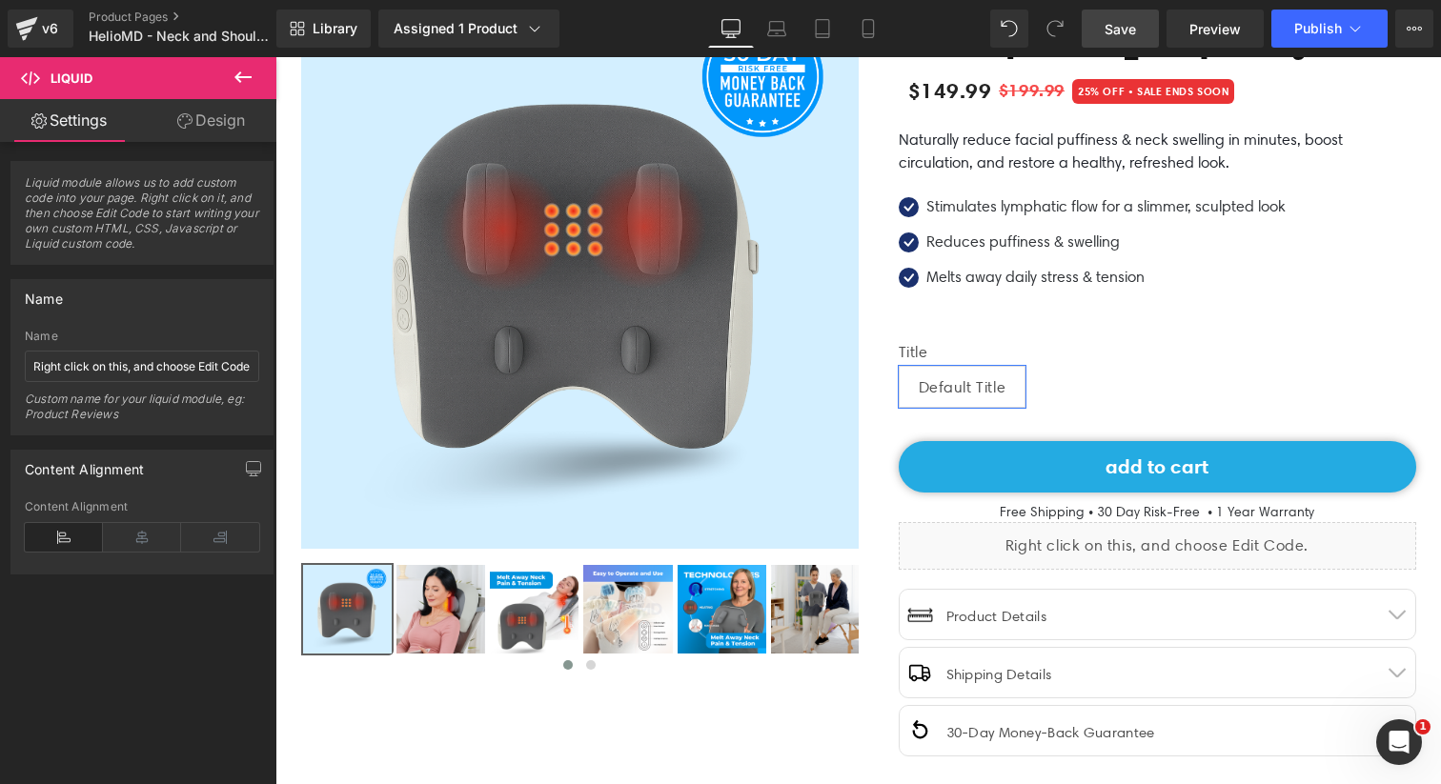
click at [1115, 31] on span "Save" at bounding box center [1120, 29] width 31 height 20
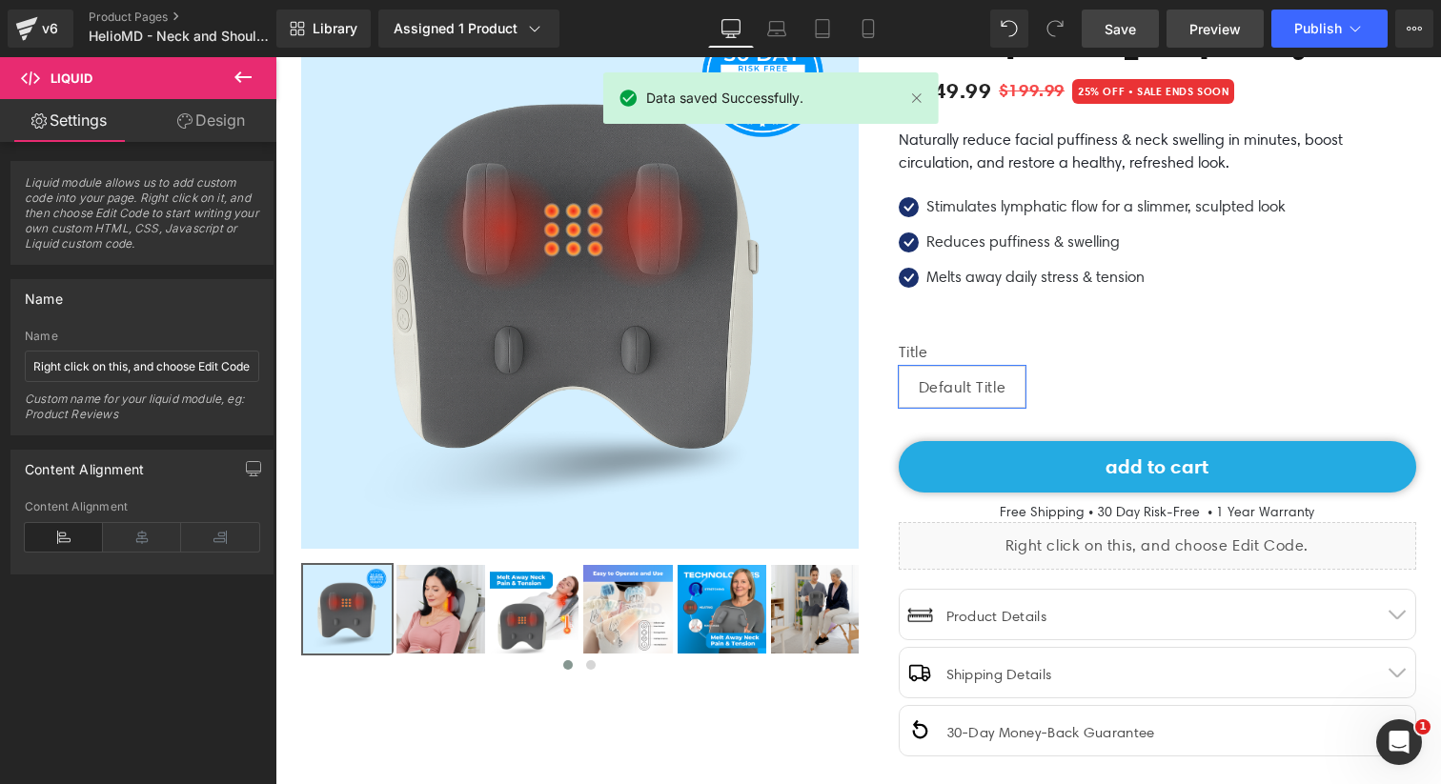
click at [1211, 31] on span "Preview" at bounding box center [1214, 29] width 51 height 20
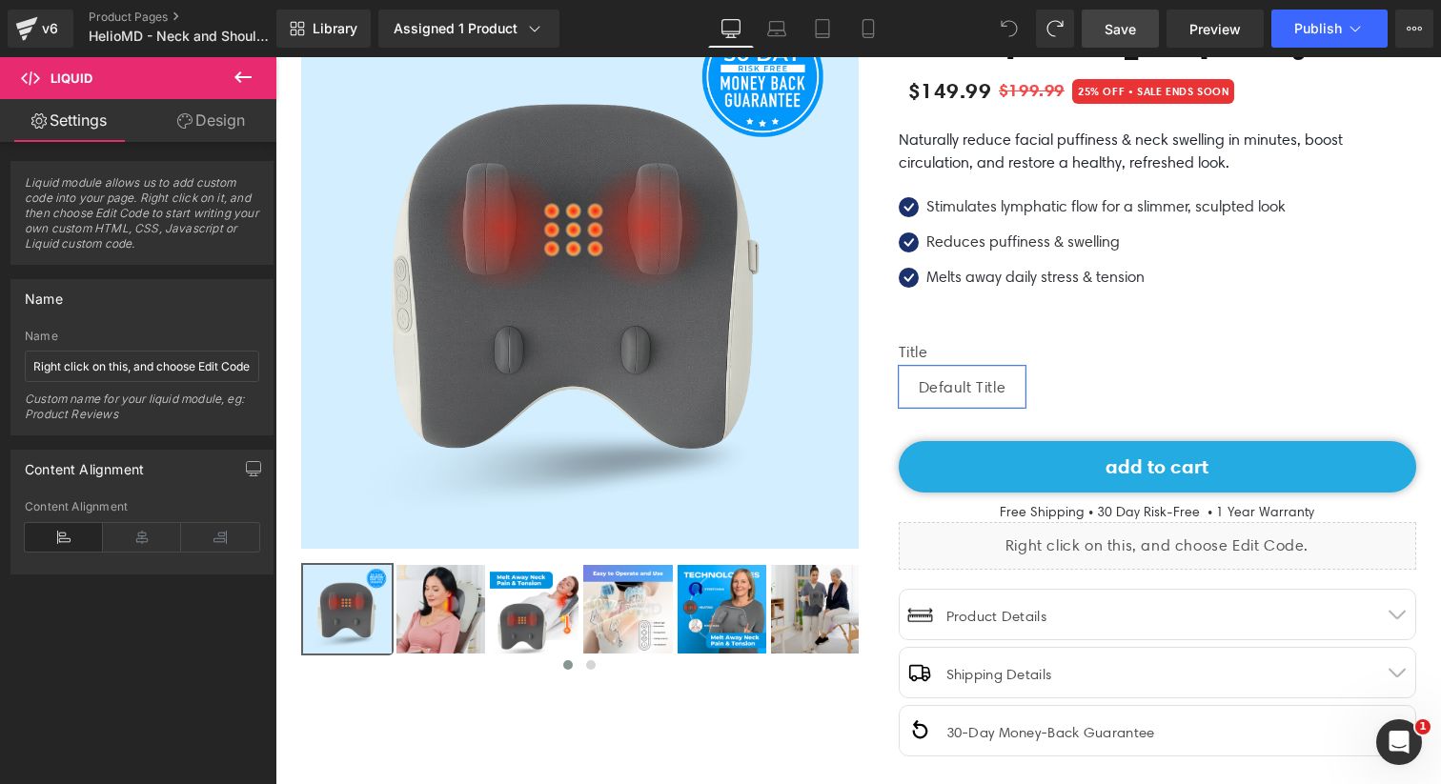
click at [1017, 34] on icon at bounding box center [1009, 28] width 17 height 17
click at [1016, 35] on icon at bounding box center [1009, 28] width 15 height 15
click at [1012, 30] on icon at bounding box center [1009, 28] width 17 height 17
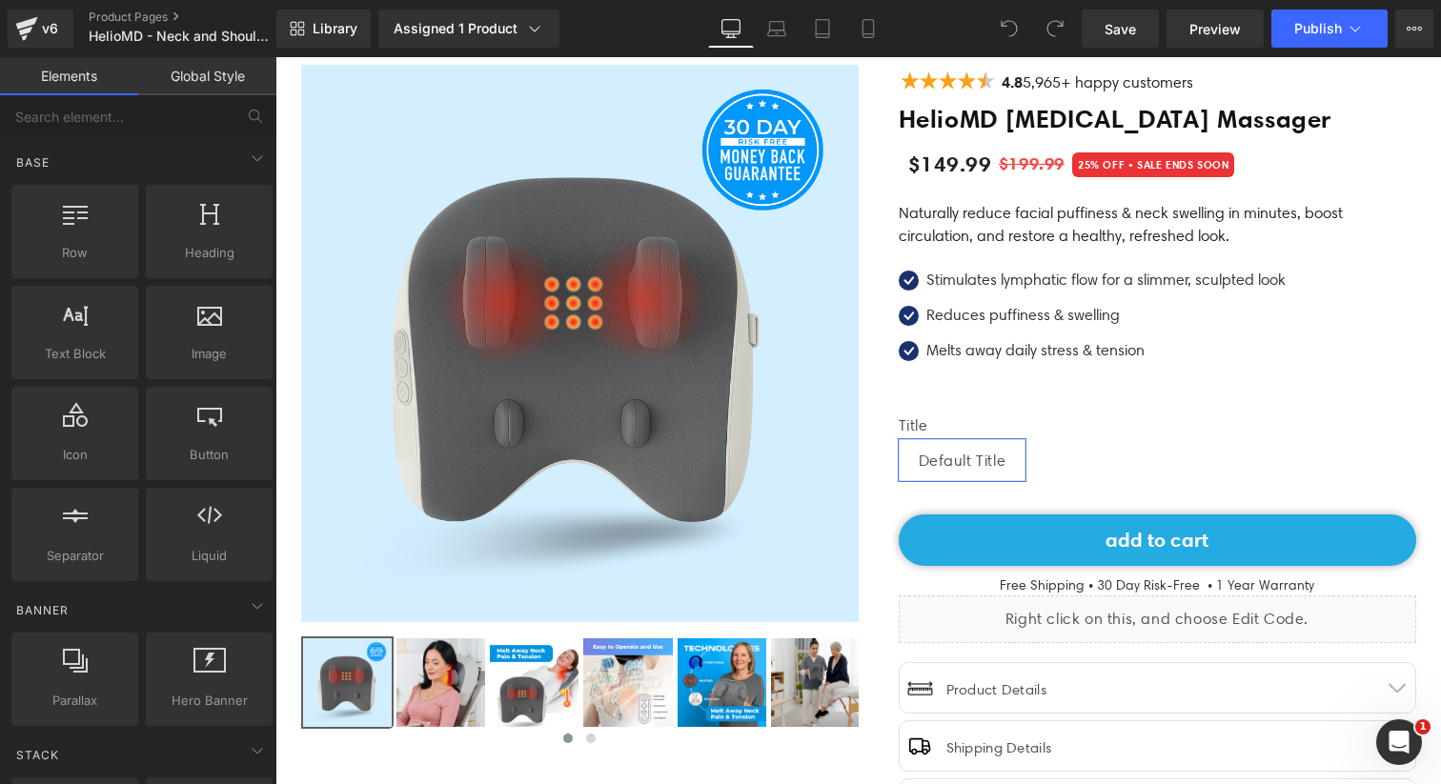
scroll to position [161, 0]
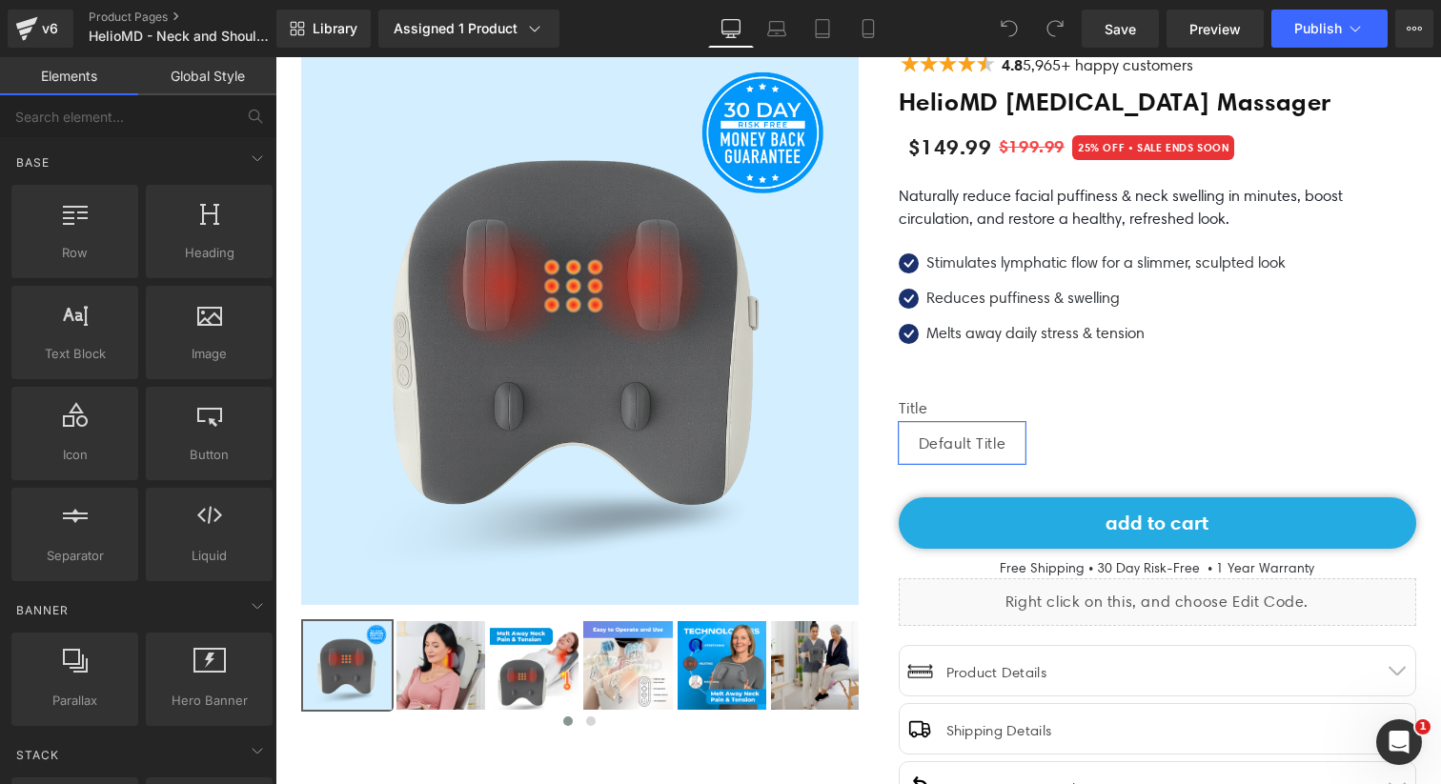
click at [946, 606] on div "Liquid" at bounding box center [1158, 603] width 518 height 48
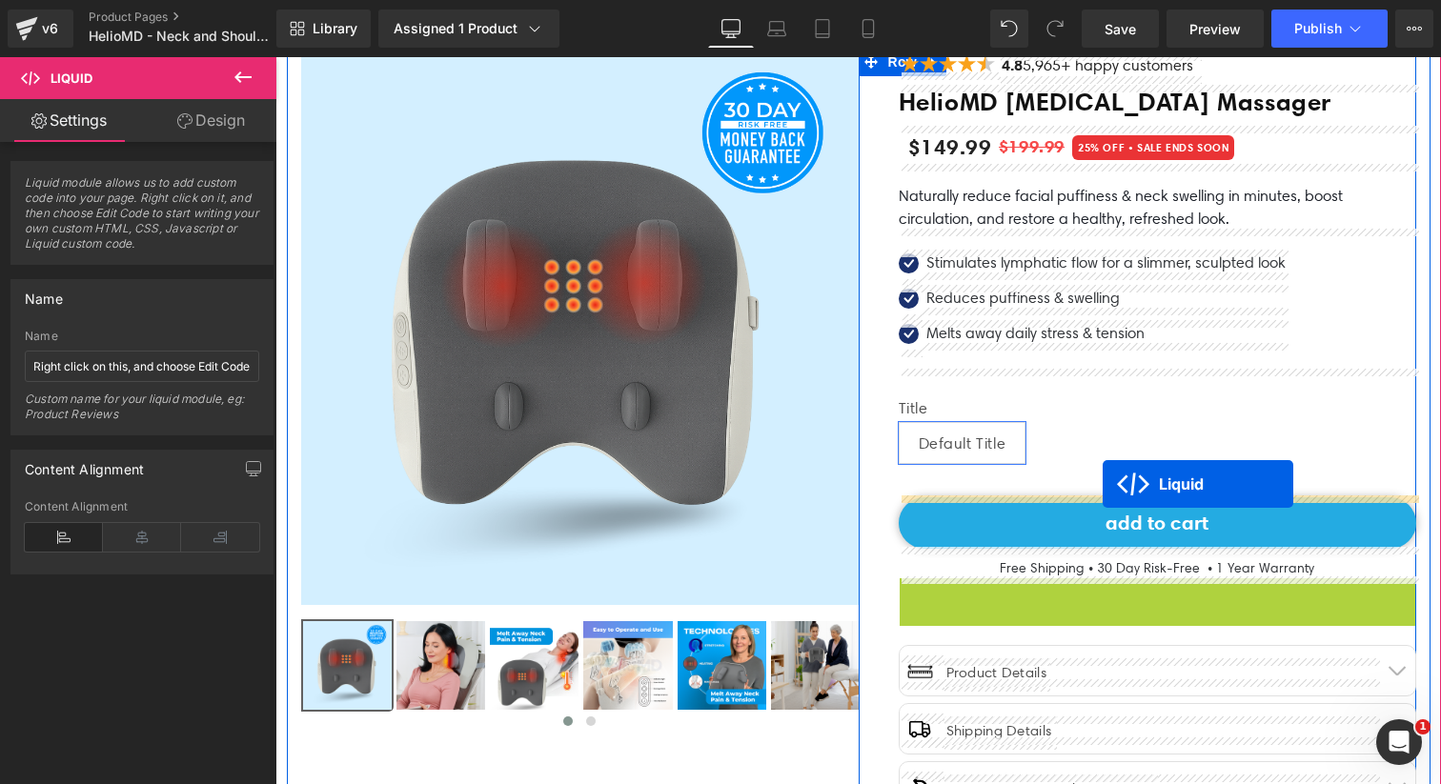
drag, startPoint x: 1107, startPoint y: 594, endPoint x: 1102, endPoint y: 485, distance: 108.8
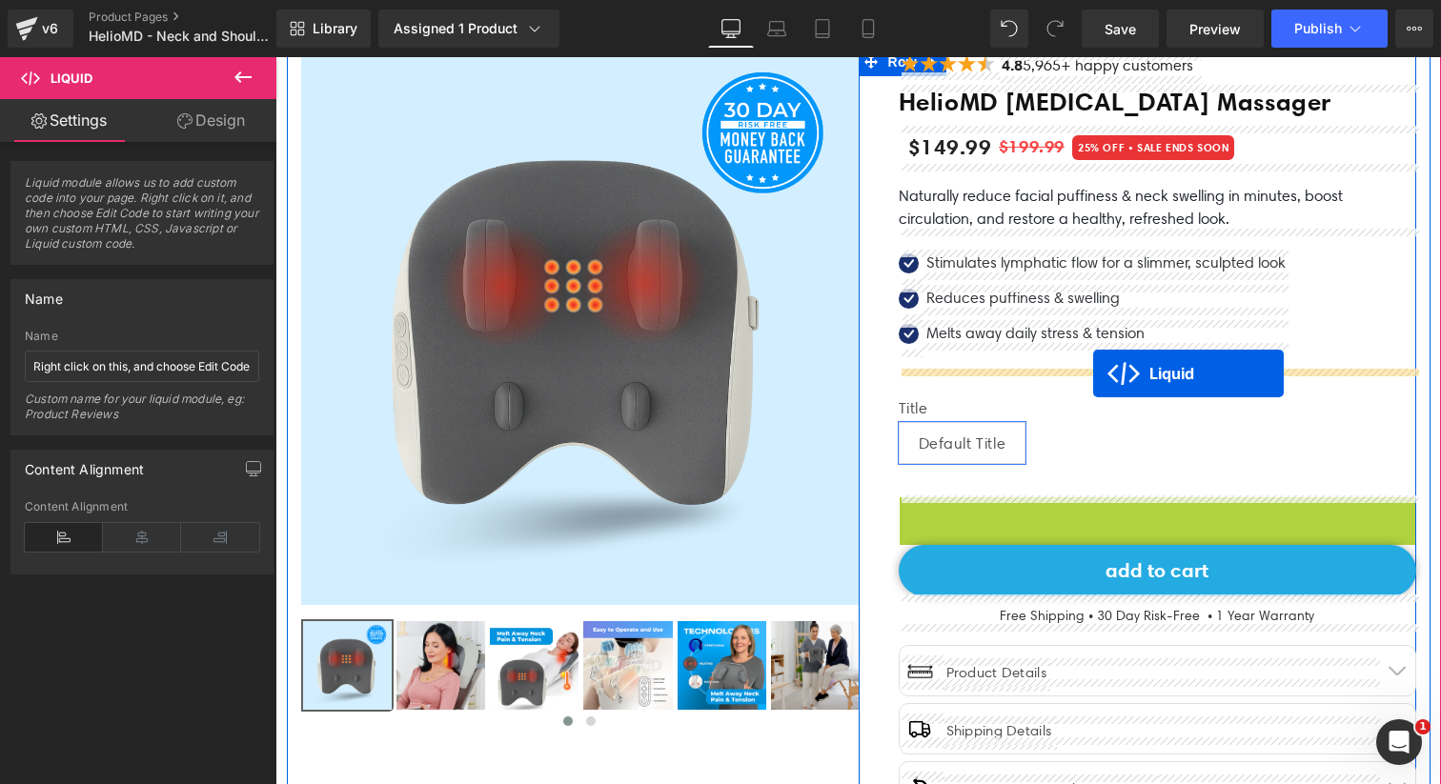
drag, startPoint x: 1102, startPoint y: 505, endPoint x: 1093, endPoint y: 374, distance: 131.8
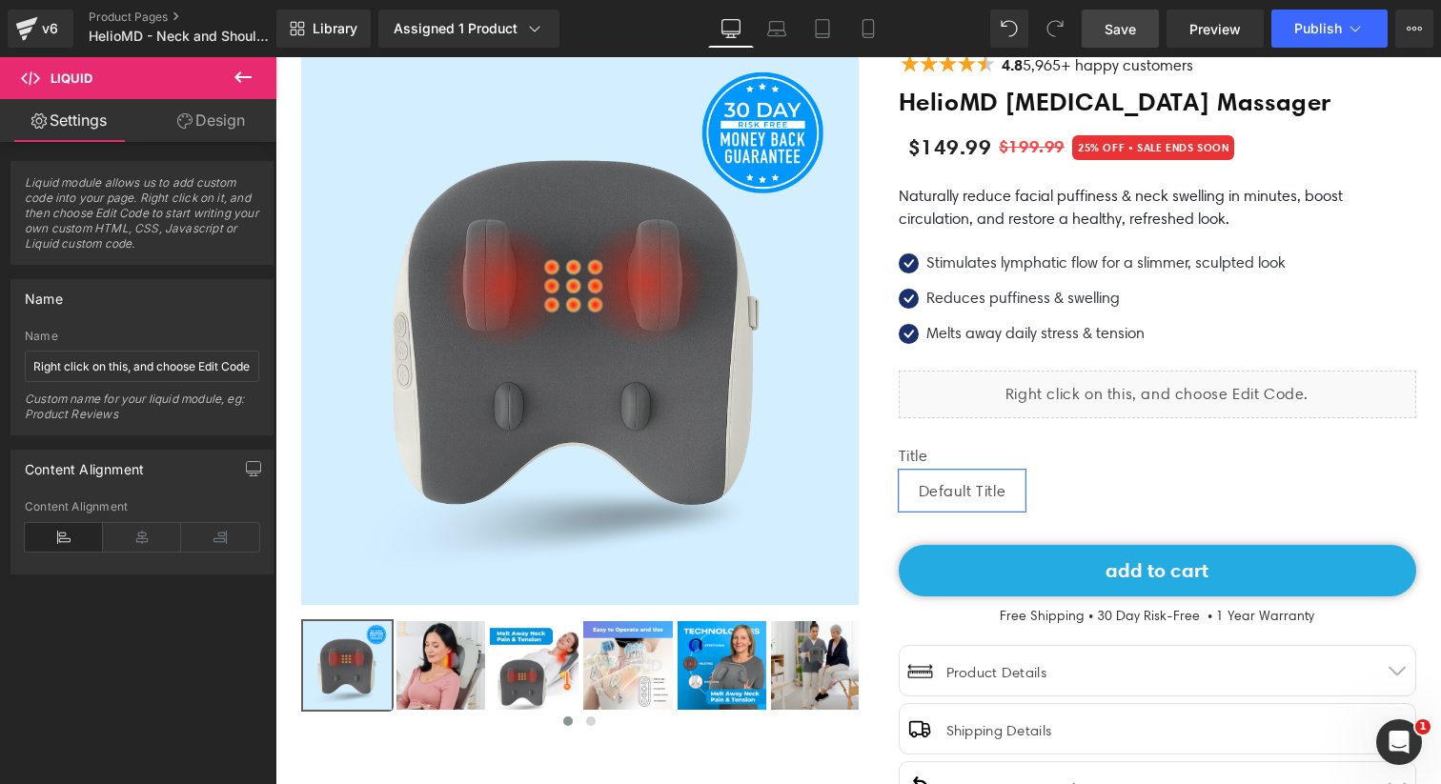
click at [1141, 28] on link "Save" at bounding box center [1120, 29] width 77 height 38
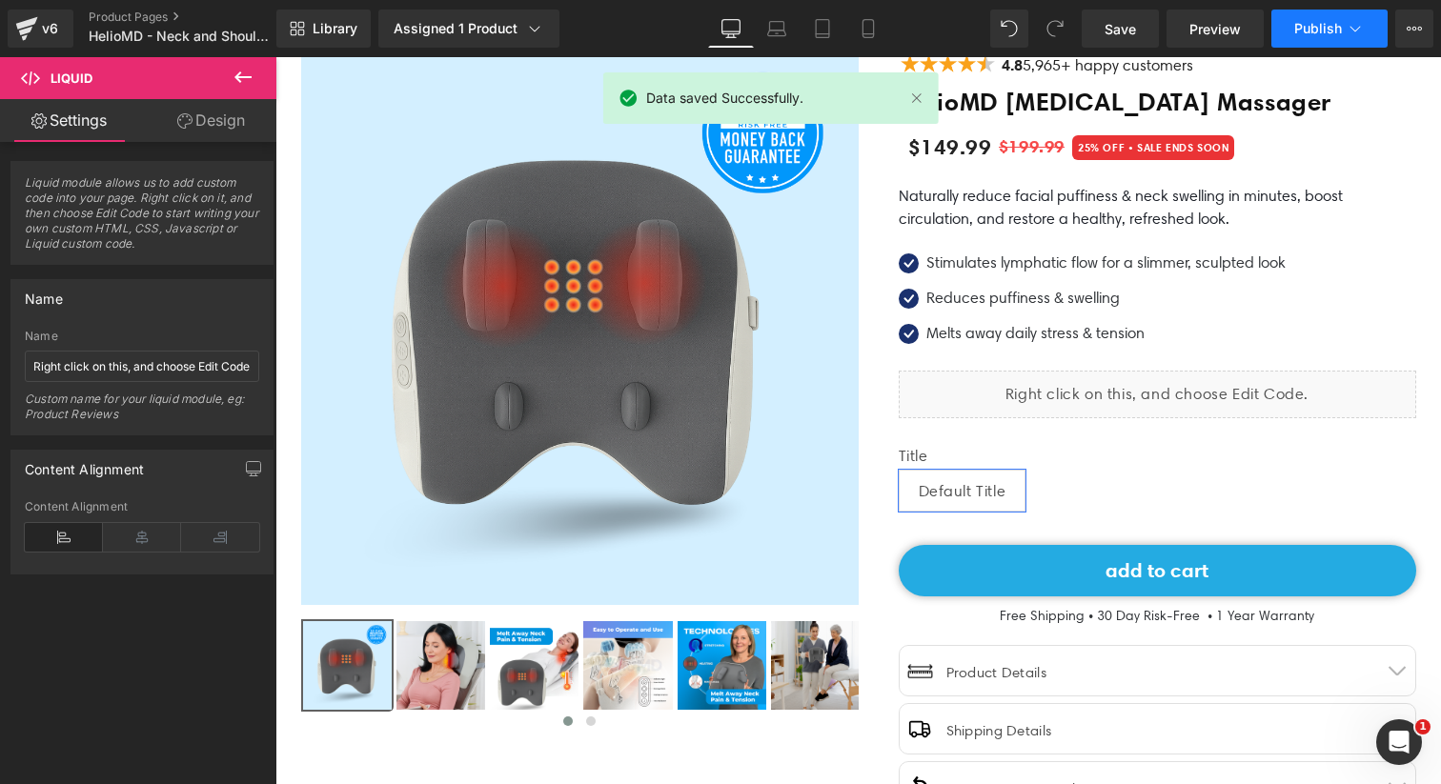
click at [1304, 34] on span "Publish" at bounding box center [1318, 28] width 48 height 15
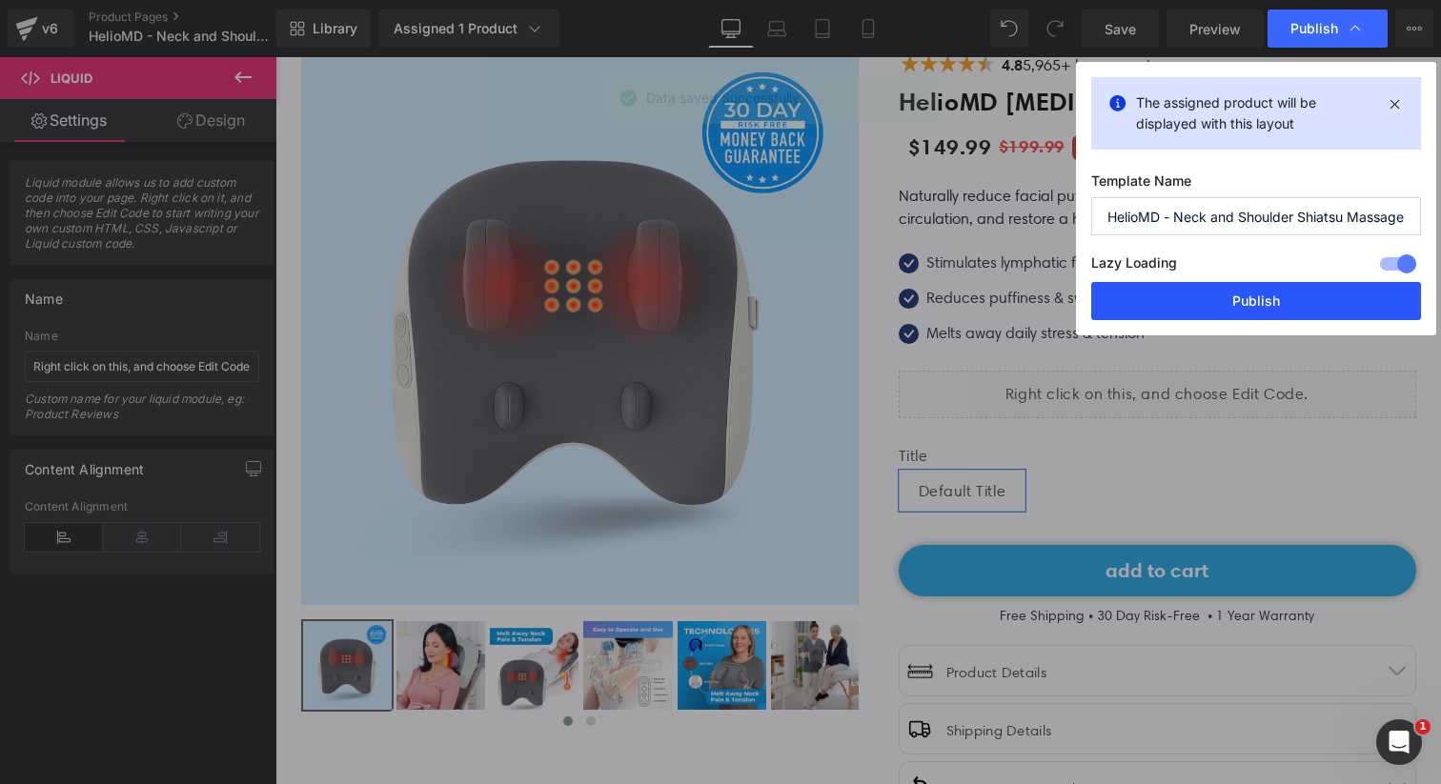
click at [1204, 301] on button "Publish" at bounding box center [1256, 301] width 330 height 38
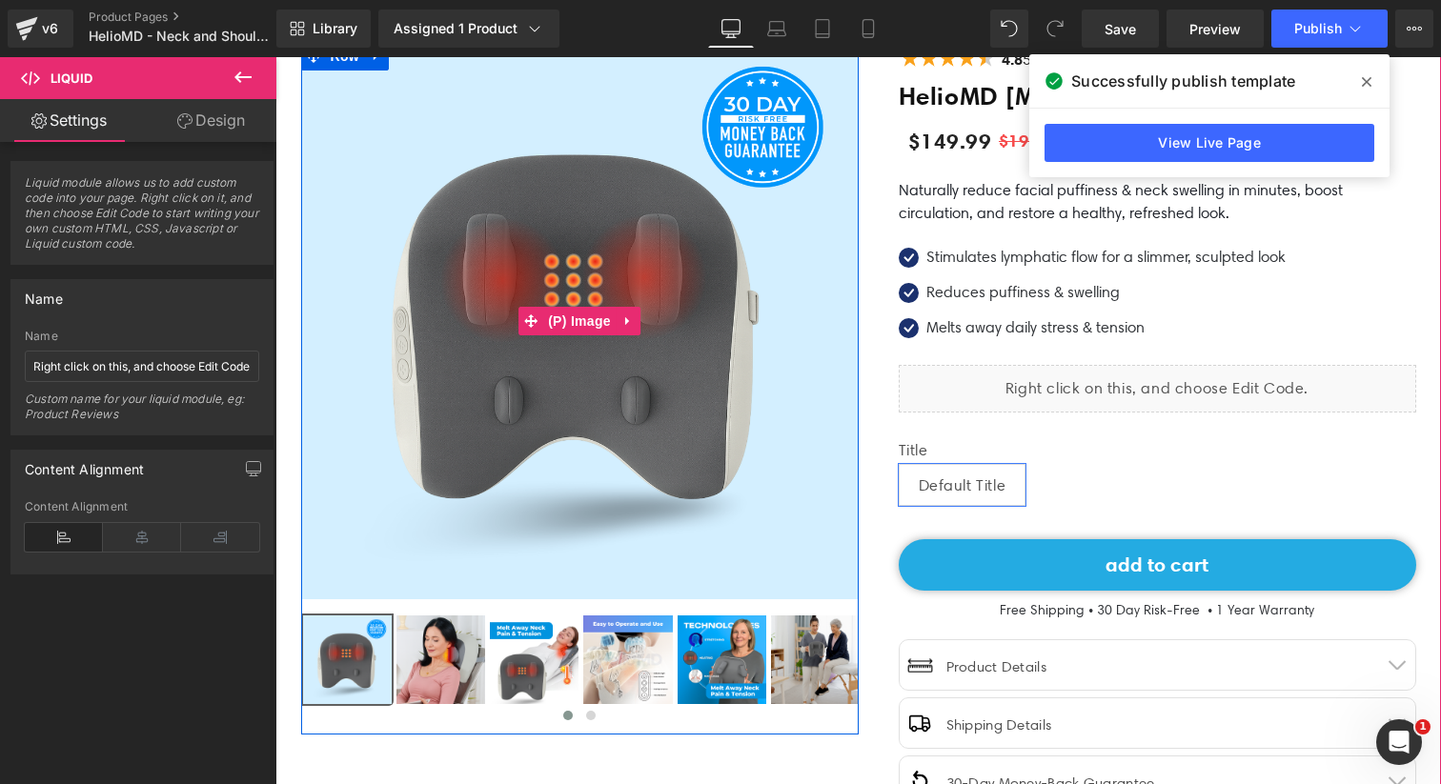
scroll to position [0, 0]
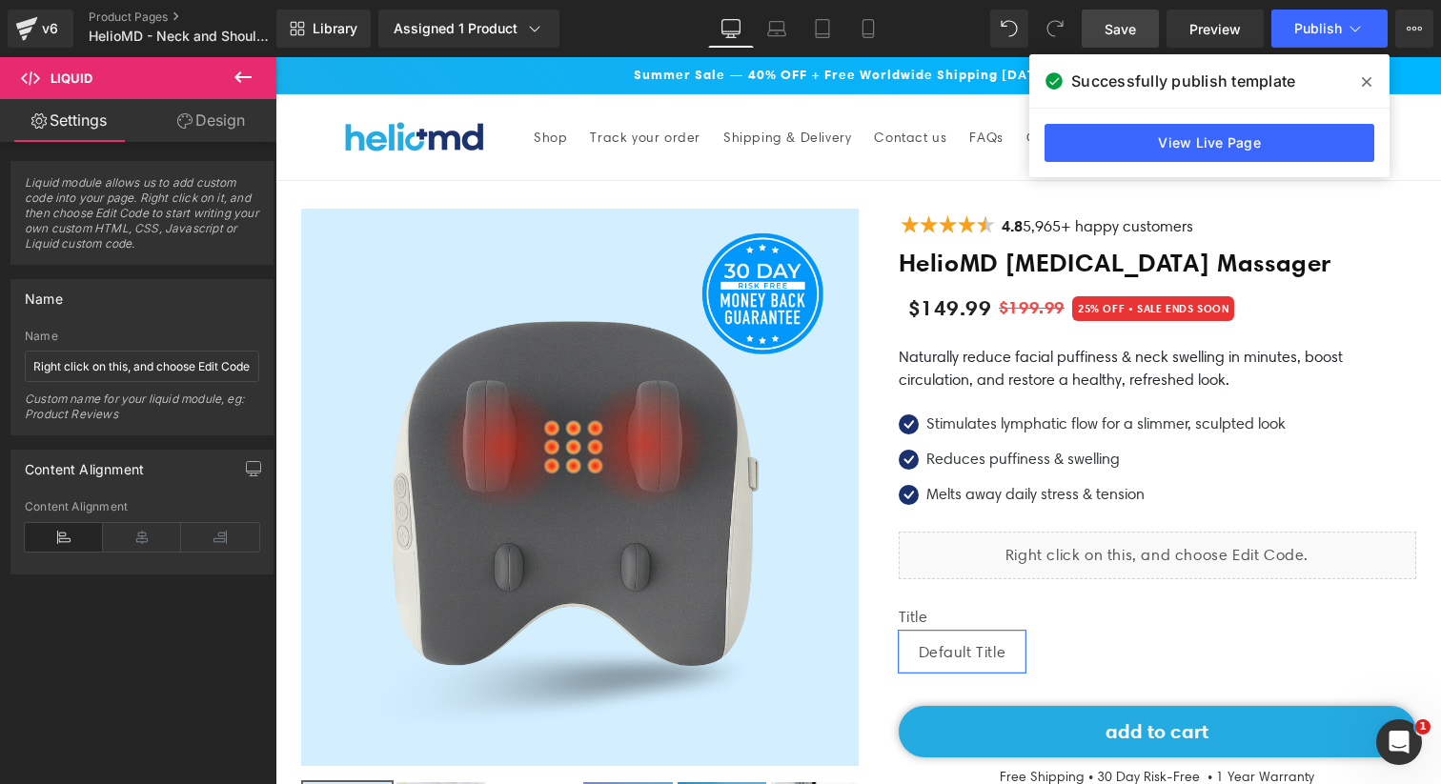
click at [1146, 27] on link "Save" at bounding box center [1120, 29] width 77 height 38
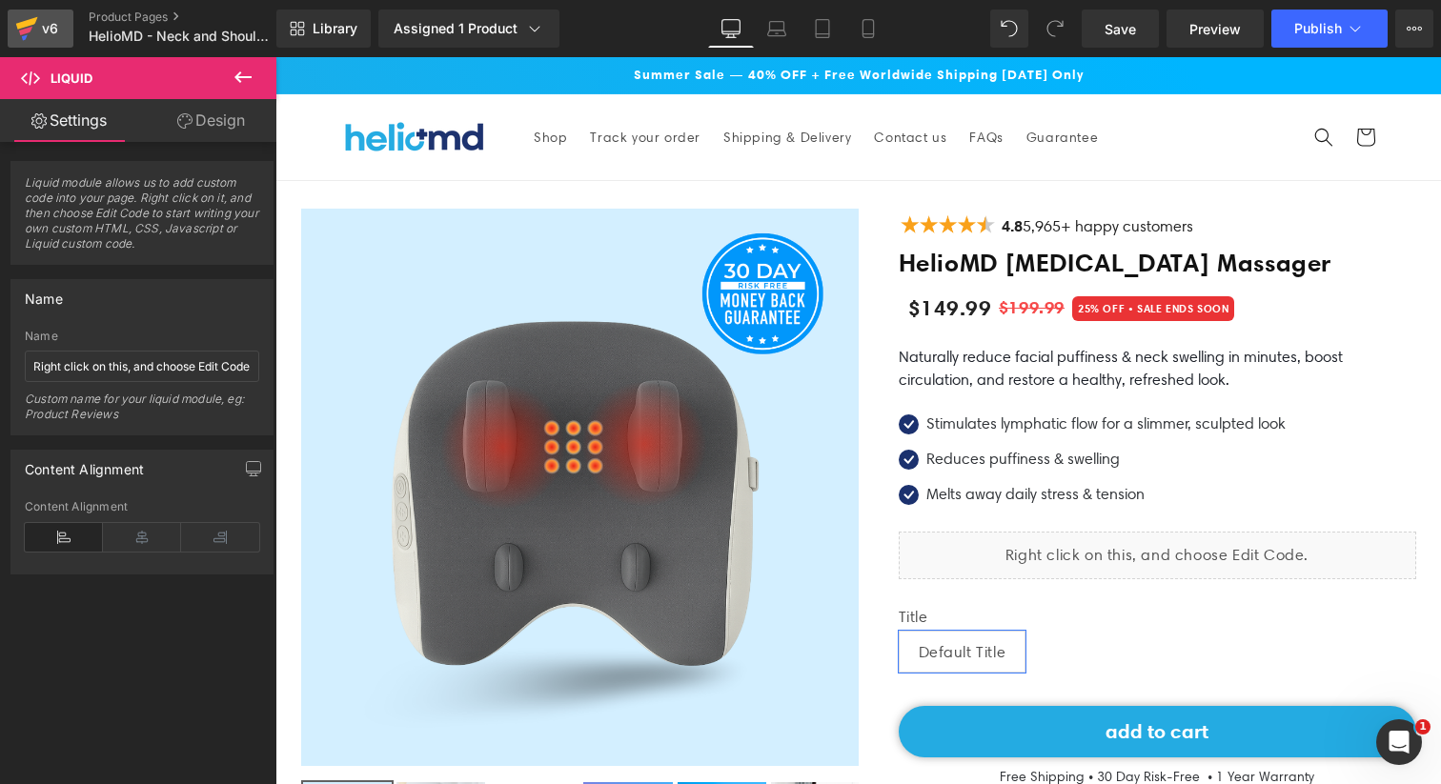
click at [39, 20] on div "v6" at bounding box center [50, 28] width 24 height 25
